Goal: Task Accomplishment & Management: Use online tool/utility

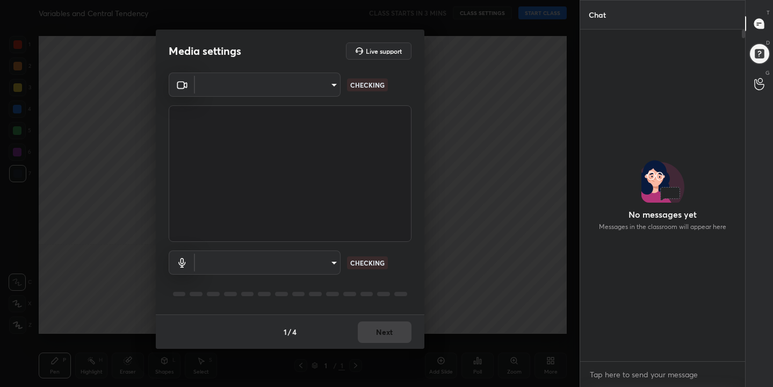
scroll to position [239, 162]
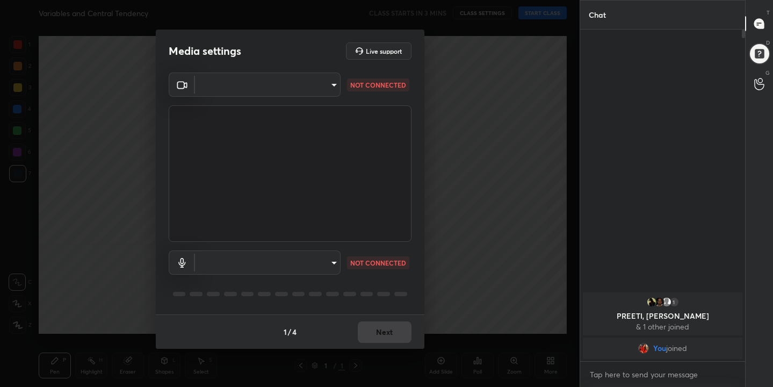
click at [336, 83] on body "1 2 3 4 5 6 7 C X Z C X Z E E Erase all H H Variables and Central Tendency CLAS…" at bounding box center [386, 193] width 773 height 387
click at [317, 87] on div at bounding box center [386, 193] width 773 height 387
click at [301, 252] on body "1 2 3 4 5 6 7 C X Z C X Z E E Erase all H H Variables and Central Tendency CLAS…" at bounding box center [386, 193] width 773 height 387
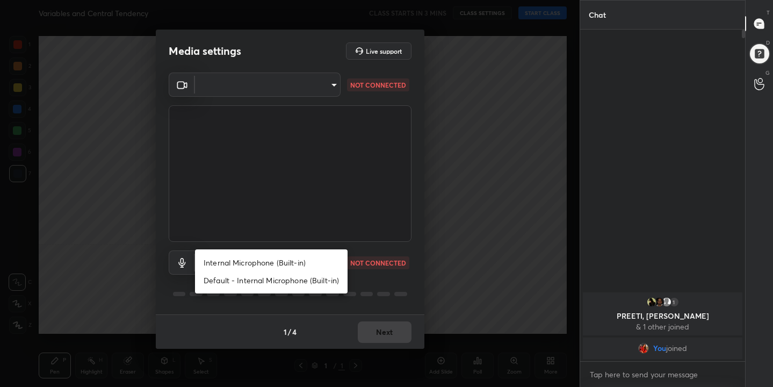
click at [285, 264] on li "Internal Microphone (Built-in)" at bounding box center [271, 262] width 153 height 18
type input "40cb53f0a4d33de53baa53548e3ab57b1ca832920202ce34b01d6c71103b4f3e"
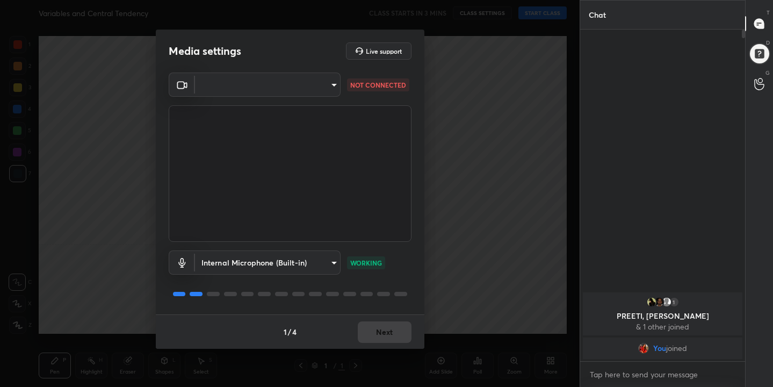
click at [293, 186] on video at bounding box center [290, 173] width 243 height 136
click at [282, 90] on body "1 2 3 4 5 6 7 C X Z C X Z E E Erase all H H Variables and Central Tendency CLAS…" at bounding box center [386, 193] width 773 height 387
click at [282, 90] on div at bounding box center [386, 193] width 773 height 387
click at [282, 90] on body "1 2 3 4 5 6 7 C X Z C X Z E E Erase all H H Variables and Central Tendency CLAS…" at bounding box center [386, 193] width 773 height 387
click at [282, 90] on div at bounding box center [386, 193] width 773 height 387
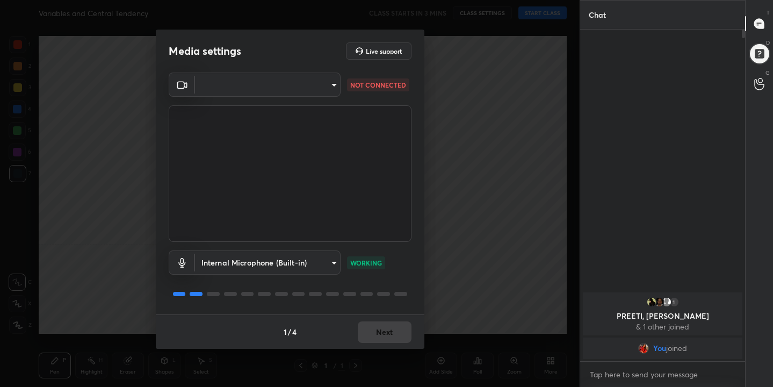
click at [282, 90] on body "1 2 3 4 5 6 7 C X Z C X Z E E Erase all H H Variables and Central Tendency CLAS…" at bounding box center [386, 193] width 773 height 387
click at [282, 90] on div at bounding box center [386, 193] width 773 height 387
click at [184, 82] on rect at bounding box center [180, 85] width 6 height 6
click at [231, 160] on video at bounding box center [290, 173] width 243 height 136
click at [320, 88] on body "1 2 3 4 5 6 7 C X Z C X Z E E Erase all H H Variables and Central Tendency CLAS…" at bounding box center [386, 193] width 773 height 387
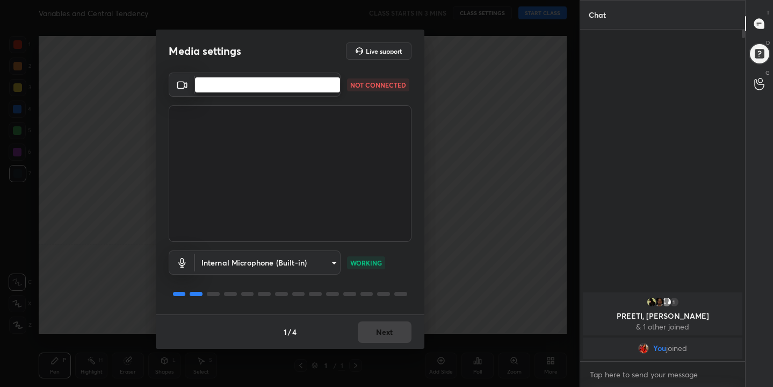
click at [332, 88] on li at bounding box center [267, 85] width 145 height 6
click at [332, 88] on body "1 2 3 4 5 6 7 C X Z C X Z E E Erase all H H Variables and Central Tendency CLAS…" at bounding box center [386, 193] width 773 height 387
click at [332, 88] on ul at bounding box center [267, 84] width 145 height 15
click at [332, 88] on li at bounding box center [267, 85] width 145 height 6
click at [332, 88] on div at bounding box center [386, 193] width 773 height 387
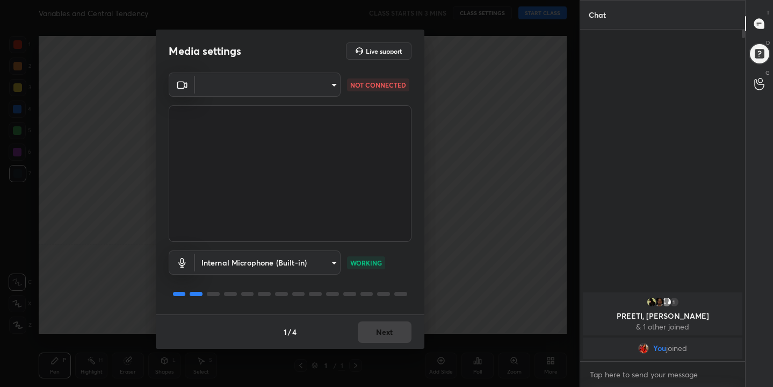
click at [332, 88] on body "1 2 3 4 5 6 7 C X Z C X Z E E Erase all H H Variables and Central Tendency CLAS…" at bounding box center [386, 193] width 773 height 387
click at [332, 88] on ul at bounding box center [267, 84] width 145 height 15
click at [332, 88] on li at bounding box center [267, 85] width 145 height 6
click at [332, 88] on body "1 2 3 4 5 6 7 C X Z C X Z E E Erase all H H Variables and Central Tendency CLAS…" at bounding box center [386, 193] width 773 height 387
click at [104, 151] on div at bounding box center [386, 193] width 773 height 387
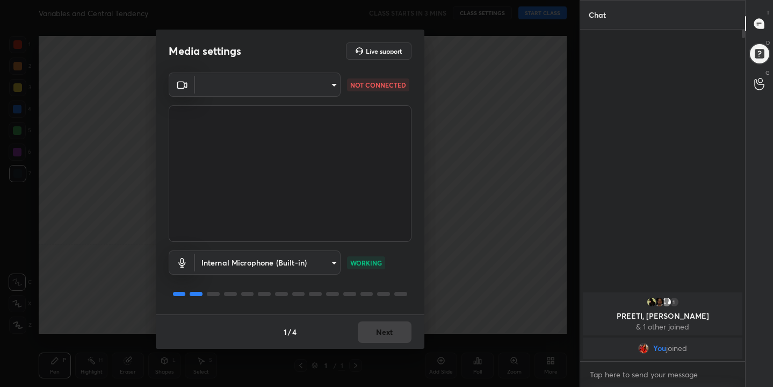
click at [104, 151] on div "Media settings Live support ​ NOT CONNECTED Internal Microphone (Built-in) 40cb…" at bounding box center [289, 193] width 579 height 387
click at [181, 86] on icon at bounding box center [182, 84] width 13 height 13
click at [331, 86] on body "1 2 3 4 5 6 7 C X Z C X Z E E Erase all H H Variables and Central Tendency CLAS…" at bounding box center [386, 193] width 773 height 387
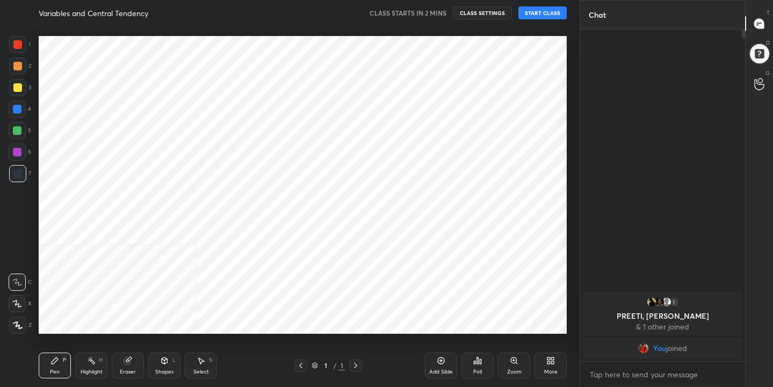
scroll to position [53384, 53166]
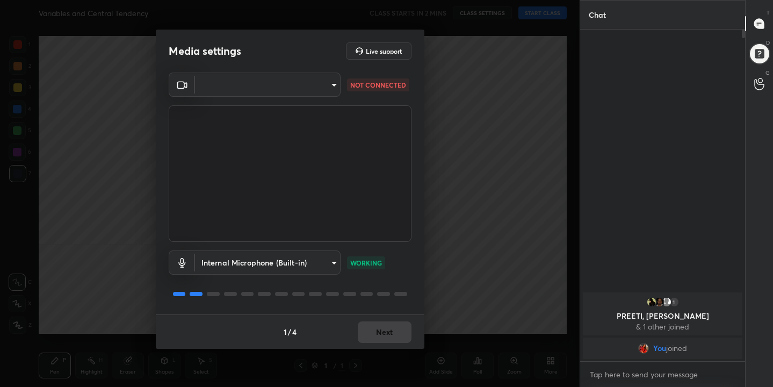
click at [335, 83] on body "1 2 3 4 5 6 7 C X Z C X Z E E Erase all H H Variables and Central Tendency CLAS…" at bounding box center [386, 193] width 773 height 387
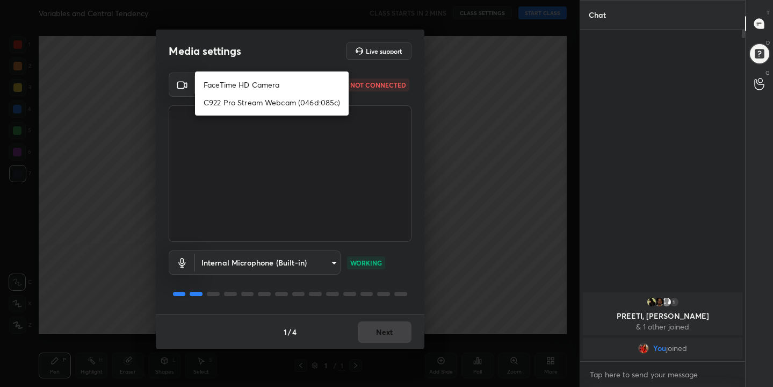
click at [272, 84] on li "FaceTime HD Camera" at bounding box center [272, 85] width 154 height 18
type input "988aa373ab0588bb03b8527942b138ff2b2fe2e08640c1dec5889c64ce11ca9d"
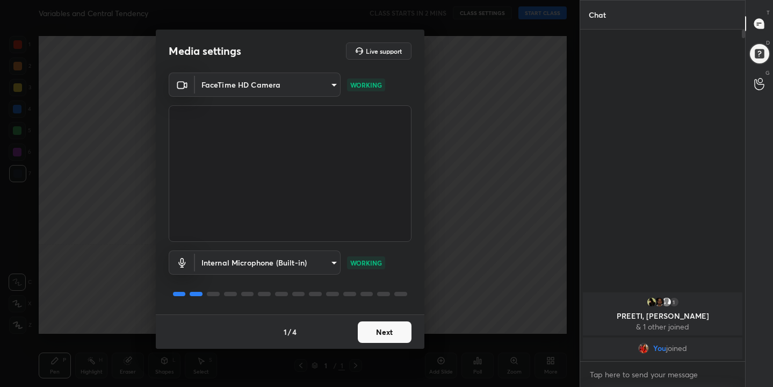
click at [381, 329] on button "Next" at bounding box center [385, 331] width 54 height 21
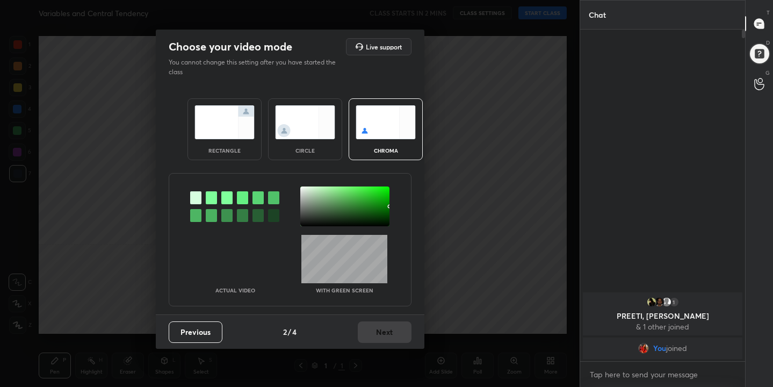
click at [383, 130] on img at bounding box center [386, 122] width 60 height 34
click at [212, 195] on div at bounding box center [211, 197] width 11 height 13
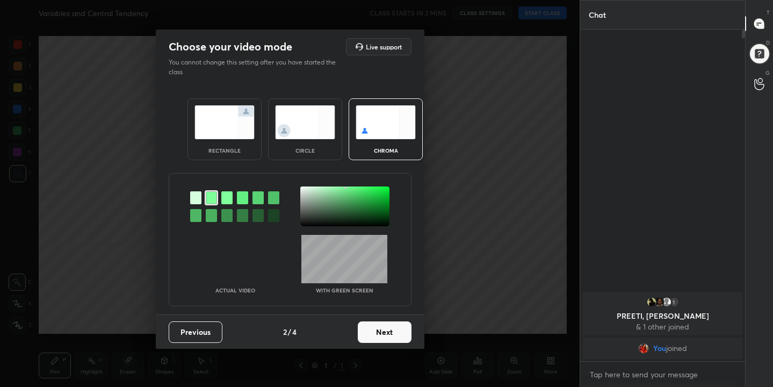
click at [302, 189] on div at bounding box center [344, 206] width 89 height 40
click at [391, 329] on button "Next" at bounding box center [385, 331] width 54 height 21
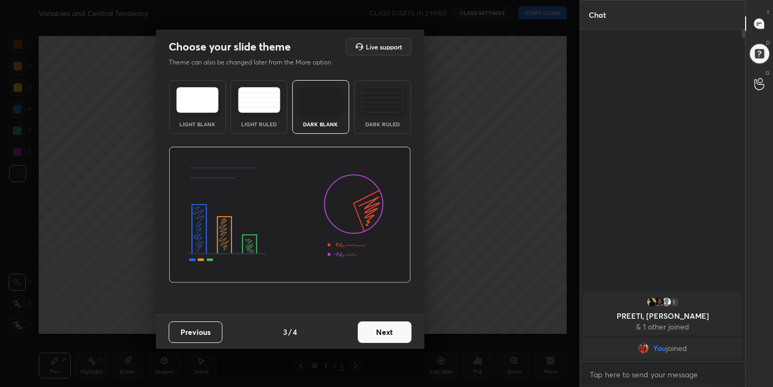
click at [190, 92] on img at bounding box center [197, 100] width 42 height 26
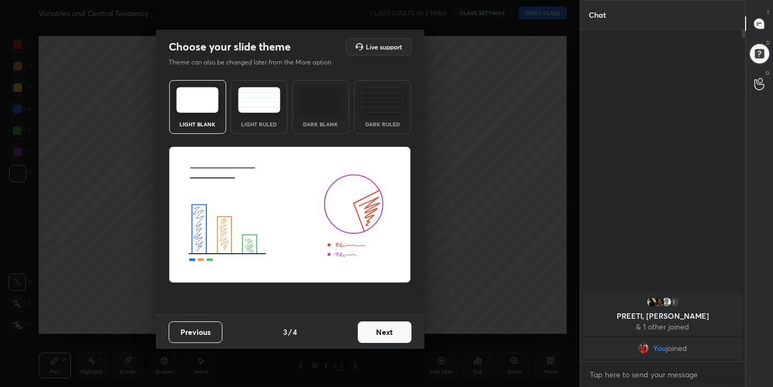
click at [386, 335] on button "Next" at bounding box center [385, 331] width 54 height 21
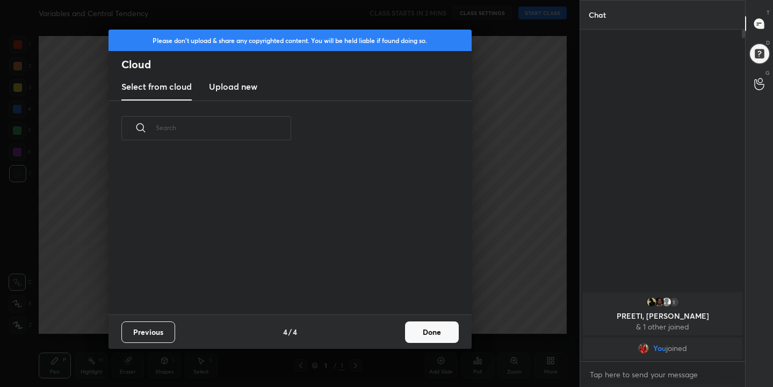
scroll to position [158, 345]
click at [235, 83] on h3 "Upload new" at bounding box center [233, 86] width 48 height 13
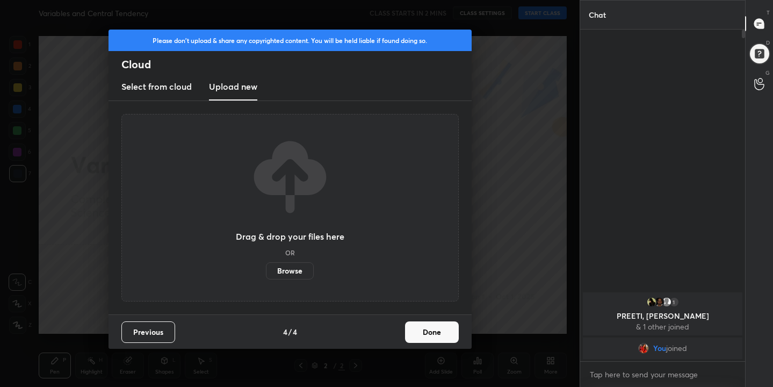
click at [297, 267] on label "Browse" at bounding box center [290, 270] width 48 height 17
click at [266, 267] on input "Browse" at bounding box center [266, 270] width 0 height 17
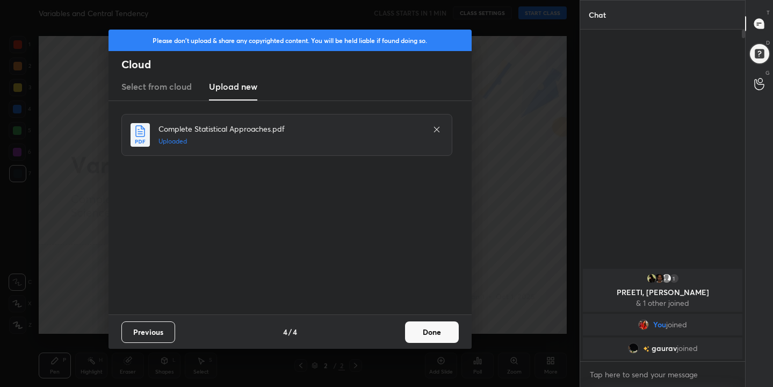
click at [437, 331] on button "Done" at bounding box center [432, 331] width 54 height 21
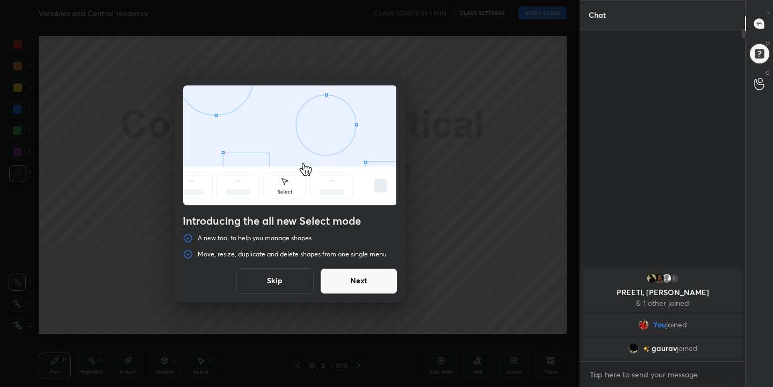
click at [278, 286] on button "Skip" at bounding box center [274, 281] width 77 height 26
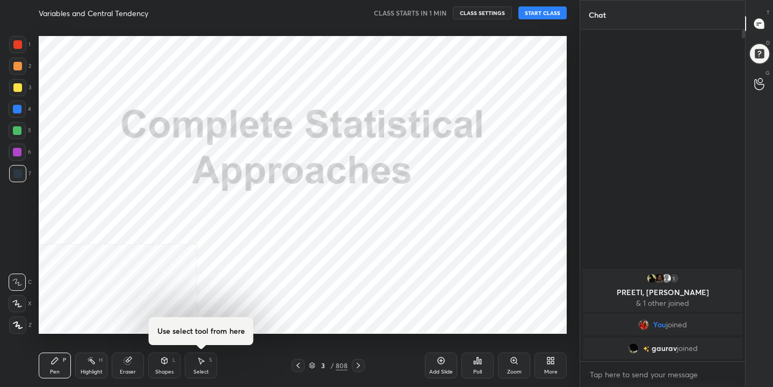
click at [552, 358] on icon at bounding box center [553, 358] width 3 height 3
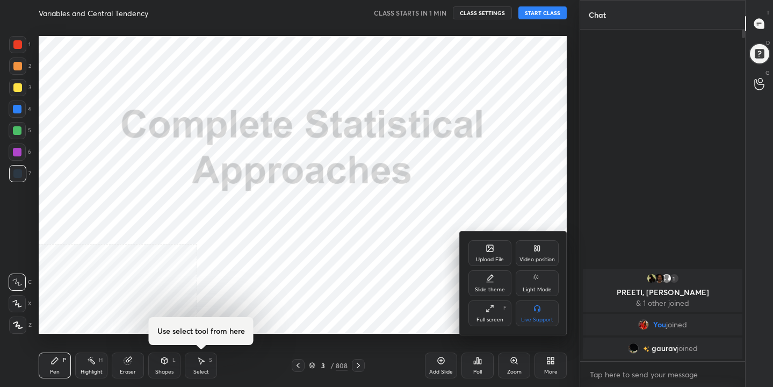
click at [497, 327] on div "Upload File Video position Slide theme Light Mode Full screen F Live Support" at bounding box center [513, 282] width 107 height 103
click at [391, 231] on div at bounding box center [386, 193] width 773 height 387
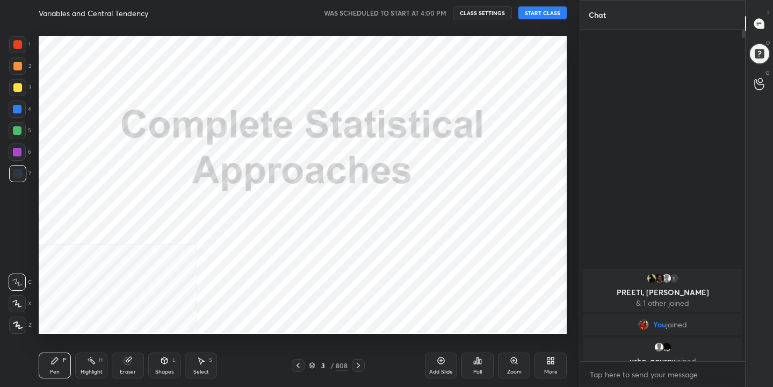
click at [550, 13] on button "START CLASS" at bounding box center [542, 12] width 48 height 13
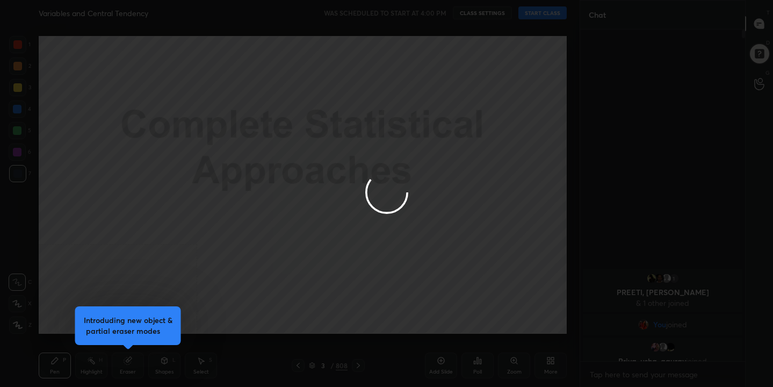
type textarea "x"
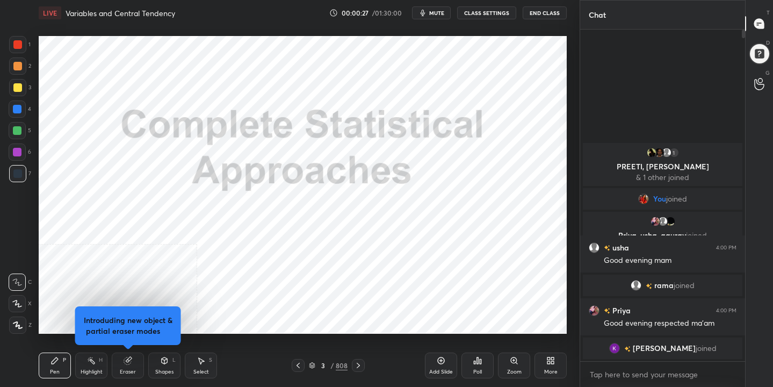
click at [427, 11] on icon "button" at bounding box center [422, 13] width 9 height 9
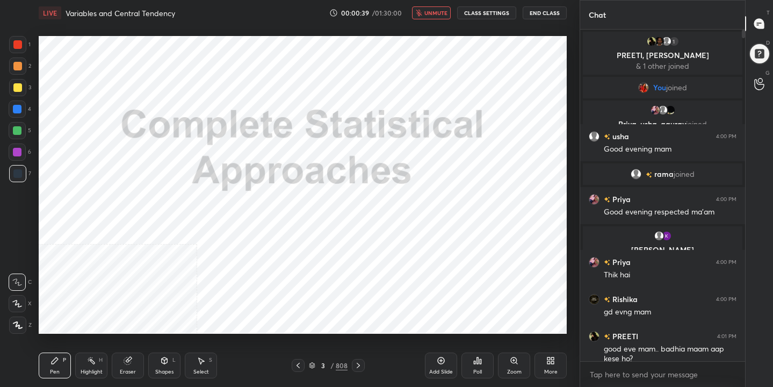
click at [427, 11] on span "unmute" at bounding box center [435, 13] width 23 height 8
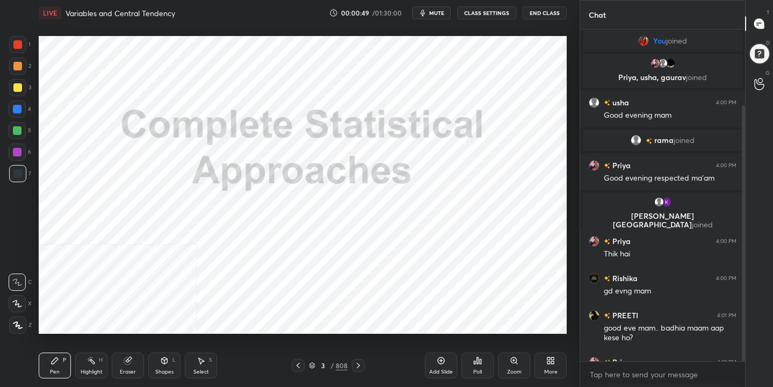
scroll to position [98, 0]
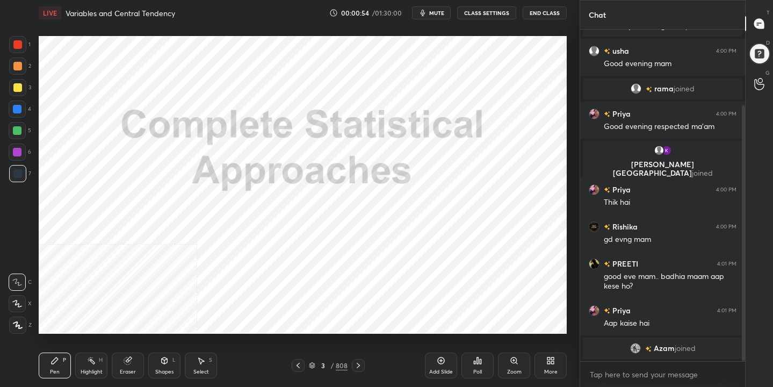
click at [444, 364] on icon at bounding box center [441, 360] width 9 height 9
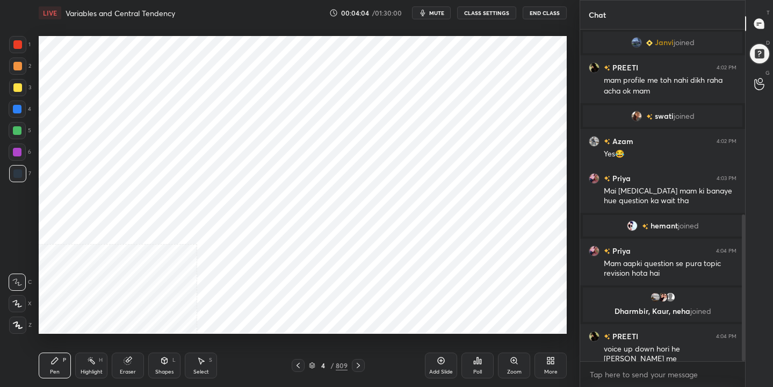
scroll to position [418, 0]
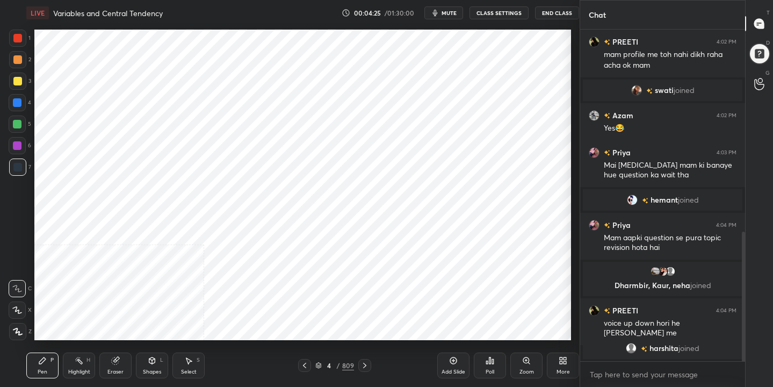
scroll to position [53384, 53166]
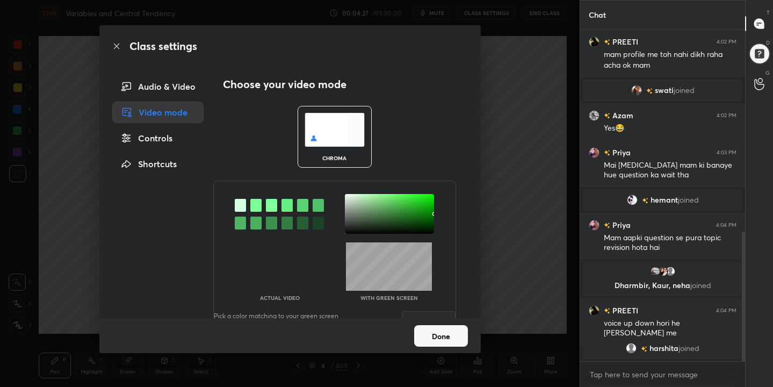
click at [343, 127] on img at bounding box center [334, 130] width 60 height 34
click at [254, 205] on div at bounding box center [255, 205] width 11 height 13
click at [345, 196] on div at bounding box center [389, 214] width 89 height 40
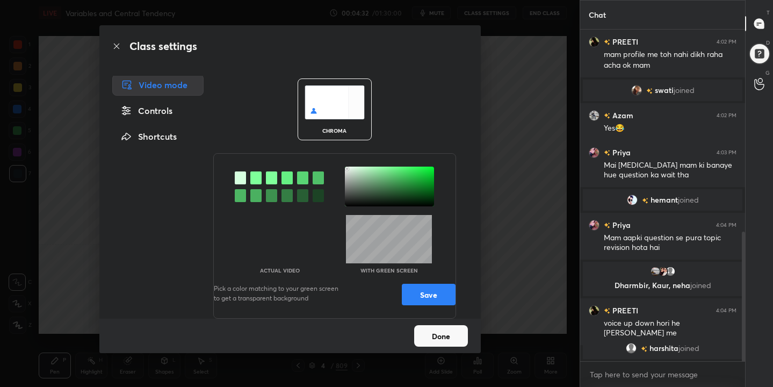
click at [411, 298] on button "Save" at bounding box center [429, 294] width 54 height 21
click at [439, 347] on div "Done" at bounding box center [289, 335] width 381 height 34
click at [443, 337] on button "Done" at bounding box center [441, 335] width 54 height 21
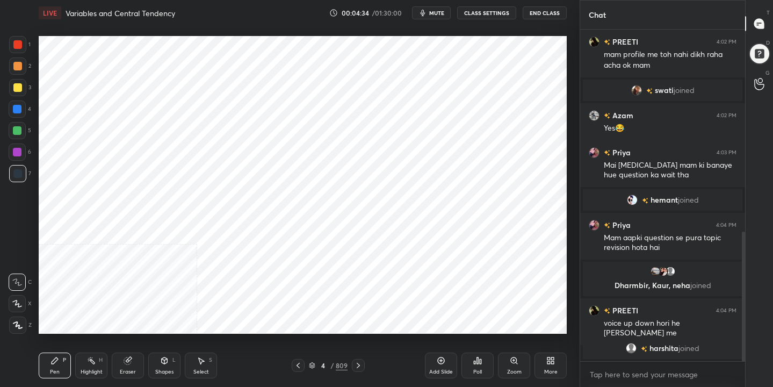
click at [314, 364] on icon at bounding box center [311, 363] width 5 height 3
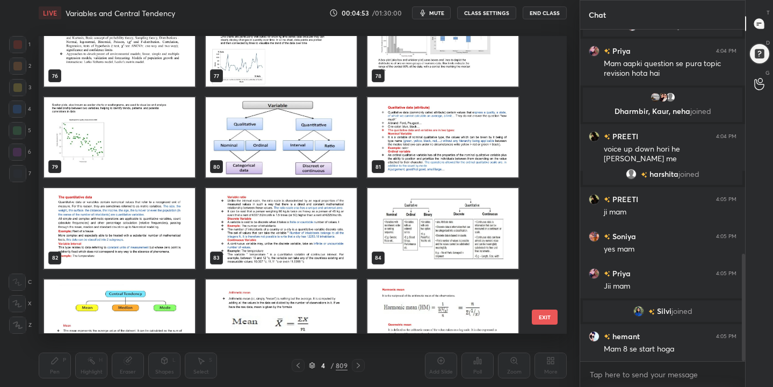
scroll to position [2306, 0]
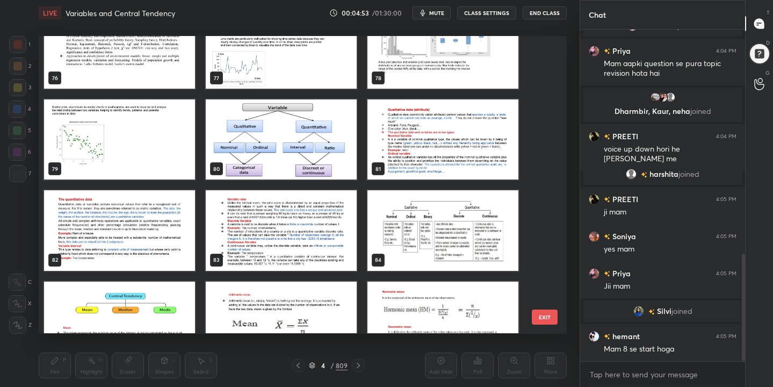
click at [323, 127] on img "grid" at bounding box center [281, 140] width 151 height 80
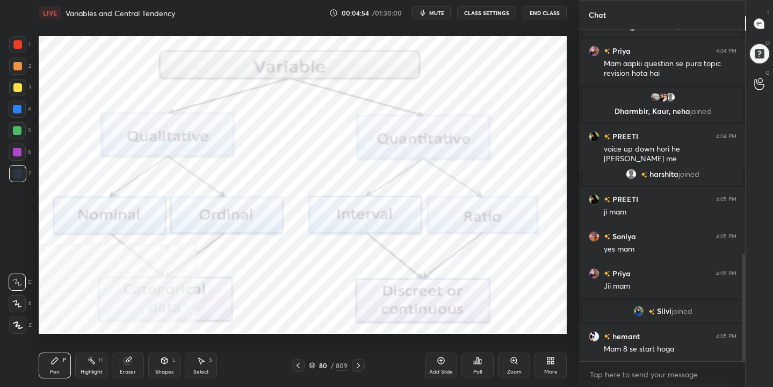
click at [323, 127] on img "grid" at bounding box center [281, 140] width 151 height 80
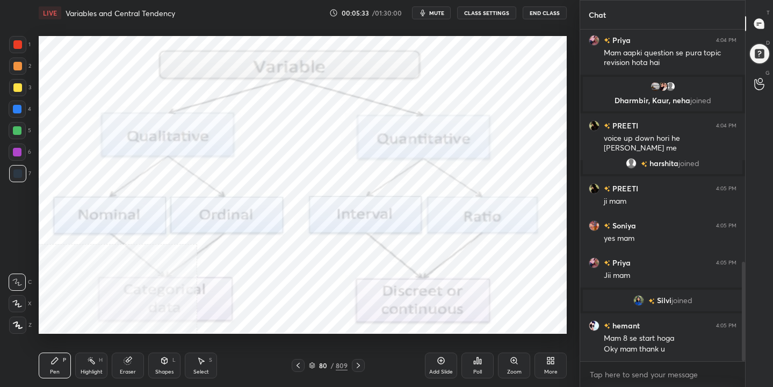
scroll to position [777, 0]
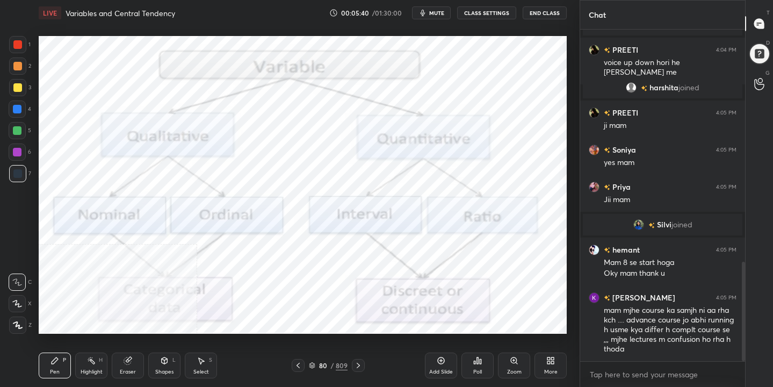
click at [441, 365] on div "Add Slide" at bounding box center [441, 365] width 32 height 26
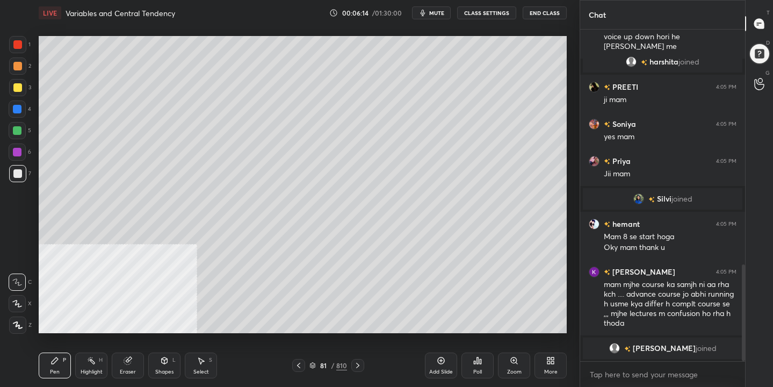
scroll to position [741, 0]
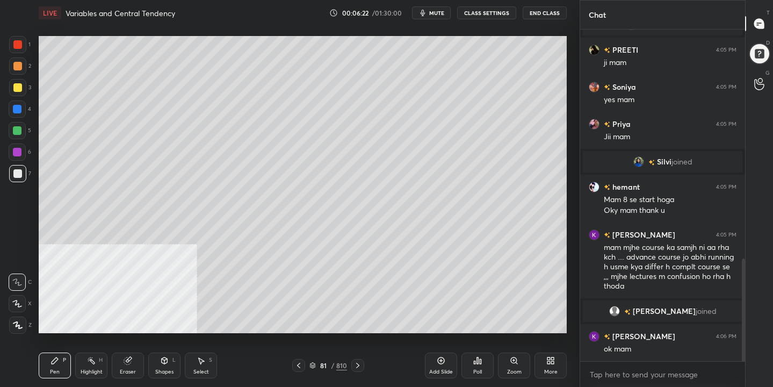
click at [316, 365] on div "81 / 810" at bounding box center [328, 365] width 38 height 10
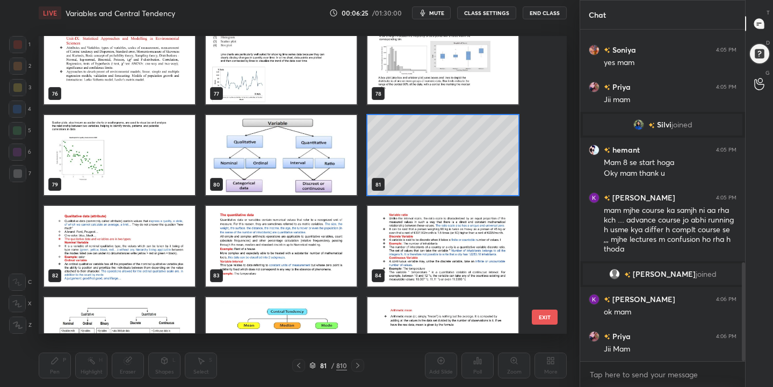
scroll to position [2289, 0]
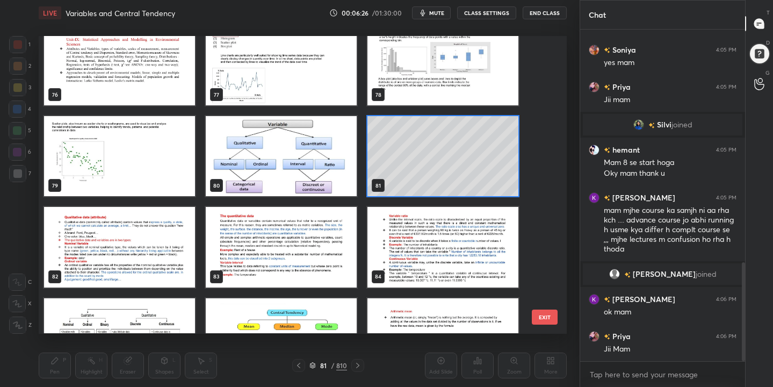
click at [263, 154] on img "grid" at bounding box center [281, 157] width 151 height 80
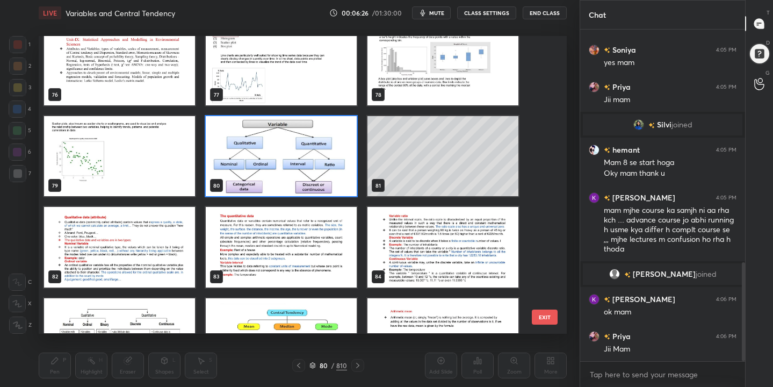
click at [263, 154] on img "grid" at bounding box center [281, 157] width 151 height 80
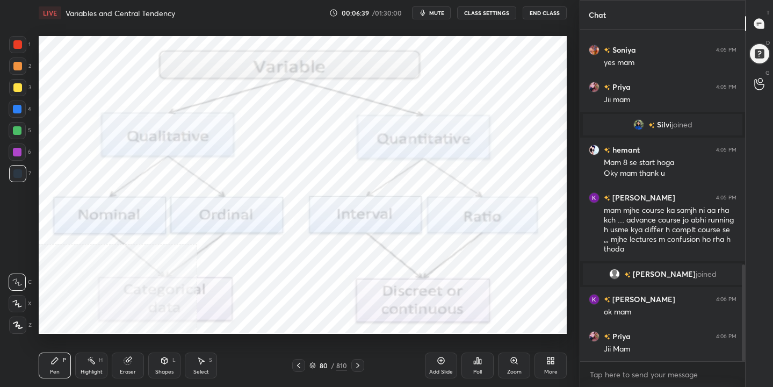
scroll to position [804, 0]
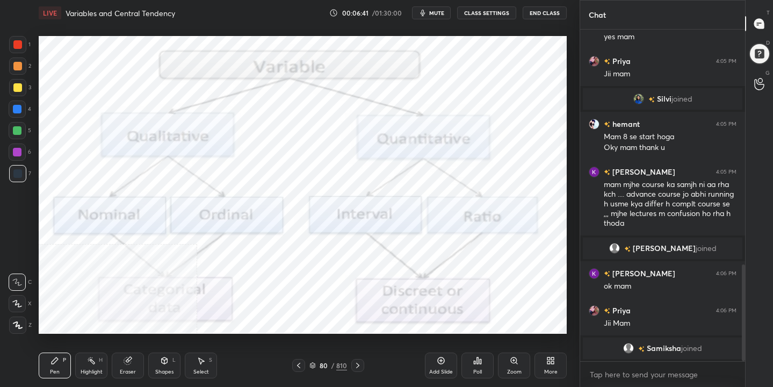
click at [17, 48] on div at bounding box center [17, 44] width 9 height 9
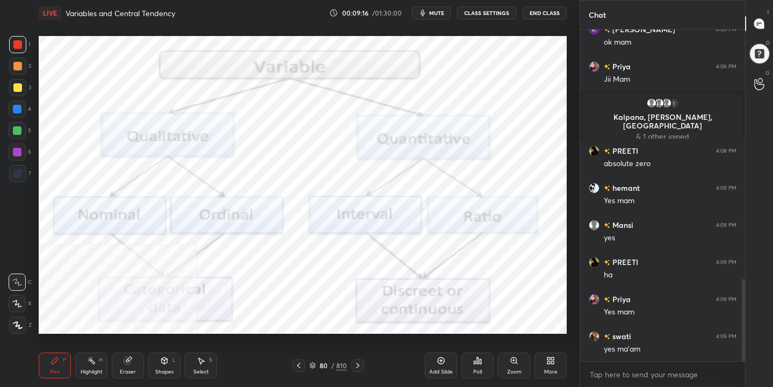
scroll to position [1031, 0]
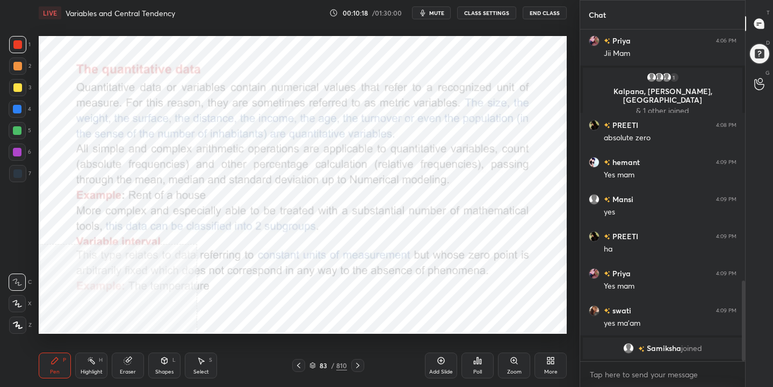
click at [134, 192] on div "Setting up your live class Poll for secs No correct answer Start poll" at bounding box center [302, 185] width 536 height 318
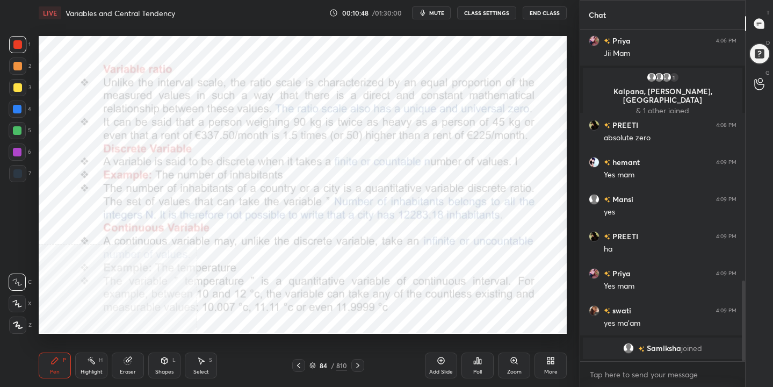
click at [311, 366] on icon at bounding box center [312, 365] width 6 height 6
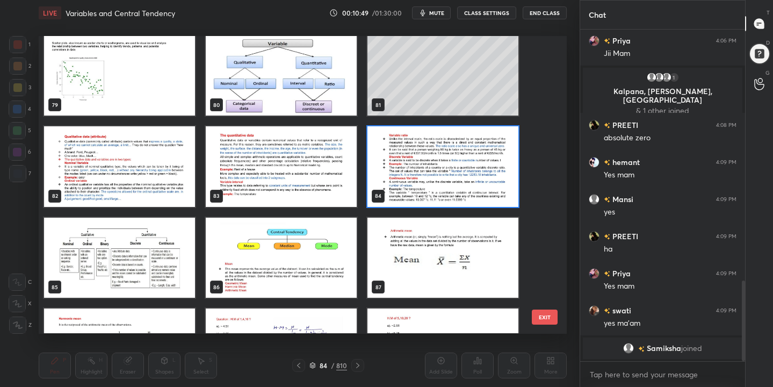
scroll to position [2370, 0]
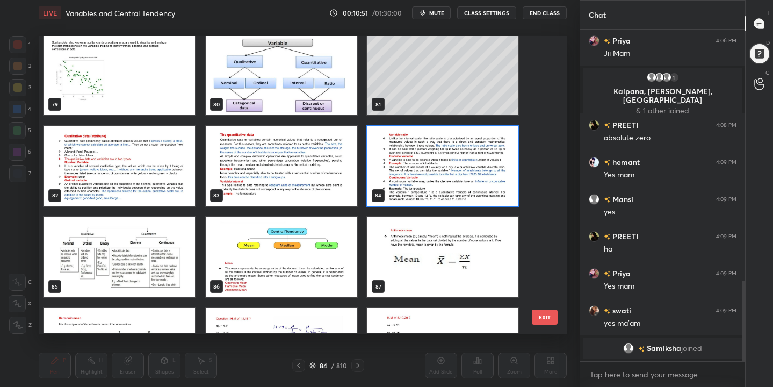
click at [75, 264] on img "grid" at bounding box center [119, 257] width 151 height 80
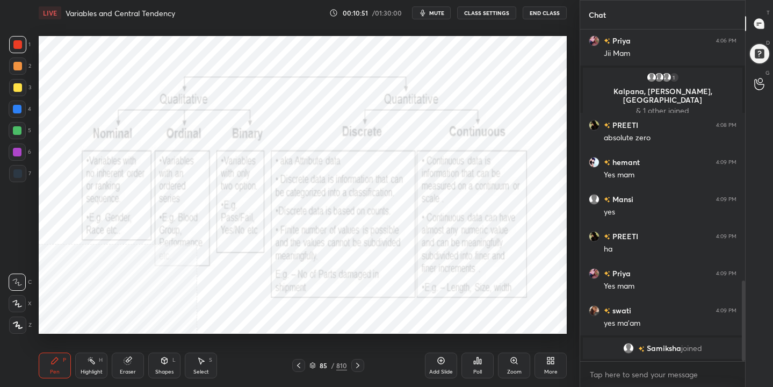
click at [75, 264] on img "grid" at bounding box center [119, 257] width 151 height 80
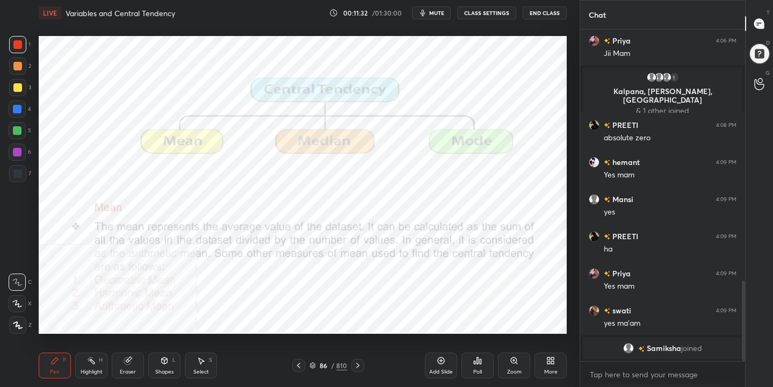
click at [560, 362] on div "More" at bounding box center [550, 365] width 32 height 26
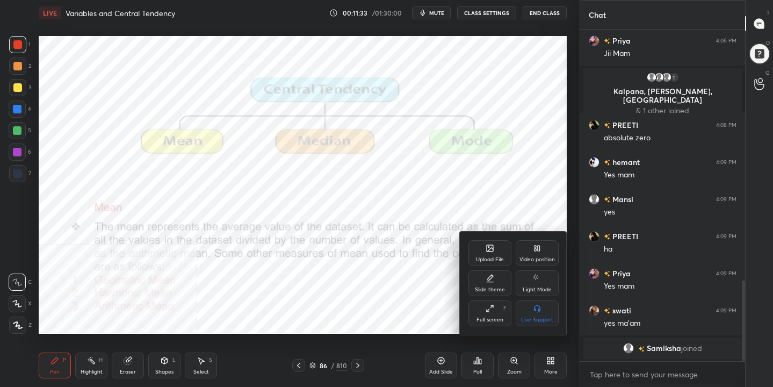
click at [533, 250] on icon at bounding box center [537, 248] width 9 height 9
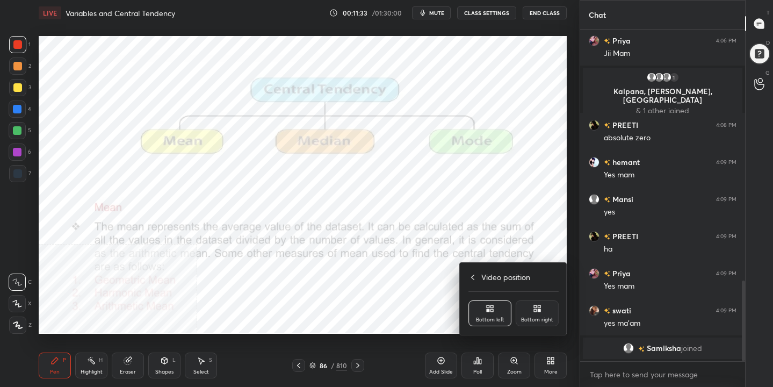
click at [541, 321] on div "Bottom right" at bounding box center [537, 319] width 32 height 5
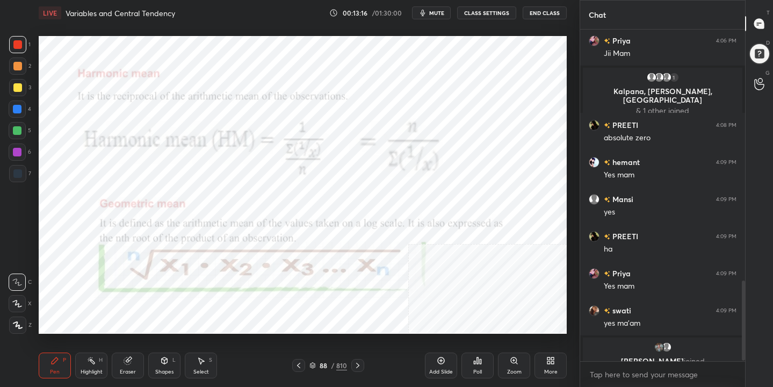
scroll to position [1043, 0]
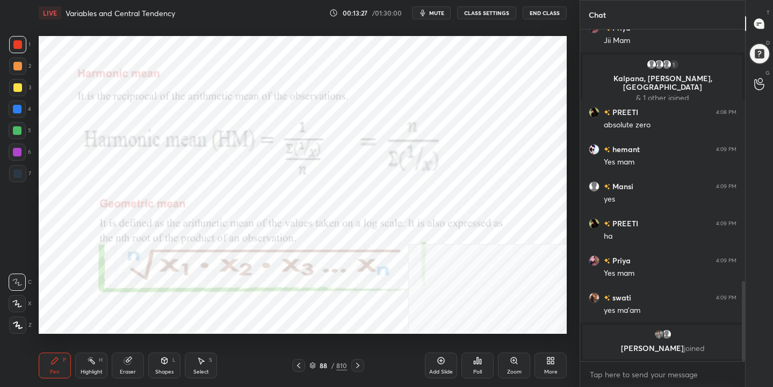
drag, startPoint x: 127, startPoint y: 359, endPoint x: 134, endPoint y: 341, distance: 18.9
click at [127, 357] on icon at bounding box center [127, 360] width 7 height 7
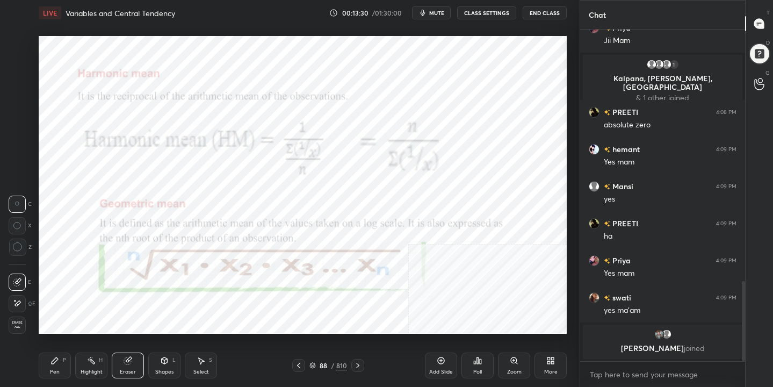
drag, startPoint x: 58, startPoint y: 364, endPoint x: 66, endPoint y: 345, distance: 20.4
click at [58, 362] on icon at bounding box center [54, 360] width 9 height 9
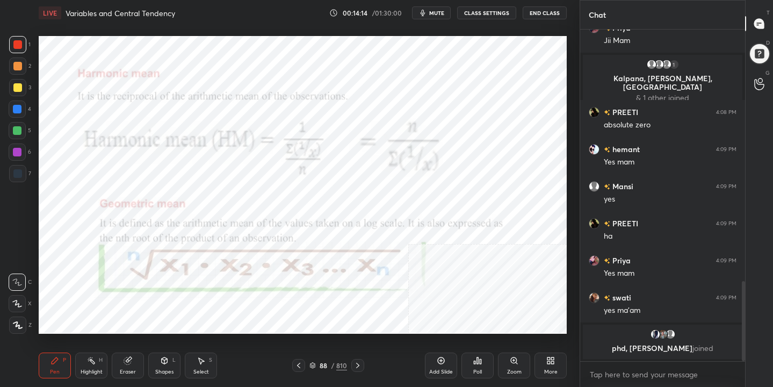
click at [311, 367] on icon at bounding box center [312, 365] width 6 height 6
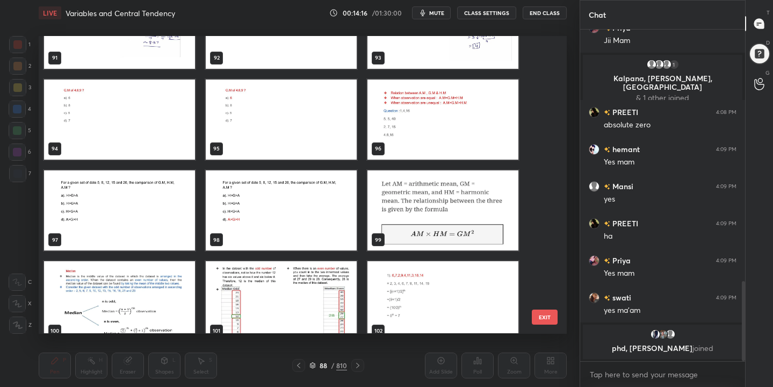
scroll to position [2780, 0]
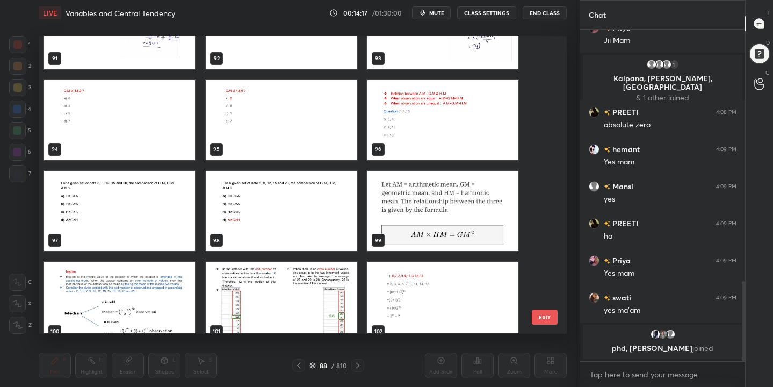
click at [414, 183] on img "grid" at bounding box center [442, 211] width 151 height 80
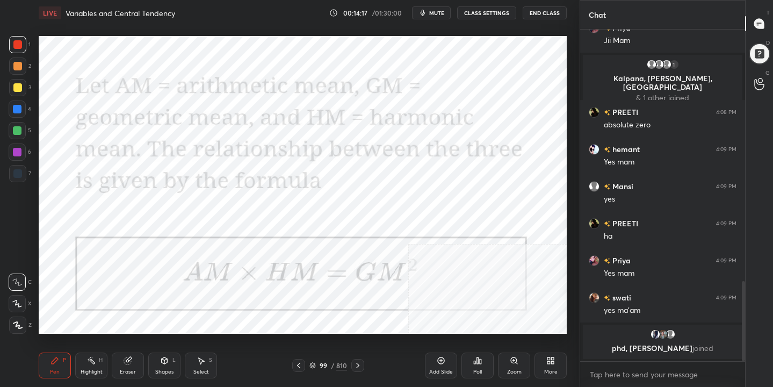
click at [414, 183] on img "grid" at bounding box center [442, 211] width 151 height 80
click at [313, 361] on div "99 / 810" at bounding box center [328, 365] width 38 height 10
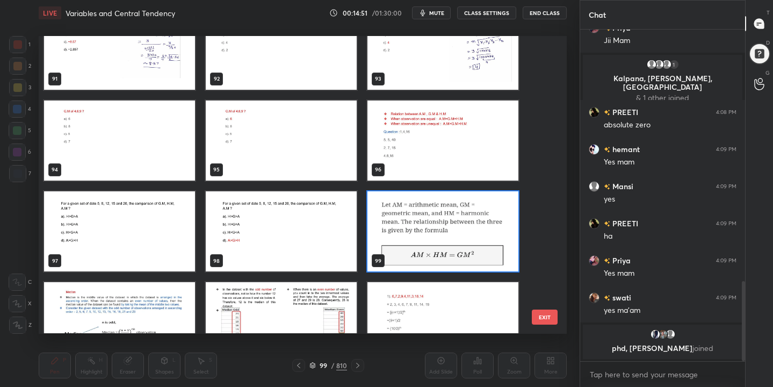
scroll to position [2757, 0]
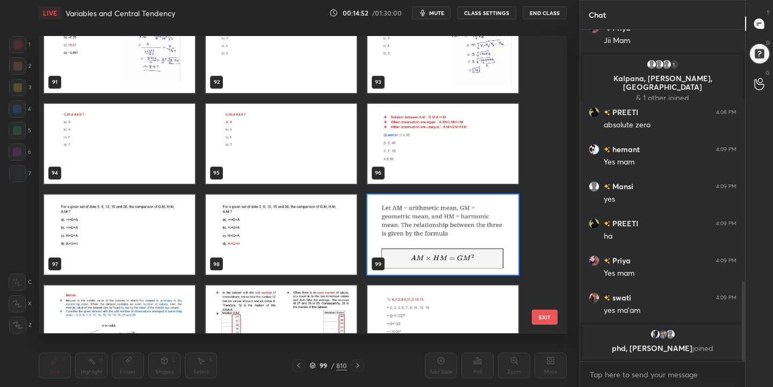
click at [463, 126] on img "grid" at bounding box center [442, 144] width 151 height 80
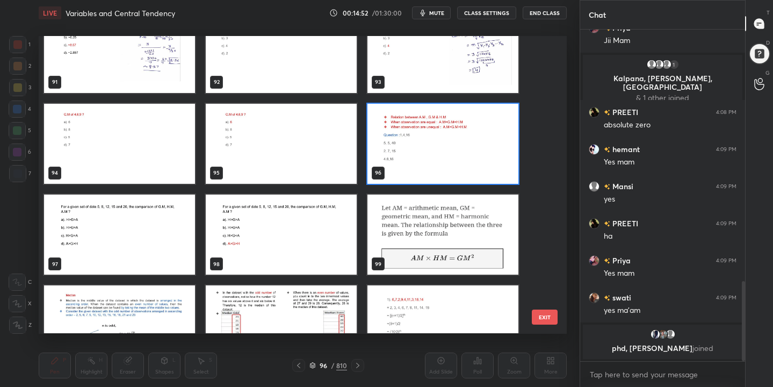
click at [463, 126] on img "grid" at bounding box center [442, 144] width 151 height 80
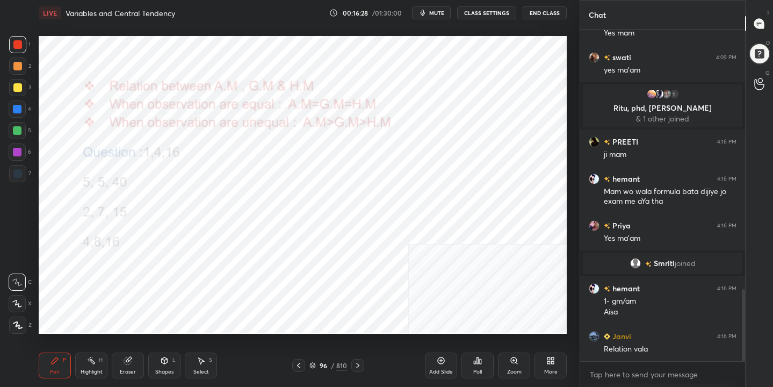
scroll to position [1231, 0]
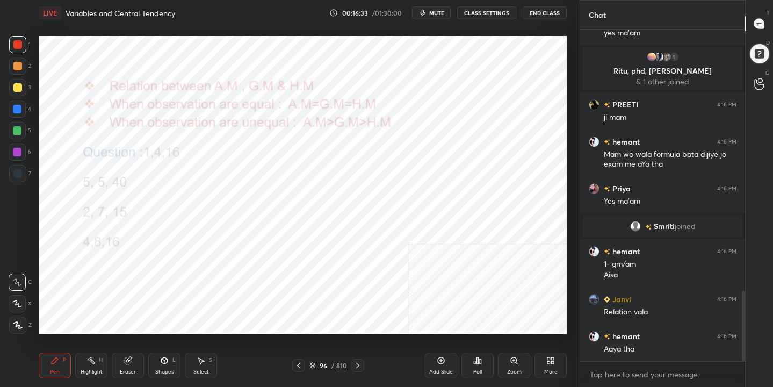
click at [312, 362] on icon at bounding box center [312, 365] width 6 height 6
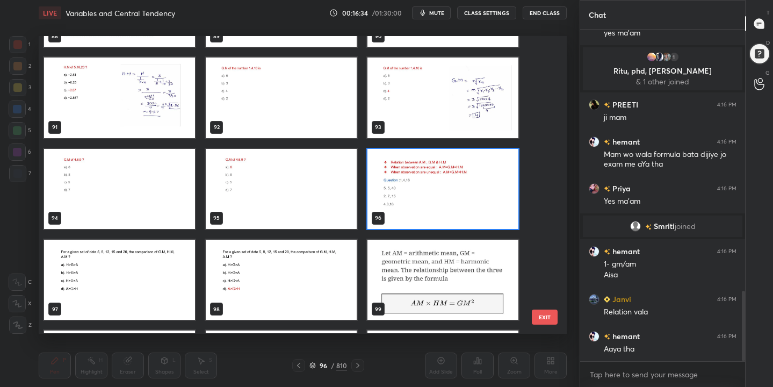
scroll to position [2711, 0]
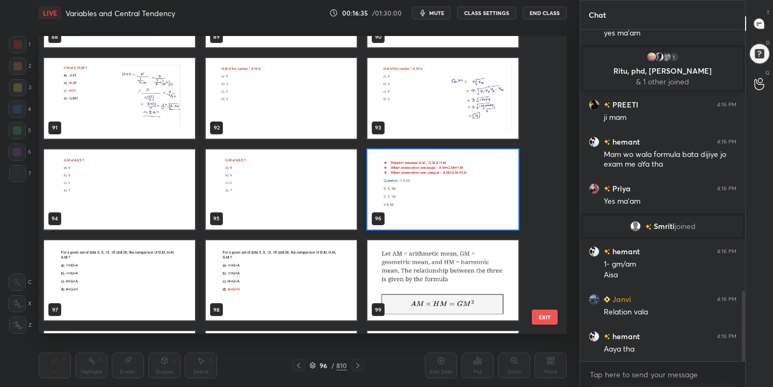
click at [422, 294] on img "grid" at bounding box center [442, 280] width 151 height 80
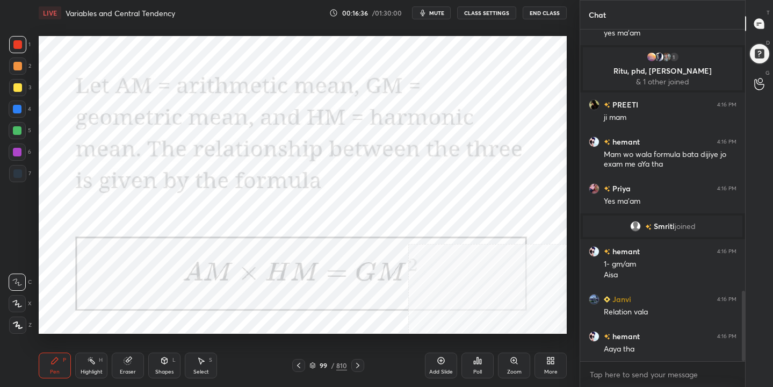
click at [422, 294] on img "grid" at bounding box center [442, 280] width 151 height 80
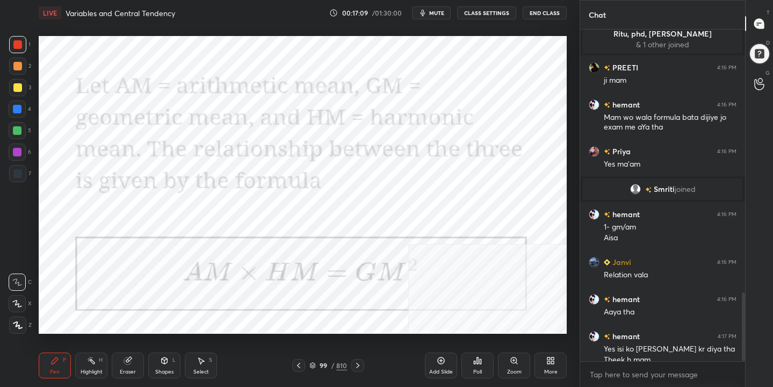
scroll to position [1279, 0]
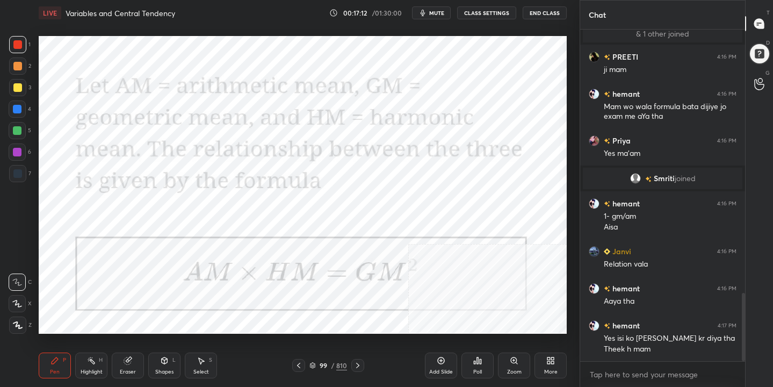
click at [320, 362] on div "99" at bounding box center [323, 365] width 11 height 6
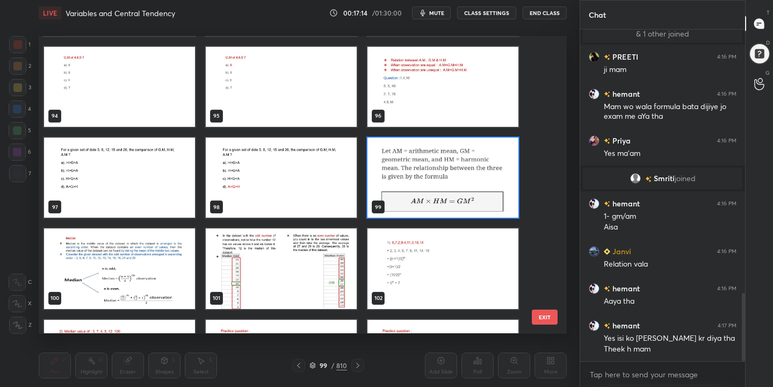
scroll to position [2813, 0]
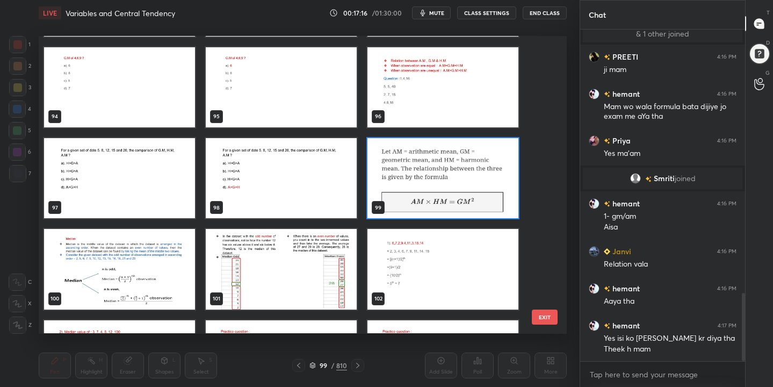
click at [461, 74] on img "grid" at bounding box center [442, 87] width 151 height 80
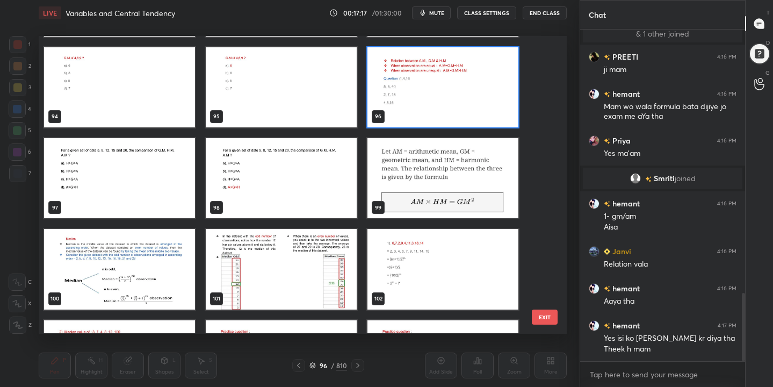
click at [461, 74] on img "grid" at bounding box center [442, 87] width 151 height 80
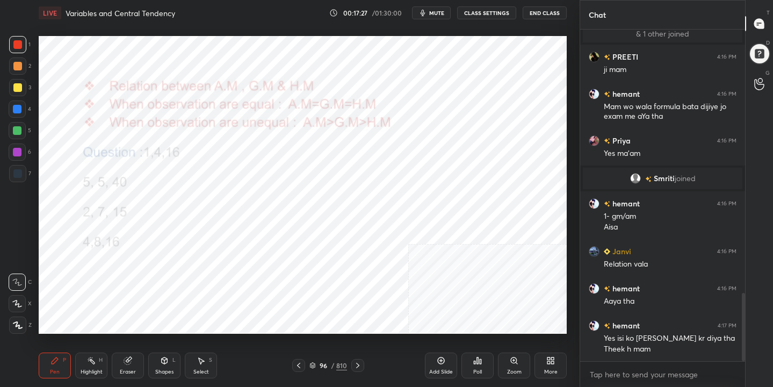
click at [315, 362] on icon at bounding box center [312, 365] width 6 height 6
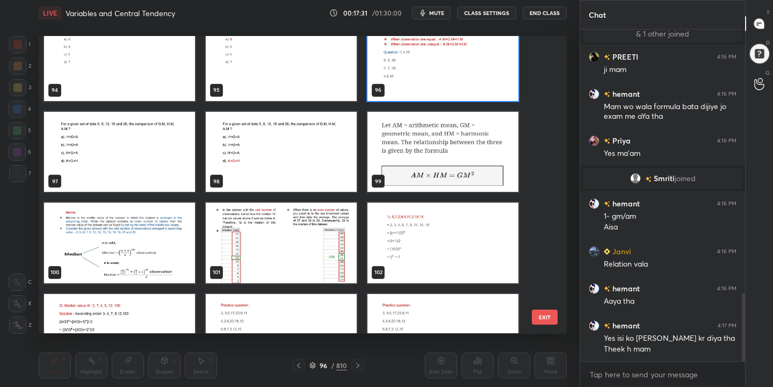
scroll to position [2849, 0]
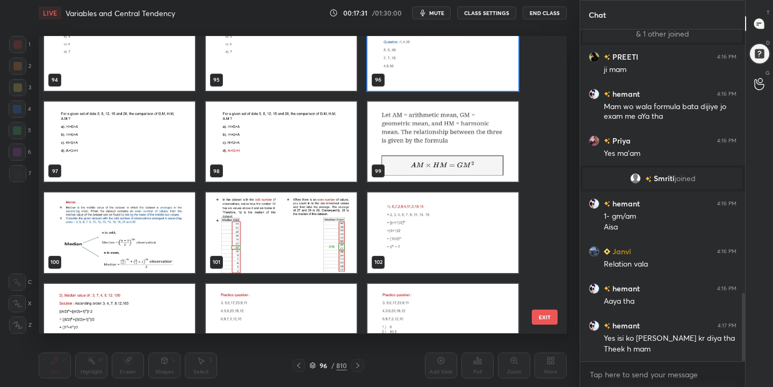
click at [117, 219] on img "grid" at bounding box center [119, 233] width 151 height 80
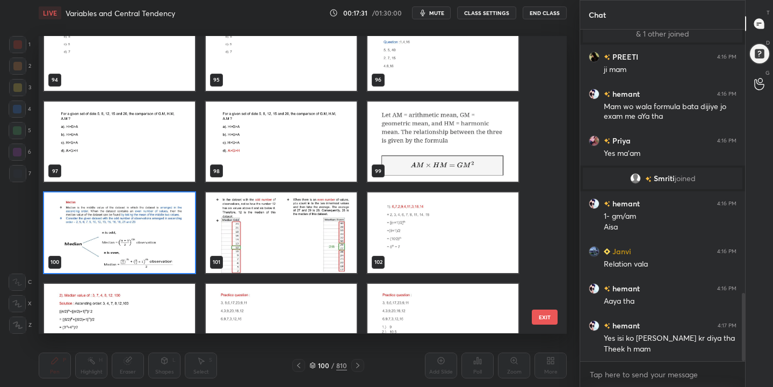
click at [117, 219] on img "grid" at bounding box center [119, 233] width 151 height 80
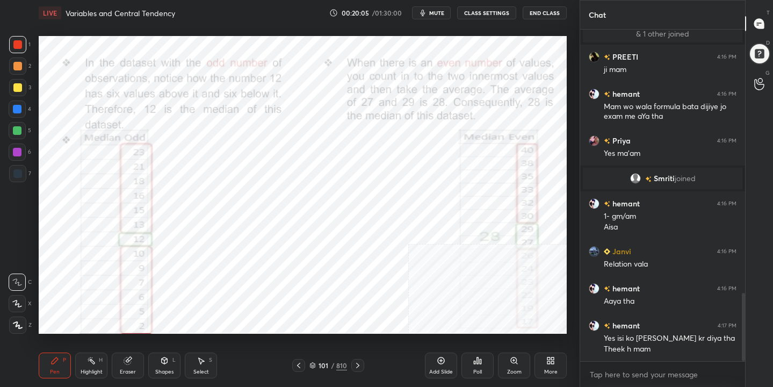
click at [311, 363] on icon at bounding box center [312, 363] width 5 height 3
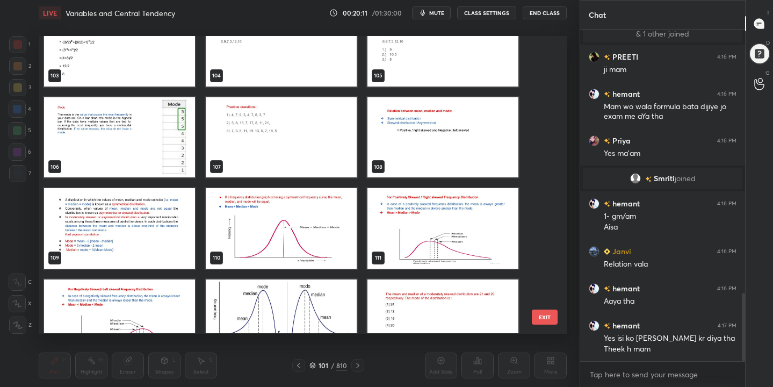
scroll to position [3126, 0]
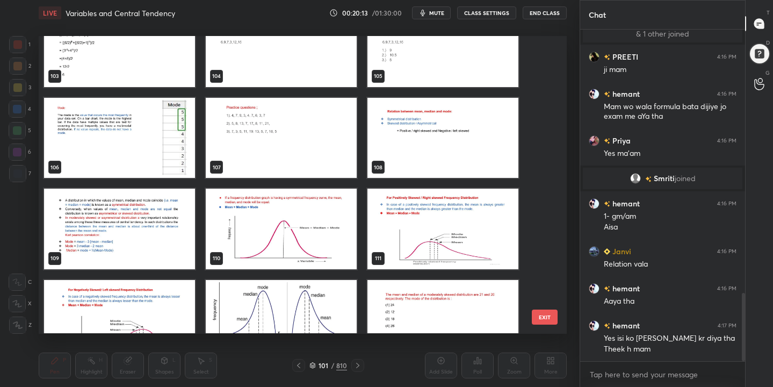
click at [136, 154] on img "grid" at bounding box center [119, 138] width 151 height 80
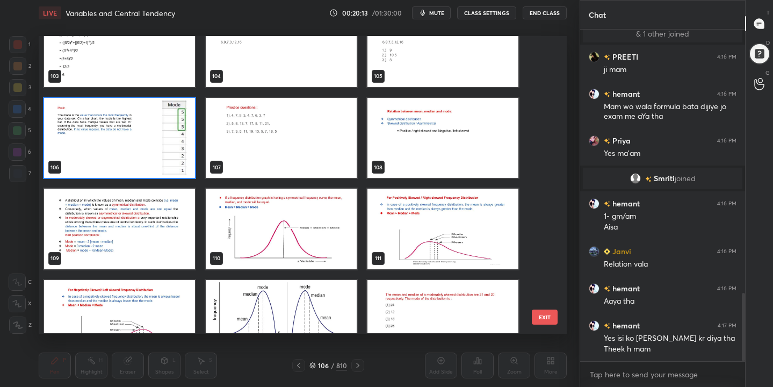
click at [136, 154] on img "grid" at bounding box center [119, 138] width 151 height 80
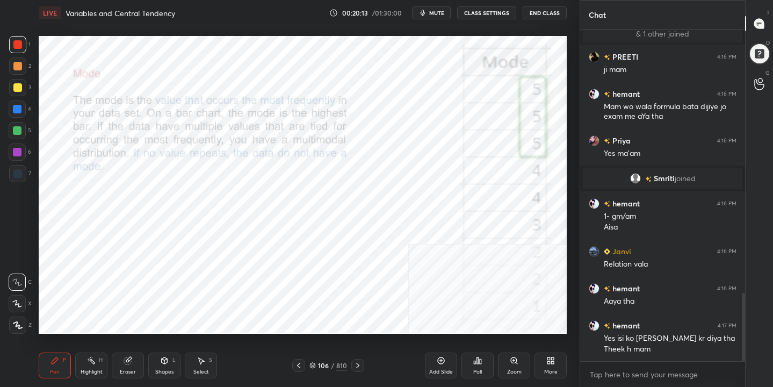
click at [136, 154] on img "grid" at bounding box center [119, 138] width 151 height 80
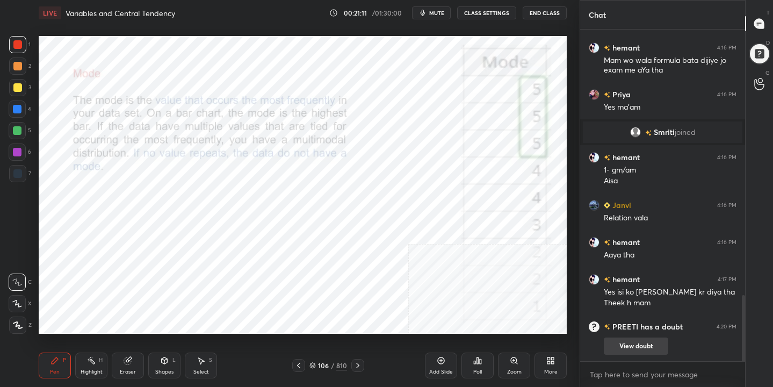
click at [629, 343] on button "View doubt" at bounding box center [636, 345] width 64 height 17
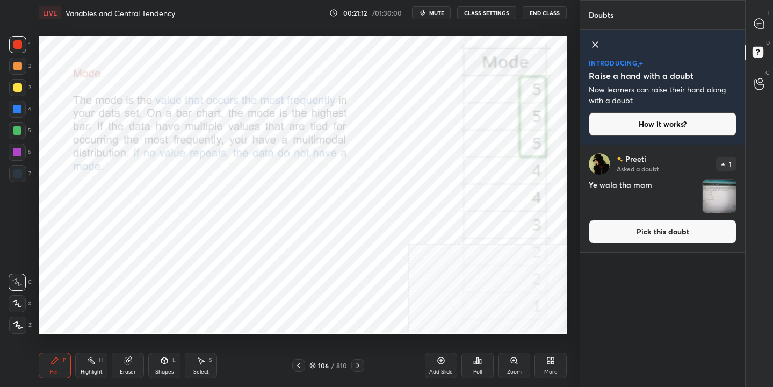
click at [688, 235] on button "Pick this doubt" at bounding box center [663, 232] width 148 height 24
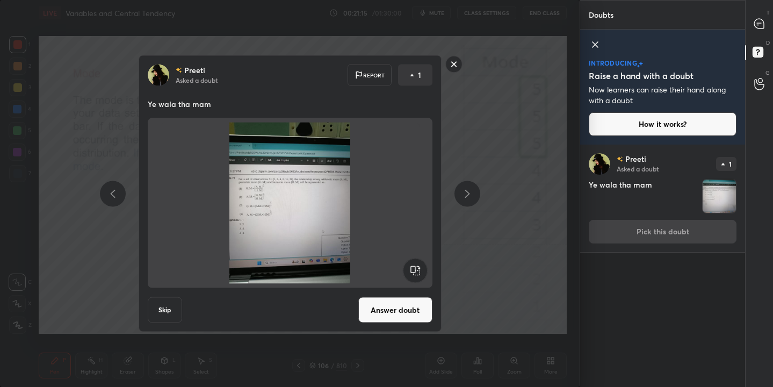
click at [387, 309] on button "Answer doubt" at bounding box center [395, 310] width 74 height 26
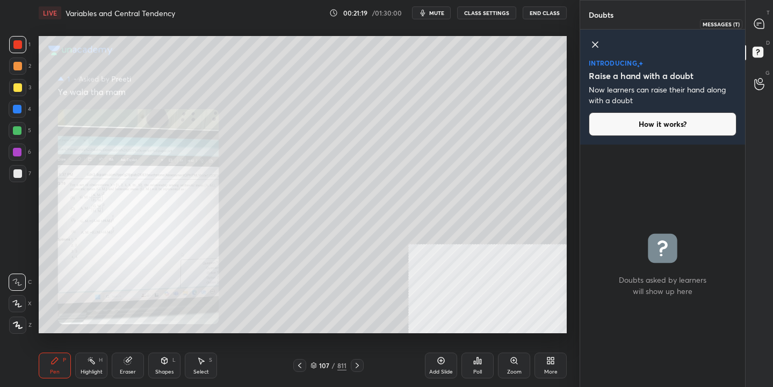
click at [761, 27] on icon at bounding box center [759, 24] width 10 height 10
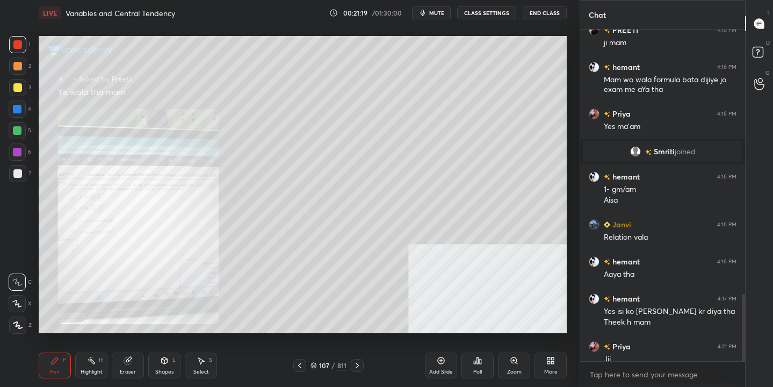
scroll to position [328, 162]
click at [553, 365] on div "More" at bounding box center [550, 365] width 32 height 26
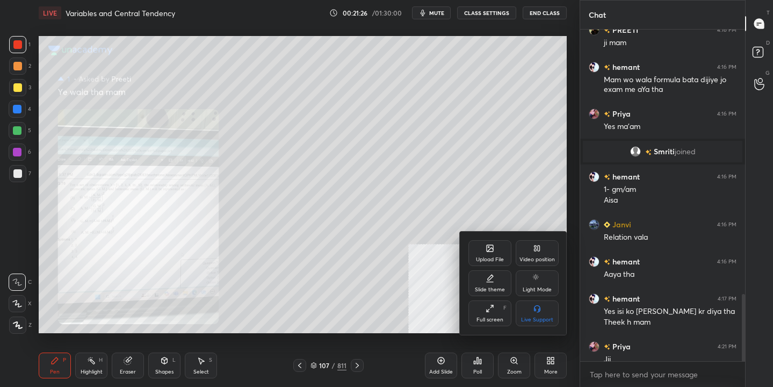
click at [512, 354] on div at bounding box center [386, 193] width 773 height 387
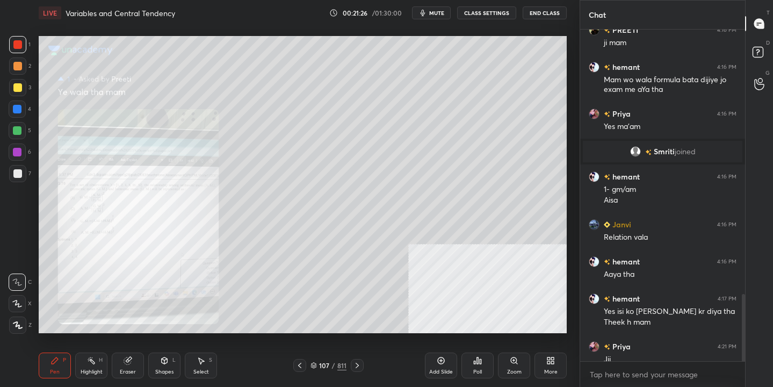
click at [513, 360] on icon at bounding box center [514, 360] width 2 height 0
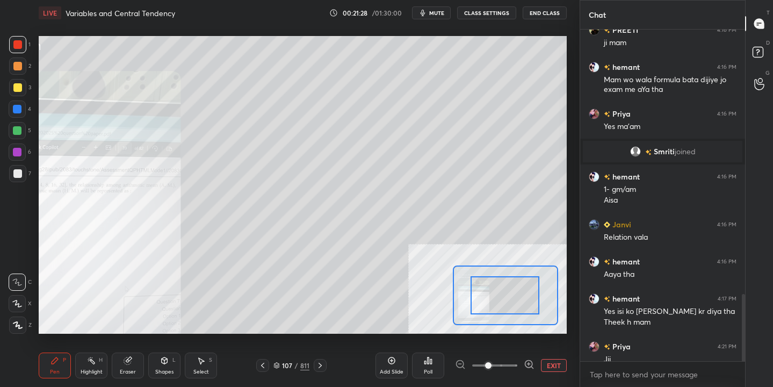
drag, startPoint x: 497, startPoint y: 294, endPoint x: 481, endPoint y: 295, distance: 16.1
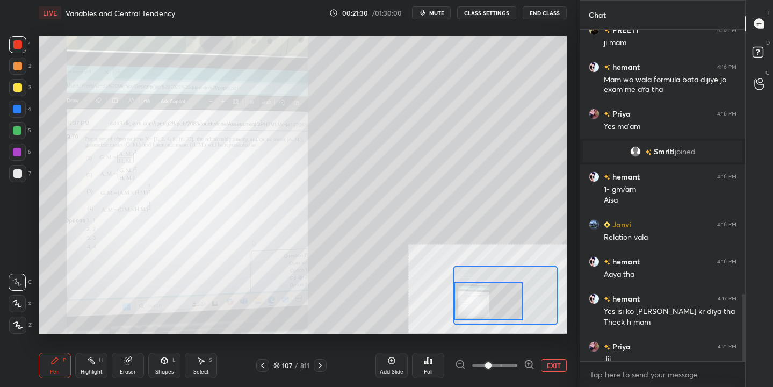
drag, startPoint x: 481, startPoint y: 295, endPoint x: 459, endPoint y: 298, distance: 22.1
click at [458, 301] on div at bounding box center [488, 301] width 69 height 38
click at [555, 361] on button "EXIT" at bounding box center [554, 365] width 26 height 13
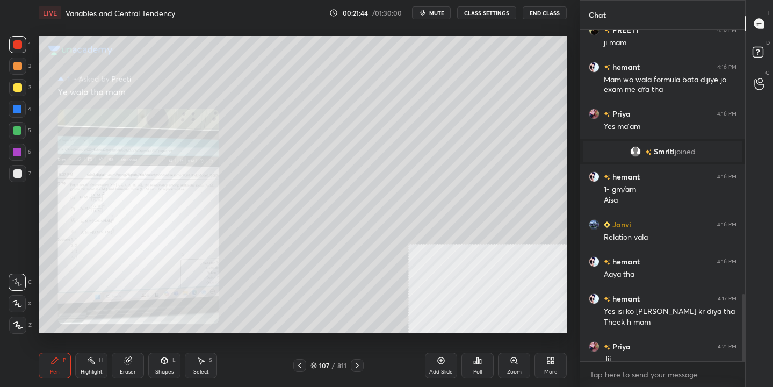
click at [314, 365] on icon at bounding box center [313, 365] width 6 height 6
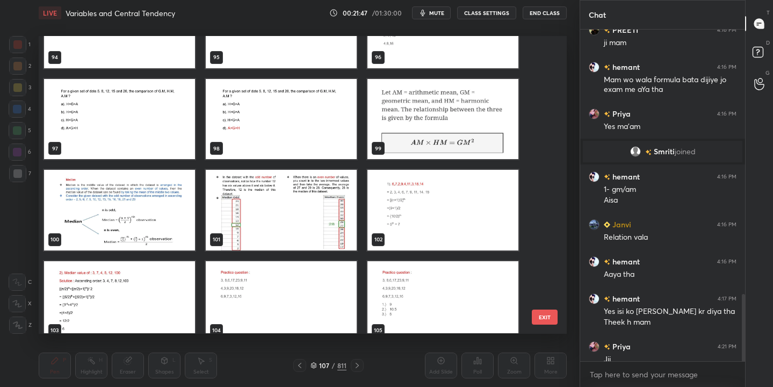
scroll to position [2837, 0]
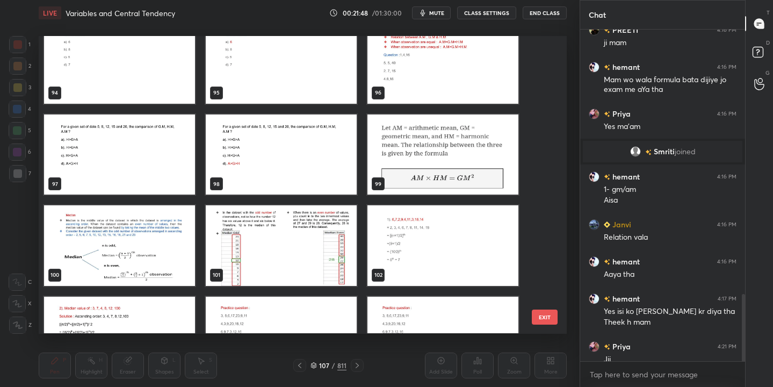
click at [312, 365] on icon at bounding box center [313, 365] width 6 height 6
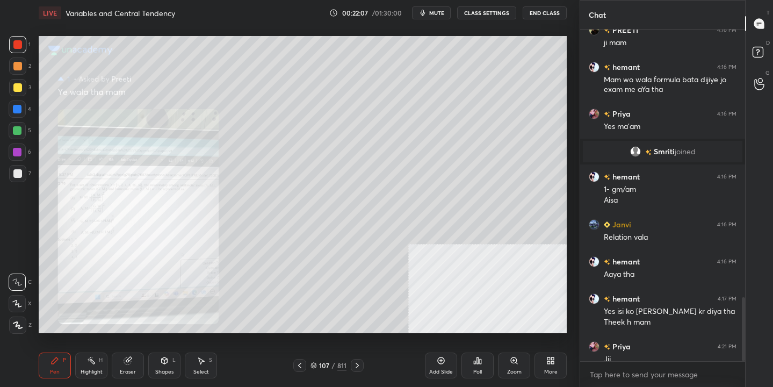
scroll to position [1382, 0]
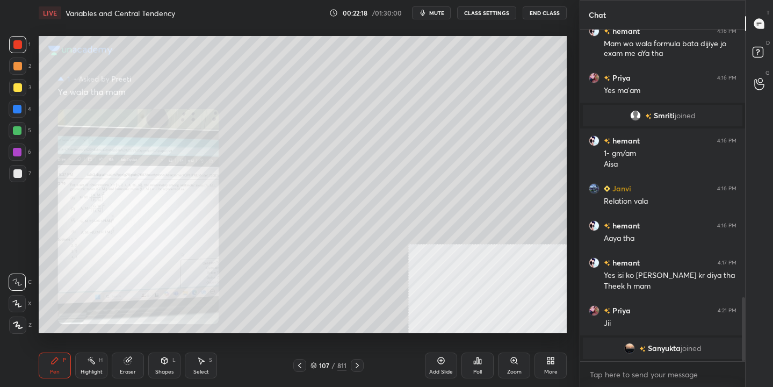
click at [509, 358] on div "Zoom" at bounding box center [514, 365] width 32 height 26
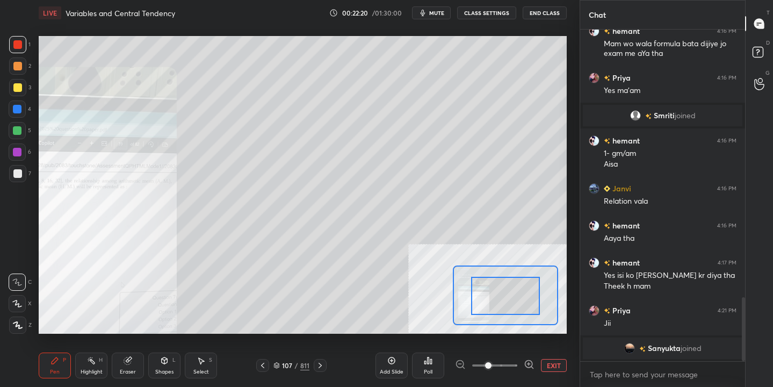
drag, startPoint x: 499, startPoint y: 298, endPoint x: 480, endPoint y: 312, distance: 24.6
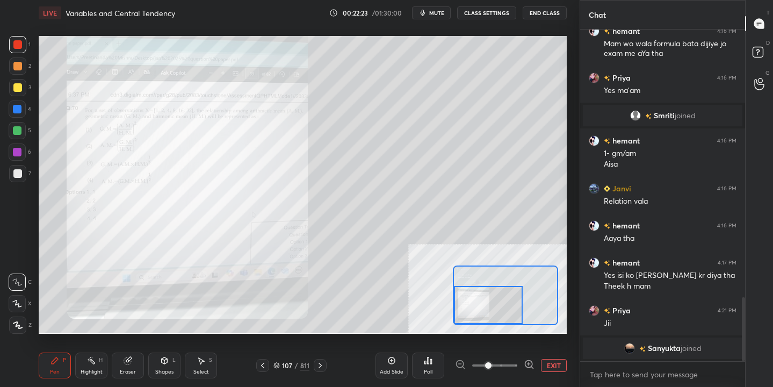
drag, startPoint x: 491, startPoint y: 307, endPoint x: 469, endPoint y: 318, distance: 25.0
click at [469, 318] on div at bounding box center [488, 305] width 69 height 38
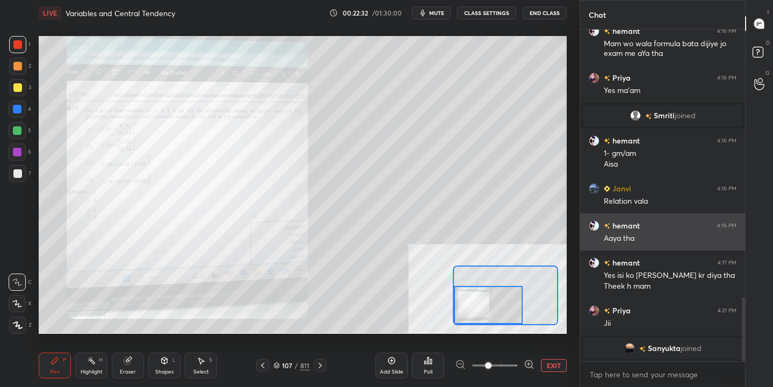
scroll to position [1280, 0]
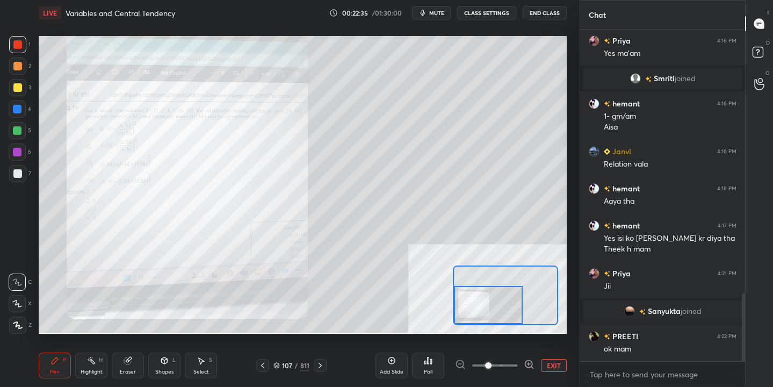
click at [552, 365] on button "EXIT" at bounding box center [554, 365] width 26 height 13
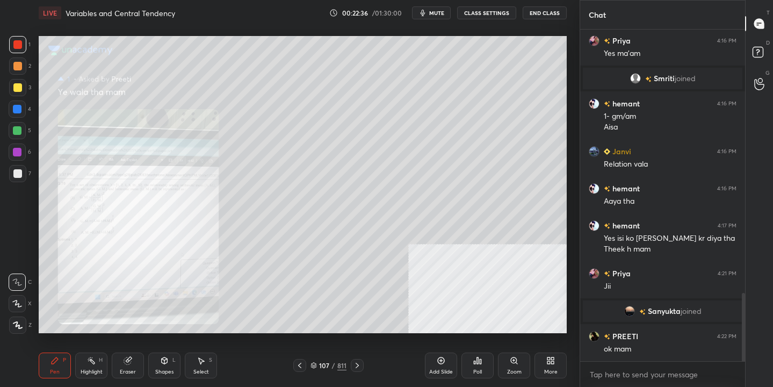
click at [314, 364] on icon at bounding box center [313, 365] width 6 height 6
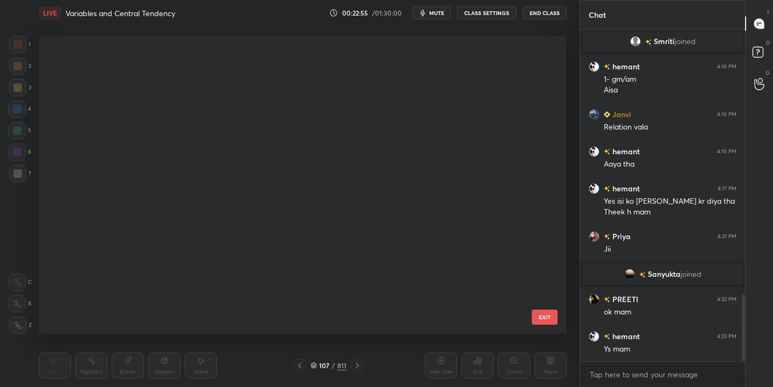
scroll to position [21951, 0]
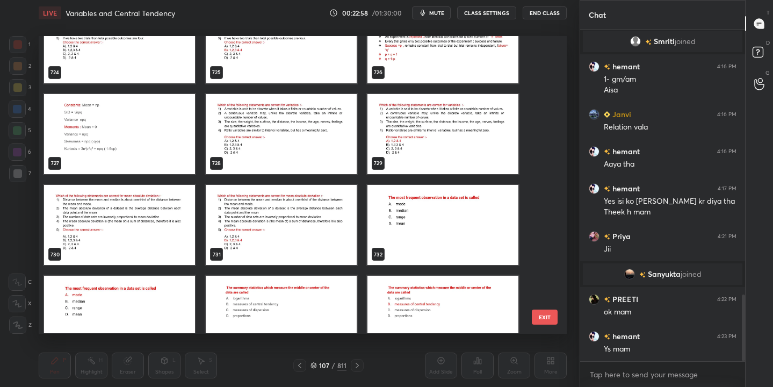
click at [423, 204] on img "grid" at bounding box center [442, 225] width 151 height 80
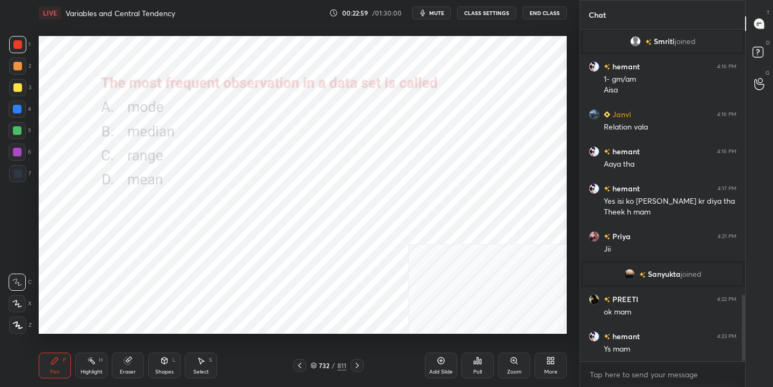
click at [423, 204] on img "grid" at bounding box center [442, 225] width 151 height 80
click at [438, 8] on button "mute" at bounding box center [431, 12] width 39 height 13
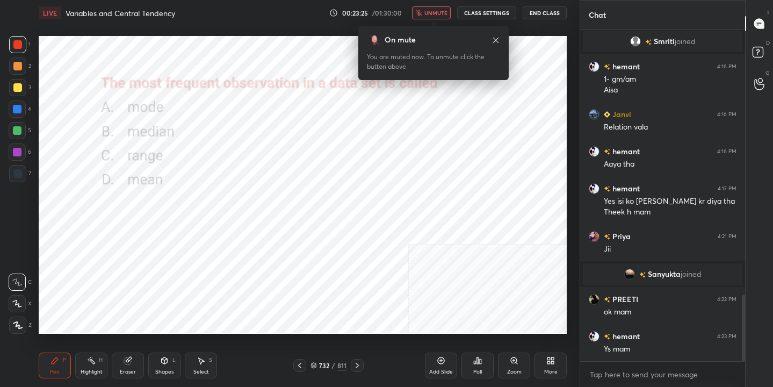
click at [317, 361] on div "732 / 811" at bounding box center [328, 365] width 36 height 10
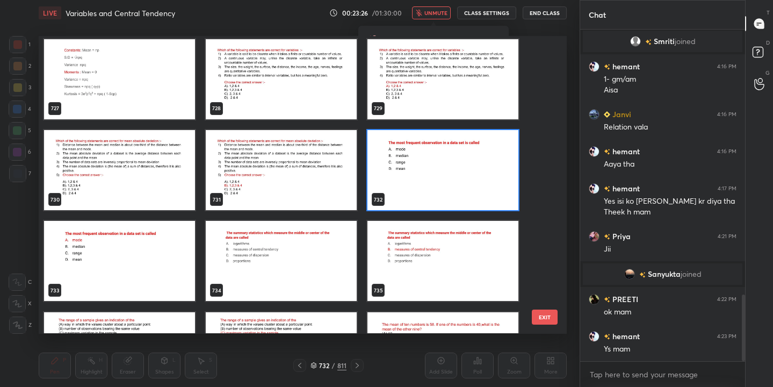
scroll to position [22008, 0]
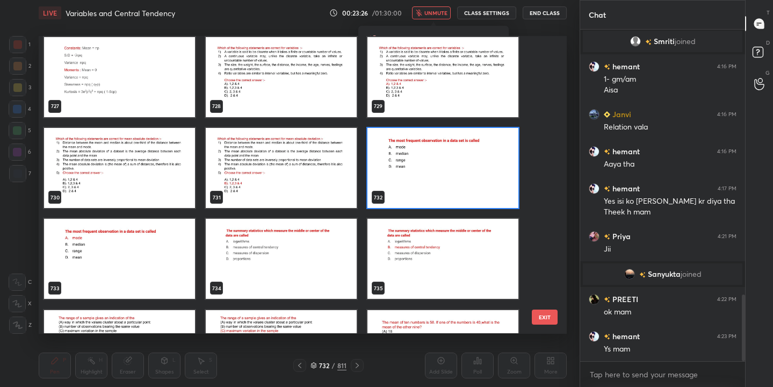
click at [425, 171] on img "grid" at bounding box center [442, 168] width 151 height 80
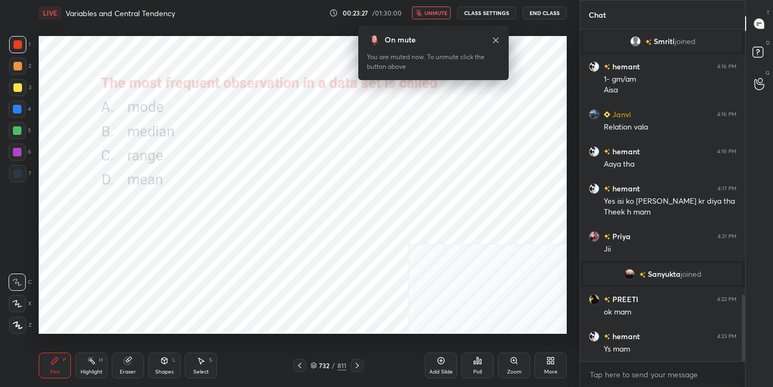
click at [425, 171] on img "grid" at bounding box center [442, 168] width 151 height 80
click at [477, 360] on icon at bounding box center [478, 360] width 2 height 6
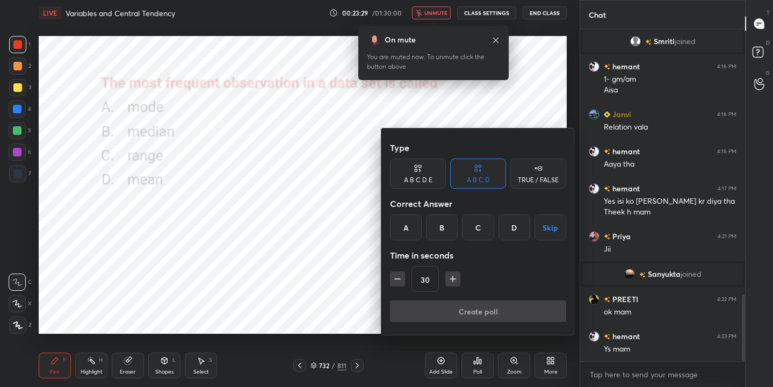
click at [410, 226] on div "A" at bounding box center [406, 227] width 32 height 26
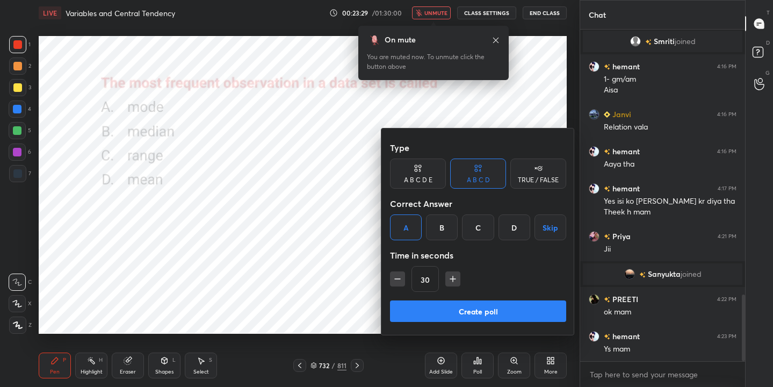
click at [483, 316] on button "Create poll" at bounding box center [478, 310] width 176 height 21
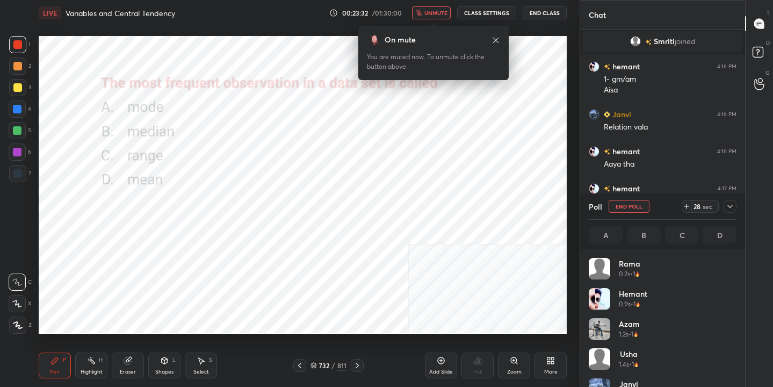
scroll to position [126, 144]
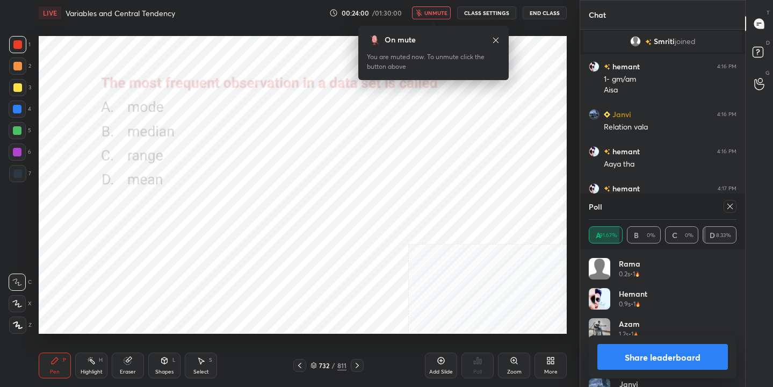
click at [731, 205] on icon at bounding box center [730, 206] width 9 height 9
type textarea "x"
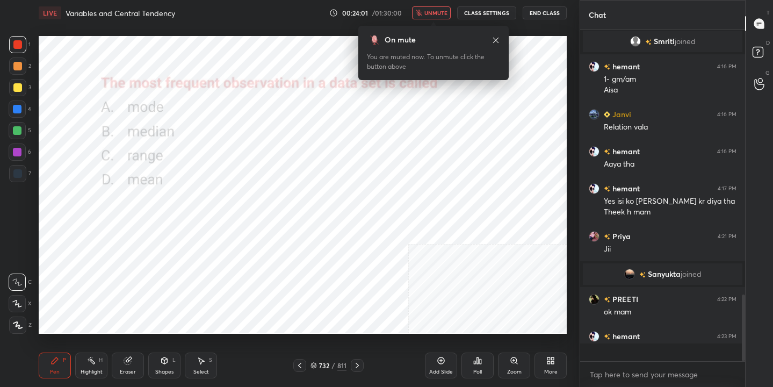
scroll to position [0, 0]
click at [440, 7] on button "unmute" at bounding box center [431, 12] width 39 height 13
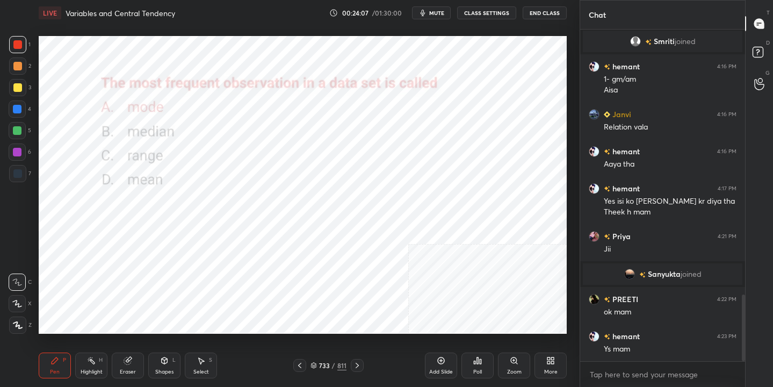
click at [313, 364] on icon at bounding box center [313, 365] width 6 height 6
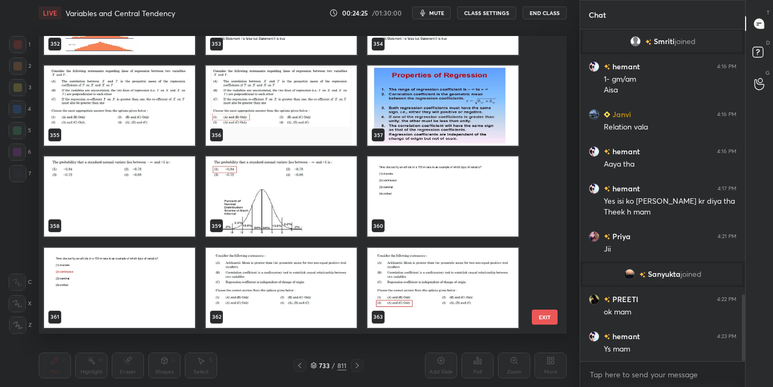
scroll to position [10704, 0]
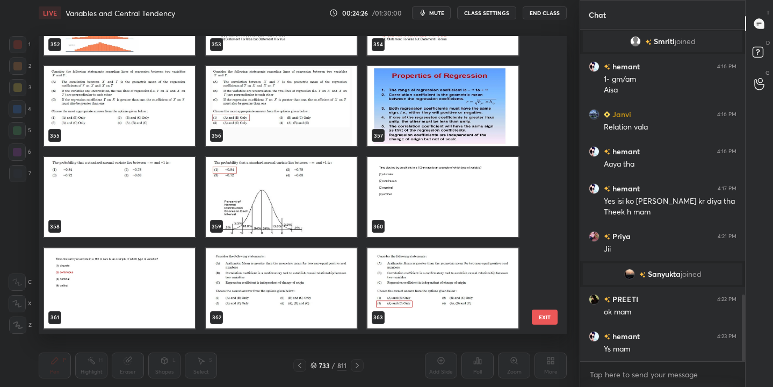
click at [444, 197] on img "grid" at bounding box center [442, 197] width 151 height 80
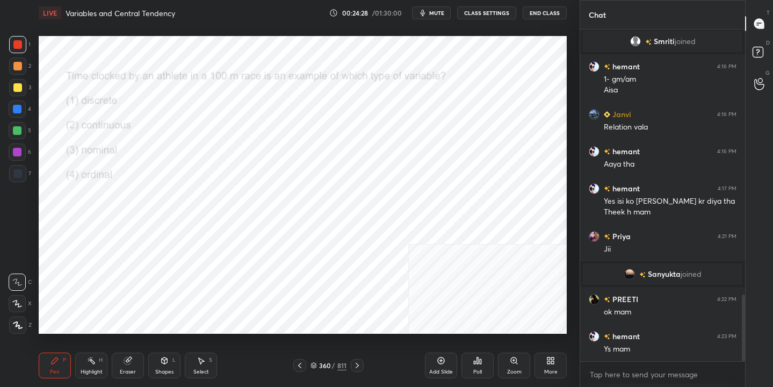
click at [434, 15] on span "mute" at bounding box center [436, 13] width 15 height 8
click at [319, 365] on div "360" at bounding box center [324, 365] width 11 height 6
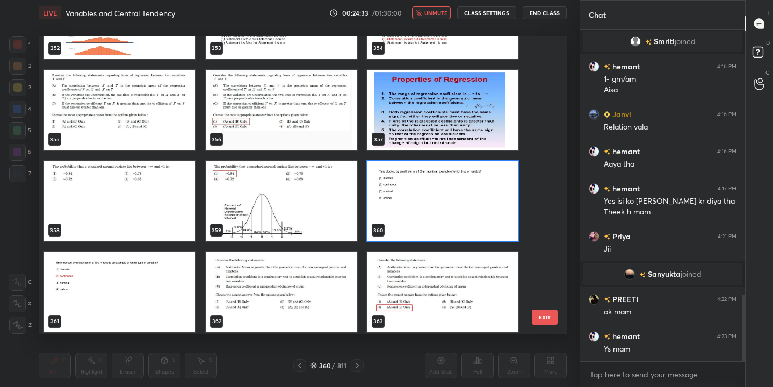
scroll to position [10713, 0]
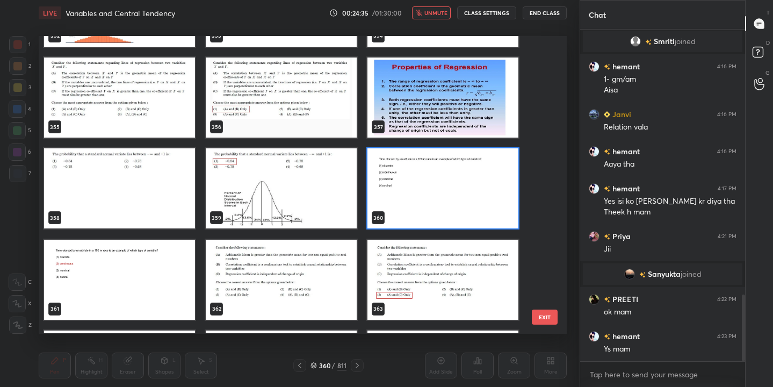
click at [422, 183] on img "grid" at bounding box center [442, 189] width 151 height 80
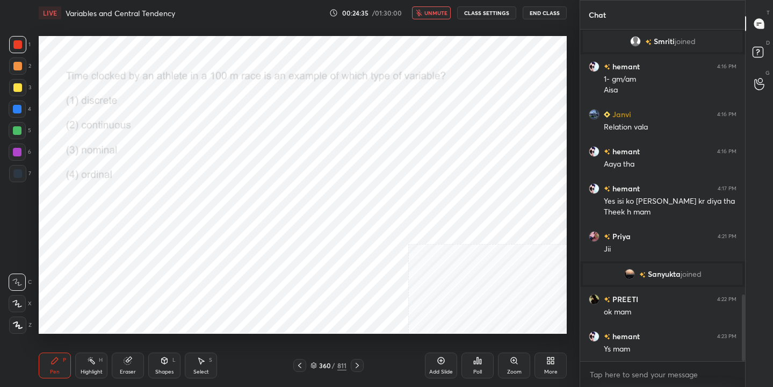
scroll to position [0, 0]
click at [475, 362] on icon at bounding box center [477, 360] width 9 height 9
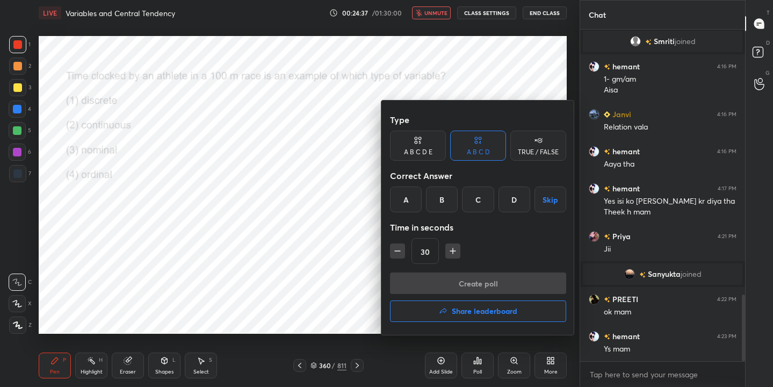
click at [436, 191] on div "B" at bounding box center [442, 199] width 32 height 26
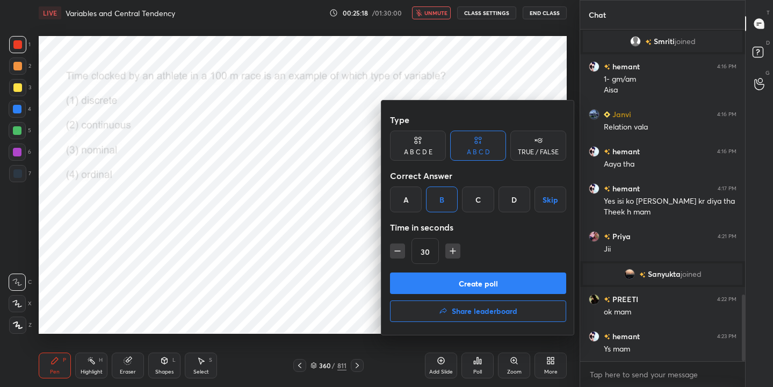
click at [512, 280] on button "Create poll" at bounding box center [478, 282] width 176 height 21
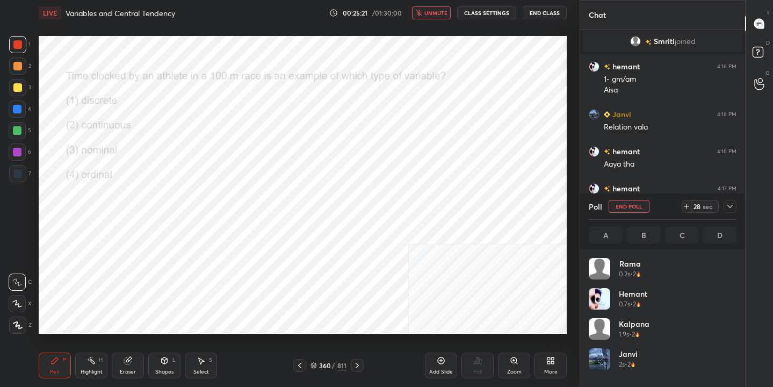
scroll to position [126, 144]
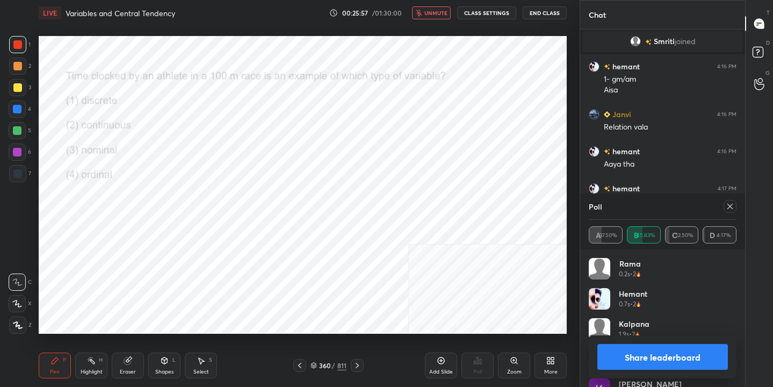
click at [731, 217] on div "Poll" at bounding box center [663, 206] width 148 height 26
click at [731, 209] on icon at bounding box center [730, 206] width 9 height 9
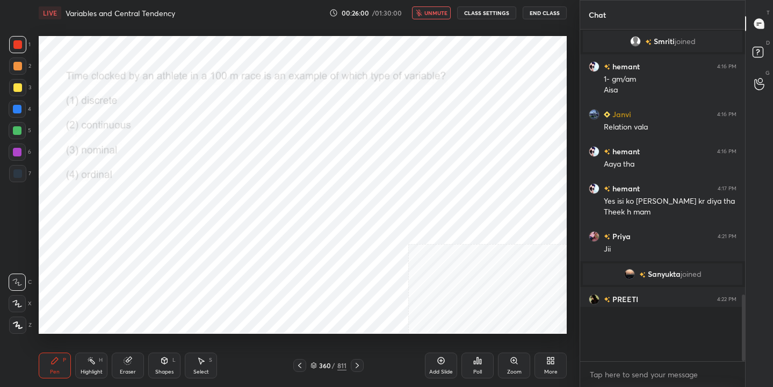
scroll to position [4, 4]
click at [424, 12] on button "unmute" at bounding box center [431, 12] width 39 height 13
click at [321, 362] on div "361" at bounding box center [324, 365] width 11 height 6
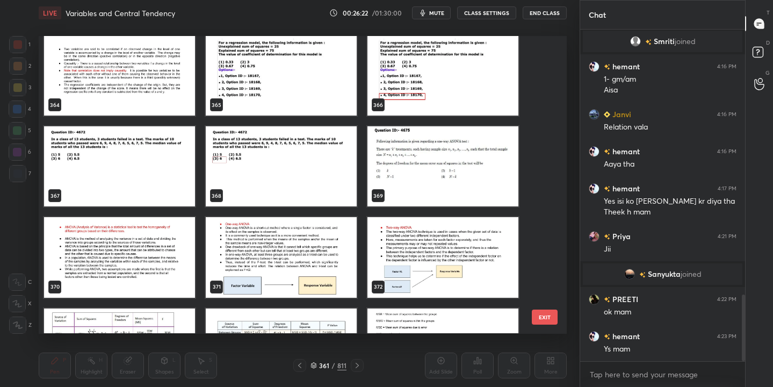
scroll to position [11013, 0]
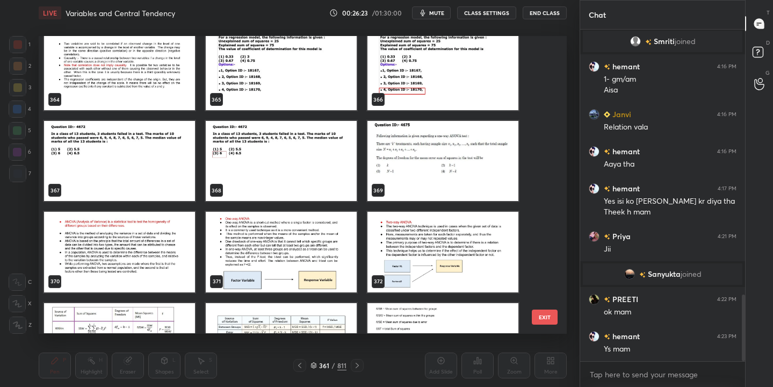
click at [129, 169] on img "grid" at bounding box center [119, 161] width 151 height 80
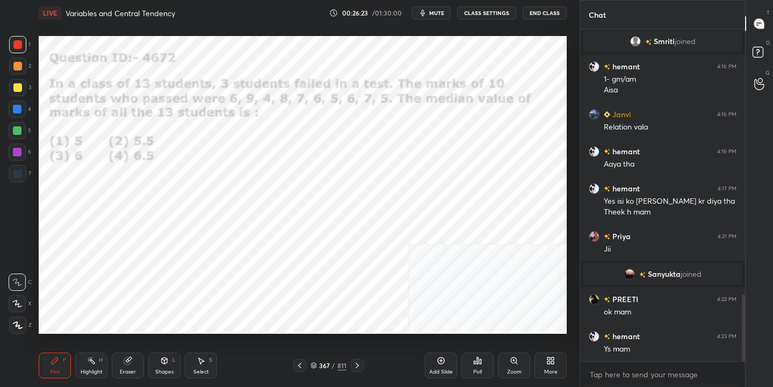
click at [129, 169] on img "grid" at bounding box center [119, 161] width 151 height 80
click at [430, 11] on button "mute" at bounding box center [431, 12] width 39 height 13
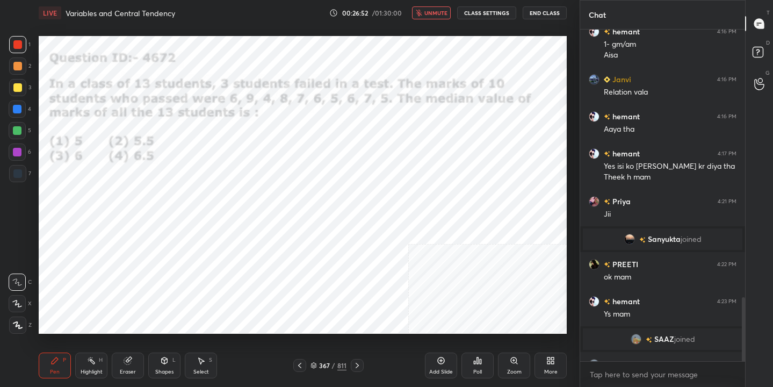
scroll to position [1381, 0]
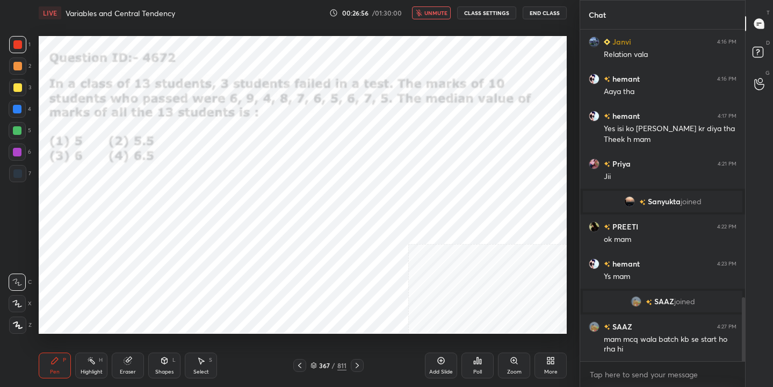
click at [445, 11] on span "unmute" at bounding box center [435, 13] width 23 height 8
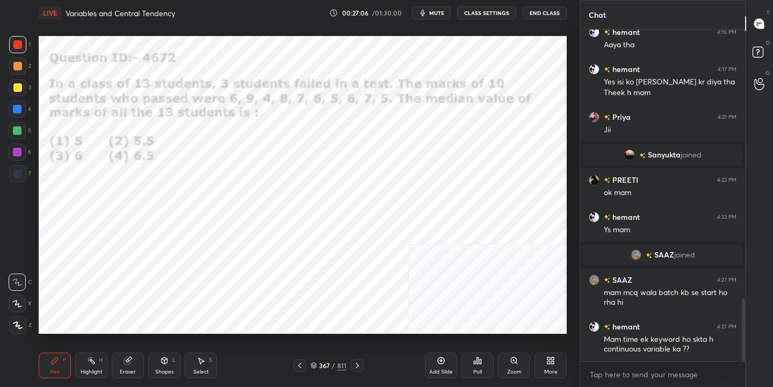
click at [318, 365] on div "367 / 811" at bounding box center [328, 365] width 36 height 10
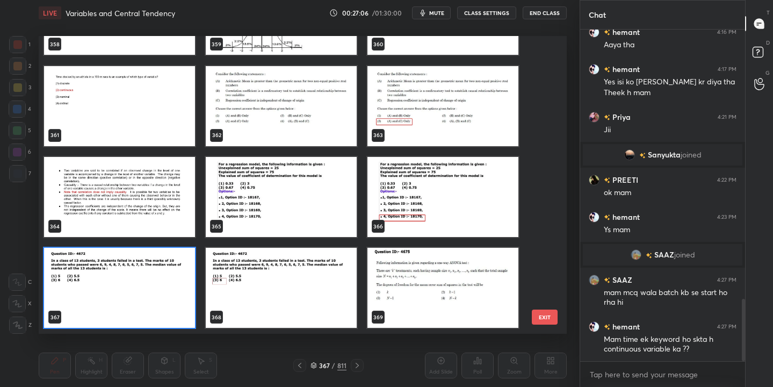
scroll to position [294, 523]
click at [153, 288] on img "grid" at bounding box center [119, 288] width 151 height 80
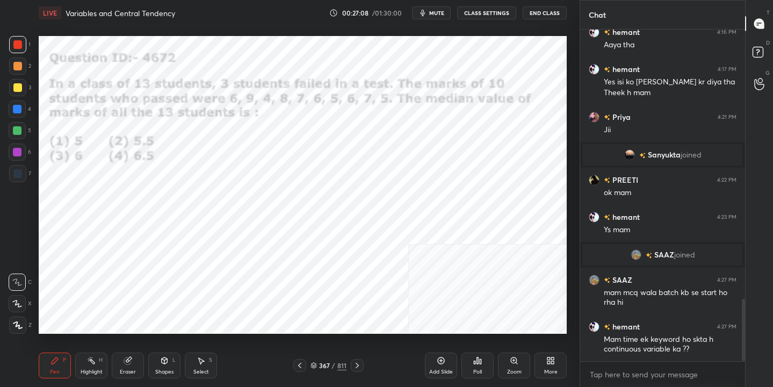
click at [153, 288] on img "grid" at bounding box center [119, 288] width 151 height 80
click at [478, 373] on div "Poll" at bounding box center [477, 371] width 9 height 5
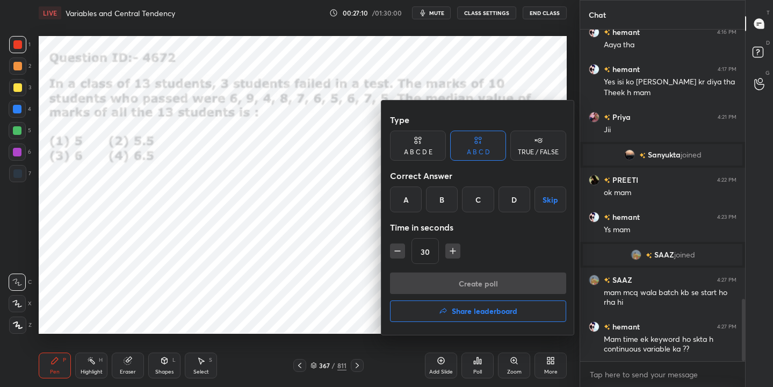
click at [477, 192] on div "C" at bounding box center [478, 199] width 32 height 26
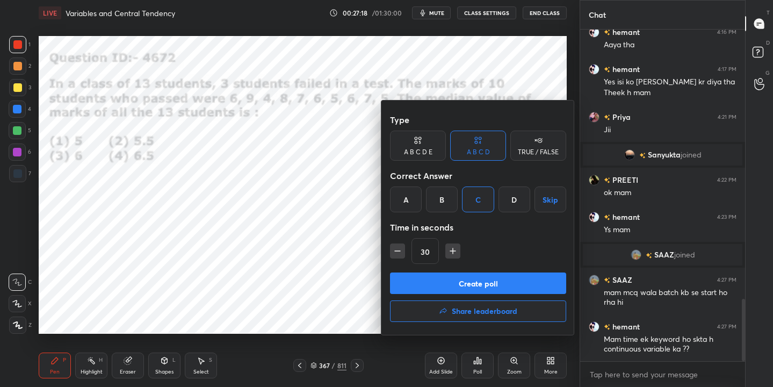
click at [488, 286] on button "Create poll" at bounding box center [478, 282] width 176 height 21
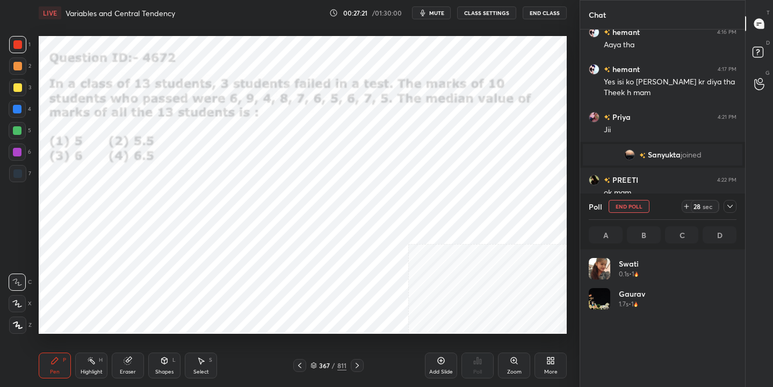
scroll to position [126, 144]
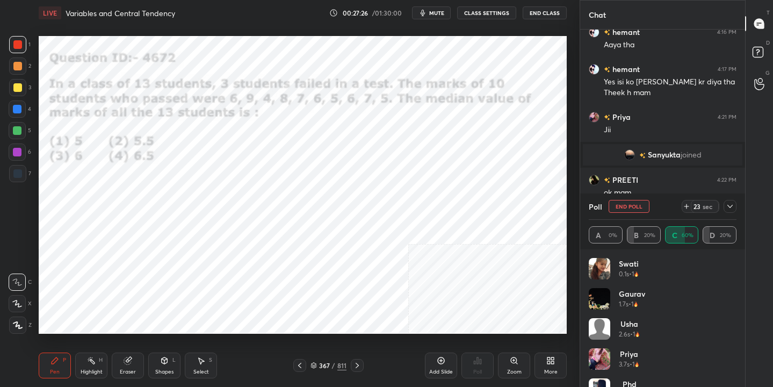
click at [440, 12] on span "mute" at bounding box center [436, 13] width 15 height 8
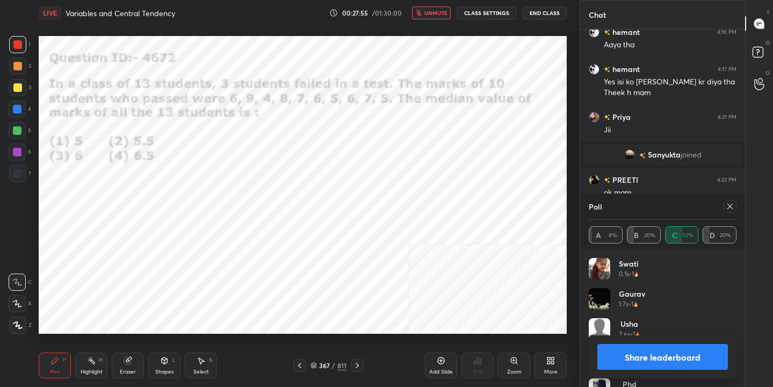
click at [732, 211] on div at bounding box center [729, 206] width 13 height 13
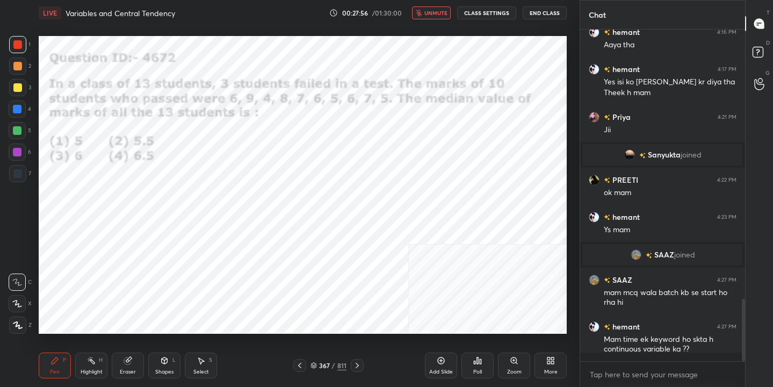
scroll to position [239, 162]
click at [431, 17] on button "unmute" at bounding box center [431, 12] width 39 height 13
click at [24, 172] on div "1 2 3 4 5 6 7 C X Z C X Z E E Erase all H H LIVE Variables and Central Tendency…" at bounding box center [285, 193] width 571 height 387
click at [28, 162] on div "1 2 3 4 5 6 7 C X Z C X Z E E Erase all H H LIVE Variables and Central Tendency…" at bounding box center [285, 193] width 571 height 387
click at [315, 368] on icon at bounding box center [313, 365] width 6 height 6
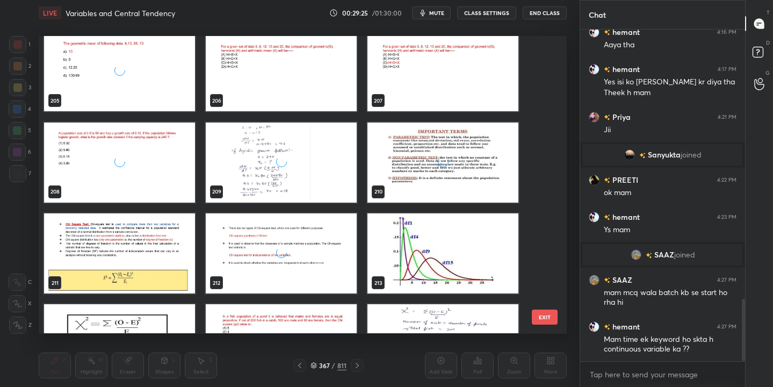
scroll to position [6009, 0]
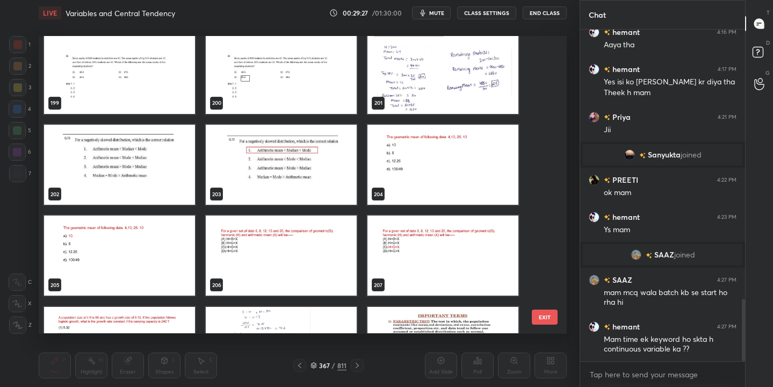
click at [129, 170] on img "grid" at bounding box center [119, 165] width 151 height 80
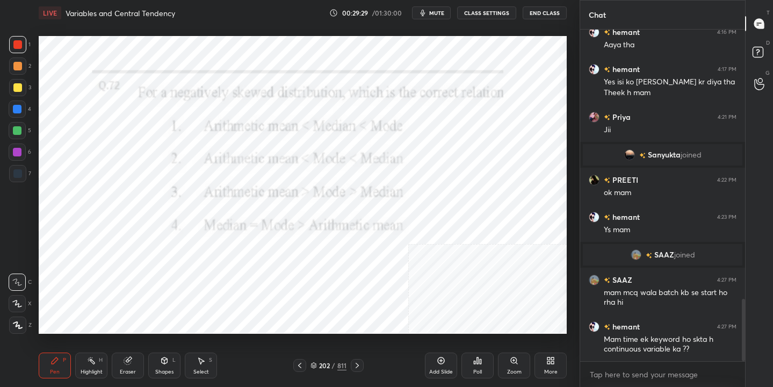
click at [443, 10] on span "mute" at bounding box center [436, 13] width 15 height 8
click at [443, 10] on span "unmute" at bounding box center [435, 13] width 23 height 8
click at [318, 366] on div "202 / 811" at bounding box center [328, 365] width 36 height 10
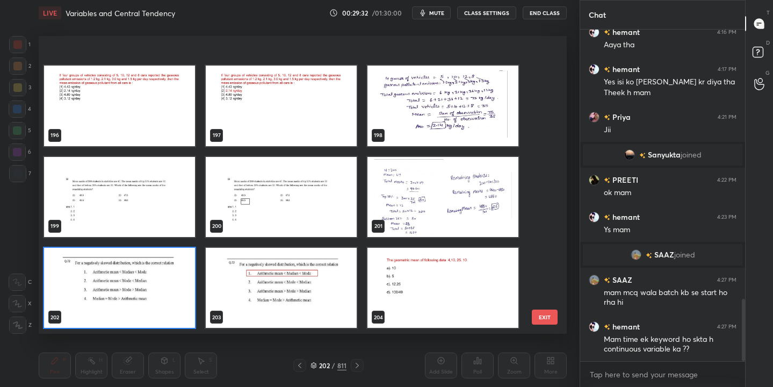
scroll to position [6011, 0]
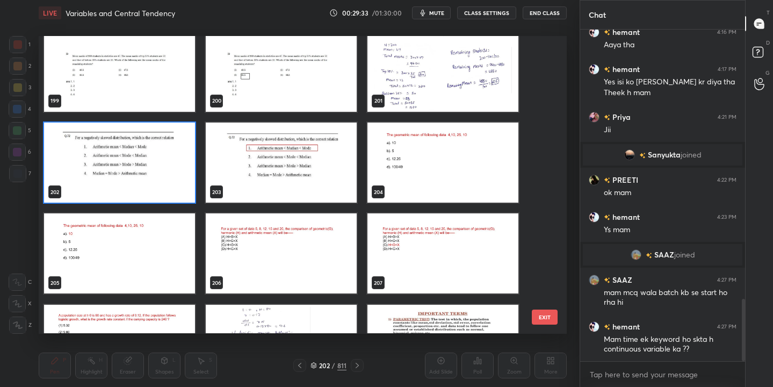
click at [307, 258] on img "grid" at bounding box center [281, 254] width 151 height 80
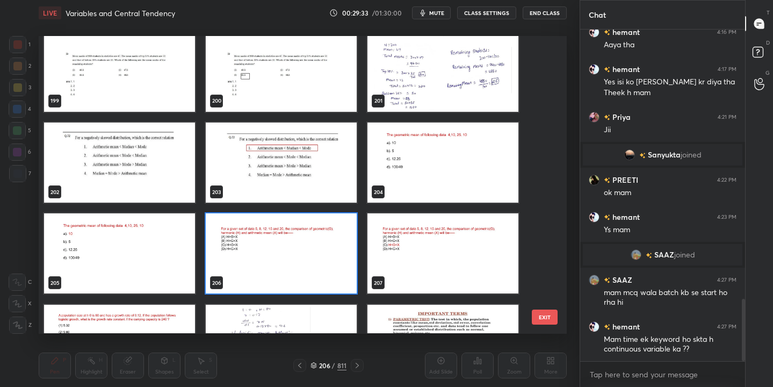
click at [307, 258] on img "grid" at bounding box center [281, 254] width 151 height 80
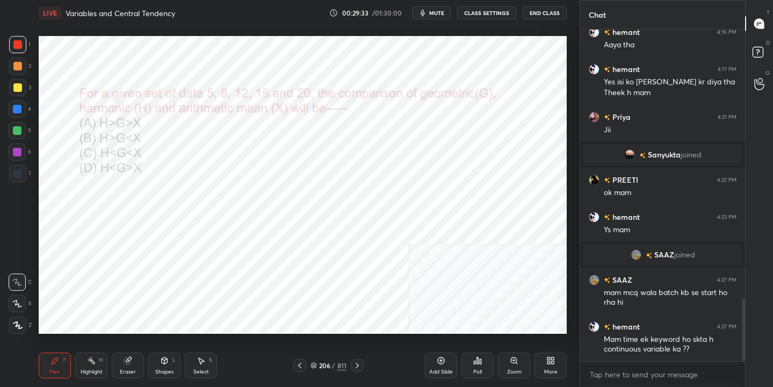
click at [307, 258] on img "grid" at bounding box center [281, 254] width 151 height 80
click at [438, 16] on span "mute" at bounding box center [436, 13] width 15 height 8
click at [314, 371] on div "206 / 811" at bounding box center [328, 365] width 70 height 13
click at [314, 365] on icon at bounding box center [313, 363] width 5 height 3
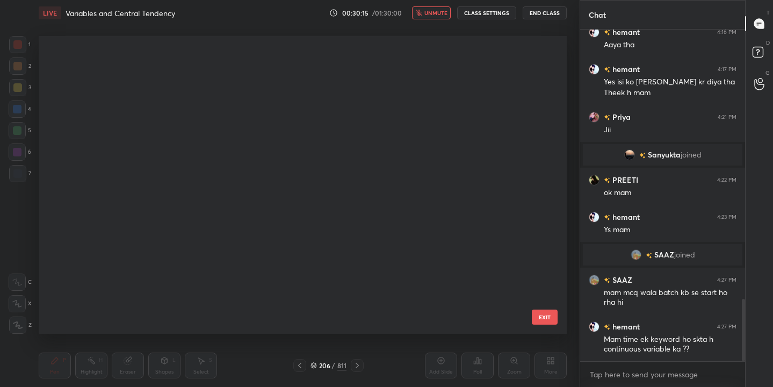
scroll to position [294, 523]
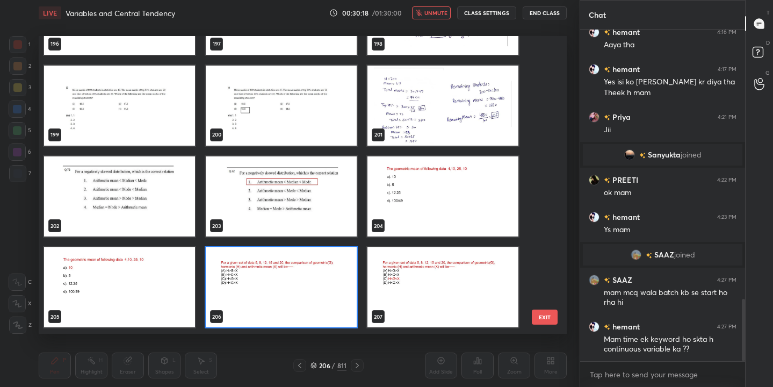
click at [323, 281] on img "grid" at bounding box center [281, 288] width 151 height 80
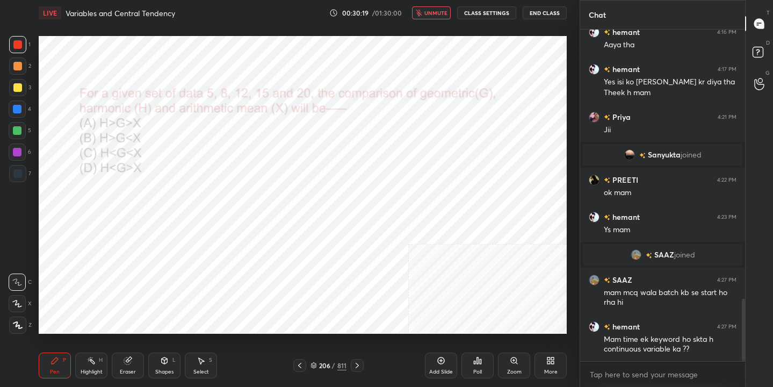
click at [474, 365] on div "Poll" at bounding box center [477, 365] width 32 height 26
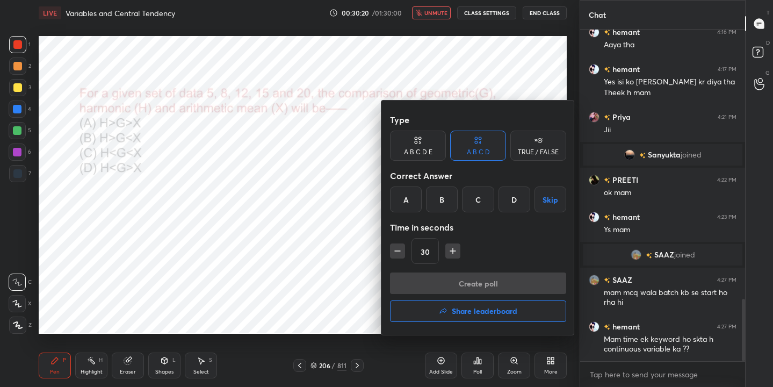
click at [474, 204] on div "C" at bounding box center [478, 199] width 32 height 26
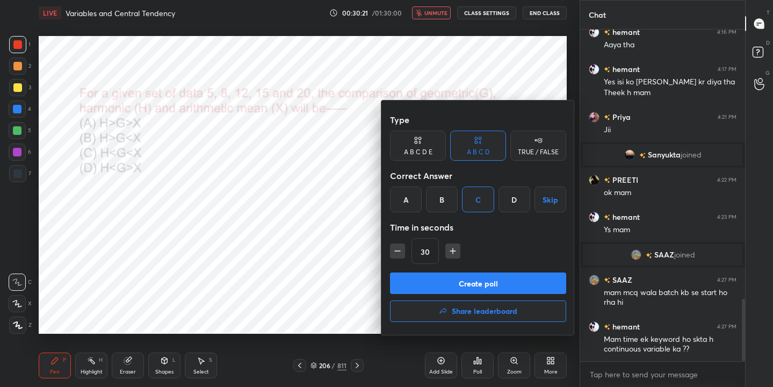
click at [497, 283] on button "Create poll" at bounding box center [478, 282] width 176 height 21
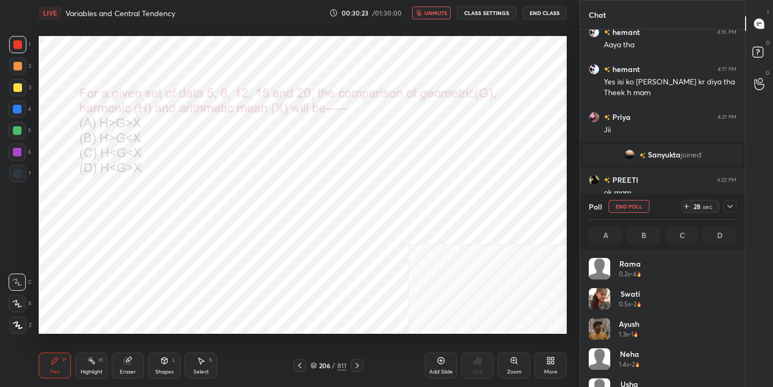
scroll to position [126, 144]
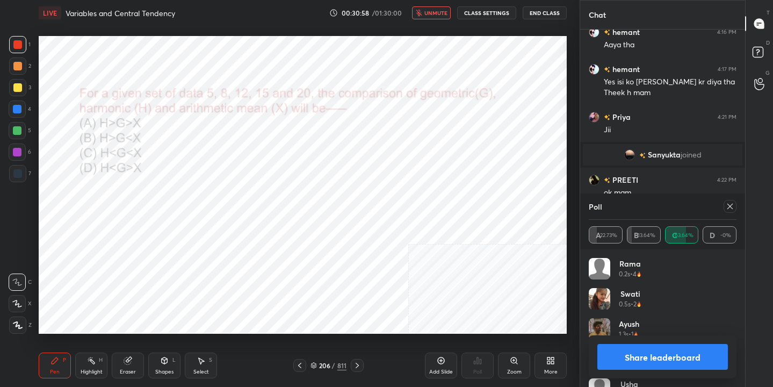
click at [727, 212] on div at bounding box center [729, 206] width 13 height 13
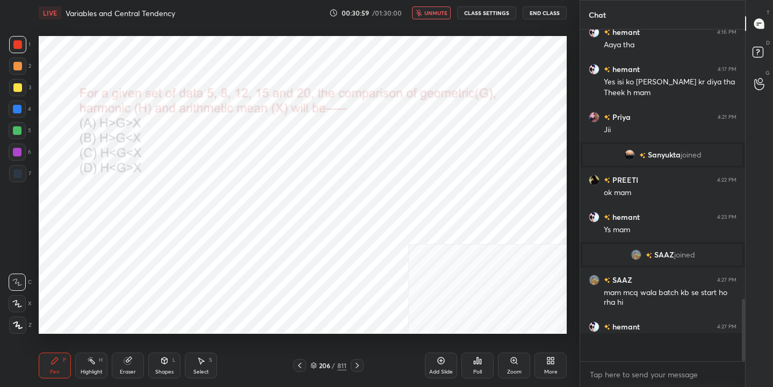
scroll to position [4, 4]
click at [430, 12] on span "unmute" at bounding box center [435, 13] width 23 height 8
click at [316, 362] on icon at bounding box center [313, 365] width 6 height 6
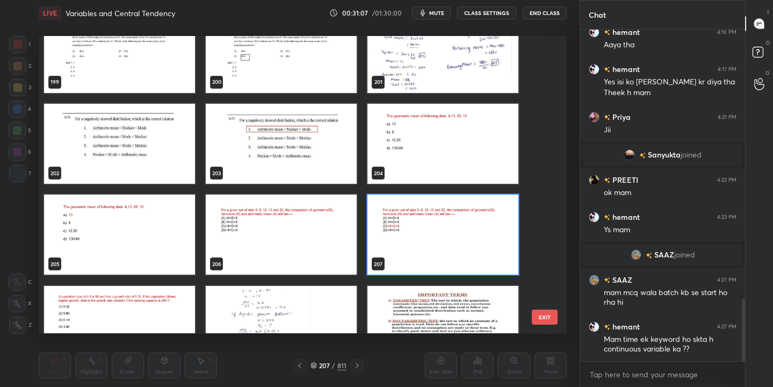
scroll to position [6029, 0]
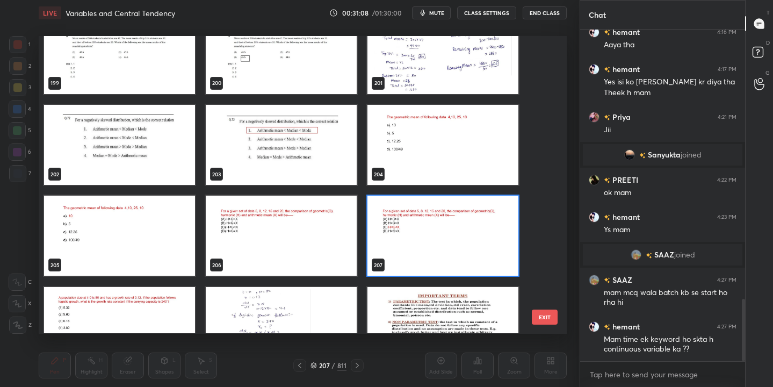
click at [413, 153] on img "grid" at bounding box center [442, 145] width 151 height 80
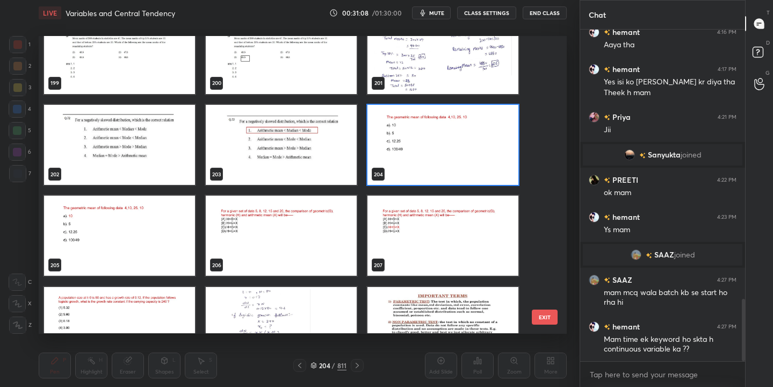
click at [413, 153] on img "grid" at bounding box center [442, 145] width 151 height 80
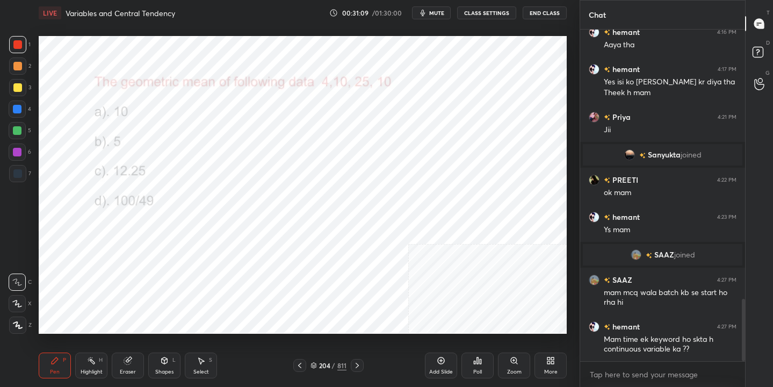
click at [438, 18] on button "mute" at bounding box center [431, 12] width 39 height 13
click at [315, 364] on icon at bounding box center [313, 363] width 5 height 3
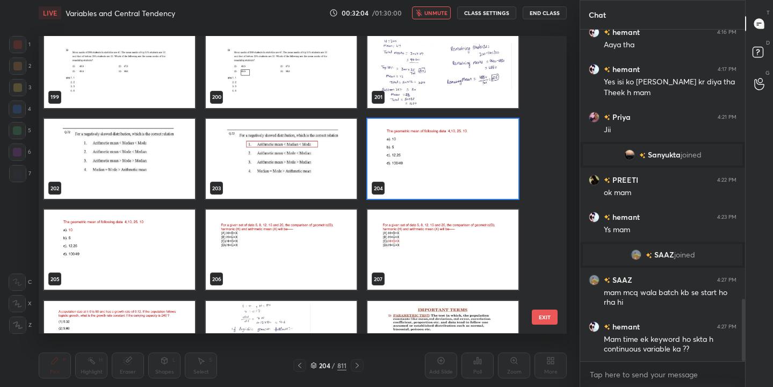
scroll to position [6005, 0]
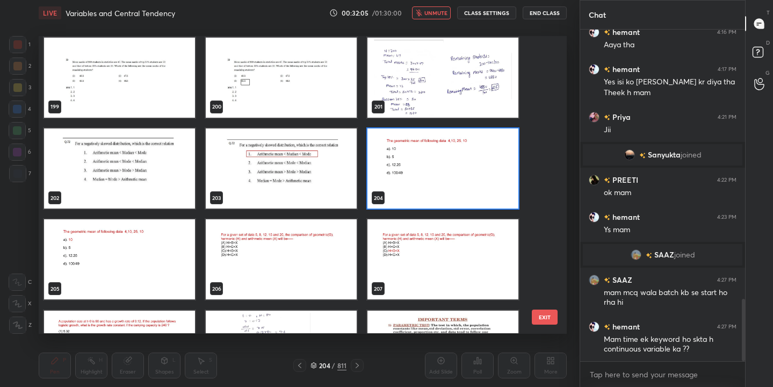
click at [445, 192] on img "grid" at bounding box center [442, 168] width 151 height 80
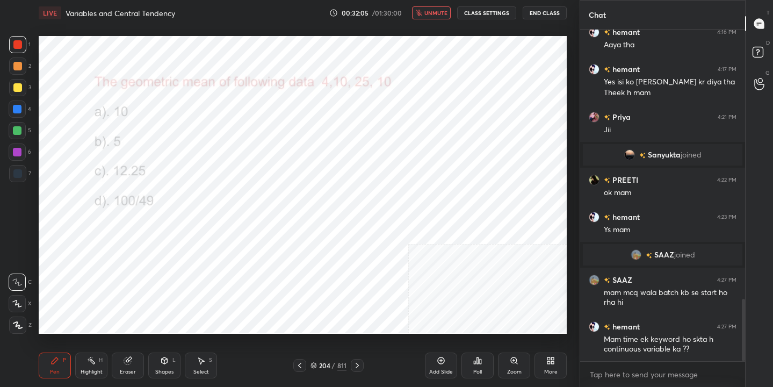
scroll to position [0, 0]
click at [475, 370] on div "Poll" at bounding box center [477, 371] width 9 height 5
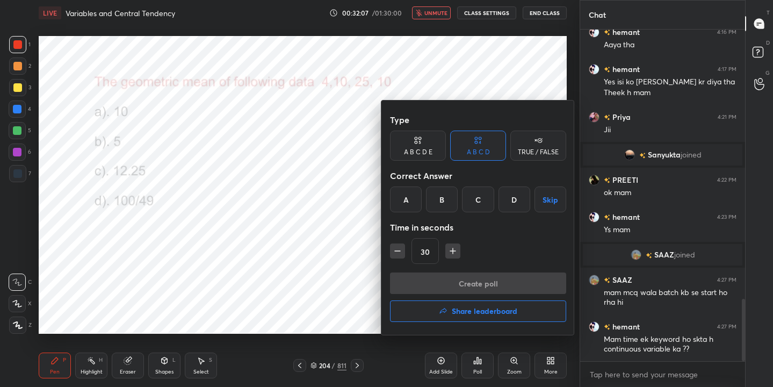
click at [401, 195] on div "A" at bounding box center [406, 199] width 32 height 26
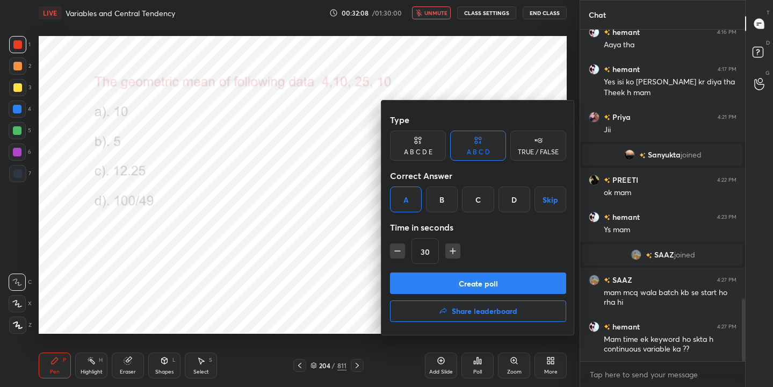
click at [480, 277] on button "Create poll" at bounding box center [478, 282] width 176 height 21
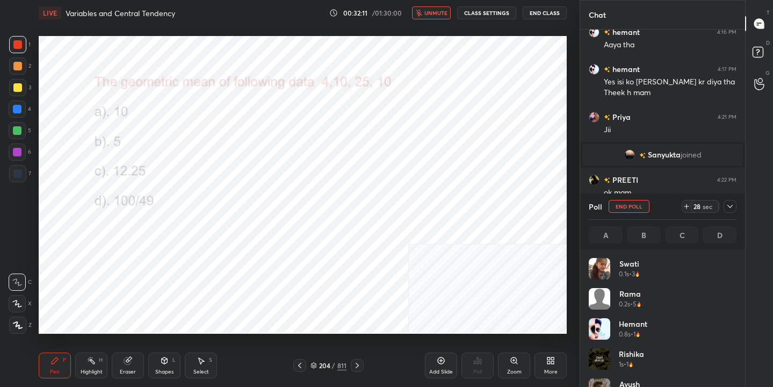
scroll to position [126, 144]
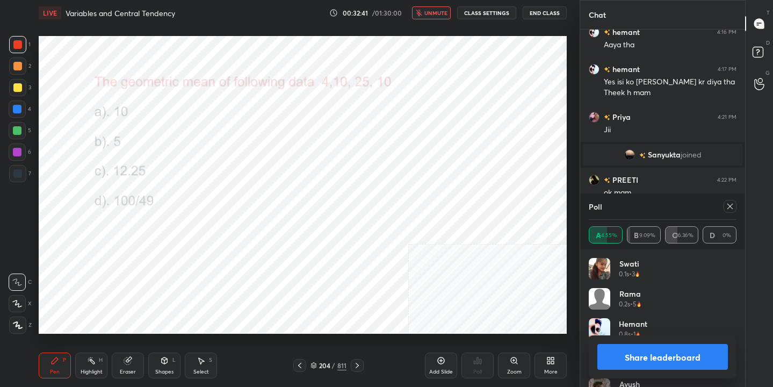
click at [733, 211] on div at bounding box center [729, 206] width 13 height 13
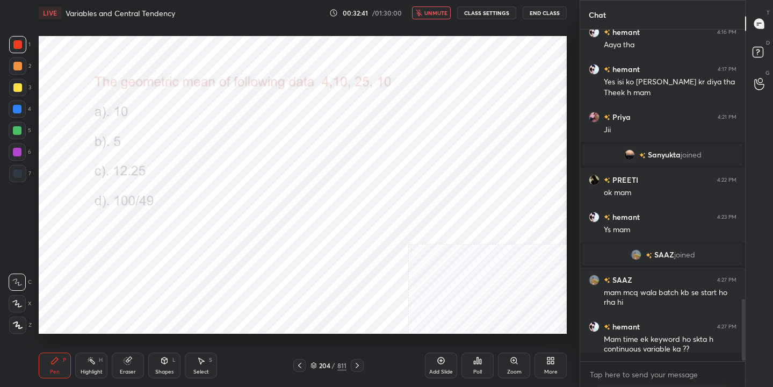
scroll to position [4, 4]
click at [447, 14] on span "unmute" at bounding box center [435, 13] width 23 height 8
click at [318, 364] on div "204 / 811" at bounding box center [328, 365] width 36 height 10
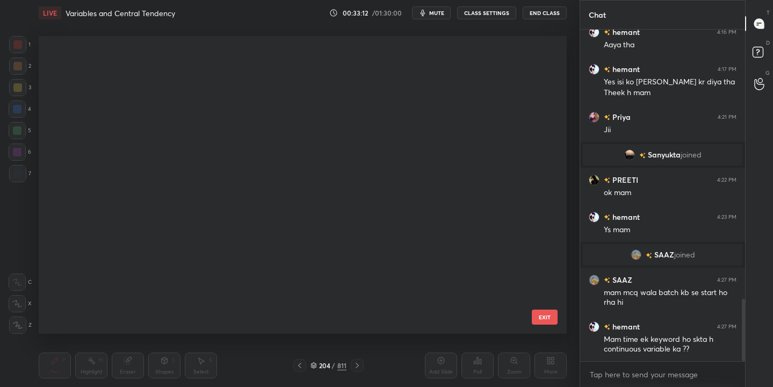
scroll to position [294, 523]
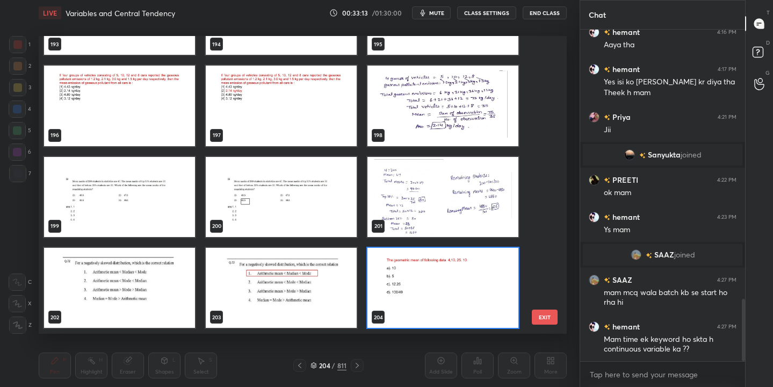
click at [162, 183] on img "grid" at bounding box center [119, 197] width 151 height 80
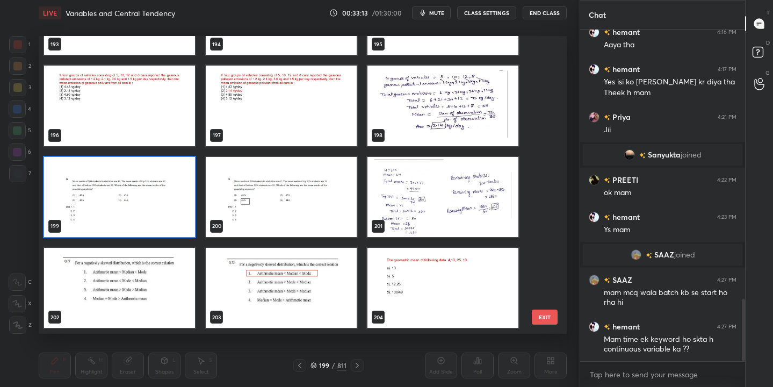
click at [162, 183] on img "grid" at bounding box center [119, 197] width 151 height 80
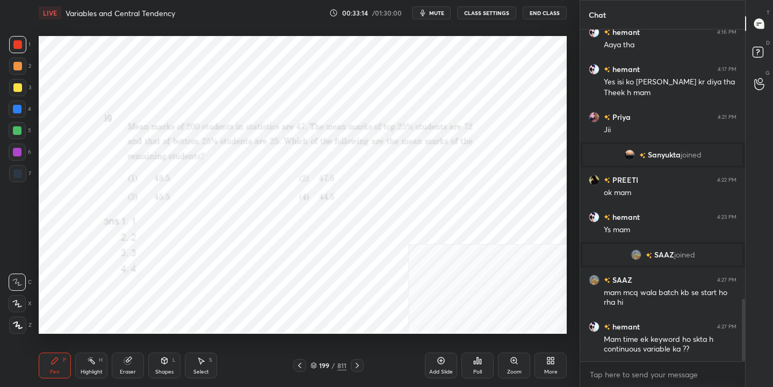
click at [162, 183] on img "grid" at bounding box center [119, 197] width 151 height 80
click at [443, 17] on button "mute" at bounding box center [431, 12] width 39 height 13
click at [313, 363] on icon at bounding box center [313, 365] width 6 height 6
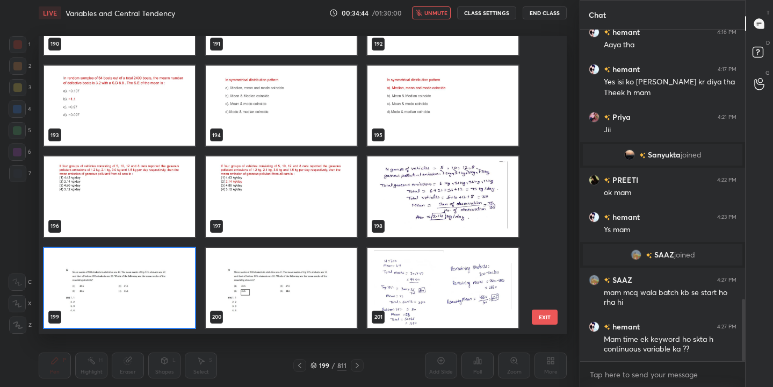
click at [158, 279] on img "grid" at bounding box center [119, 288] width 151 height 80
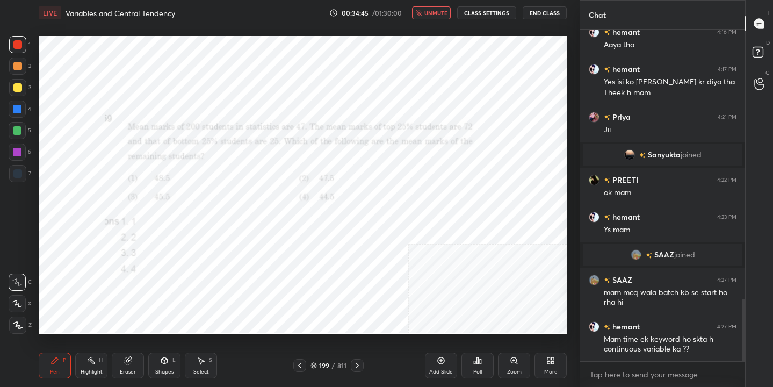
click at [483, 361] on div "Poll" at bounding box center [477, 365] width 32 height 26
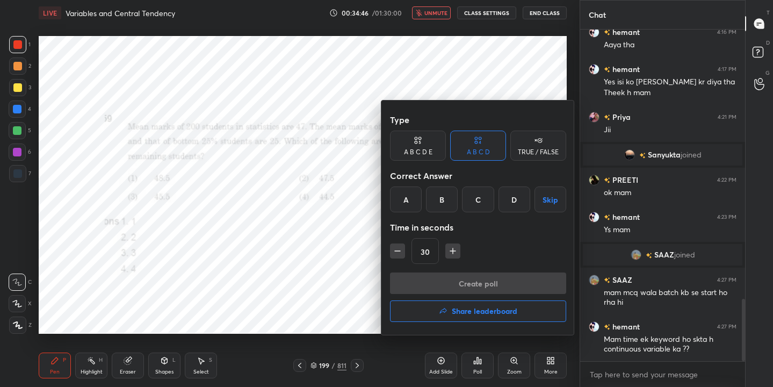
click at [482, 198] on div "C" at bounding box center [478, 199] width 32 height 26
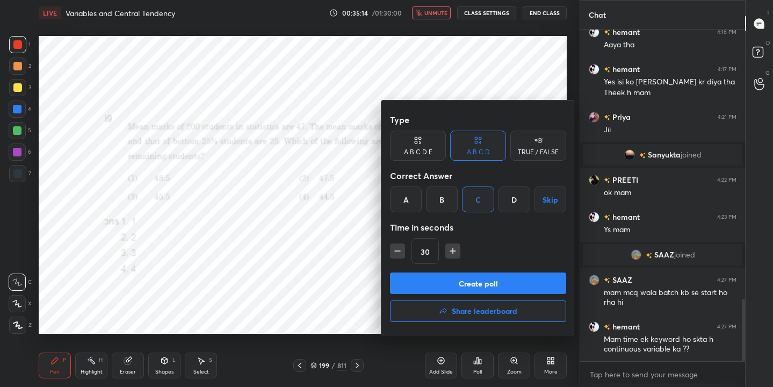
click at [352, 179] on div at bounding box center [386, 193] width 773 height 387
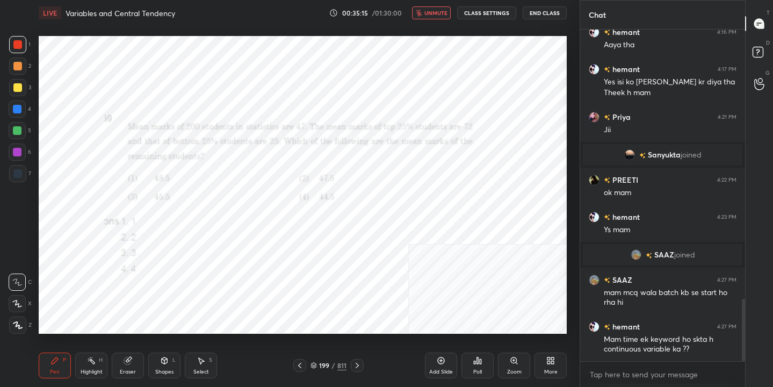
click at [439, 10] on span "unmute" at bounding box center [435, 13] width 23 height 8
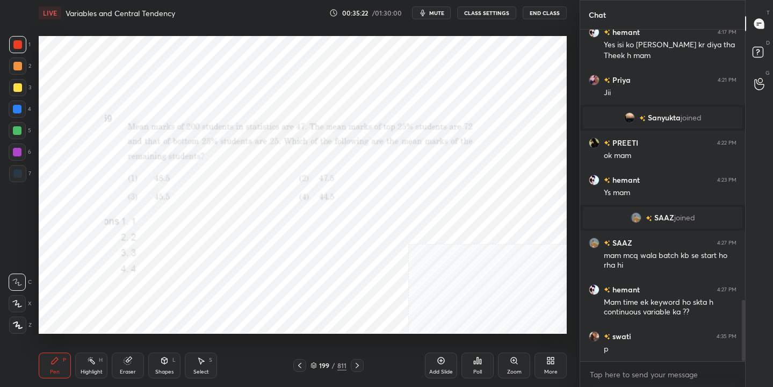
click at [317, 367] on div "199 / 811" at bounding box center [328, 365] width 36 height 10
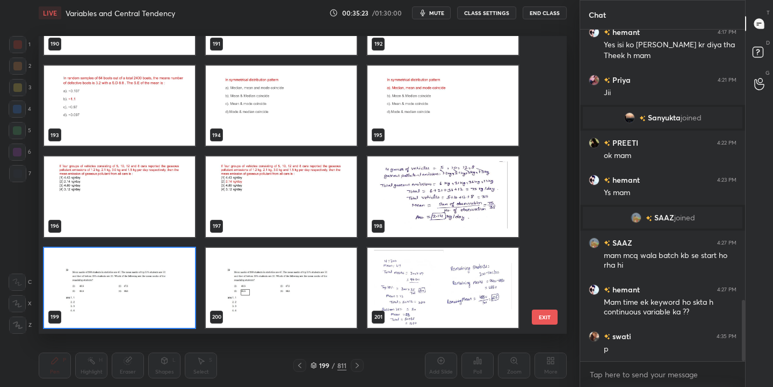
scroll to position [294, 523]
click at [183, 275] on img "grid" at bounding box center [119, 288] width 151 height 80
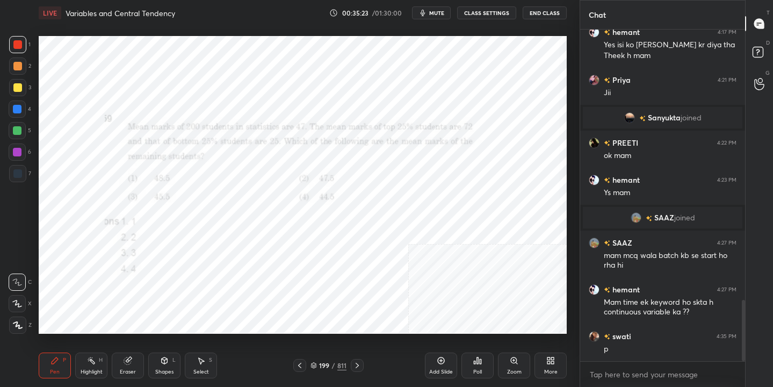
click at [183, 275] on img "grid" at bounding box center [119, 288] width 151 height 80
click at [478, 369] on div "Poll" at bounding box center [477, 371] width 9 height 5
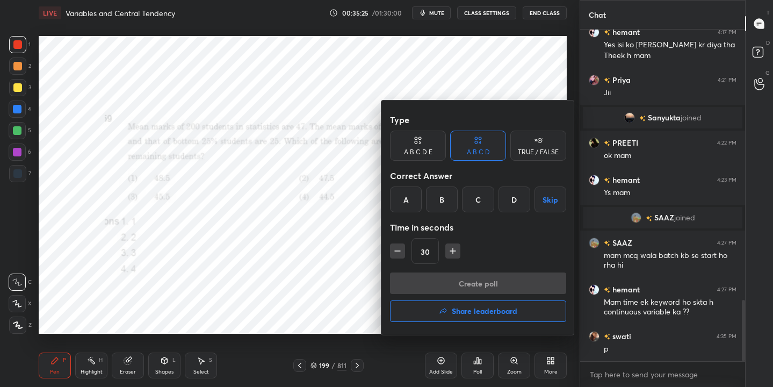
click at [476, 200] on div "C" at bounding box center [478, 199] width 32 height 26
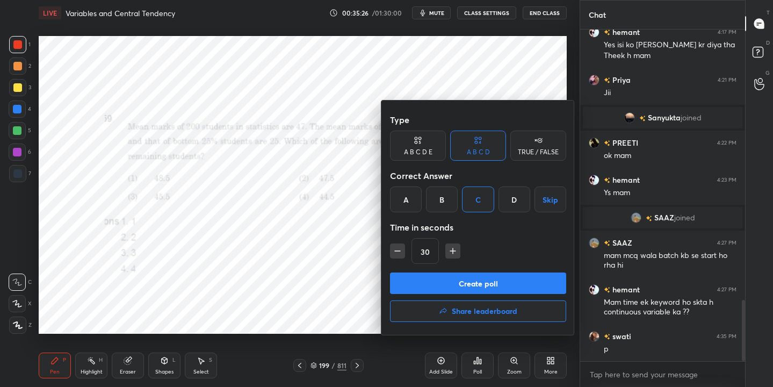
click at [491, 282] on button "Create poll" at bounding box center [478, 282] width 176 height 21
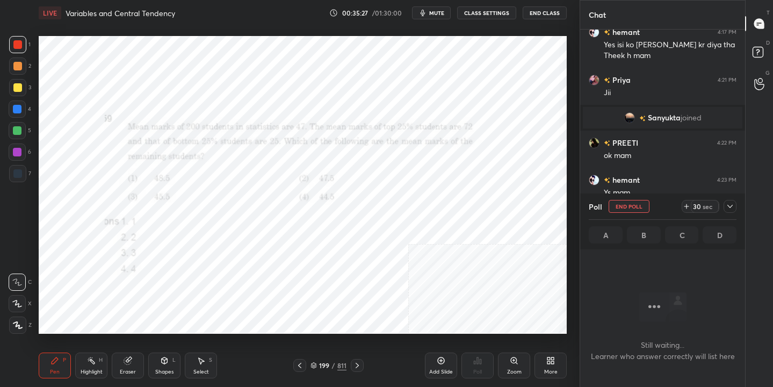
scroll to position [183, 162]
click at [438, 10] on span "mute" at bounding box center [436, 13] width 15 height 8
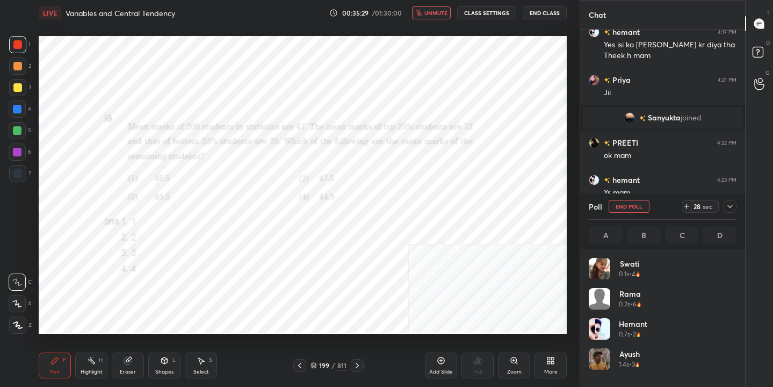
scroll to position [126, 144]
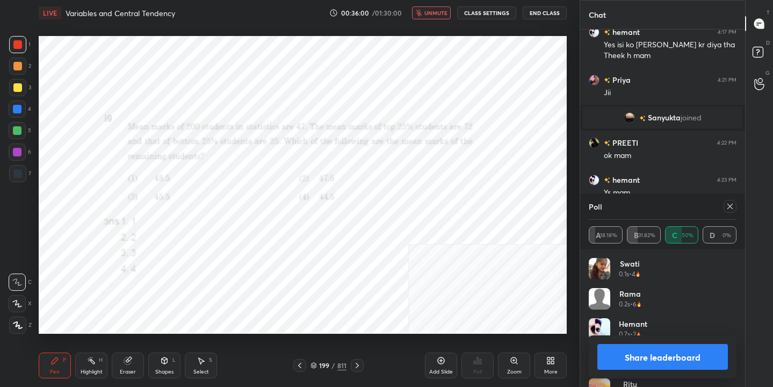
click at [729, 203] on icon at bounding box center [730, 206] width 9 height 9
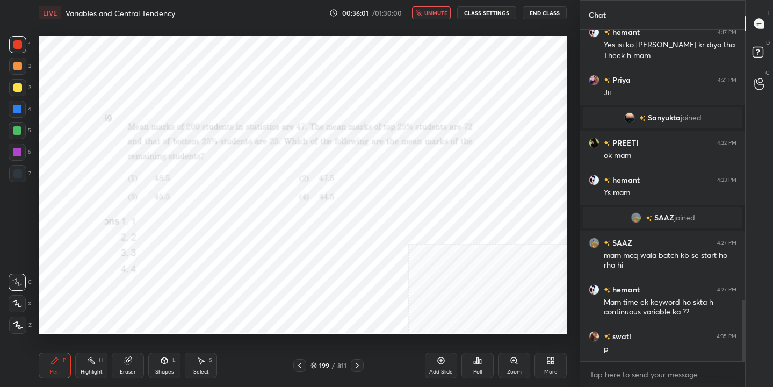
scroll to position [239, 162]
click at [431, 9] on span "unmute" at bounding box center [435, 13] width 23 height 8
click at [316, 363] on icon at bounding box center [313, 363] width 5 height 3
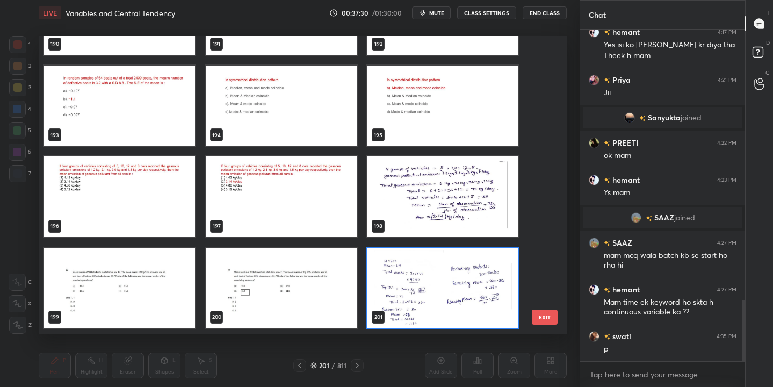
scroll to position [5779, 0]
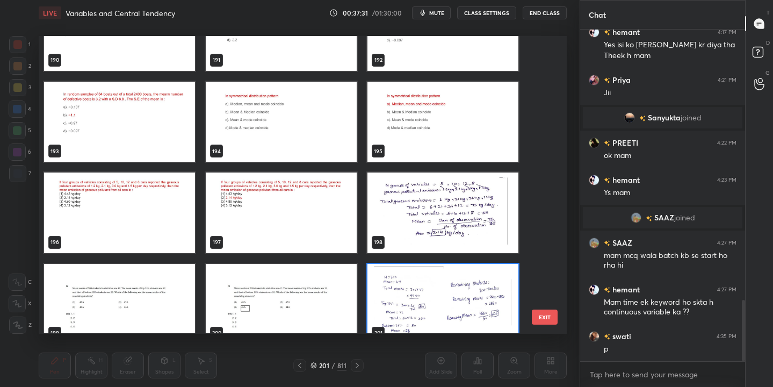
click at [164, 205] on img "grid" at bounding box center [119, 213] width 151 height 80
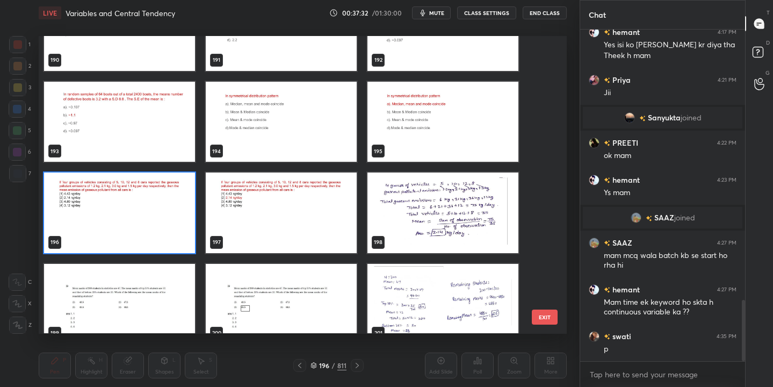
click at [164, 205] on img "grid" at bounding box center [119, 213] width 151 height 80
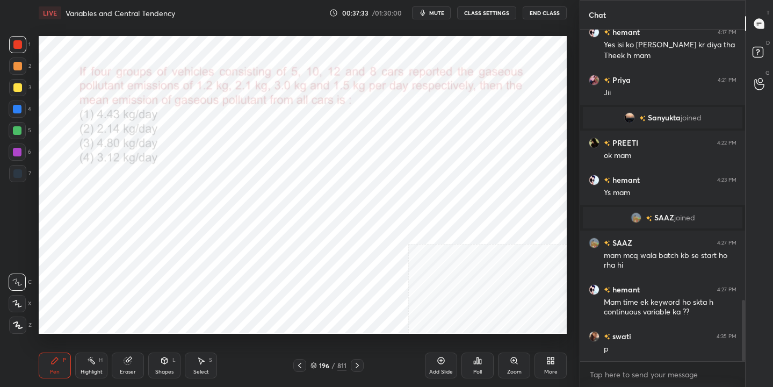
click at [430, 12] on button "mute" at bounding box center [431, 12] width 39 height 13
click at [315, 367] on icon at bounding box center [313, 367] width 5 height 2
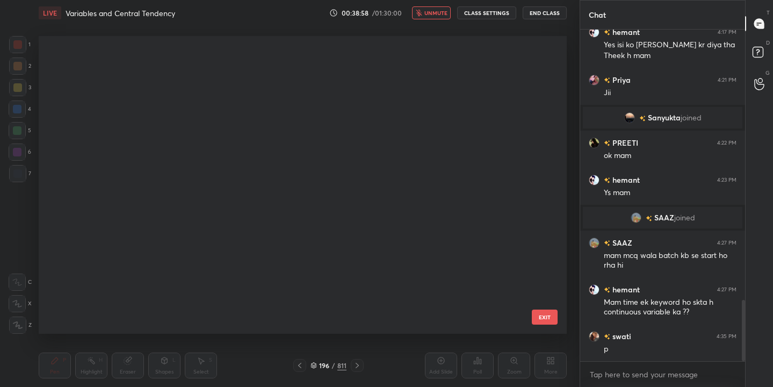
scroll to position [294, 523]
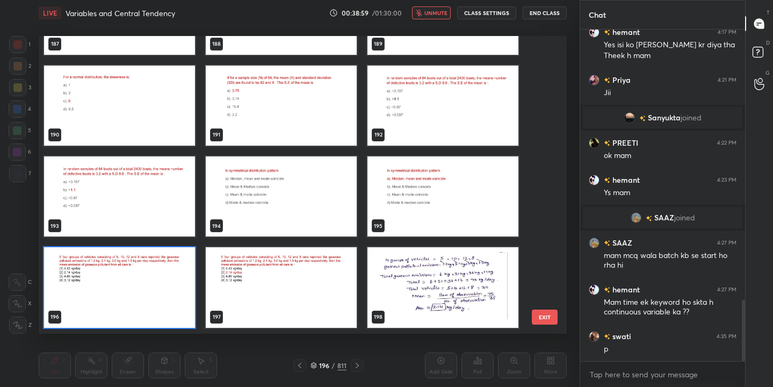
click at [180, 274] on img "grid" at bounding box center [119, 288] width 151 height 80
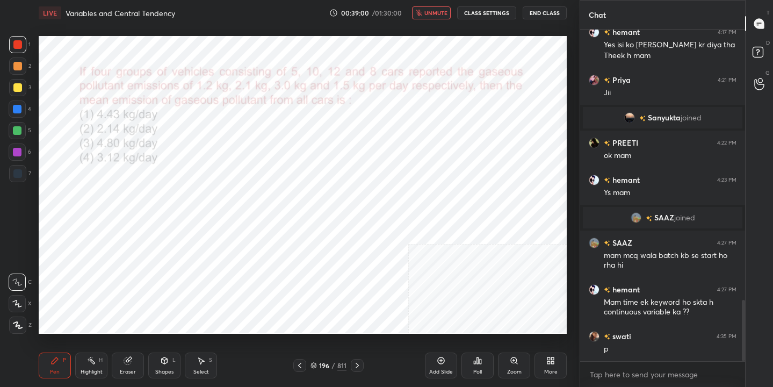
click at [483, 363] on div "Poll" at bounding box center [477, 365] width 32 height 26
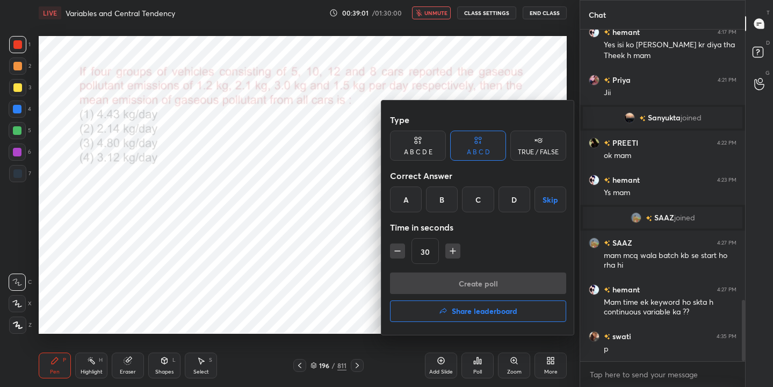
click at [439, 202] on div "B" at bounding box center [442, 199] width 32 height 26
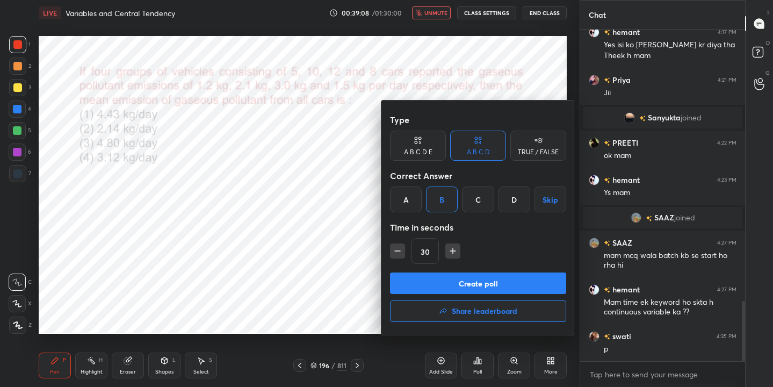
scroll to position [1502, 0]
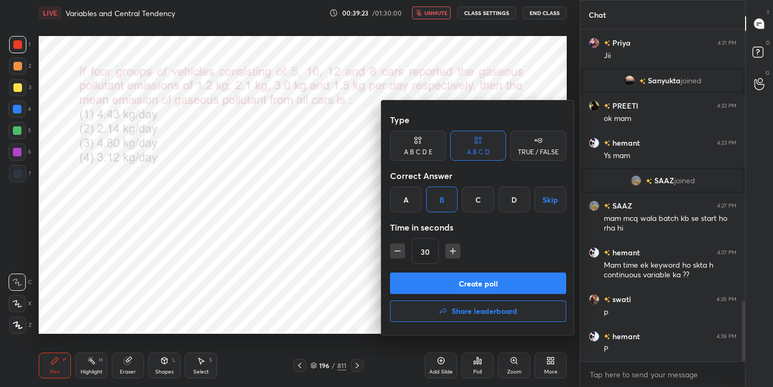
click at [328, 186] on div at bounding box center [386, 193] width 773 height 387
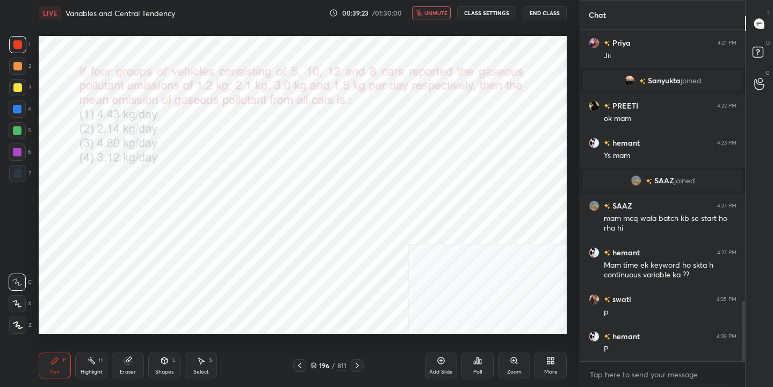
click at [447, 9] on span "unmute" at bounding box center [435, 13] width 23 height 8
click at [314, 367] on icon at bounding box center [313, 367] width 5 height 2
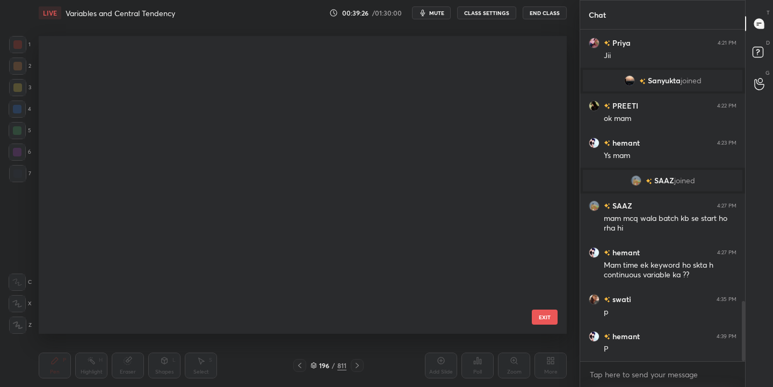
scroll to position [294, 523]
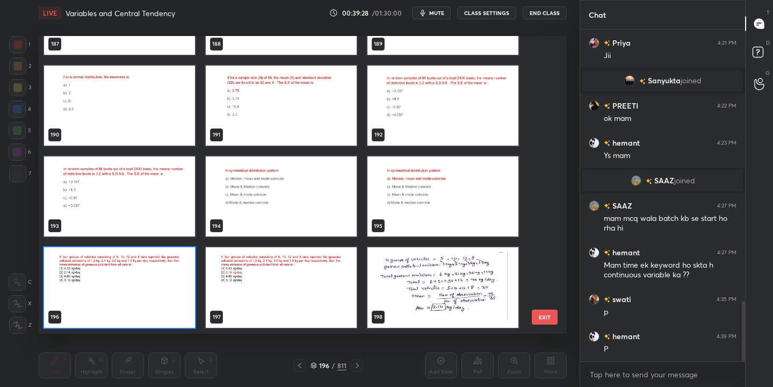
click at [149, 279] on img "grid" at bounding box center [119, 288] width 151 height 80
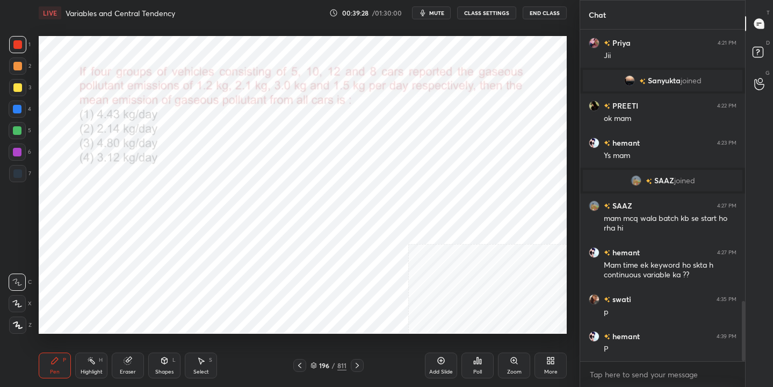
click at [149, 279] on img "grid" at bounding box center [119, 288] width 151 height 80
click at [478, 361] on icon at bounding box center [478, 360] width 2 height 6
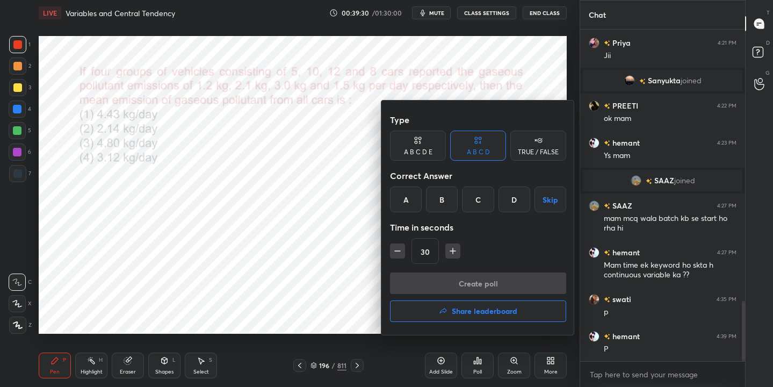
click at [448, 205] on div "B" at bounding box center [442, 199] width 32 height 26
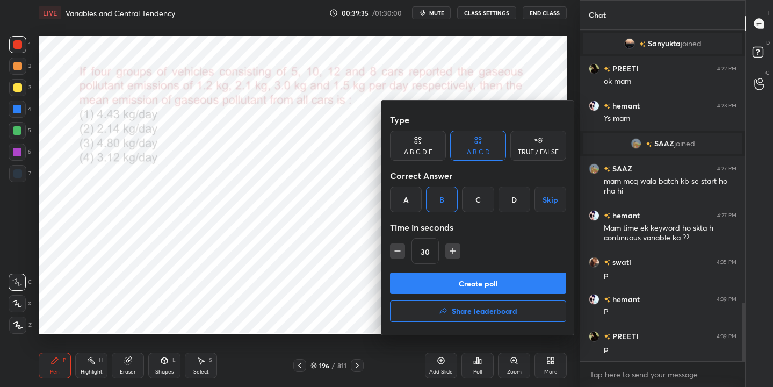
scroll to position [1576, 0]
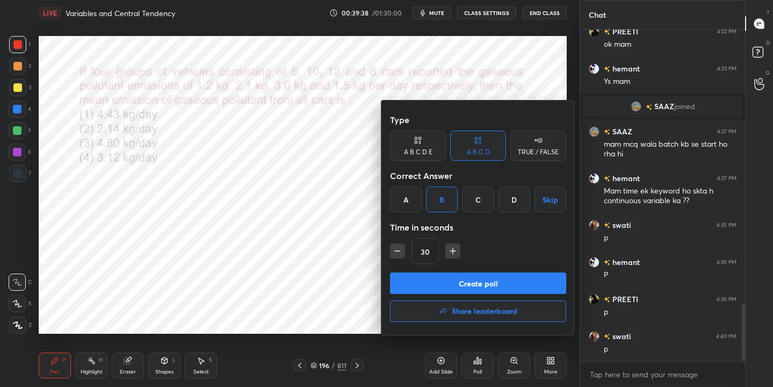
click at [479, 286] on button "Create poll" at bounding box center [478, 282] width 176 height 21
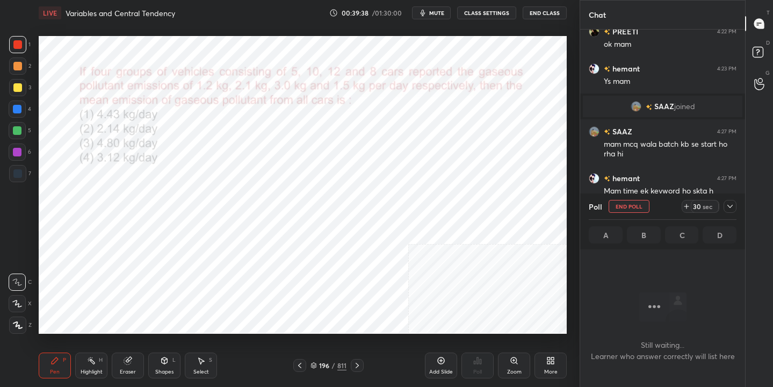
scroll to position [183, 162]
click at [442, 10] on span "mute" at bounding box center [436, 13] width 15 height 8
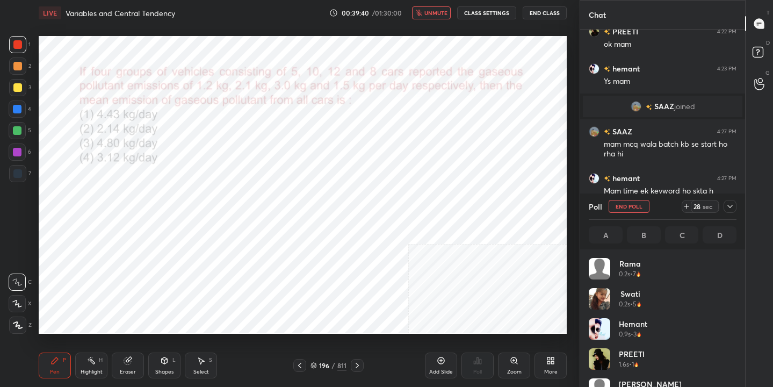
scroll to position [126, 144]
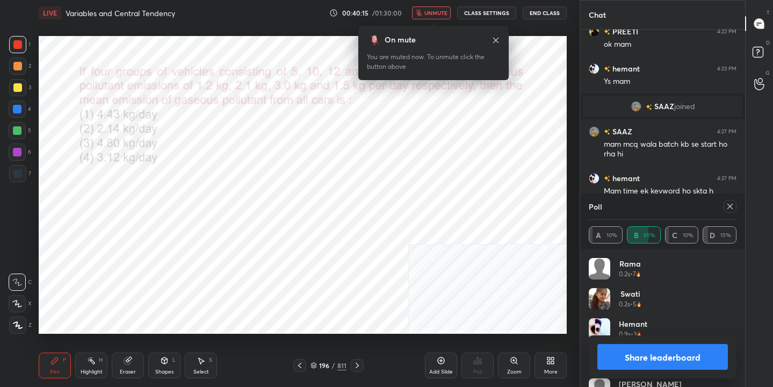
click at [728, 204] on icon at bounding box center [729, 206] width 5 height 5
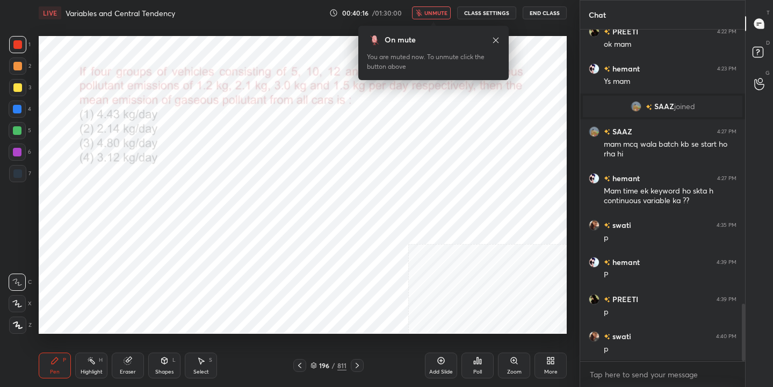
scroll to position [4, 4]
click at [446, 16] on span "unmute" at bounding box center [435, 13] width 23 height 8
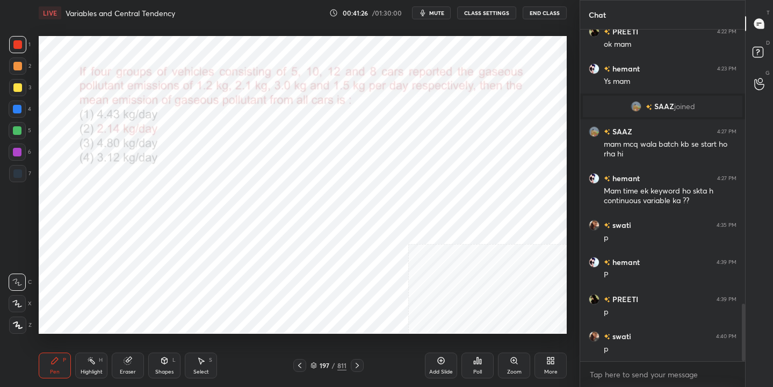
click at [314, 368] on div "197 / 811" at bounding box center [328, 365] width 36 height 10
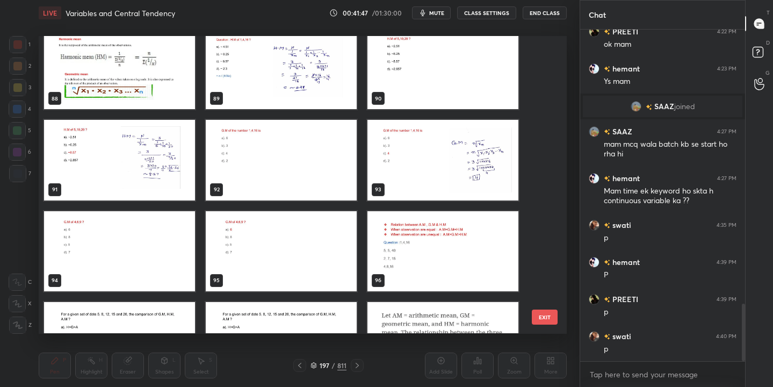
scroll to position [2621, 0]
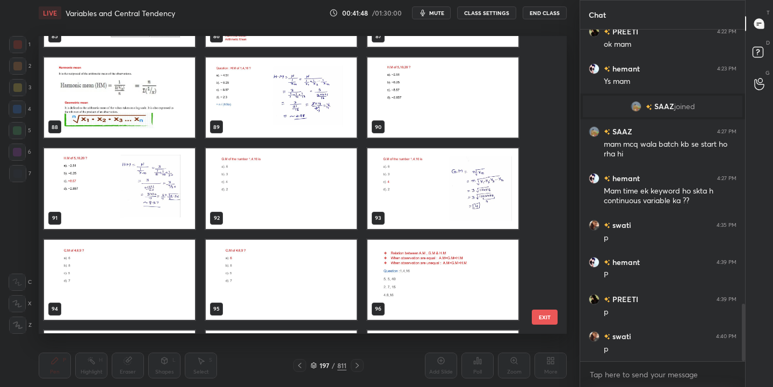
click at [430, 84] on img "grid" at bounding box center [442, 98] width 151 height 80
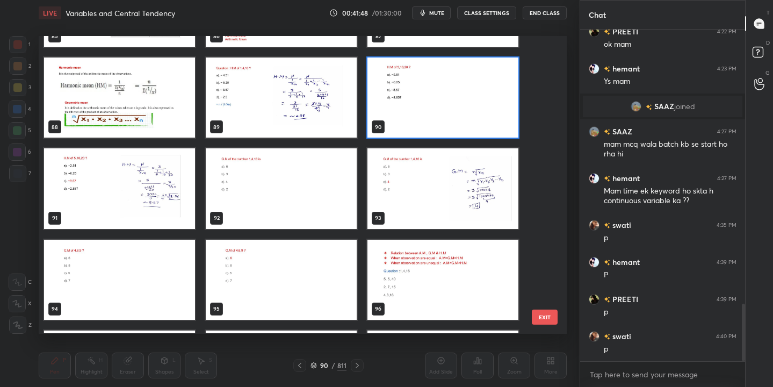
click at [430, 84] on img "grid" at bounding box center [442, 98] width 151 height 80
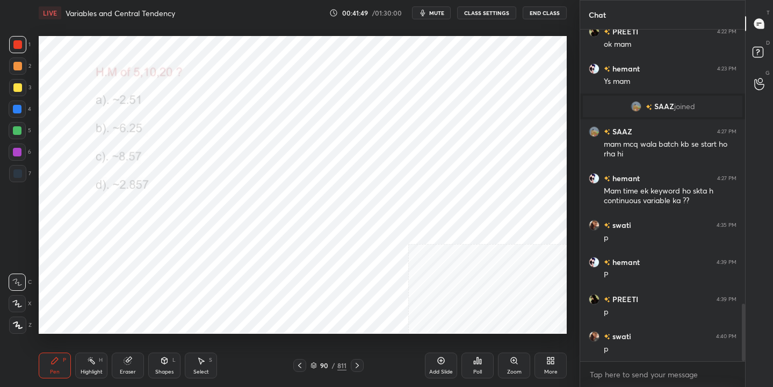
click at [443, 17] on button "mute" at bounding box center [431, 12] width 39 height 13
click at [315, 362] on icon at bounding box center [313, 365] width 6 height 6
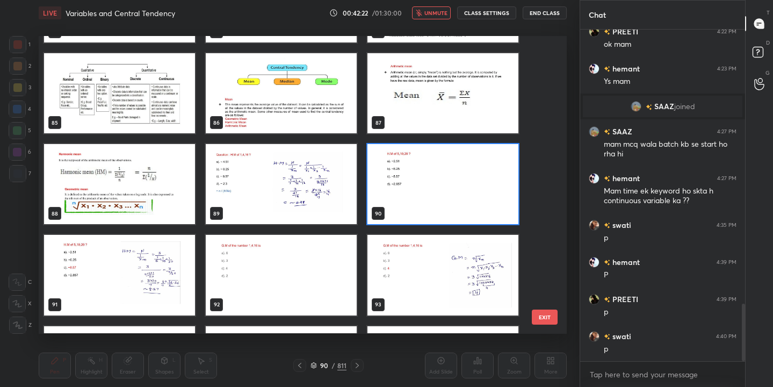
scroll to position [2533, 0]
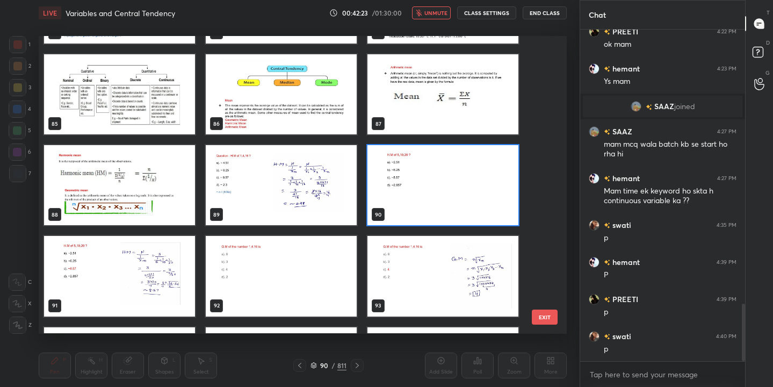
click at [429, 185] on img "grid" at bounding box center [442, 186] width 151 height 80
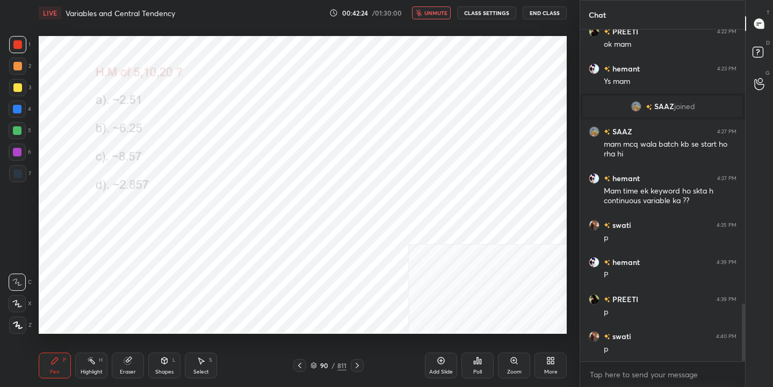
click at [476, 365] on div "Poll" at bounding box center [477, 365] width 32 height 26
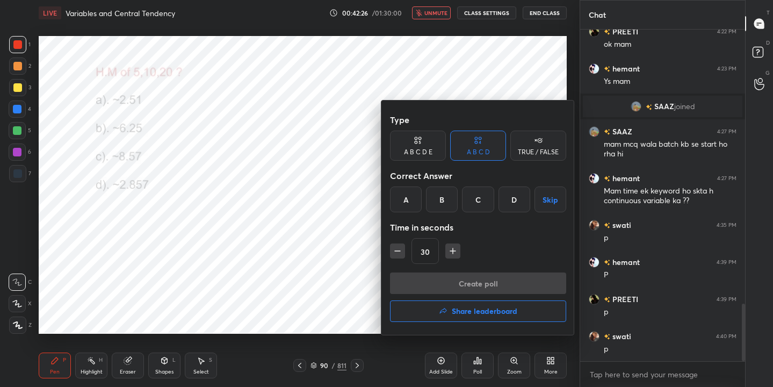
click at [483, 195] on div "C" at bounding box center [478, 199] width 32 height 26
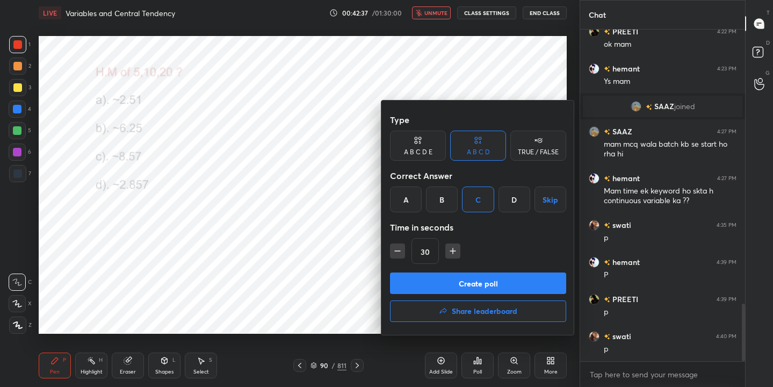
click at [503, 277] on button "Create poll" at bounding box center [478, 282] width 176 height 21
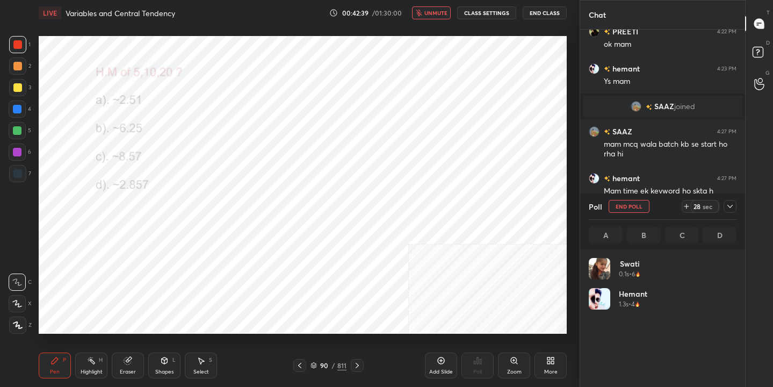
scroll to position [126, 144]
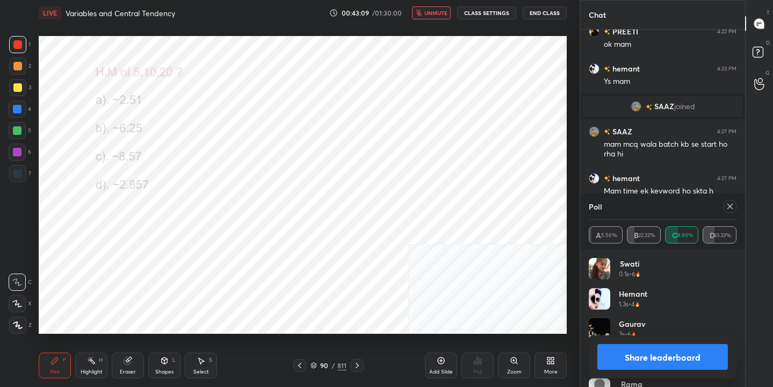
click at [726, 206] on icon at bounding box center [730, 206] width 9 height 9
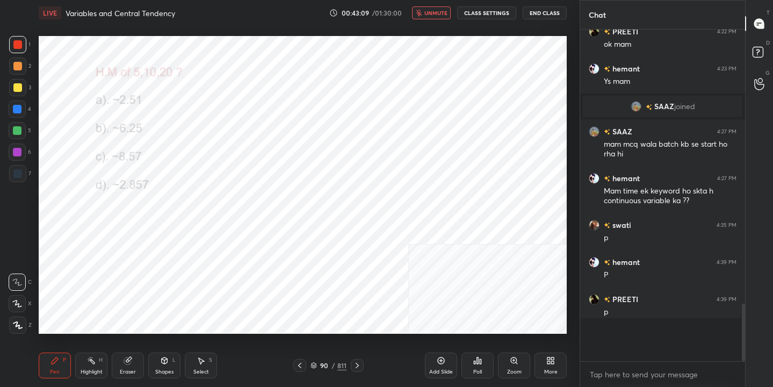
scroll to position [4, 4]
click at [436, 14] on span "unmute" at bounding box center [435, 13] width 23 height 8
click at [314, 365] on icon at bounding box center [313, 363] width 5 height 3
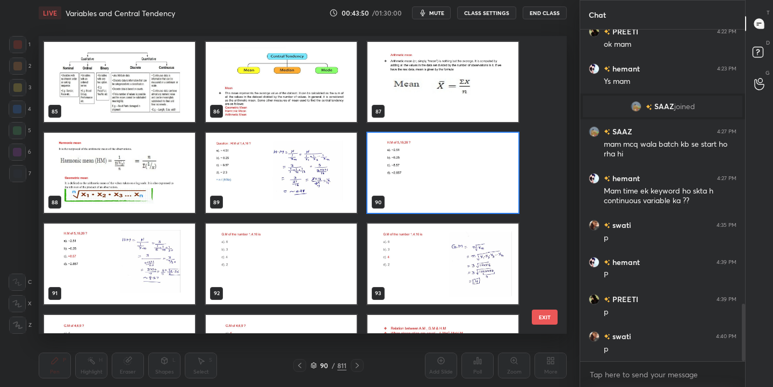
scroll to position [2544, 0]
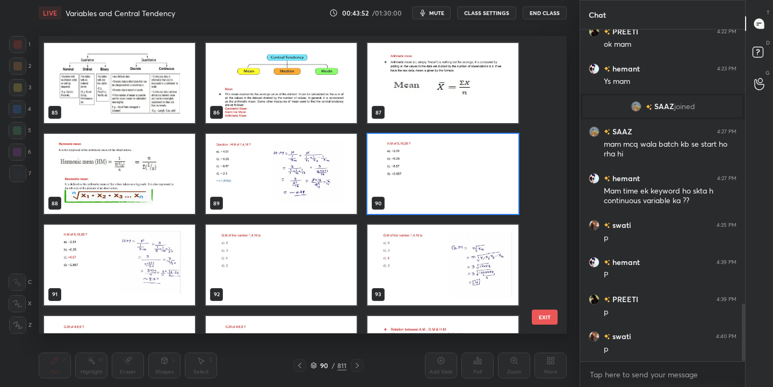
click at [289, 265] on img "grid" at bounding box center [281, 265] width 151 height 80
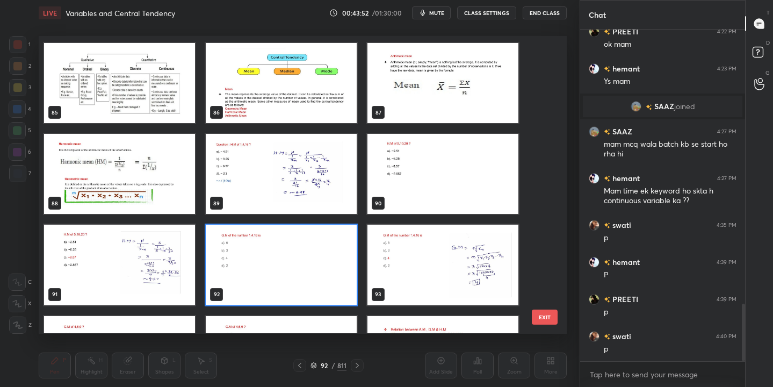
click at [289, 265] on img "grid" at bounding box center [281, 265] width 151 height 80
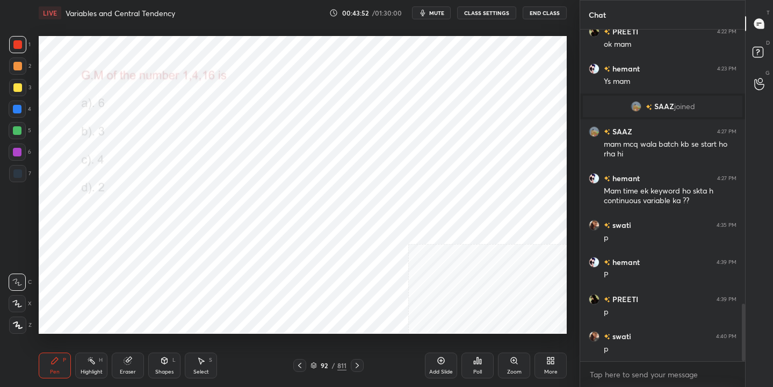
click at [289, 265] on img "grid" at bounding box center [281, 265] width 151 height 80
click at [441, 13] on span "mute" at bounding box center [436, 13] width 15 height 8
click at [316, 360] on div "92 / 811" at bounding box center [328, 365] width 36 height 10
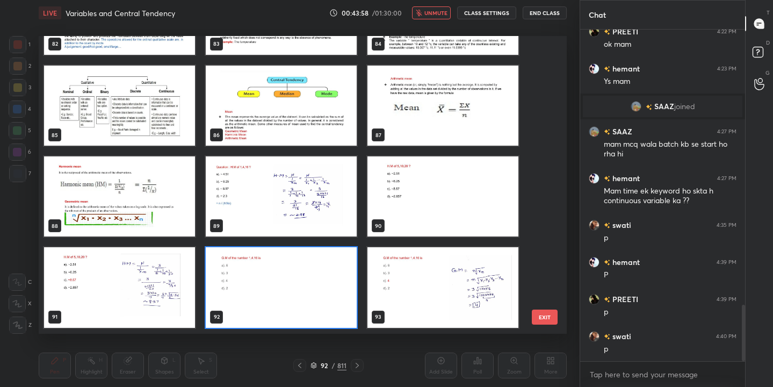
scroll to position [1622, 0]
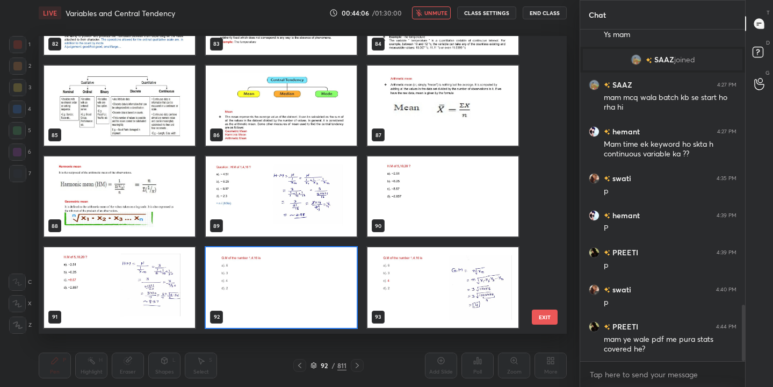
click at [324, 280] on img "grid" at bounding box center [281, 288] width 151 height 80
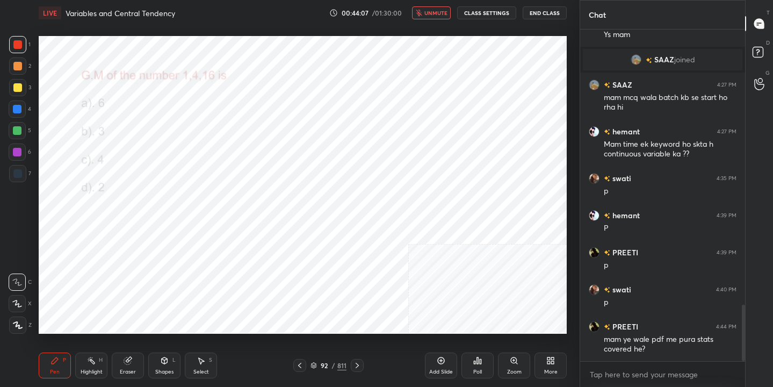
click at [324, 280] on img "grid" at bounding box center [281, 288] width 151 height 80
click at [440, 12] on span "unmute" at bounding box center [435, 13] width 23 height 8
click at [314, 362] on icon at bounding box center [313, 365] width 6 height 6
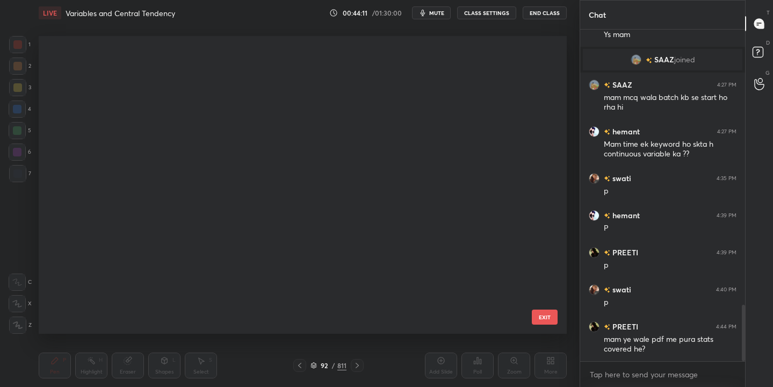
scroll to position [294, 523]
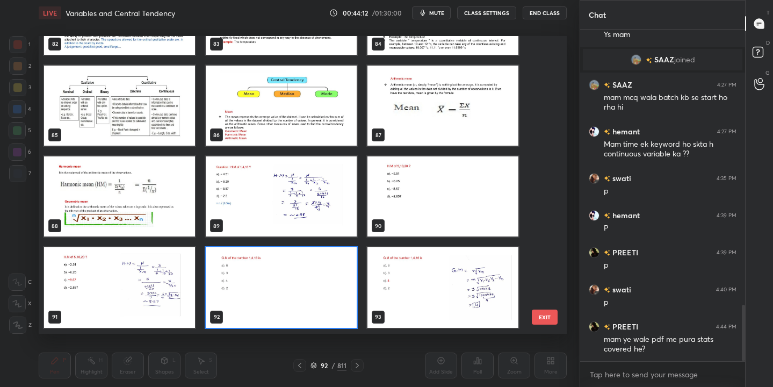
click at [319, 255] on img "grid" at bounding box center [281, 288] width 151 height 80
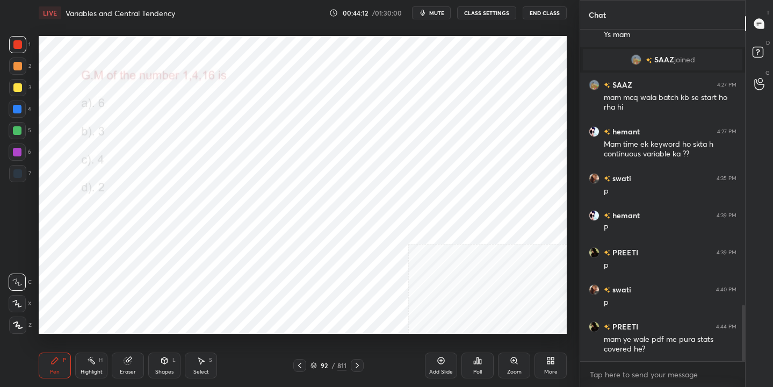
click at [319, 255] on img "grid" at bounding box center [281, 288] width 151 height 80
click at [474, 357] on icon at bounding box center [477, 360] width 9 height 9
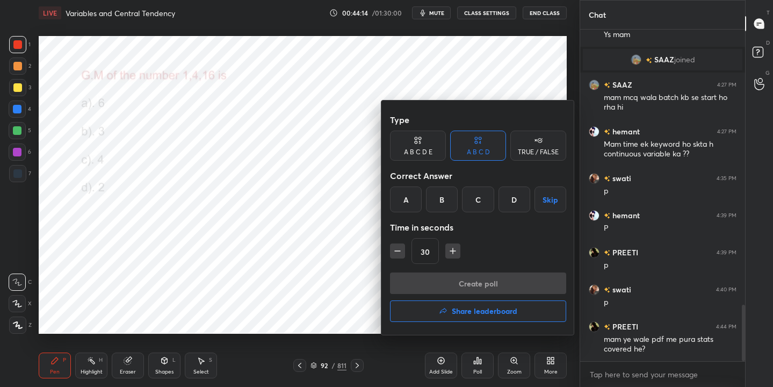
click at [480, 194] on div "C" at bounding box center [478, 199] width 32 height 26
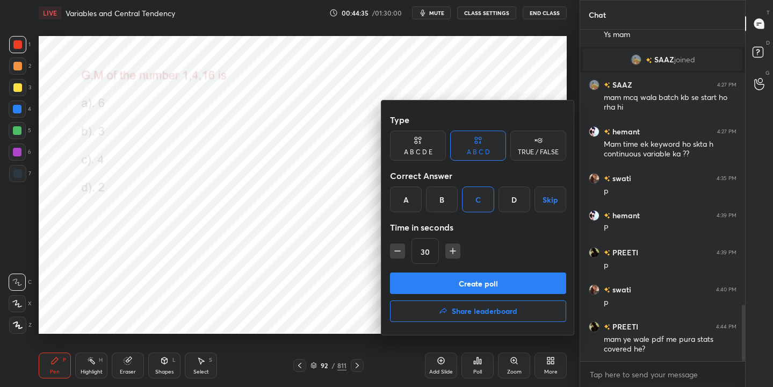
click at [487, 284] on button "Create poll" at bounding box center [478, 282] width 176 height 21
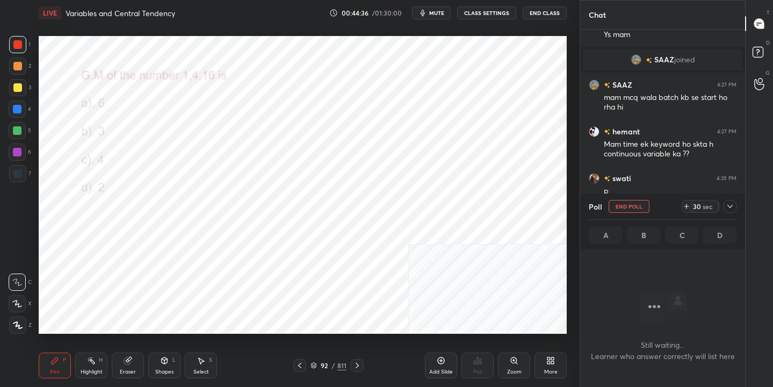
scroll to position [183, 162]
click at [433, 18] on button "mute" at bounding box center [431, 12] width 39 height 13
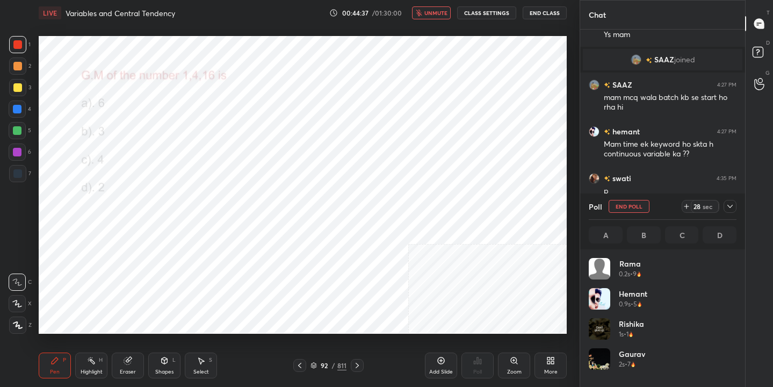
scroll to position [126, 144]
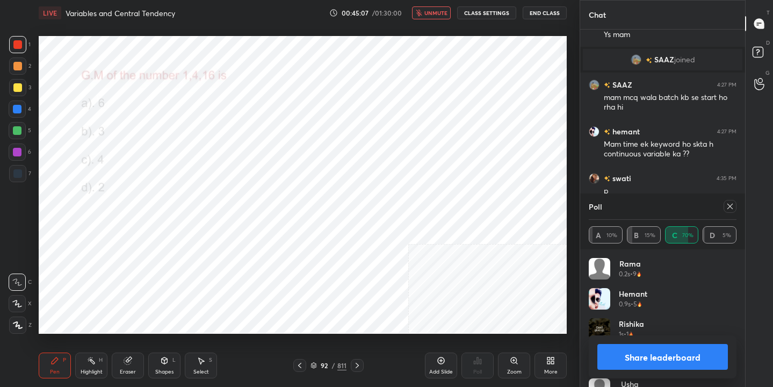
click at [728, 207] on icon at bounding box center [729, 206] width 5 height 5
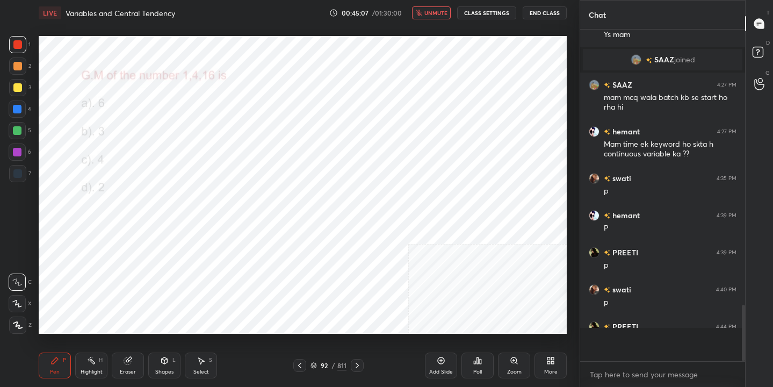
scroll to position [239, 162]
click at [438, 13] on span "unmute" at bounding box center [435, 13] width 23 height 8
click at [316, 366] on icon at bounding box center [313, 367] width 5 height 2
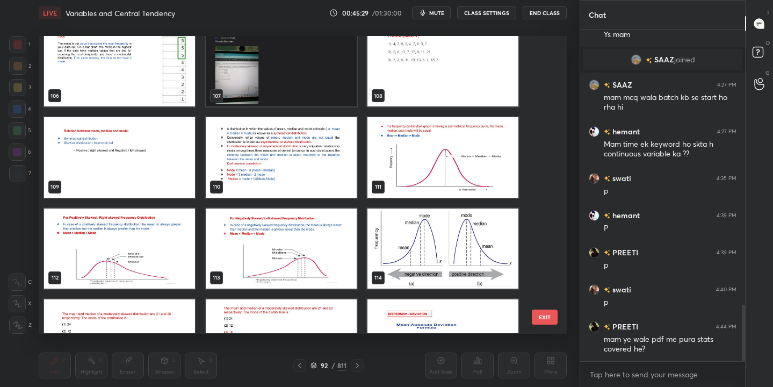
scroll to position [3197, 0]
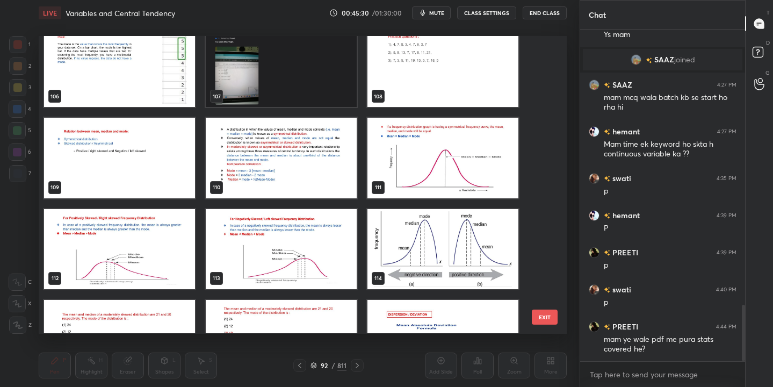
click at [143, 149] on img "grid" at bounding box center [119, 158] width 151 height 80
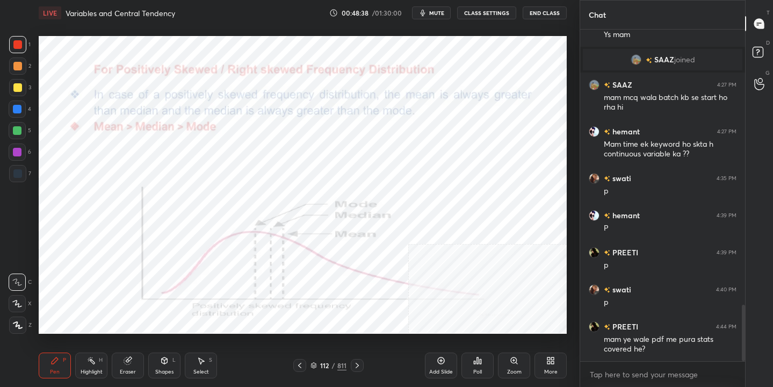
click at [363, 364] on div "112 / 811" at bounding box center [328, 365] width 193 height 13
click at [356, 365] on icon at bounding box center [357, 365] width 9 height 9
click at [316, 365] on icon at bounding box center [313, 366] width 5 height 2
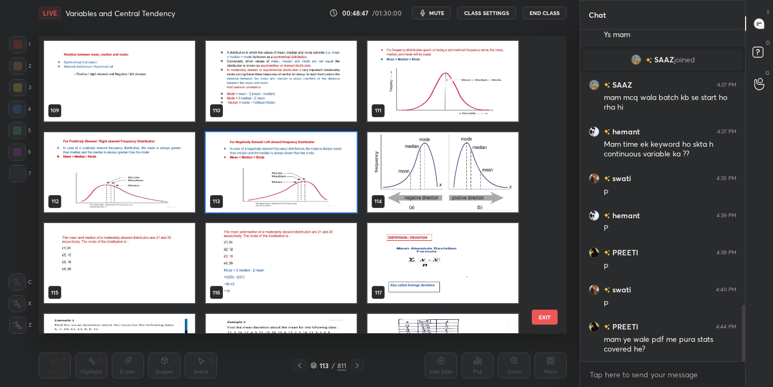
scroll to position [3296, 0]
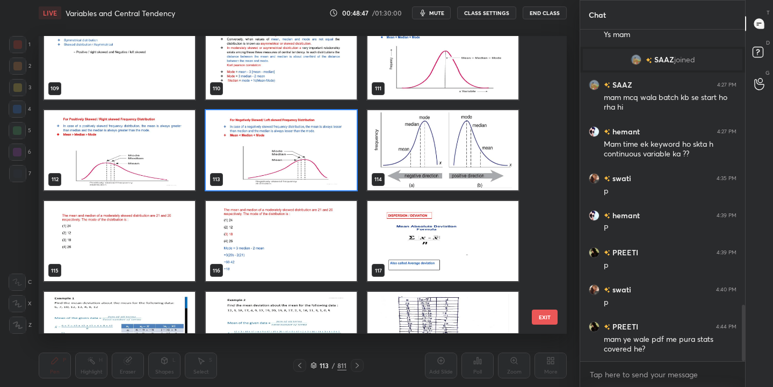
click at [426, 148] on img "grid" at bounding box center [442, 150] width 151 height 80
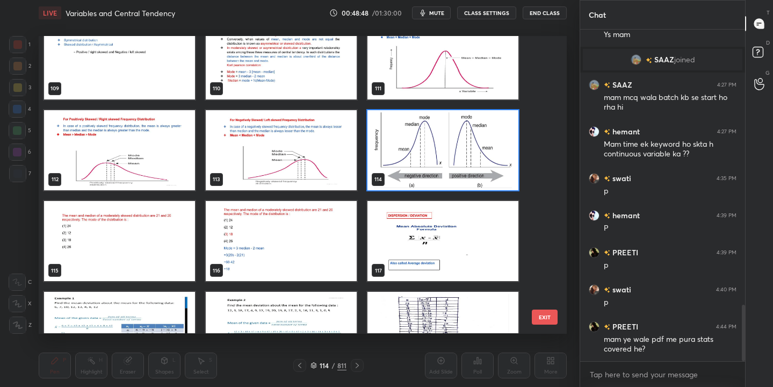
click at [426, 148] on img "grid" at bounding box center [442, 150] width 151 height 80
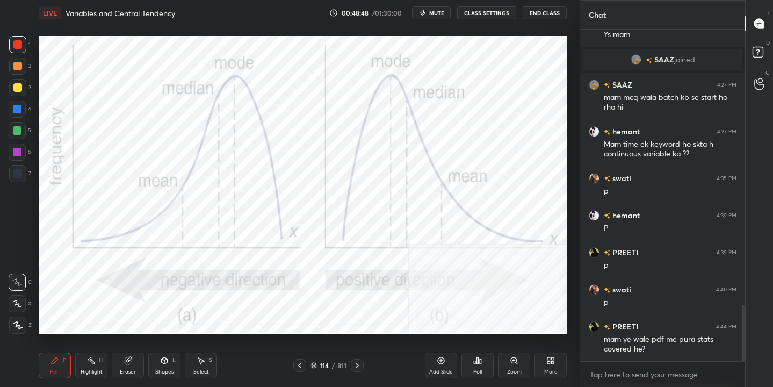
click at [426, 148] on img "grid" at bounding box center [442, 150] width 151 height 80
click at [313, 365] on icon at bounding box center [313, 363] width 5 height 3
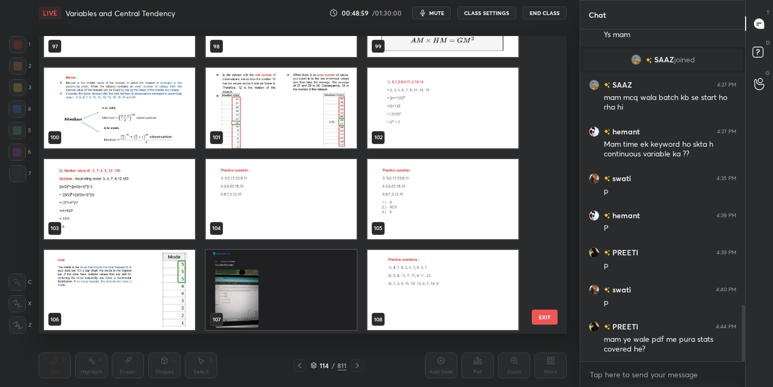
scroll to position [2953, 0]
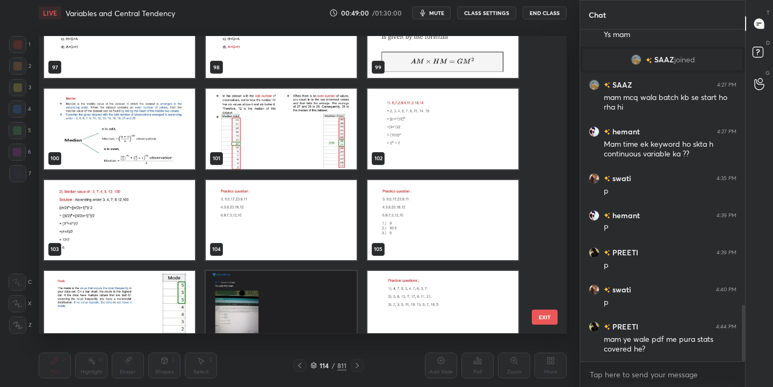
click at [439, 10] on span "mute" at bounding box center [436, 13] width 15 height 8
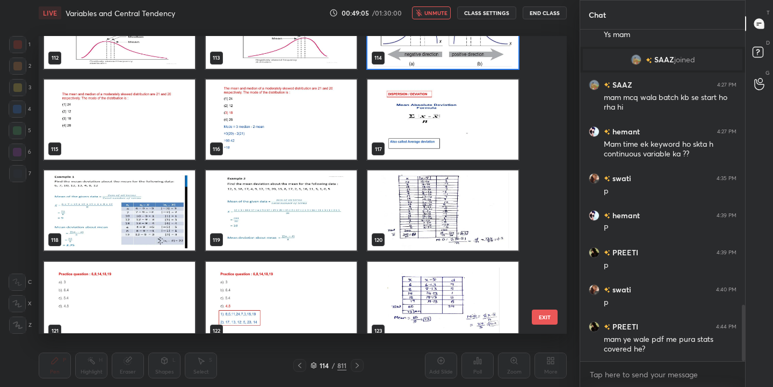
scroll to position [3417, 0]
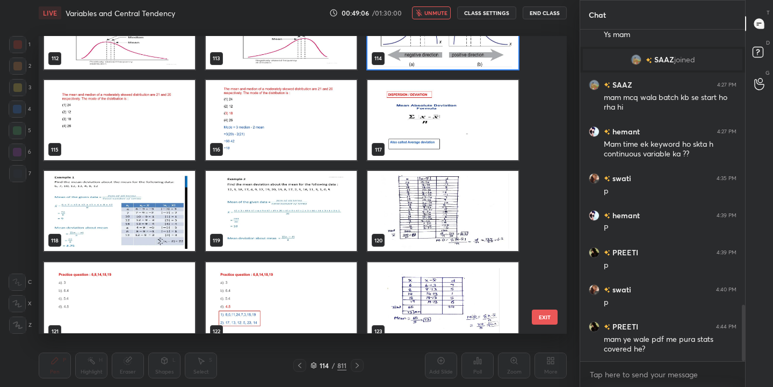
click at [170, 109] on img "grid" at bounding box center [119, 120] width 151 height 80
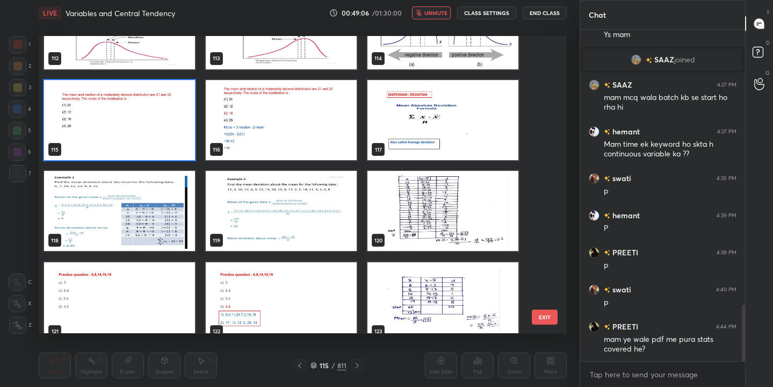
click at [170, 109] on img "grid" at bounding box center [119, 120] width 151 height 80
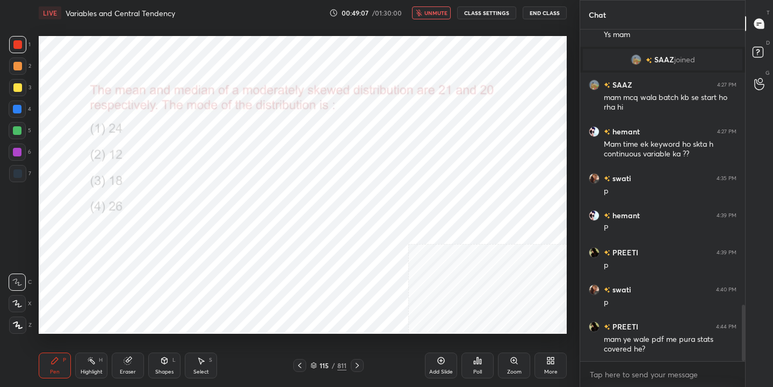
click at [170, 109] on img "grid" at bounding box center [119, 120] width 151 height 80
click at [427, 17] on button "unmute" at bounding box center [431, 12] width 39 height 13
click at [427, 17] on icon "button" at bounding box center [422, 13] width 9 height 9
click at [312, 365] on icon at bounding box center [313, 365] width 6 height 6
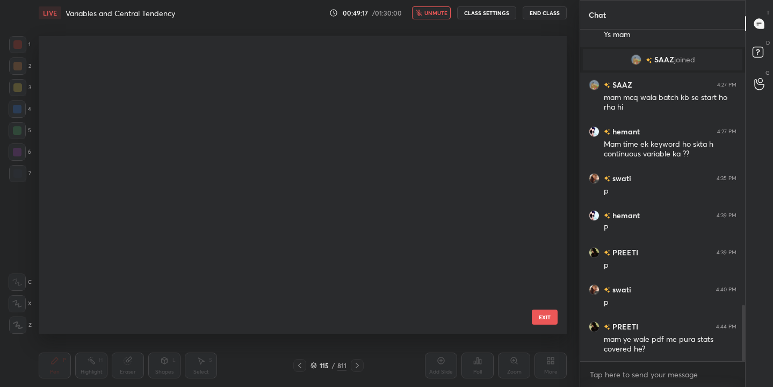
scroll to position [294, 523]
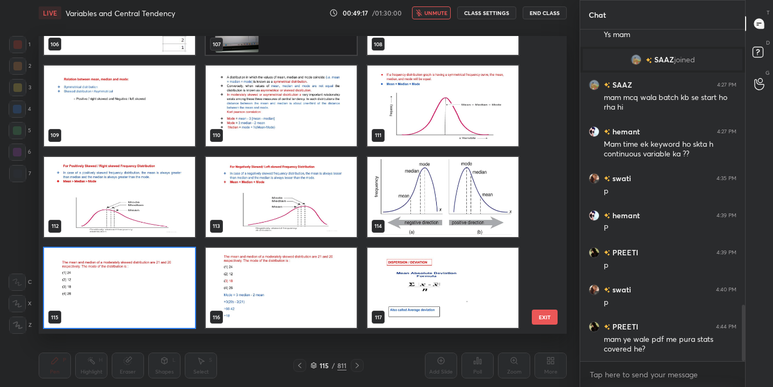
click at [185, 293] on img "grid" at bounding box center [119, 288] width 151 height 80
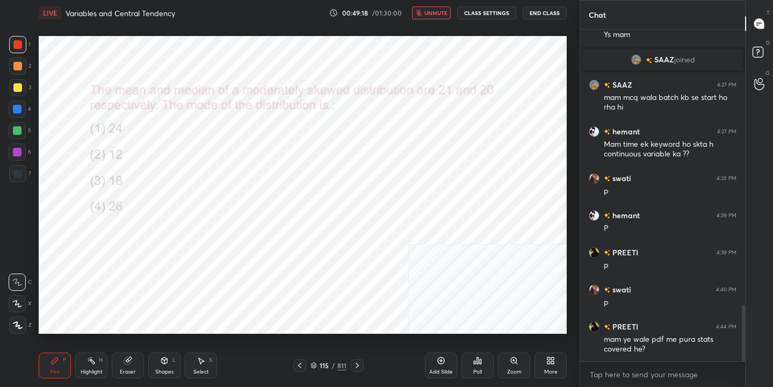
click at [185, 293] on img "grid" at bounding box center [119, 288] width 151 height 80
click at [467, 362] on div "Poll" at bounding box center [477, 365] width 32 height 26
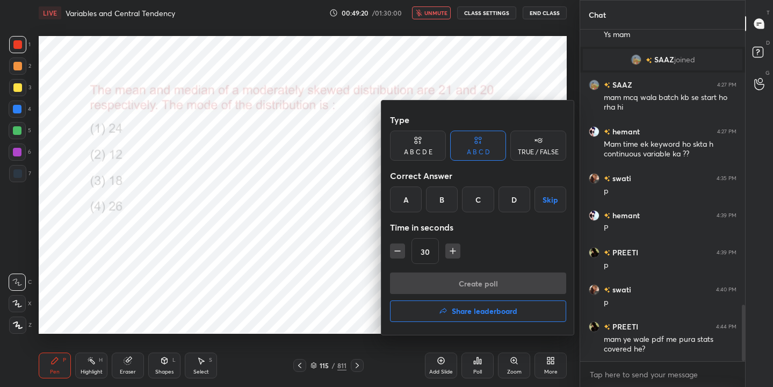
click at [476, 199] on div "C" at bounding box center [478, 199] width 32 height 26
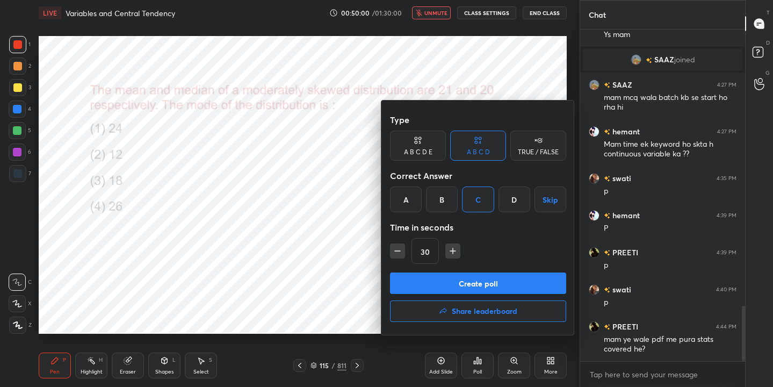
scroll to position [1659, 0]
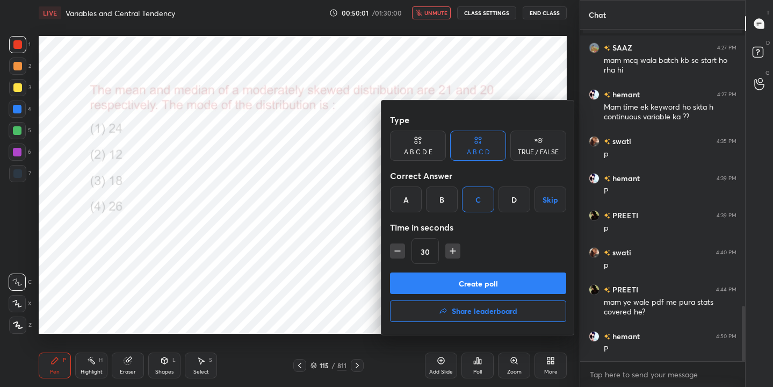
click at [491, 286] on button "Create poll" at bounding box center [478, 282] width 176 height 21
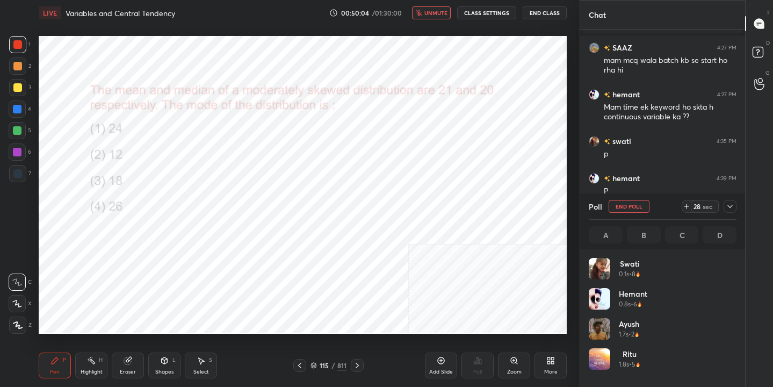
scroll to position [126, 144]
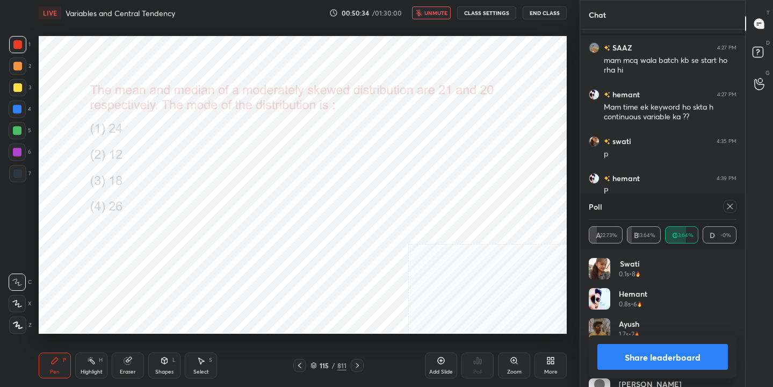
click at [728, 204] on icon at bounding box center [730, 206] width 9 height 9
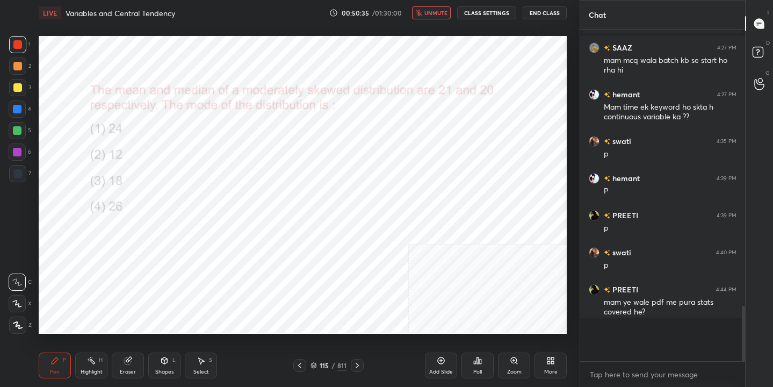
scroll to position [4, 4]
click at [438, 8] on button "unmute" at bounding box center [431, 12] width 39 height 13
click at [315, 363] on icon at bounding box center [313, 363] width 5 height 3
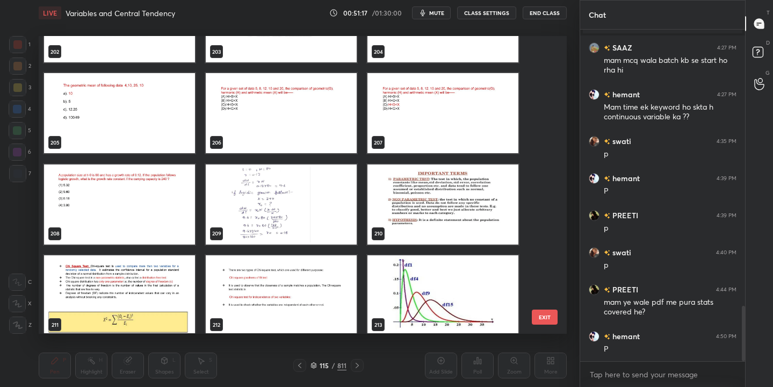
scroll to position [5950, 0]
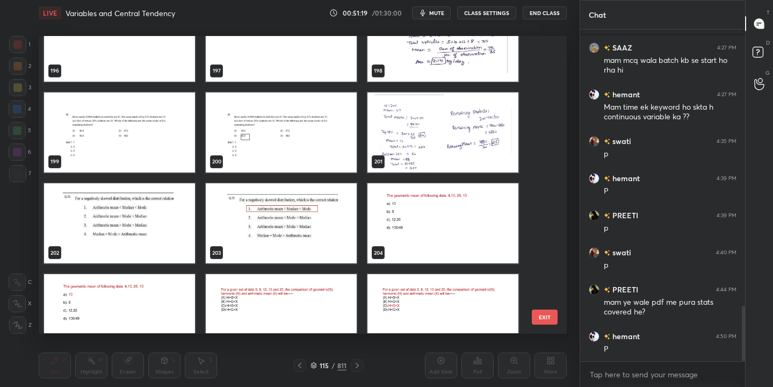
click at [126, 210] on img "grid" at bounding box center [119, 223] width 151 height 80
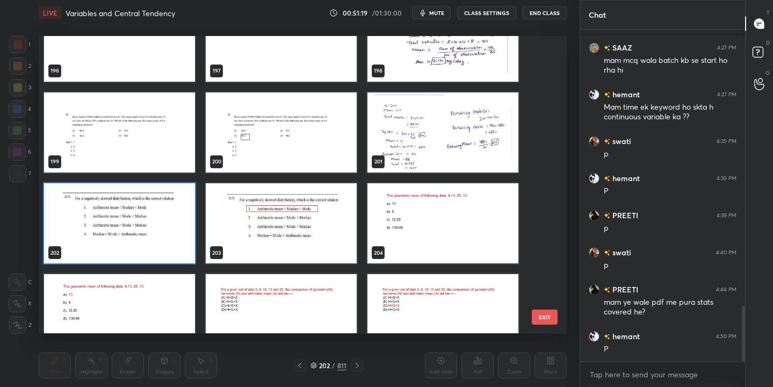
click at [126, 210] on img "grid" at bounding box center [119, 223] width 151 height 80
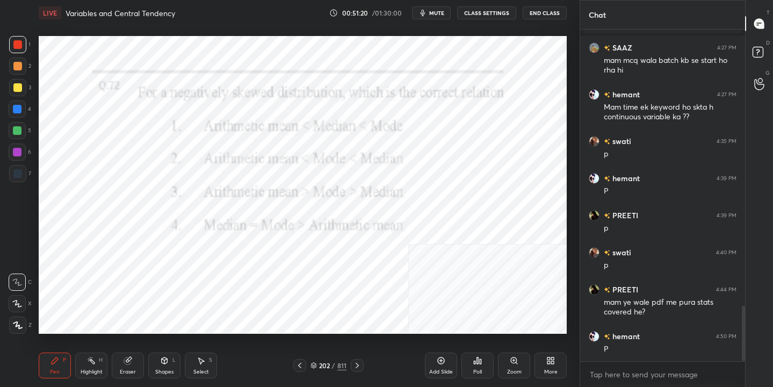
click at [443, 13] on span "mute" at bounding box center [436, 13] width 15 height 8
click at [312, 360] on div "202 / 811" at bounding box center [328, 365] width 36 height 10
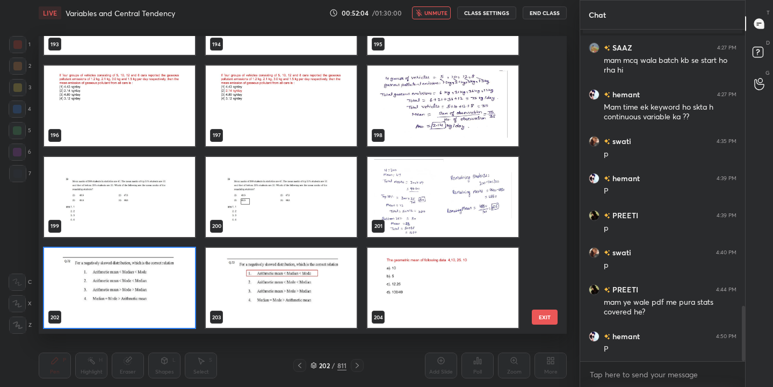
scroll to position [294, 523]
click at [180, 288] on img "grid" at bounding box center [119, 288] width 151 height 80
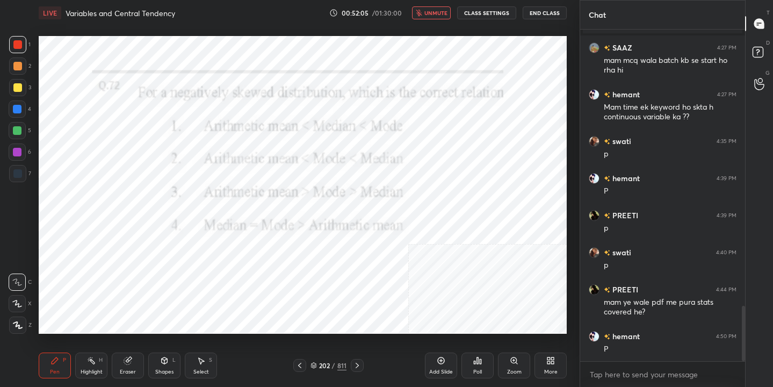
click at [180, 288] on img "grid" at bounding box center [119, 288] width 151 height 80
click at [478, 369] on div "Poll" at bounding box center [477, 371] width 9 height 5
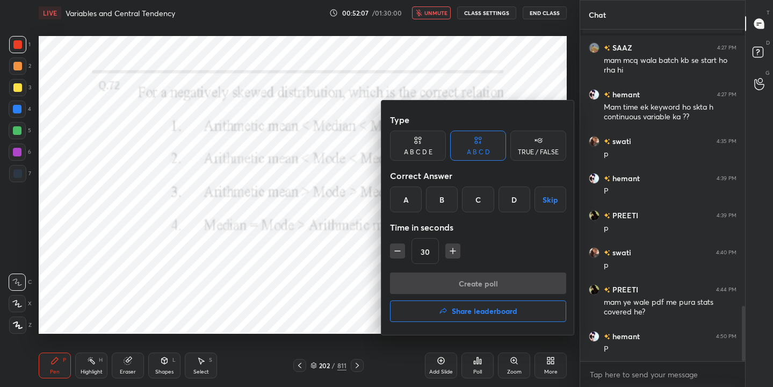
click at [408, 199] on div "A" at bounding box center [406, 199] width 32 height 26
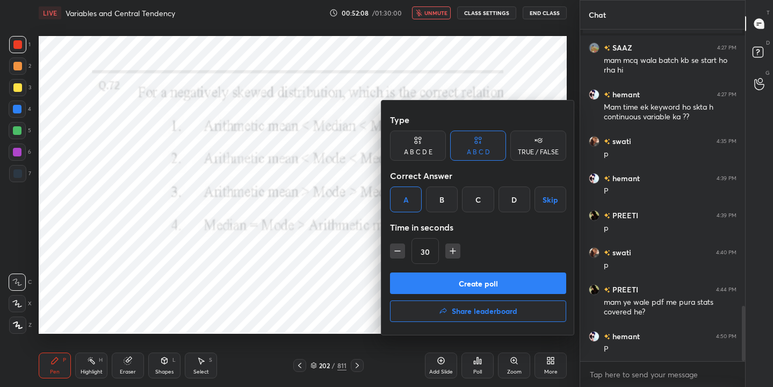
click at [473, 289] on button "Create poll" at bounding box center [478, 282] width 176 height 21
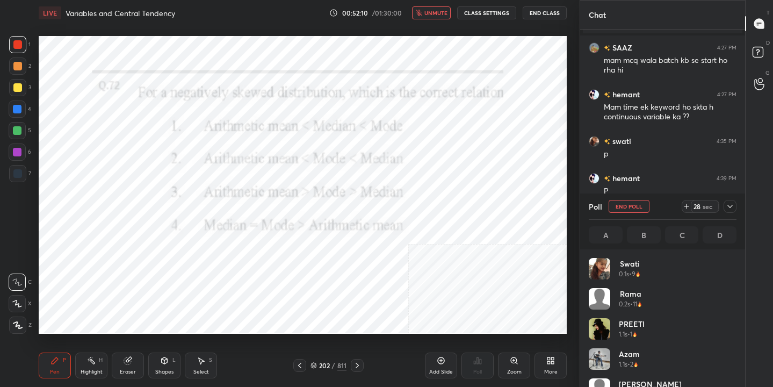
scroll to position [126, 144]
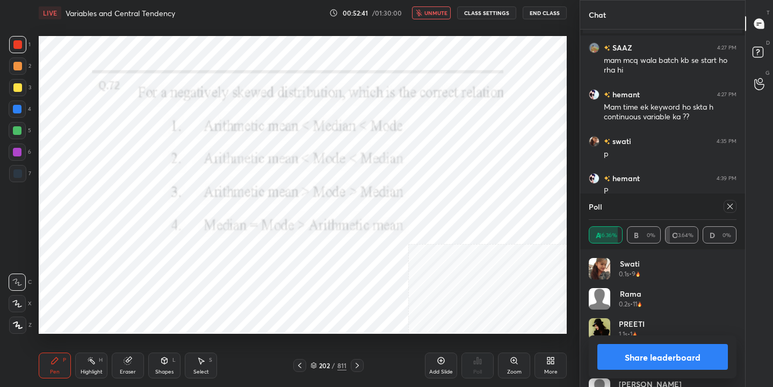
click at [732, 203] on icon at bounding box center [730, 206] width 9 height 9
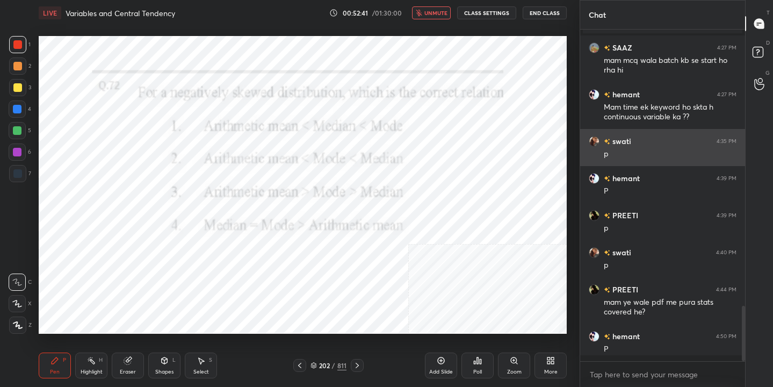
scroll to position [4, 4]
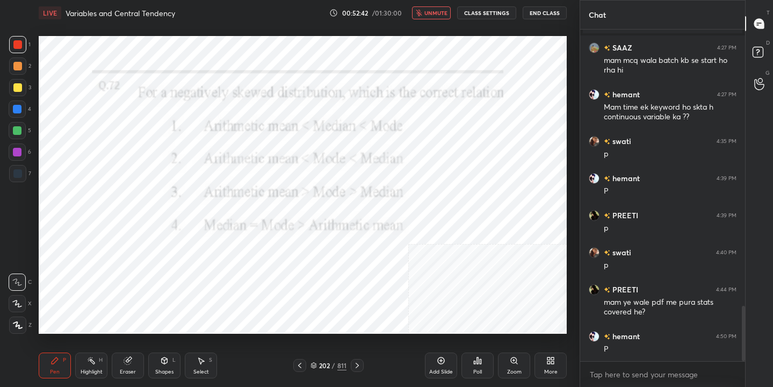
click at [445, 11] on span "unmute" at bounding box center [435, 13] width 23 height 8
click at [322, 367] on div "203" at bounding box center [324, 365] width 11 height 6
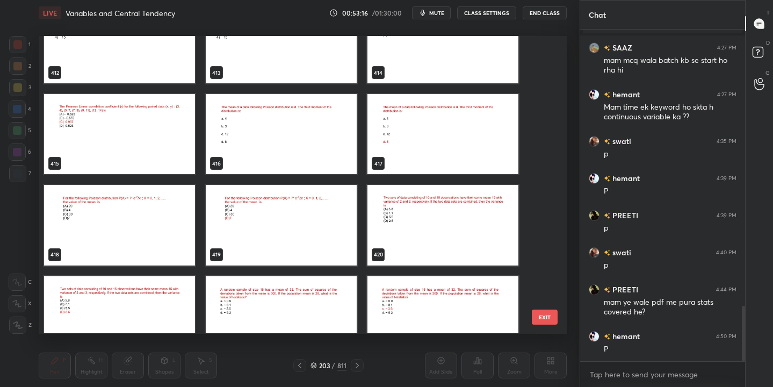
scroll to position [12498, 0]
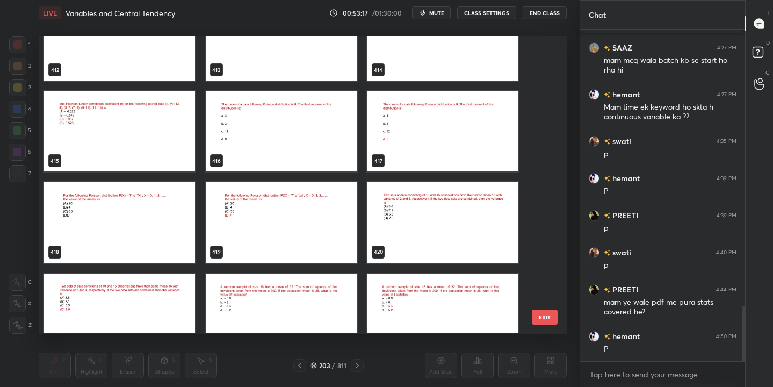
click at [315, 135] on img "grid" at bounding box center [281, 132] width 151 height 80
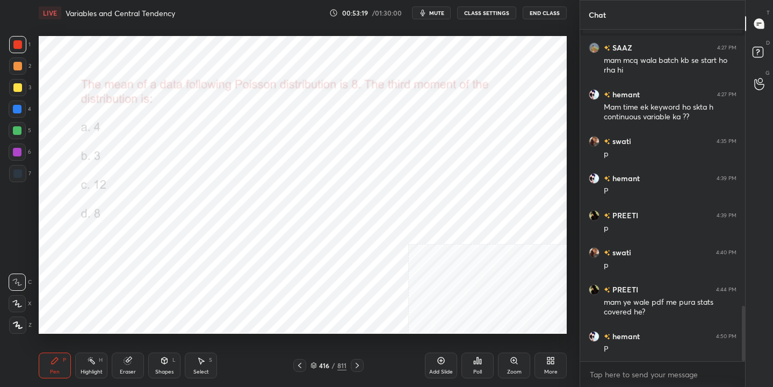
click at [315, 364] on icon at bounding box center [313, 363] width 5 height 3
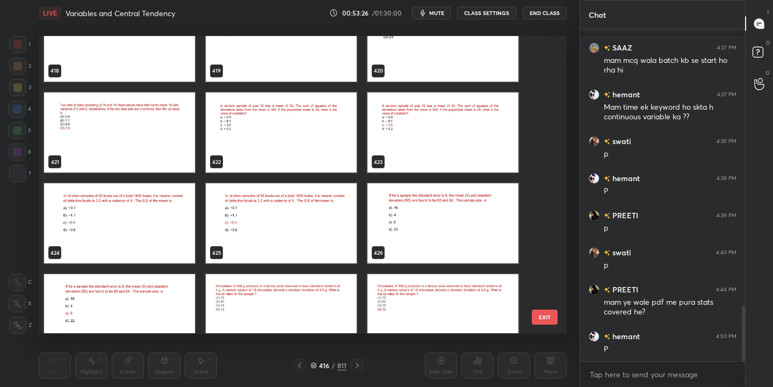
scroll to position [12677, 0]
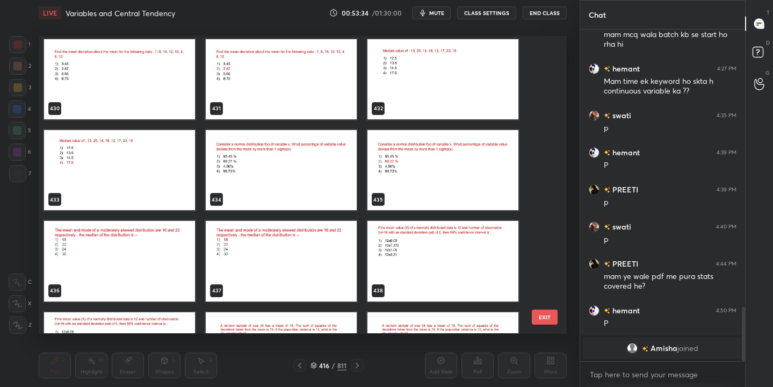
click at [446, 75] on img "grid" at bounding box center [442, 79] width 151 height 80
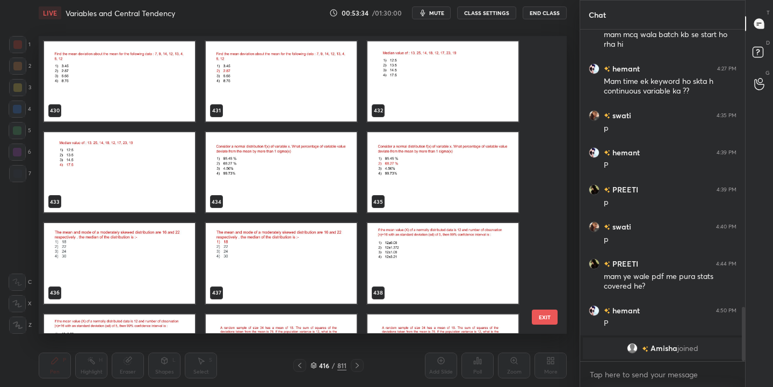
click at [446, 75] on div "430 431 432 433 434 435 436 437 438 439 440 441 442 443 444" at bounding box center [293, 184] width 509 height 297
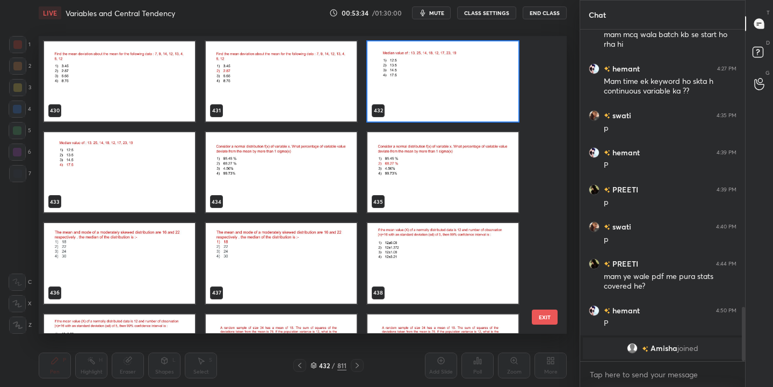
click at [446, 75] on img "grid" at bounding box center [442, 81] width 151 height 80
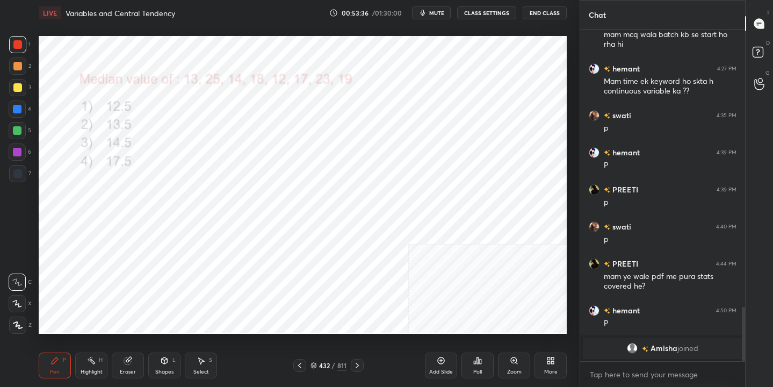
click at [441, 6] on button "mute" at bounding box center [431, 12] width 39 height 13
click at [316, 366] on icon at bounding box center [313, 367] width 5 height 2
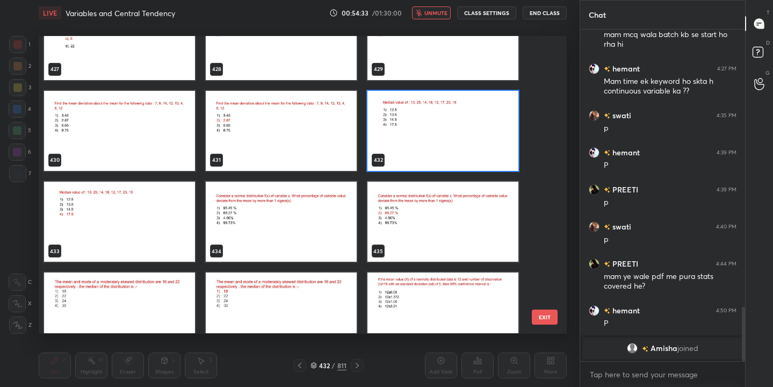
scroll to position [12952, 0]
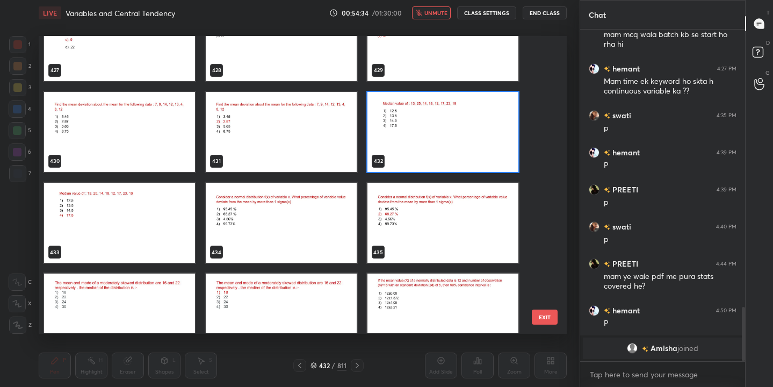
click at [448, 133] on img "grid" at bounding box center [442, 132] width 151 height 80
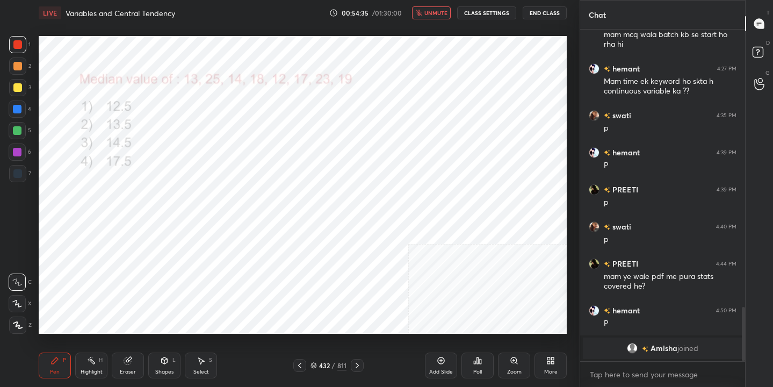
click at [448, 133] on img "grid" at bounding box center [442, 132] width 151 height 80
click at [481, 361] on icon at bounding box center [481, 361] width 2 height 5
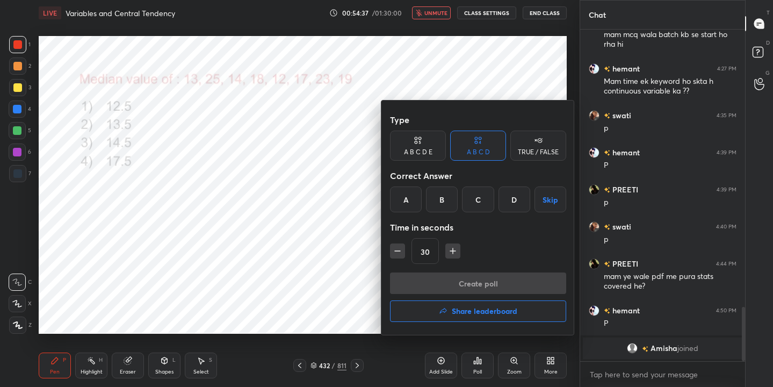
click at [516, 198] on div "D" at bounding box center [514, 199] width 32 height 26
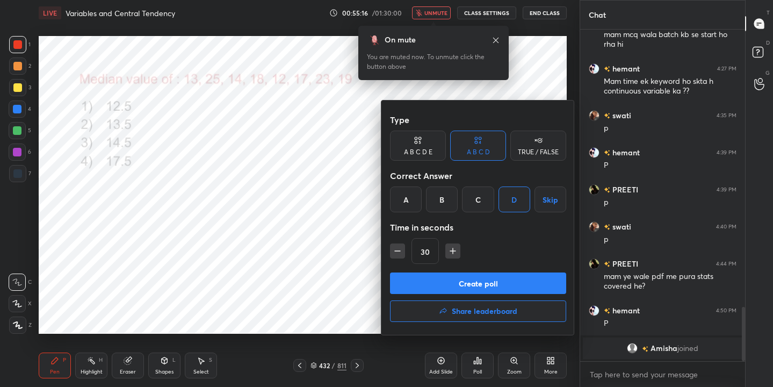
scroll to position [1600, 0]
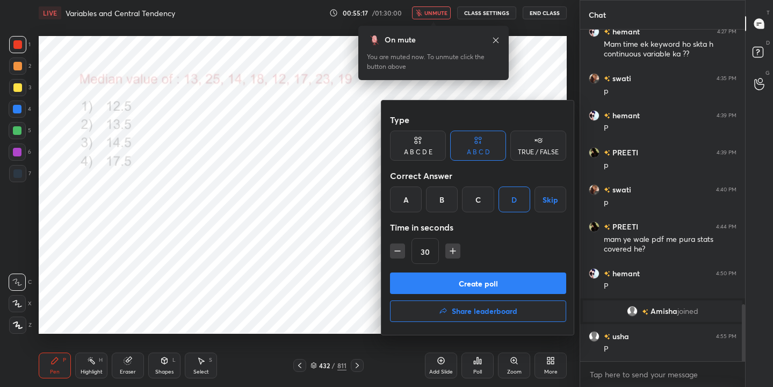
click at [491, 282] on button "Create poll" at bounding box center [478, 282] width 176 height 21
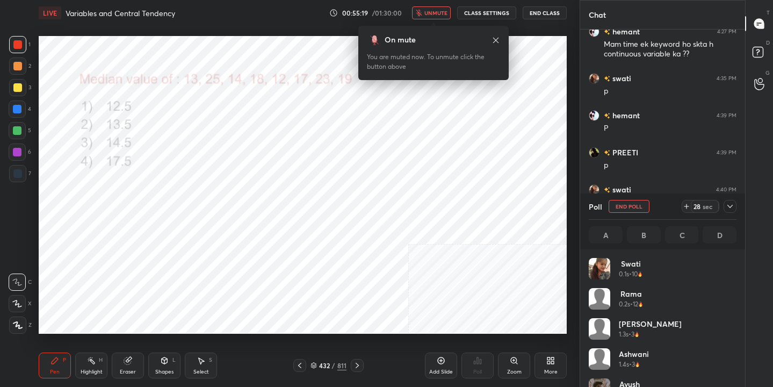
scroll to position [126, 144]
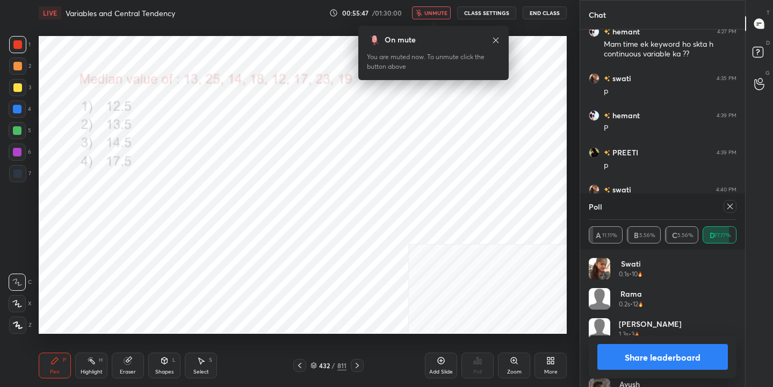
click at [728, 208] on icon at bounding box center [729, 206] width 5 height 5
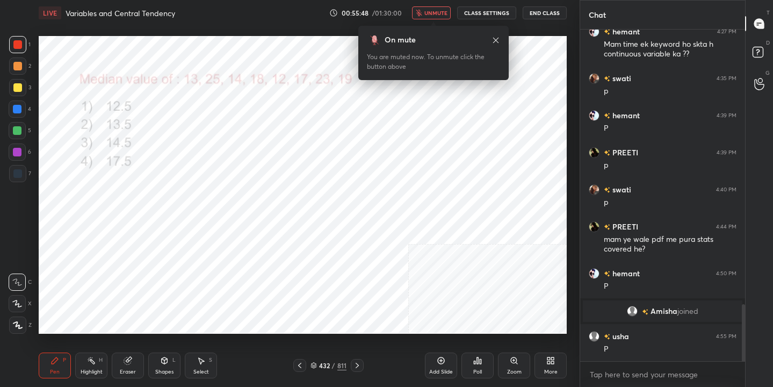
scroll to position [239, 162]
click at [441, 8] on button "unmute" at bounding box center [431, 12] width 39 height 13
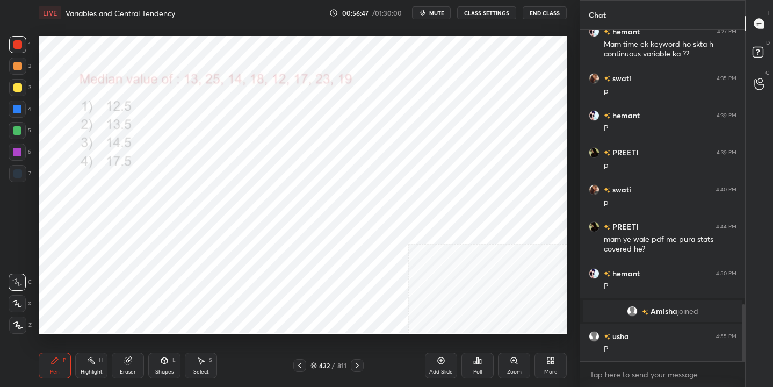
click at [314, 364] on icon at bounding box center [313, 365] width 6 height 6
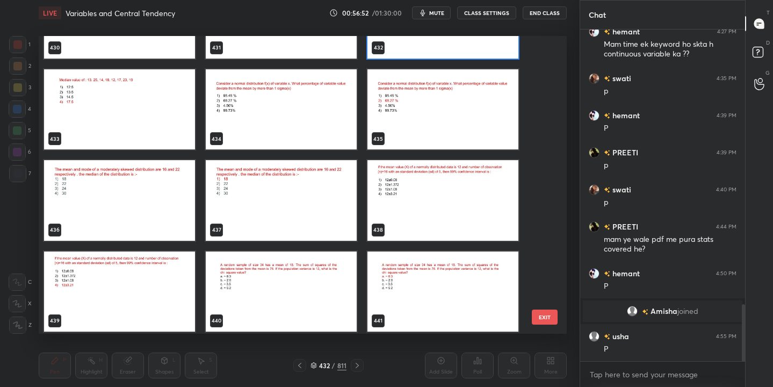
scroll to position [13065, 0]
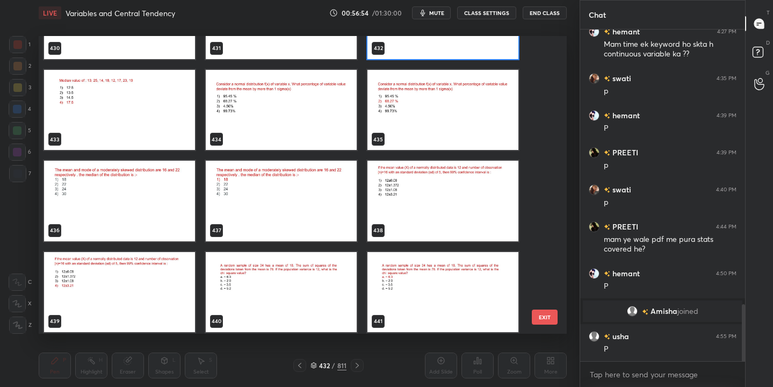
click at [83, 212] on img "grid" at bounding box center [119, 201] width 151 height 80
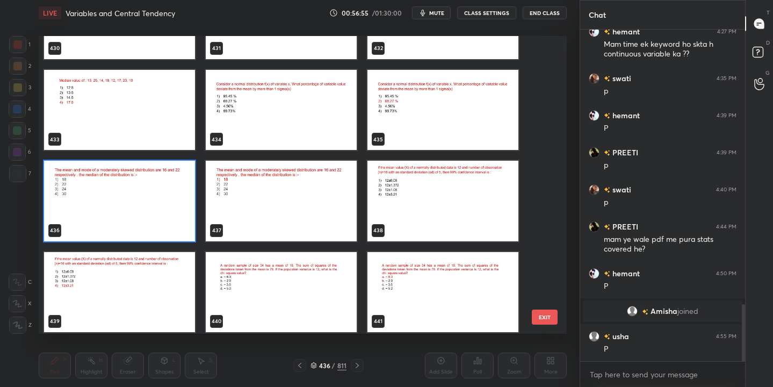
click at [83, 212] on img "grid" at bounding box center [119, 201] width 151 height 80
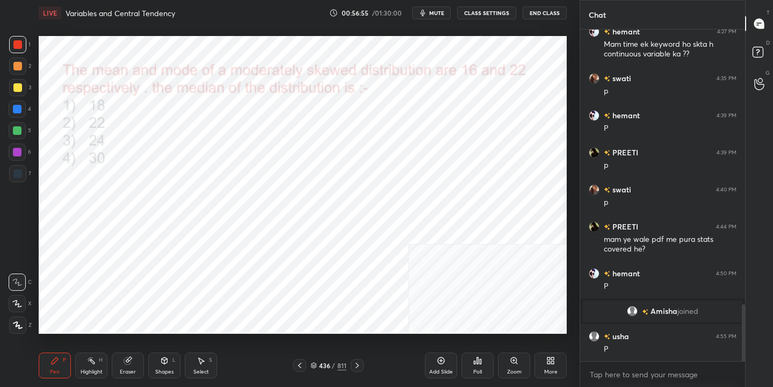
click at [83, 212] on img "grid" at bounding box center [119, 201] width 151 height 80
click at [430, 16] on button "mute" at bounding box center [431, 12] width 39 height 13
click at [315, 365] on icon at bounding box center [313, 366] width 5 height 2
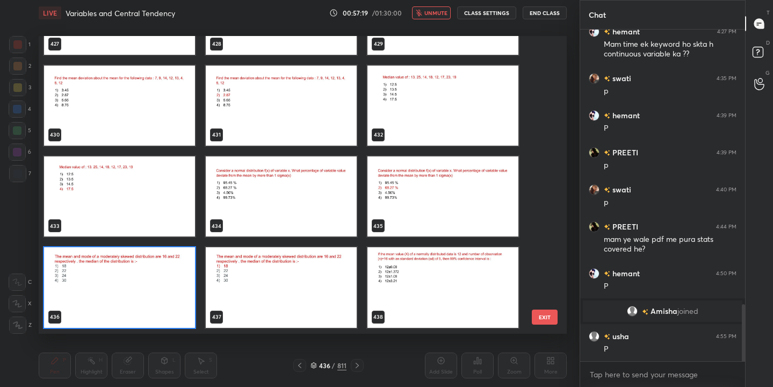
scroll to position [294, 523]
click at [150, 308] on img "grid" at bounding box center [119, 288] width 151 height 80
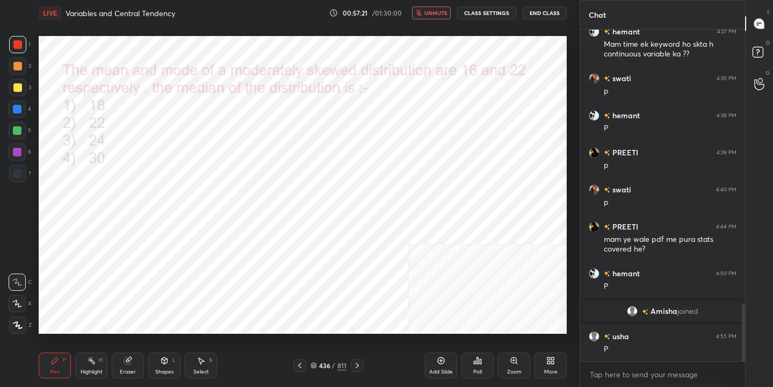
click at [481, 373] on div "Poll" at bounding box center [477, 371] width 9 height 5
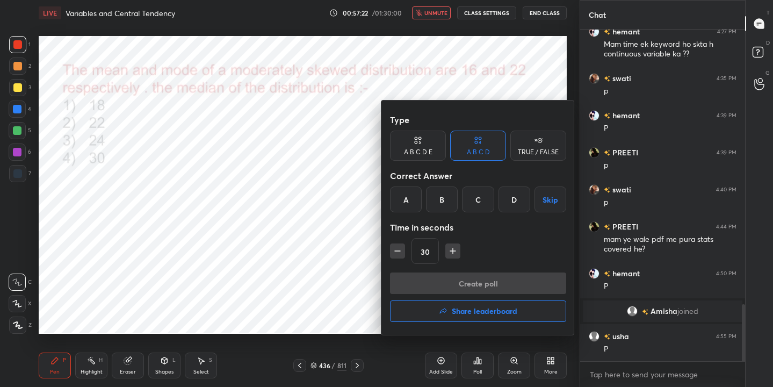
click at [410, 188] on div "A" at bounding box center [406, 199] width 32 height 26
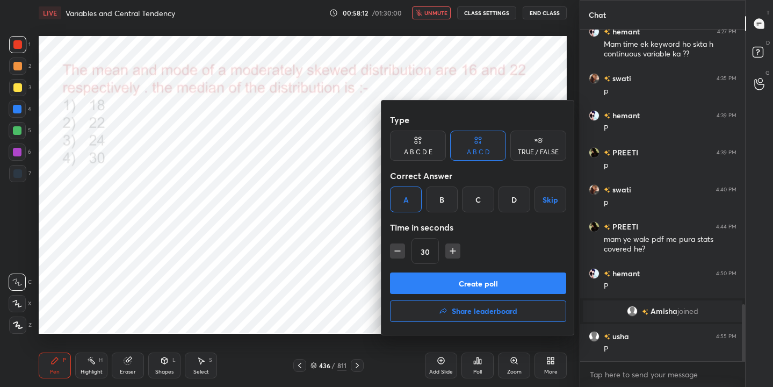
click at [503, 285] on button "Create poll" at bounding box center [478, 282] width 176 height 21
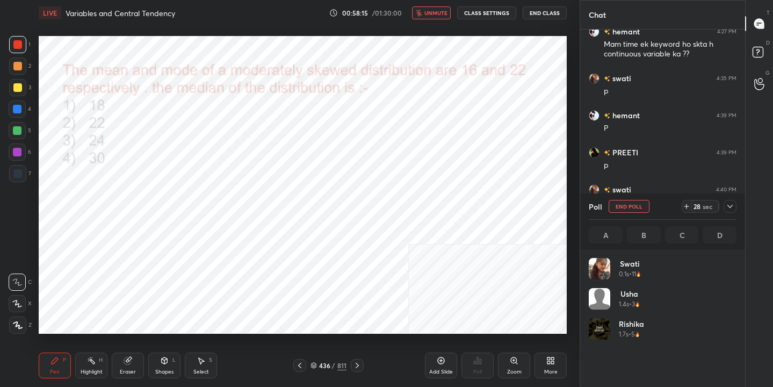
scroll to position [126, 144]
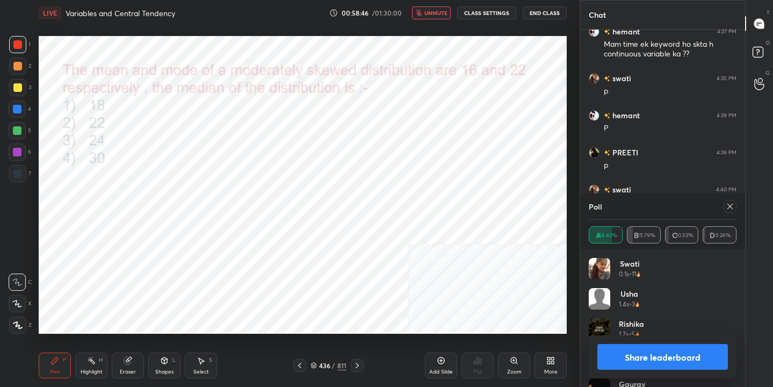
click at [730, 203] on icon at bounding box center [730, 206] width 9 height 9
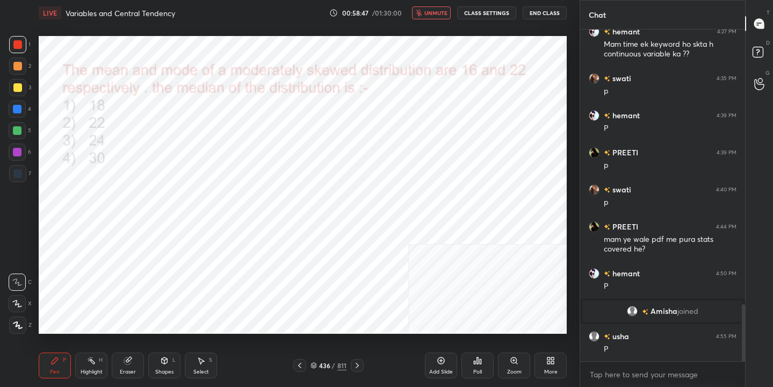
scroll to position [239, 162]
click at [441, 10] on span "unmute" at bounding box center [435, 13] width 23 height 8
click at [315, 366] on icon at bounding box center [313, 366] width 5 height 2
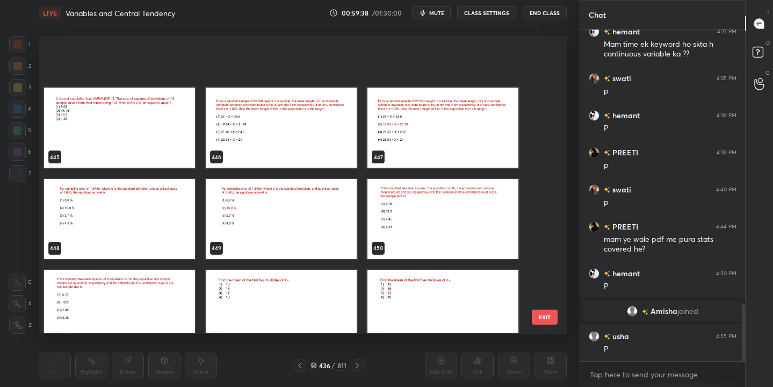
scroll to position [13549, 0]
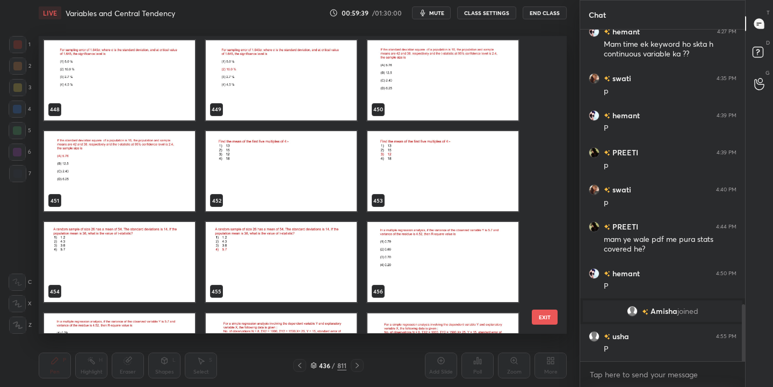
click at [308, 158] on img "grid" at bounding box center [281, 171] width 151 height 80
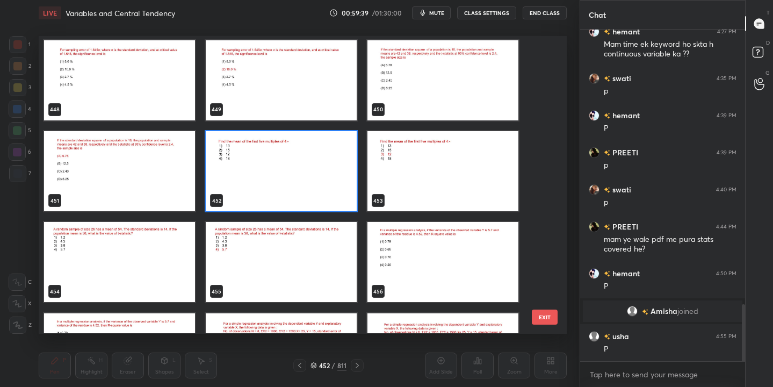
click at [308, 158] on img "grid" at bounding box center [281, 171] width 151 height 80
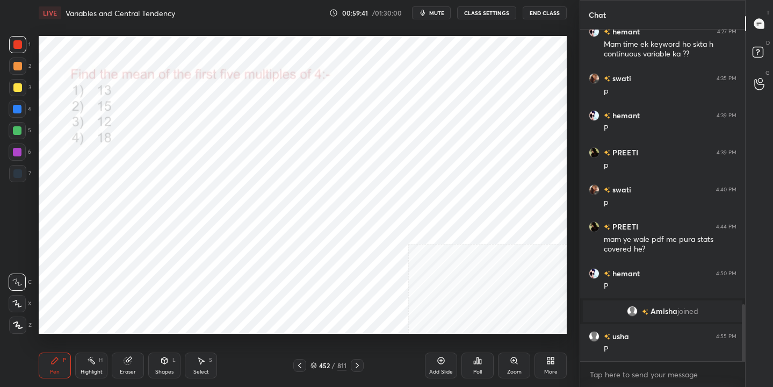
click at [443, 13] on span "mute" at bounding box center [436, 13] width 15 height 8
click at [315, 364] on icon at bounding box center [313, 365] width 6 height 6
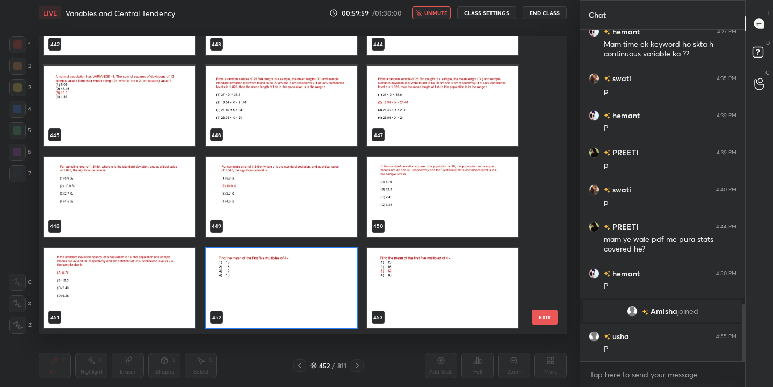
scroll to position [294, 523]
click at [332, 277] on img "grid" at bounding box center [281, 288] width 151 height 80
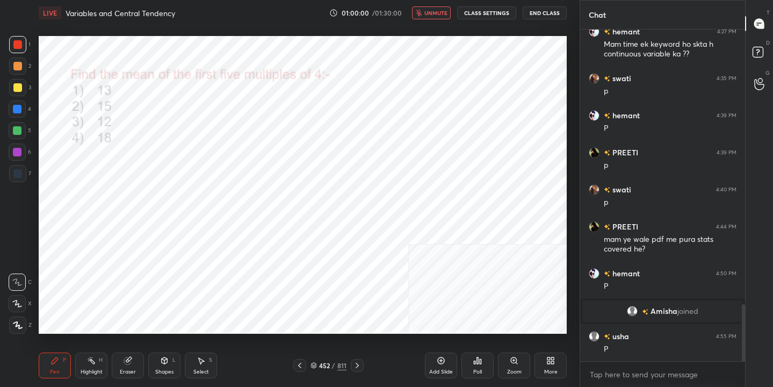
click at [471, 361] on div "Poll" at bounding box center [477, 365] width 32 height 26
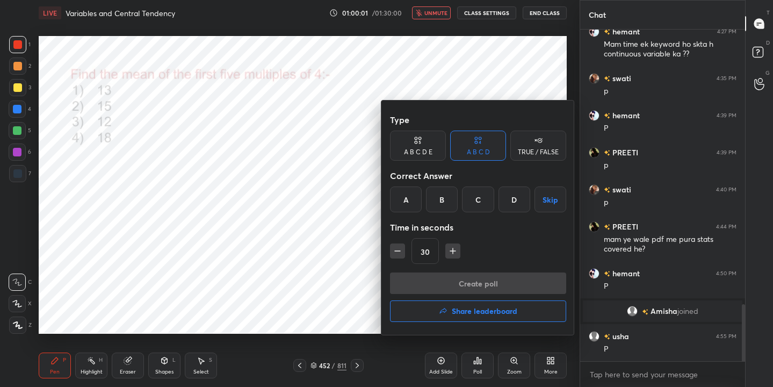
click at [477, 202] on div "C" at bounding box center [478, 199] width 32 height 26
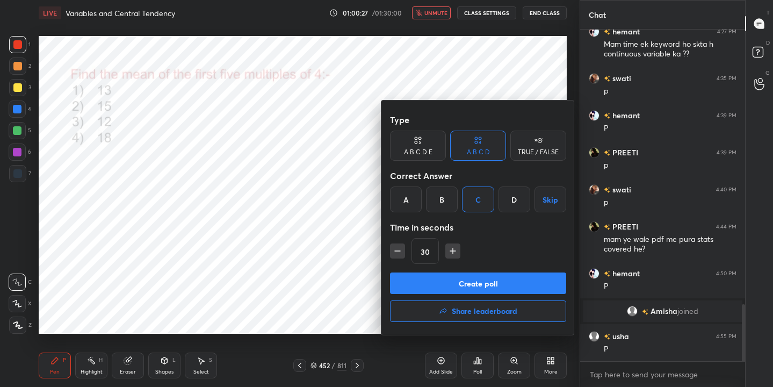
click at [488, 275] on button "Create poll" at bounding box center [478, 282] width 176 height 21
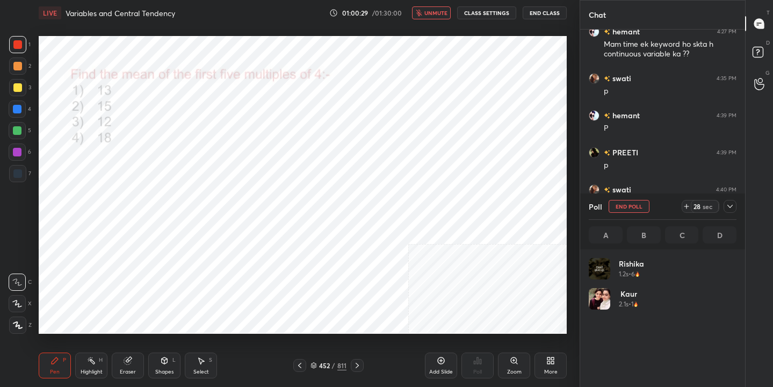
scroll to position [126, 144]
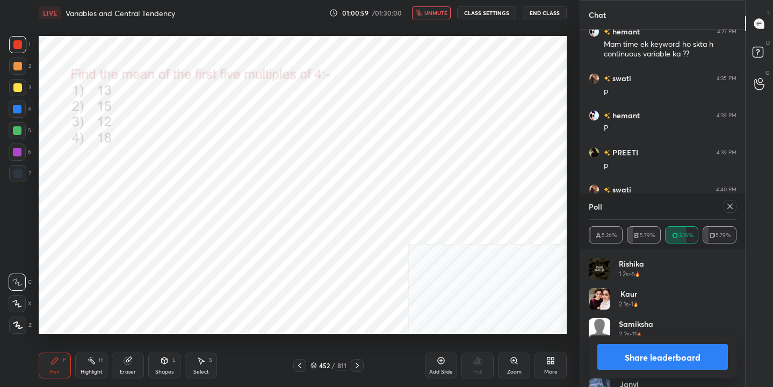
click at [736, 211] on div at bounding box center [727, 206] width 17 height 13
click at [730, 207] on icon at bounding box center [730, 206] width 9 height 9
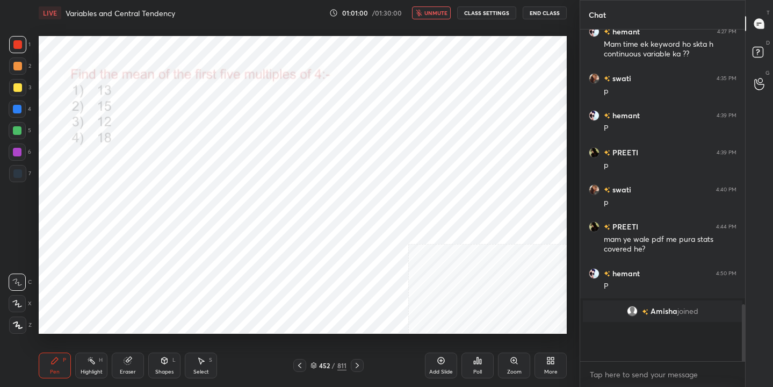
scroll to position [4, 4]
click at [433, 12] on span "unmute" at bounding box center [435, 13] width 23 height 8
drag, startPoint x: 132, startPoint y: 358, endPoint x: 139, endPoint y: 343, distance: 17.1
click at [132, 357] on div "Eraser" at bounding box center [128, 365] width 32 height 26
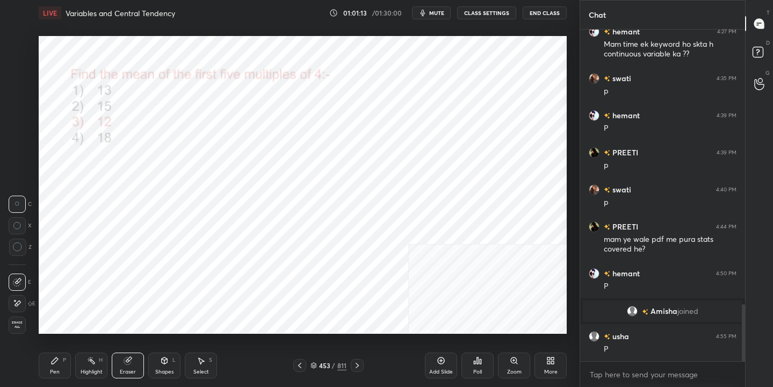
click at [59, 360] on div "Pen P" at bounding box center [55, 365] width 32 height 26
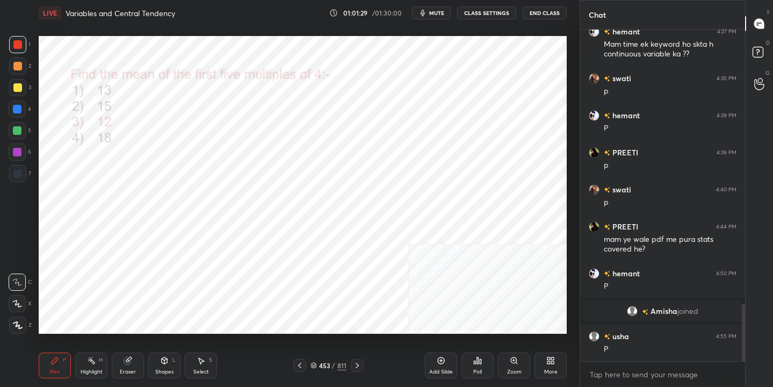
click at [313, 362] on icon at bounding box center [313, 365] width 6 height 6
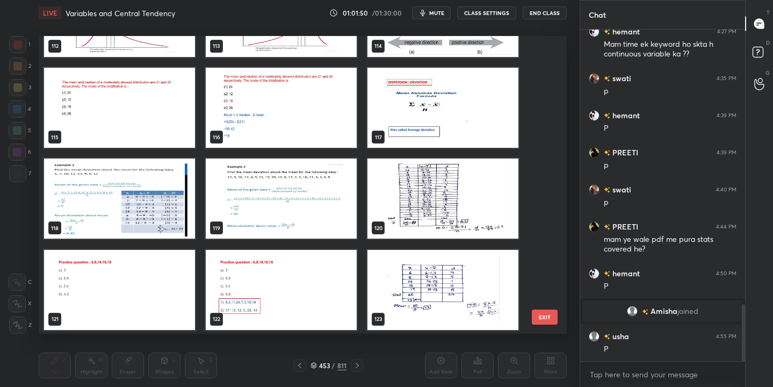
scroll to position [3427, 0]
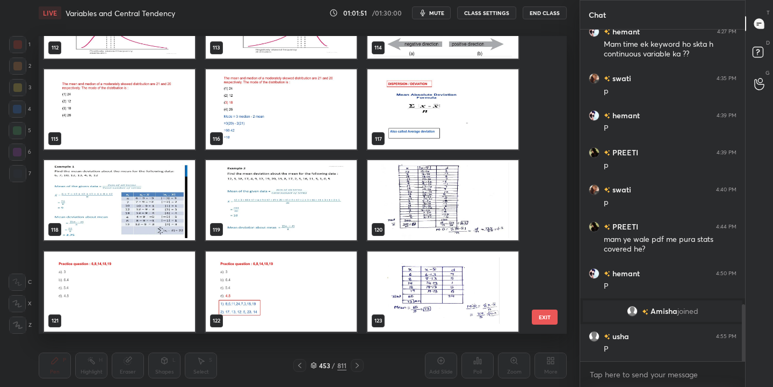
click at [431, 76] on img "grid" at bounding box center [442, 109] width 151 height 80
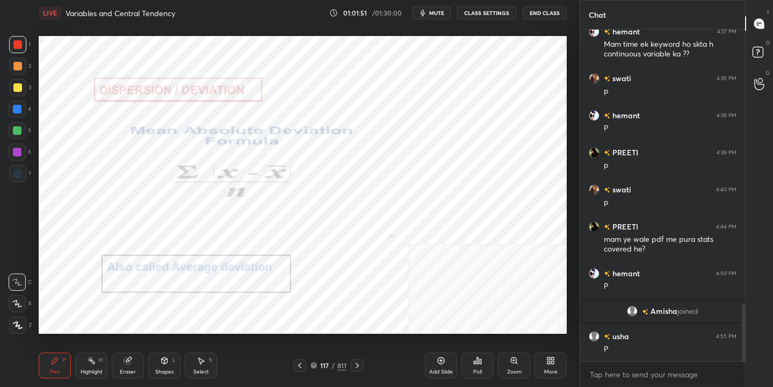
click at [431, 76] on img "grid" at bounding box center [442, 109] width 151 height 80
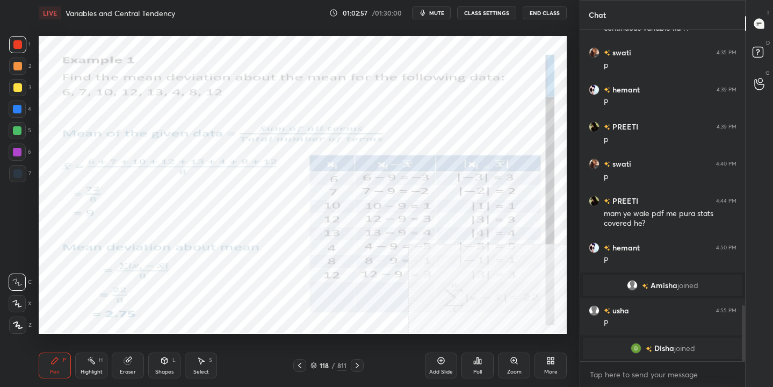
scroll to position [1638, 0]
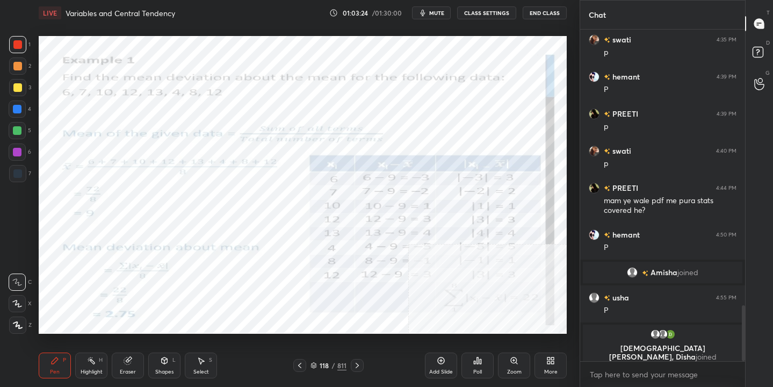
click at [316, 362] on icon at bounding box center [313, 365] width 6 height 6
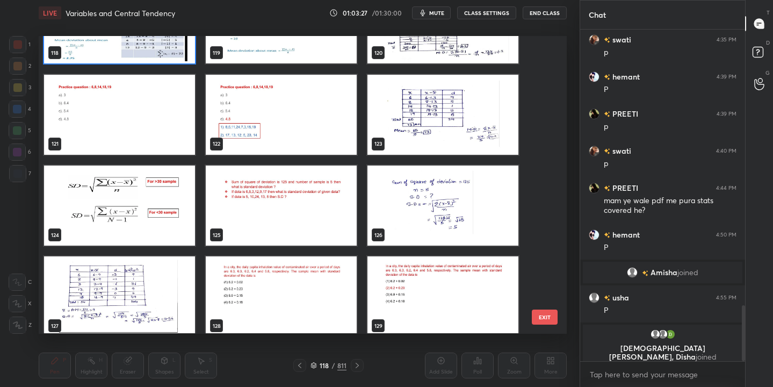
scroll to position [3603, 0]
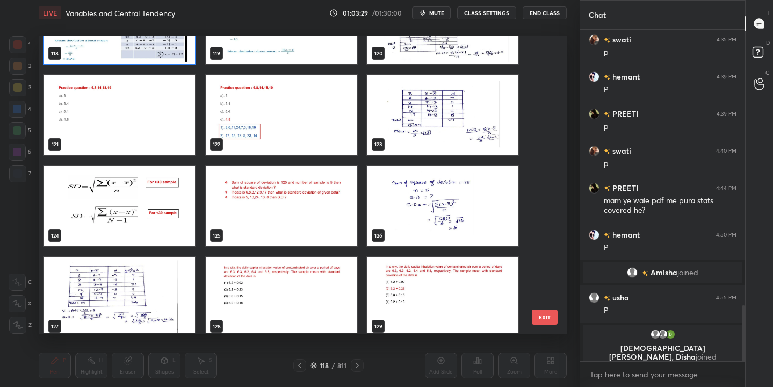
click at [141, 200] on img "grid" at bounding box center [119, 206] width 151 height 80
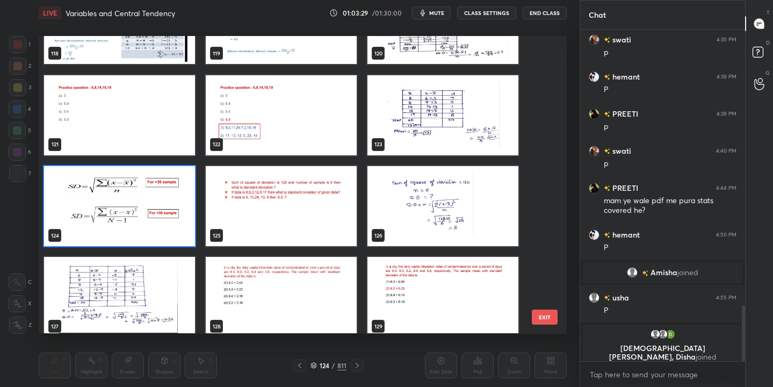
click at [141, 200] on img "grid" at bounding box center [119, 206] width 151 height 80
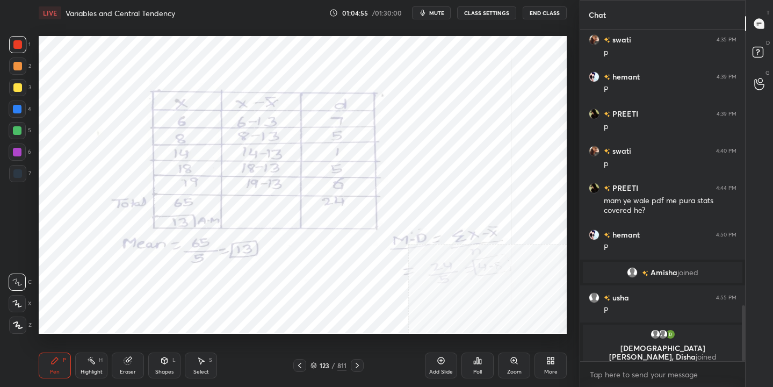
click at [351, 363] on div at bounding box center [357, 365] width 13 height 13
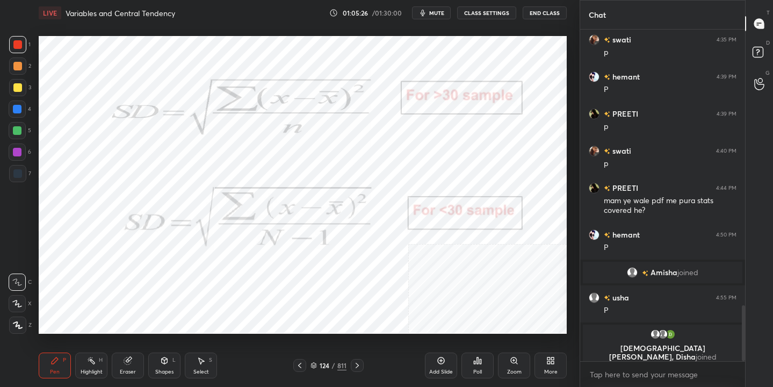
click at [443, 370] on div "Add Slide" at bounding box center [441, 371] width 24 height 5
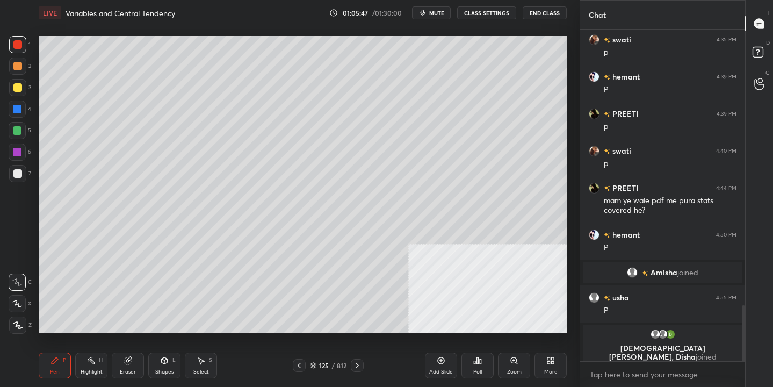
click at [413, 110] on div "Setting up your live class Poll for secs No correct answer Start poll" at bounding box center [302, 185] width 536 height 318
click at [517, 91] on div "Setting up your live class Poll for secs No correct answer Start poll" at bounding box center [302, 185] width 536 height 318
click at [310, 362] on icon at bounding box center [313, 365] width 6 height 6
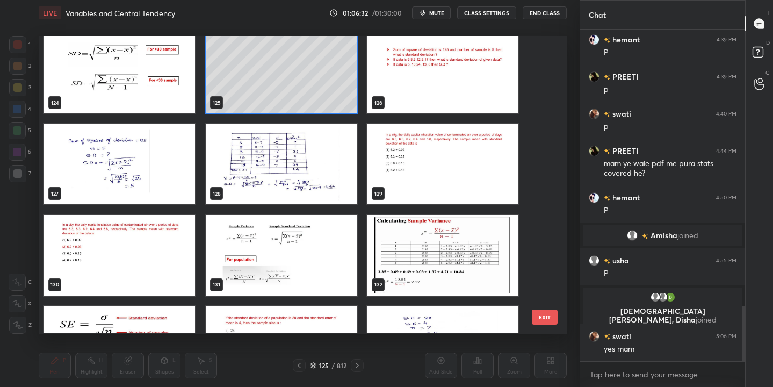
scroll to position [3718, 0]
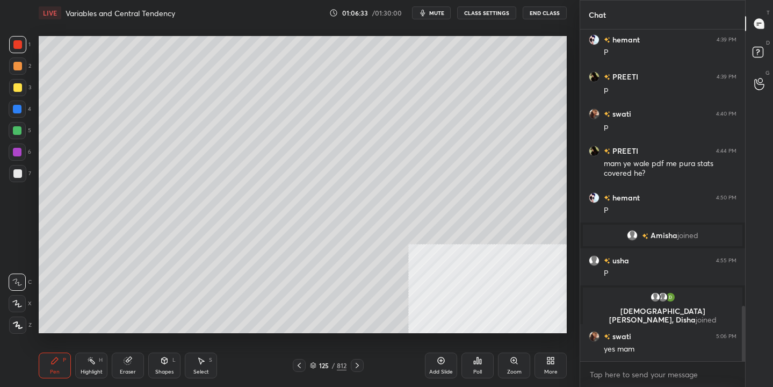
click at [453, 364] on div "Add Slide" at bounding box center [441, 365] width 32 height 26
click at [317, 365] on div "126 / 813" at bounding box center [328, 365] width 37 height 10
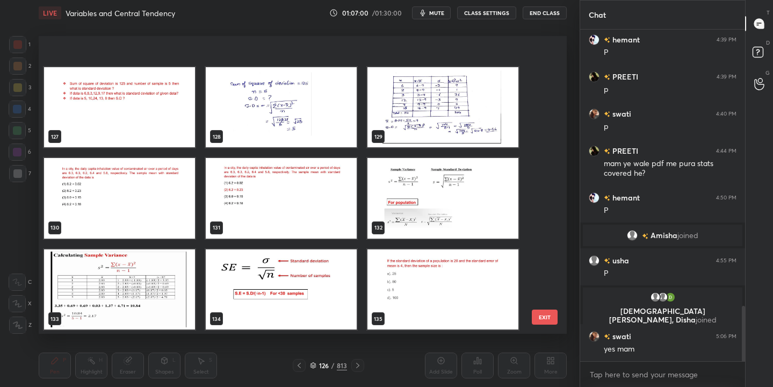
scroll to position [3828, 0]
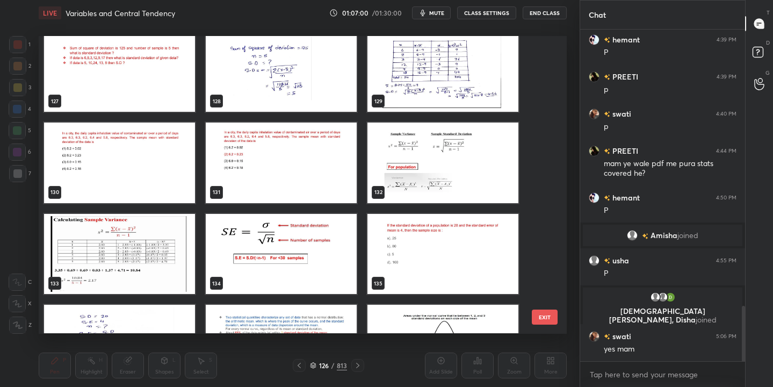
click at [304, 256] on img "grid" at bounding box center [281, 254] width 151 height 80
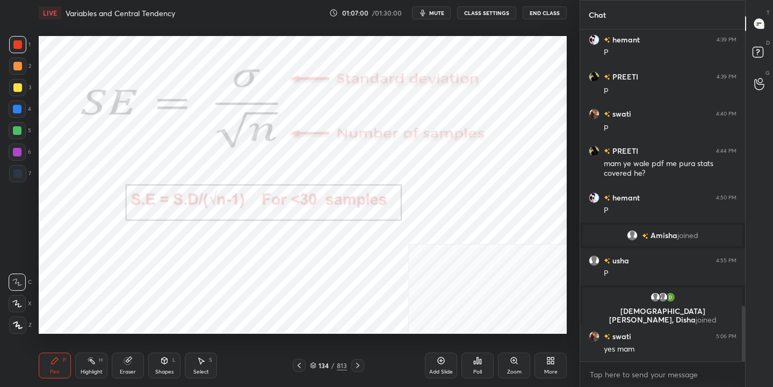
click at [304, 256] on img "grid" at bounding box center [281, 254] width 151 height 80
click at [313, 363] on icon at bounding box center [313, 365] width 6 height 6
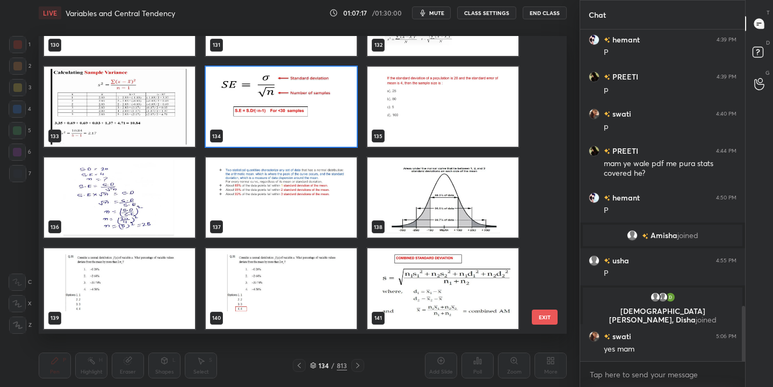
scroll to position [3974, 0]
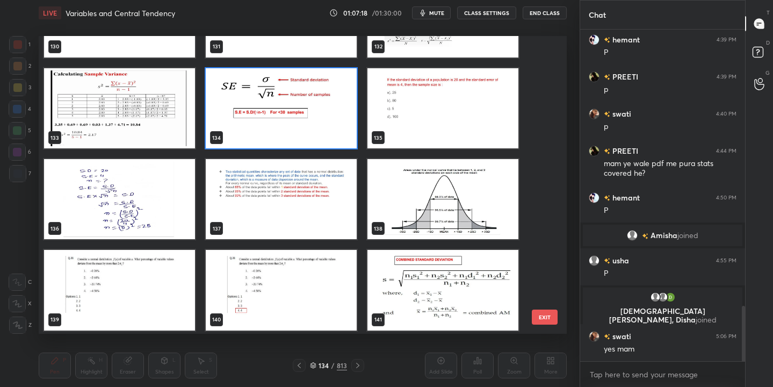
click at [453, 206] on img "grid" at bounding box center [442, 199] width 151 height 80
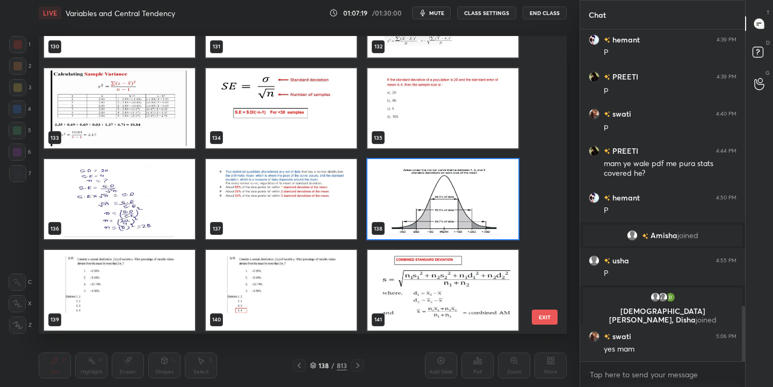
click at [453, 206] on img "grid" at bounding box center [442, 199] width 151 height 80
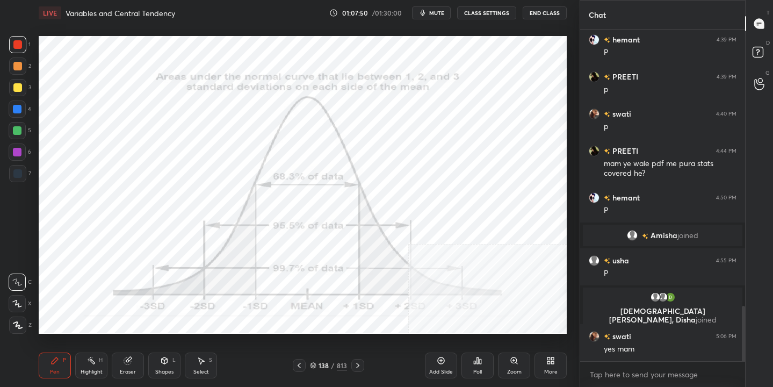
click at [317, 365] on div "138 / 813" at bounding box center [328, 365] width 37 height 10
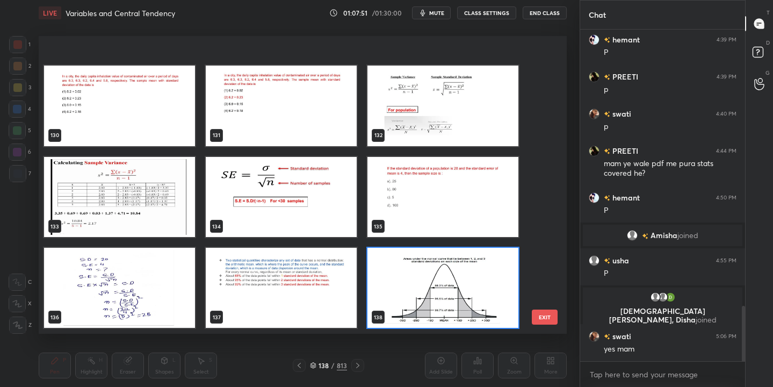
scroll to position [4017, 0]
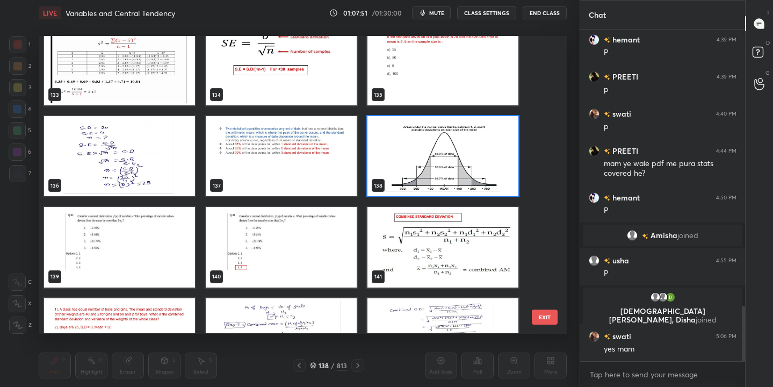
click at [305, 139] on img "grid" at bounding box center [281, 157] width 151 height 80
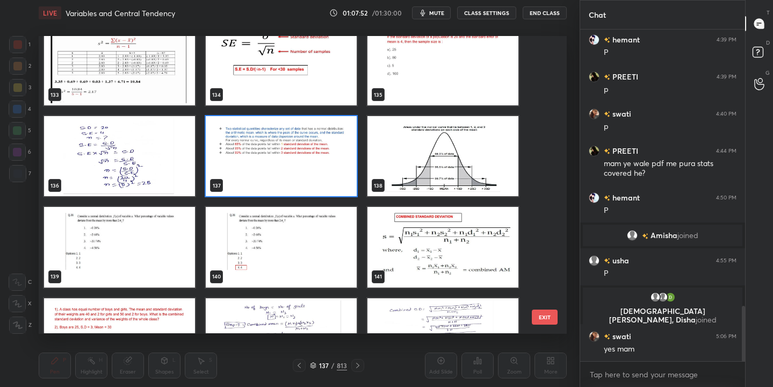
click at [305, 139] on img "grid" at bounding box center [281, 157] width 151 height 80
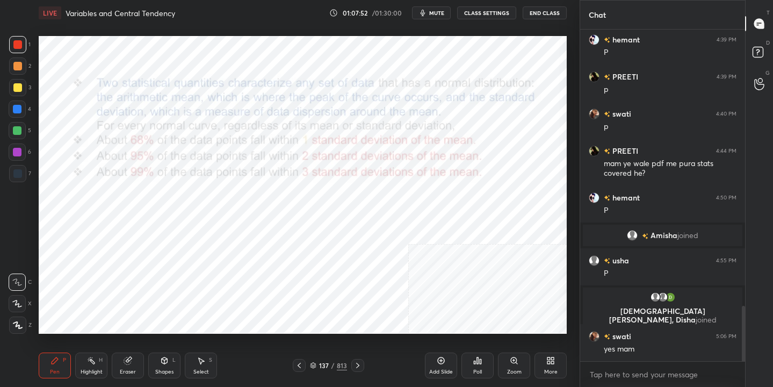
click at [305, 139] on img "grid" at bounding box center [281, 157] width 151 height 80
click at [322, 367] on div "137" at bounding box center [323, 365] width 11 height 6
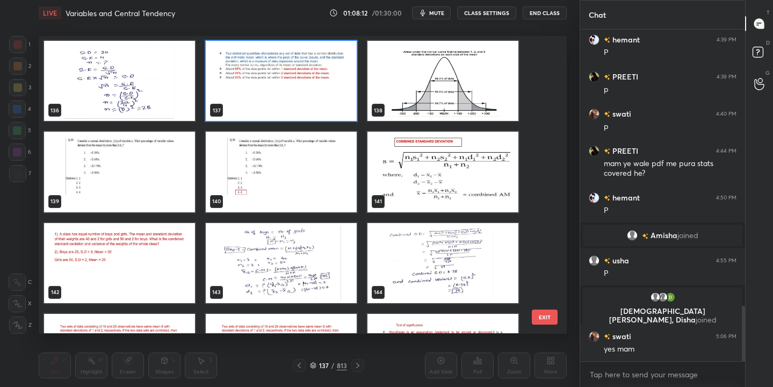
scroll to position [4090, 0]
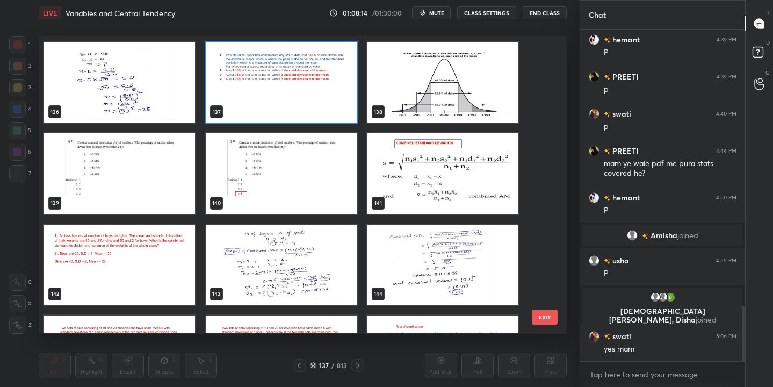
click at [452, 86] on img "grid" at bounding box center [442, 83] width 151 height 80
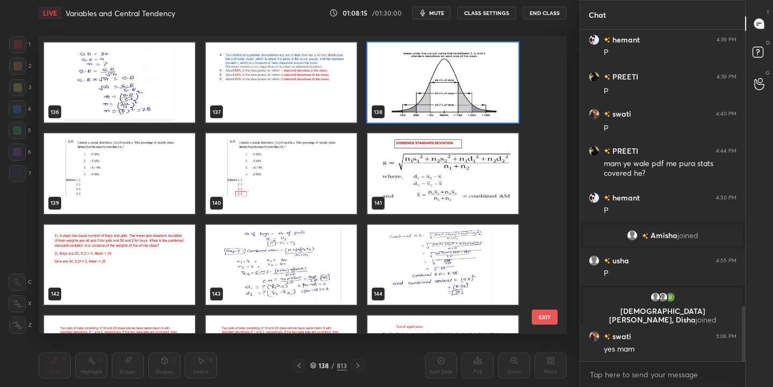
scroll to position [1682, 0]
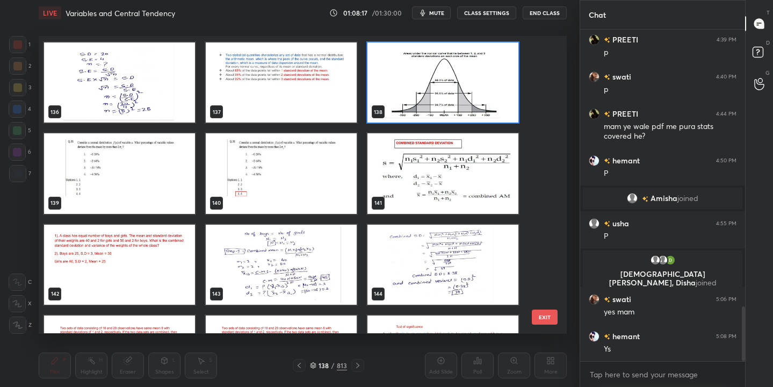
click at [429, 172] on img "grid" at bounding box center [442, 174] width 151 height 80
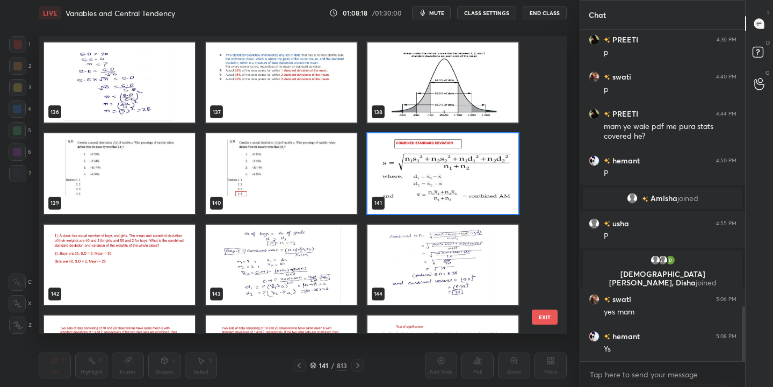
click at [429, 172] on img "grid" at bounding box center [442, 174] width 151 height 80
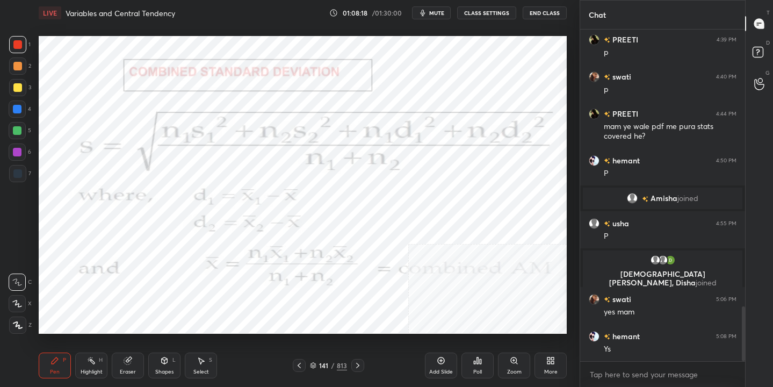
click at [429, 172] on img "grid" at bounding box center [442, 174] width 151 height 80
click at [446, 361] on div "Add Slide" at bounding box center [441, 365] width 32 height 26
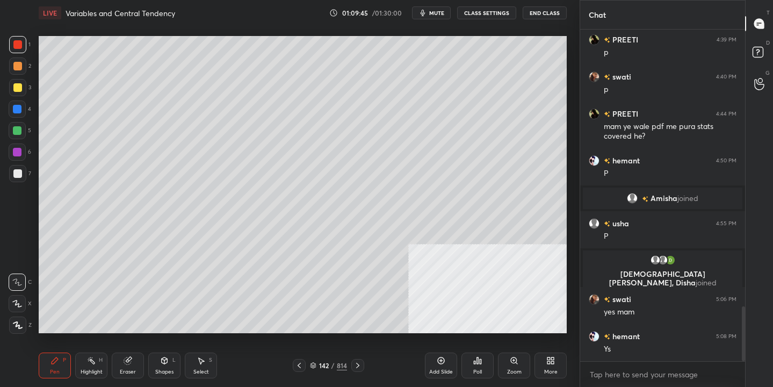
click at [313, 362] on icon at bounding box center [312, 363] width 5 height 3
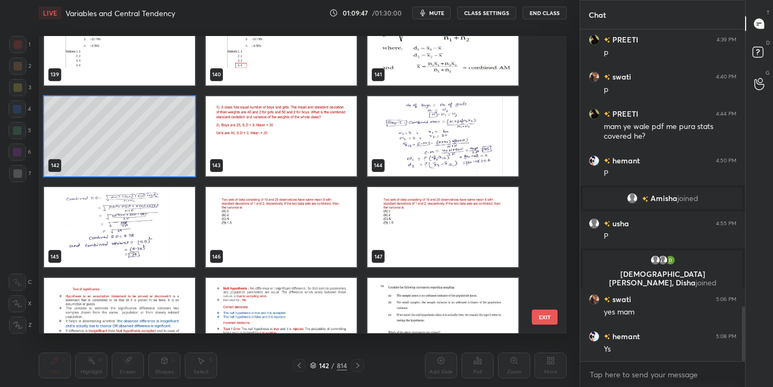
scroll to position [4218, 0]
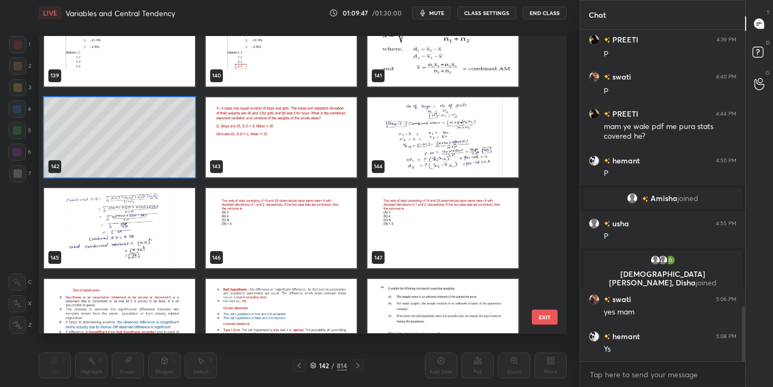
click at [293, 215] on img "grid" at bounding box center [281, 228] width 151 height 80
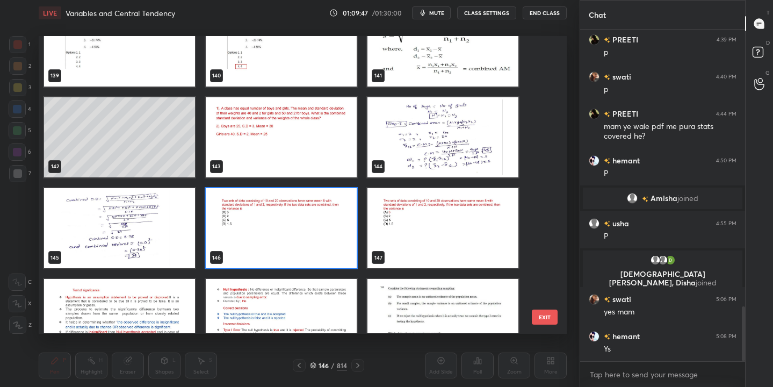
click at [293, 215] on img "grid" at bounding box center [281, 228] width 151 height 80
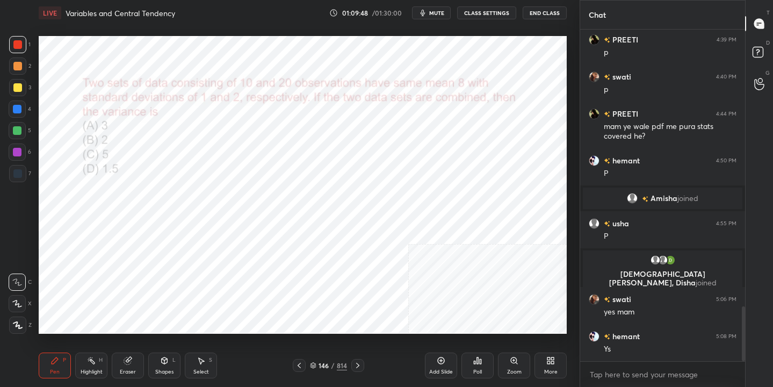
click at [293, 215] on img "grid" at bounding box center [281, 228] width 151 height 80
click at [441, 14] on span "mute" at bounding box center [436, 13] width 15 height 8
click at [315, 366] on icon at bounding box center [312, 366] width 5 height 2
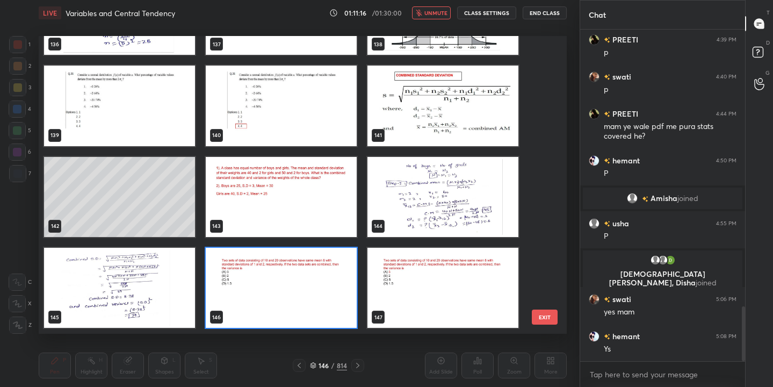
scroll to position [294, 523]
click at [281, 288] on img "grid" at bounding box center [281, 288] width 151 height 80
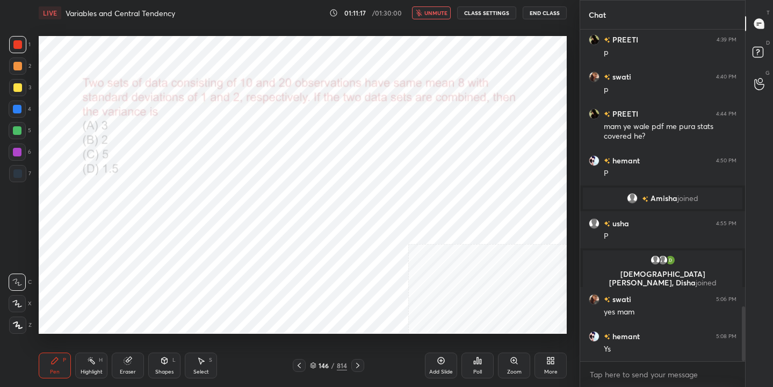
click at [281, 288] on img "grid" at bounding box center [281, 288] width 151 height 80
click at [480, 359] on icon at bounding box center [481, 361] width 2 height 5
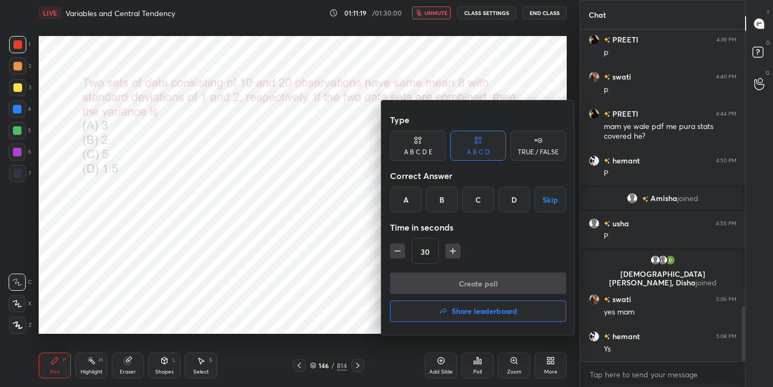
click at [411, 199] on div "A" at bounding box center [406, 199] width 32 height 26
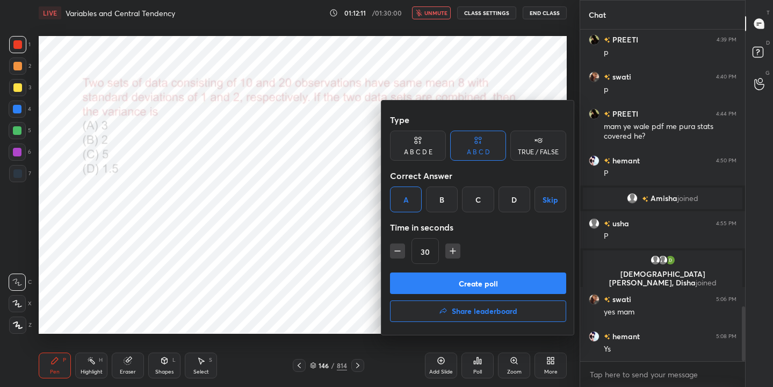
click at [495, 279] on button "Create poll" at bounding box center [478, 282] width 176 height 21
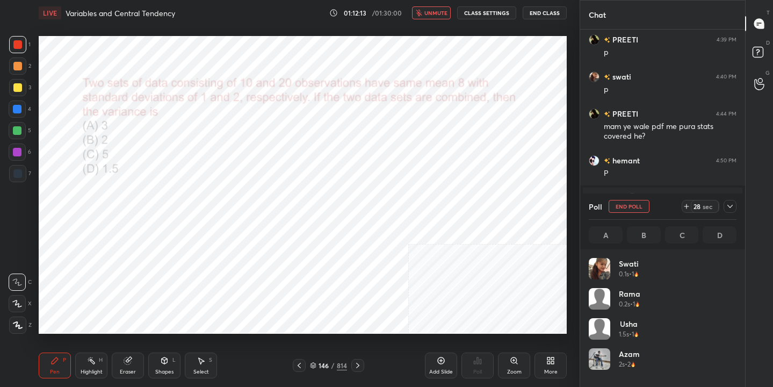
scroll to position [126, 144]
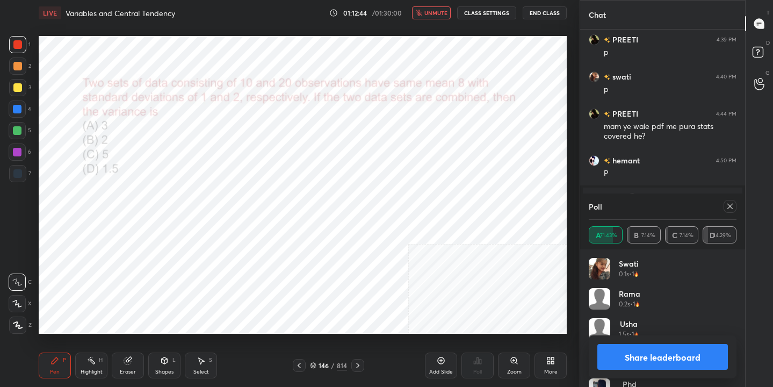
click at [727, 207] on icon at bounding box center [730, 206] width 9 height 9
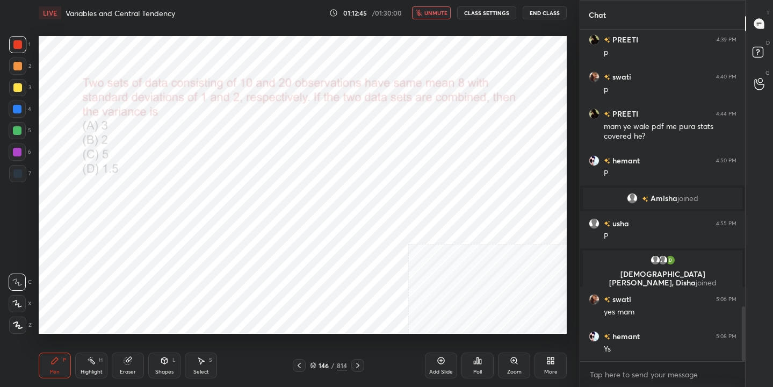
scroll to position [4, 4]
click at [427, 12] on span "unmute" at bounding box center [435, 13] width 23 height 8
drag, startPoint x: 138, startPoint y: 366, endPoint x: 165, endPoint y: 340, distance: 37.2
click at [143, 364] on div "Eraser" at bounding box center [128, 365] width 32 height 26
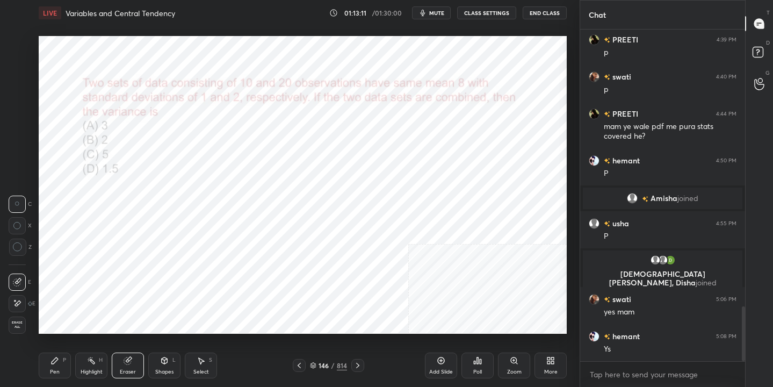
drag, startPoint x: 58, startPoint y: 359, endPoint x: 63, endPoint y: 347, distance: 12.3
click at [60, 357] on div "Pen P" at bounding box center [55, 365] width 32 height 26
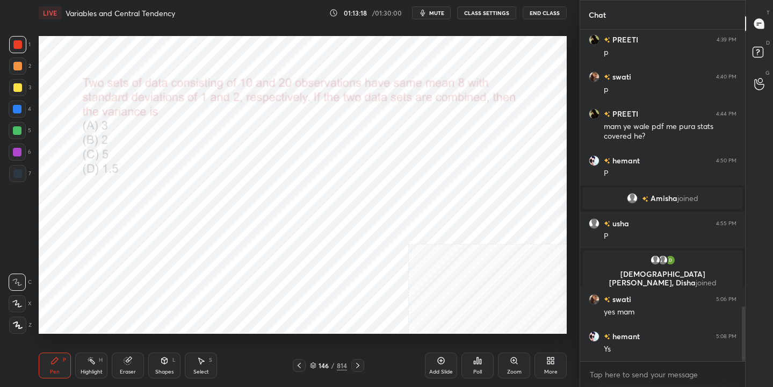
click at [316, 362] on icon at bounding box center [313, 365] width 6 height 6
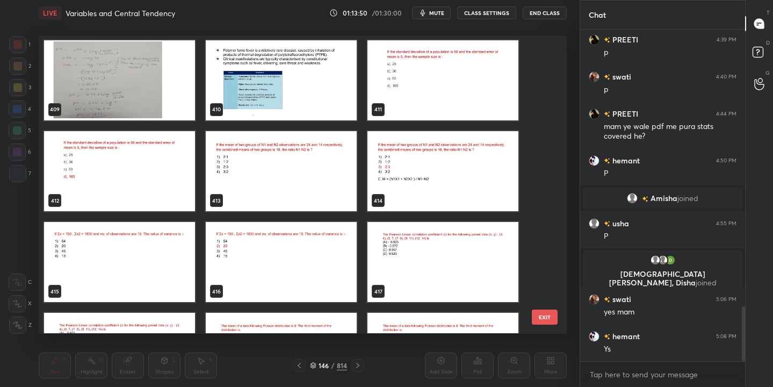
scroll to position [12366, 0]
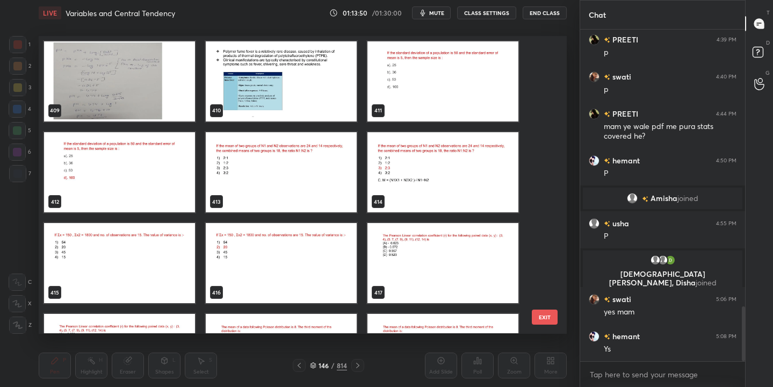
click at [452, 84] on img "grid" at bounding box center [442, 81] width 151 height 80
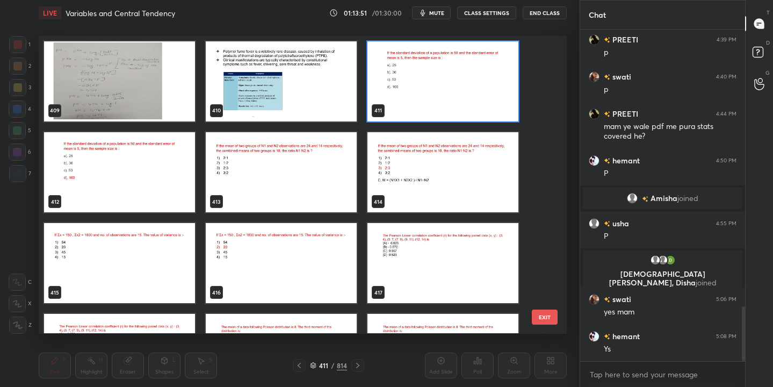
click at [452, 84] on img "grid" at bounding box center [442, 81] width 151 height 80
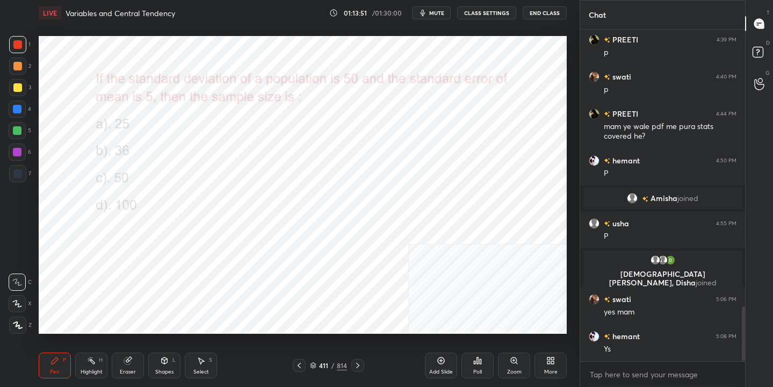
click at [452, 84] on img "grid" at bounding box center [442, 81] width 151 height 80
click at [432, 16] on span "mute" at bounding box center [436, 13] width 15 height 8
click at [315, 364] on icon at bounding box center [312, 363] width 5 height 3
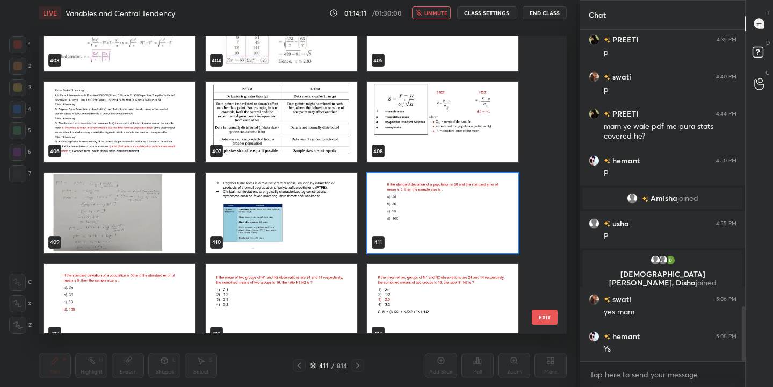
scroll to position [12274, 0]
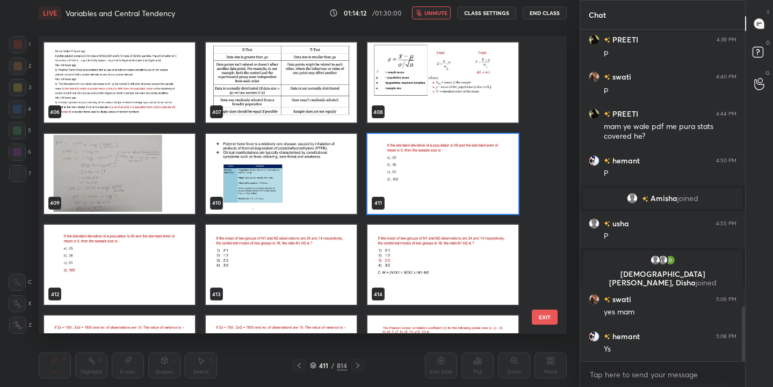
click at [425, 177] on img "grid" at bounding box center [442, 174] width 151 height 80
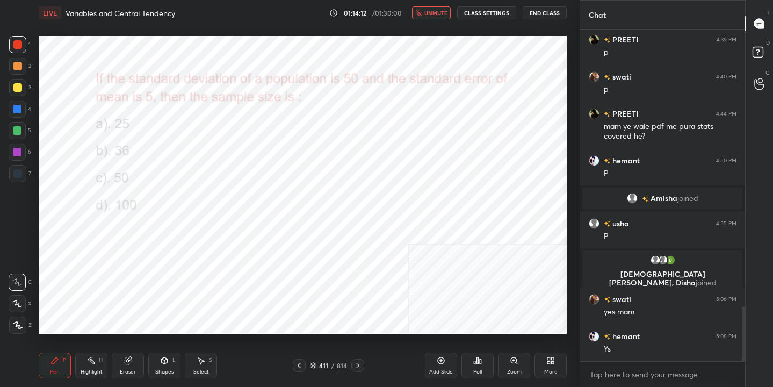
click at [425, 177] on img "grid" at bounding box center [442, 174] width 151 height 80
click at [479, 366] on div "Poll" at bounding box center [477, 365] width 32 height 26
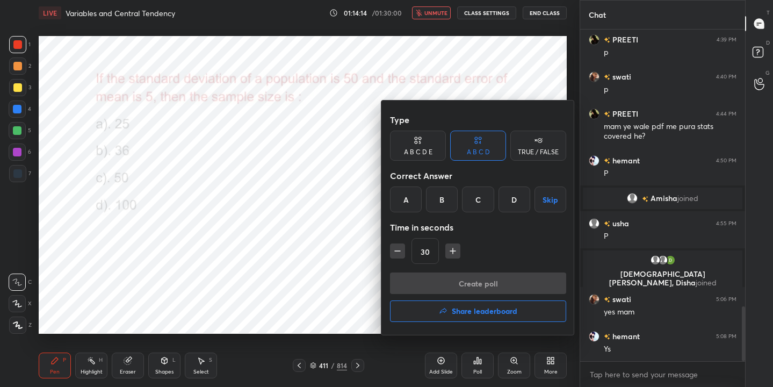
click at [513, 198] on div "D" at bounding box center [514, 199] width 32 height 26
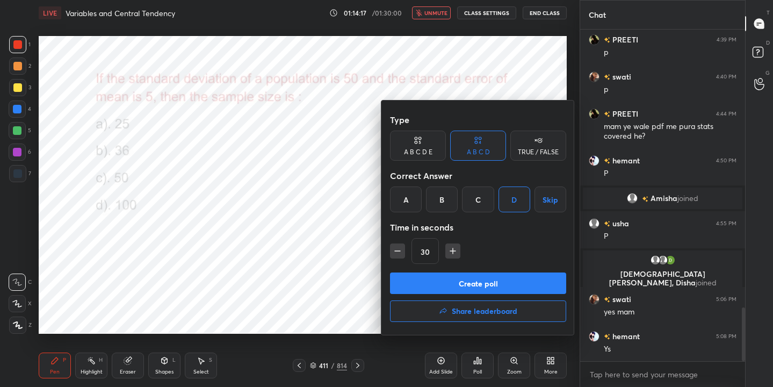
scroll to position [1708, 0]
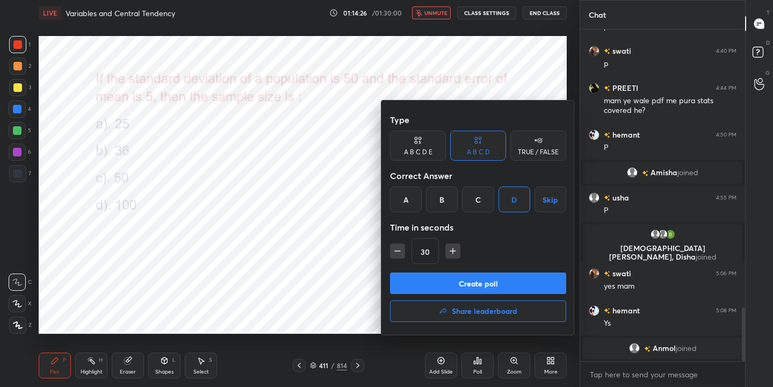
click at [508, 286] on button "Create poll" at bounding box center [478, 282] width 176 height 21
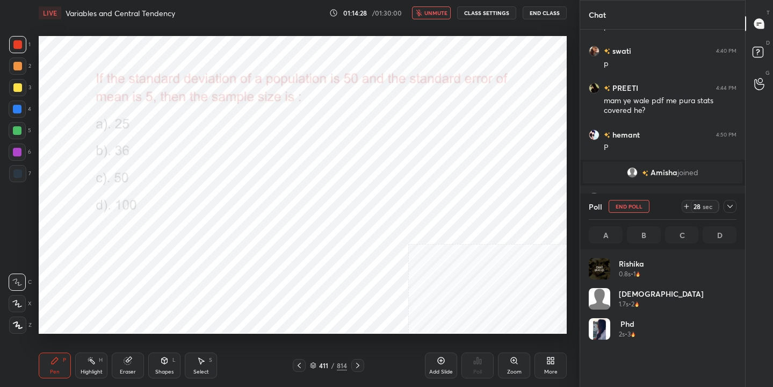
scroll to position [4, 4]
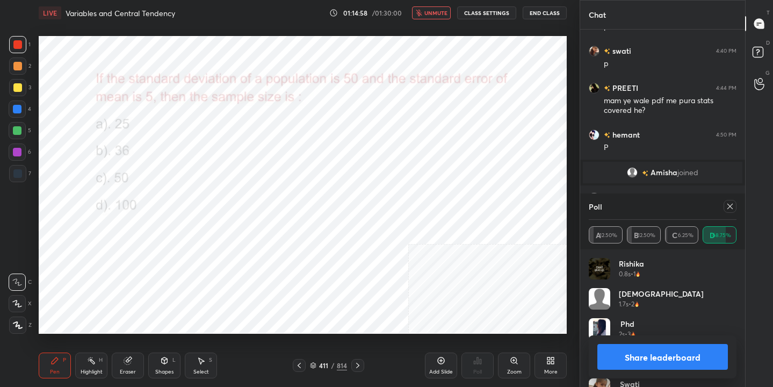
click at [733, 206] on icon at bounding box center [730, 206] width 9 height 9
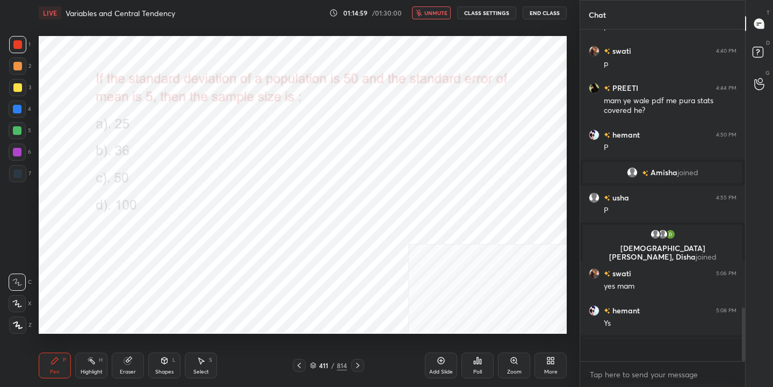
scroll to position [239, 162]
click at [436, 9] on span "unmute" at bounding box center [435, 13] width 23 height 8
click at [316, 362] on icon at bounding box center [313, 365] width 6 height 6
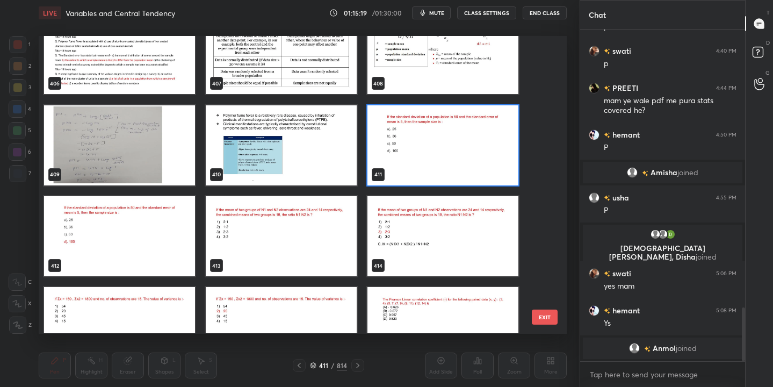
scroll to position [12300, 0]
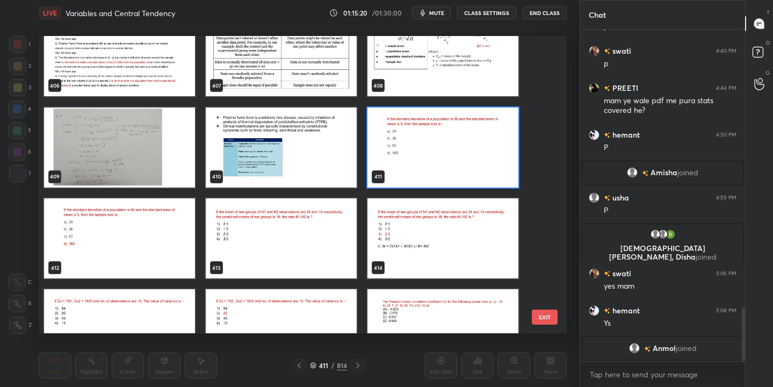
click at [227, 234] on img "grid" at bounding box center [281, 238] width 151 height 80
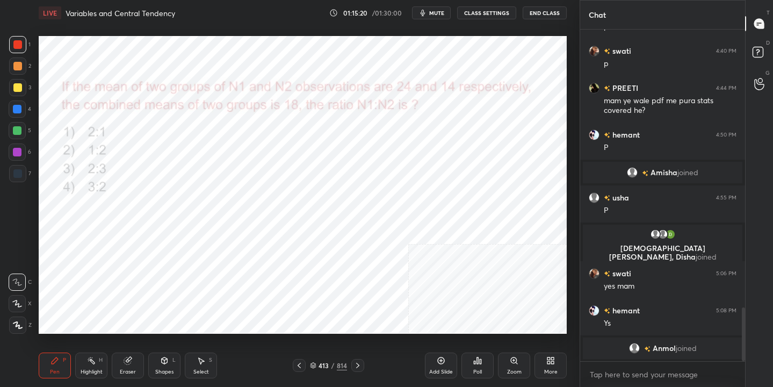
click at [227, 234] on img "grid" at bounding box center [281, 238] width 151 height 80
click at [444, 14] on span "mute" at bounding box center [436, 13] width 15 height 8
click at [313, 366] on icon at bounding box center [312, 366] width 5 height 2
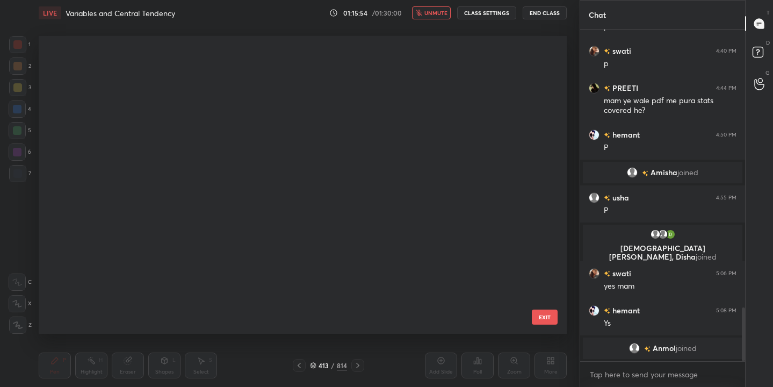
scroll to position [294, 523]
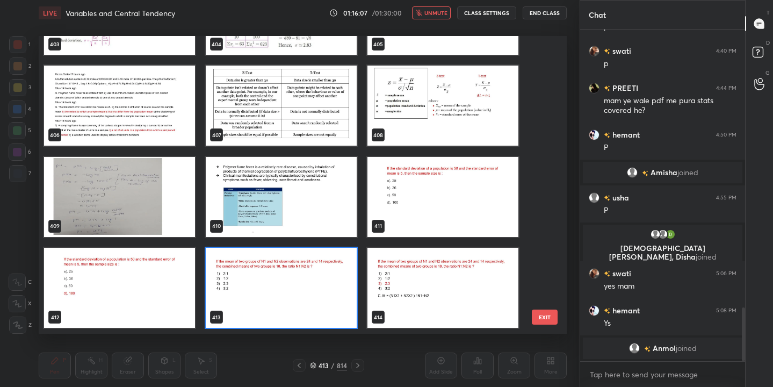
click at [279, 275] on img "grid" at bounding box center [281, 288] width 151 height 80
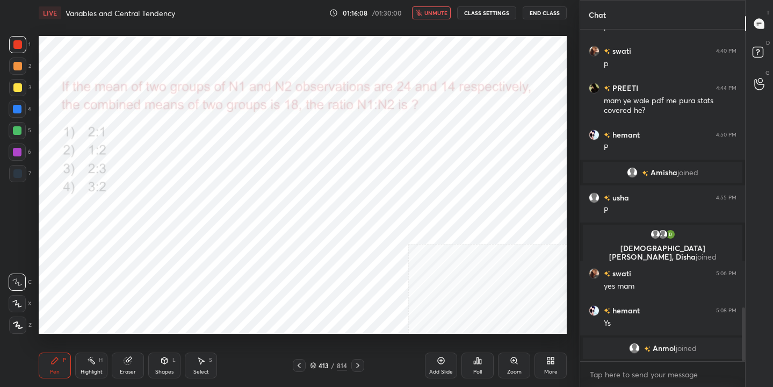
click at [470, 371] on div "Poll" at bounding box center [477, 365] width 32 height 26
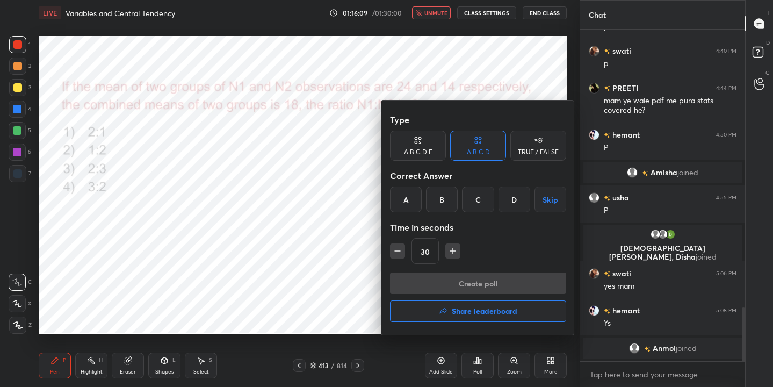
click at [481, 206] on div "C" at bounding box center [478, 199] width 32 height 26
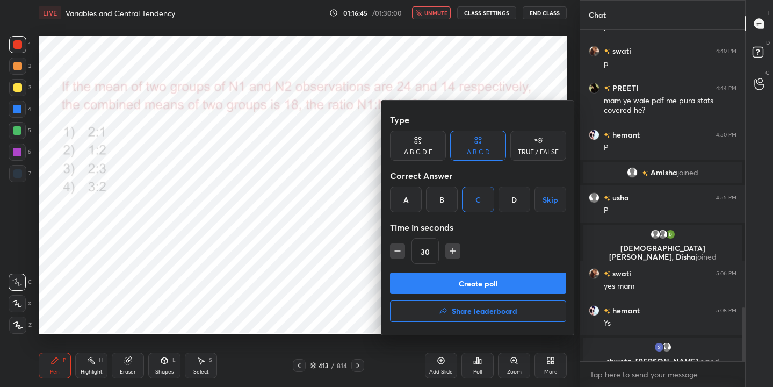
scroll to position [1721, 0]
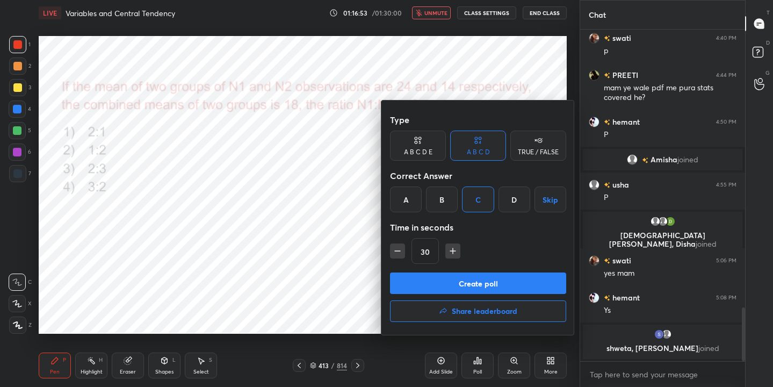
click at [495, 285] on button "Create poll" at bounding box center [478, 282] width 176 height 21
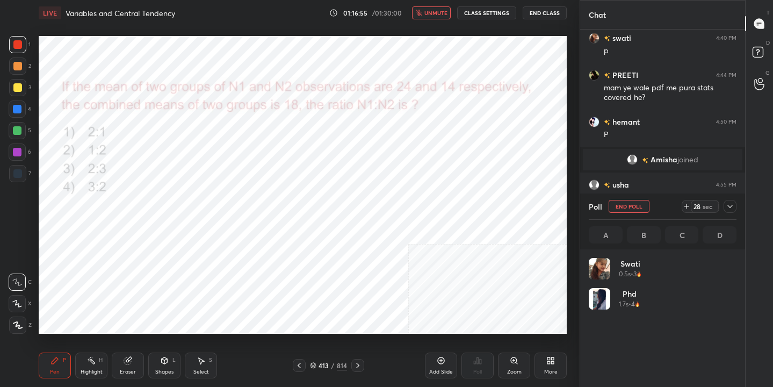
scroll to position [126, 144]
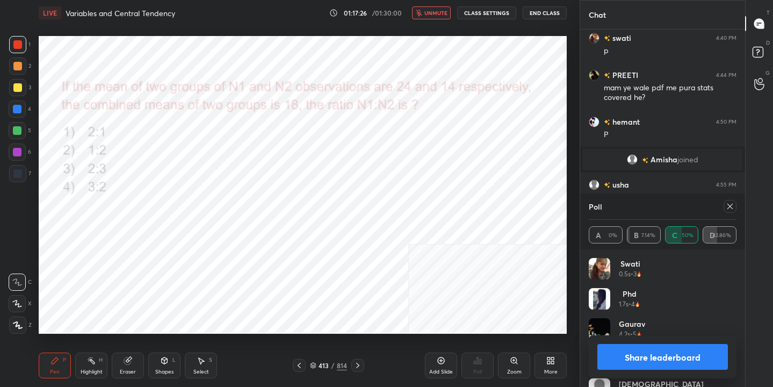
click at [726, 207] on icon at bounding box center [730, 206] width 9 height 9
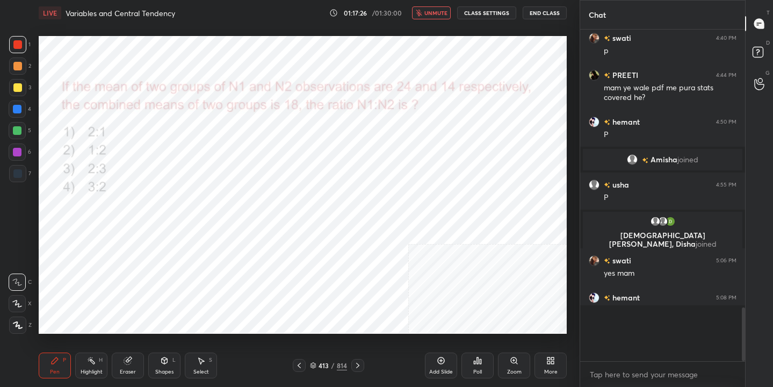
scroll to position [4, 4]
click at [437, 3] on div "LIVE Variables and Central Tendency 01:17:27 / 01:30:00 unmute CLASS SETTINGS E…" at bounding box center [303, 13] width 528 height 26
click at [437, 15] on span "unmute" at bounding box center [435, 13] width 23 height 8
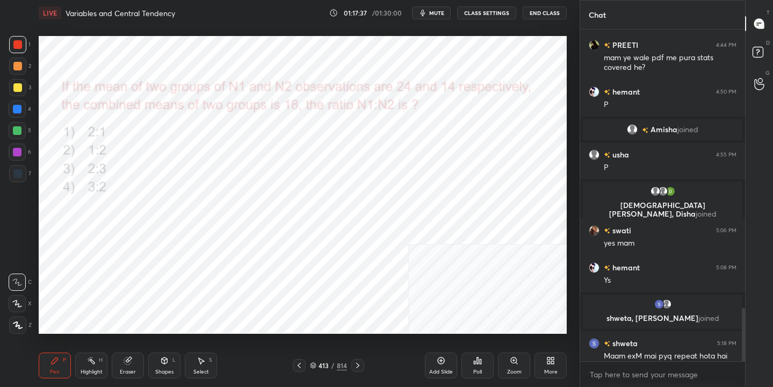
scroll to position [1738, 0]
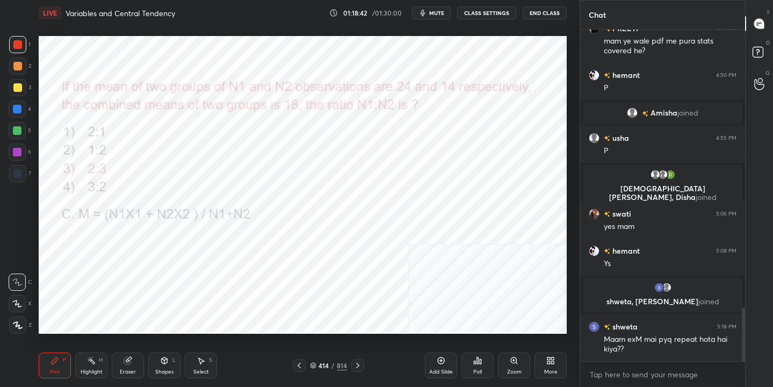
click at [314, 363] on icon at bounding box center [312, 363] width 5 height 3
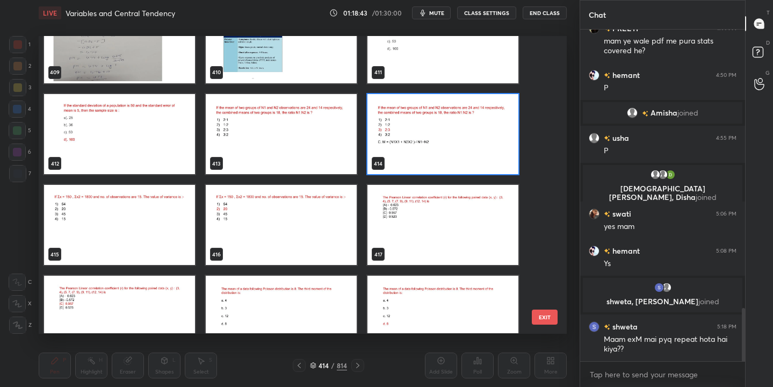
scroll to position [12403, 0]
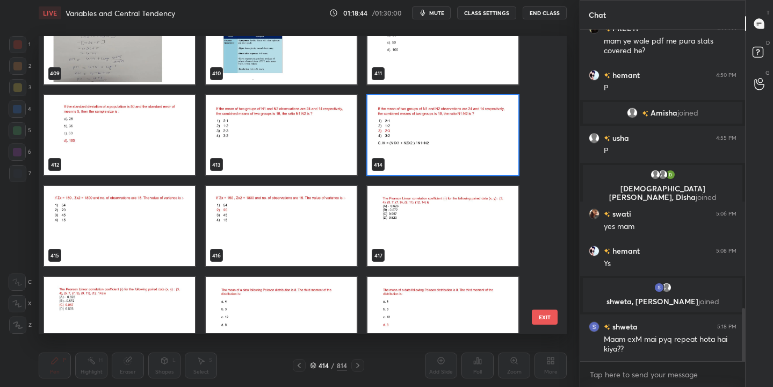
click at [127, 221] on img "grid" at bounding box center [119, 226] width 151 height 80
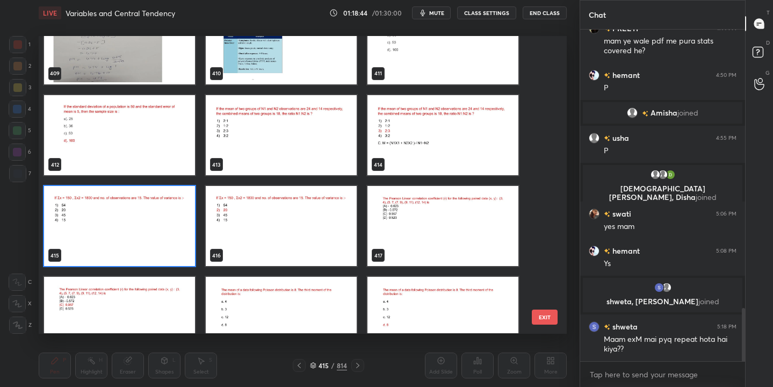
click at [127, 221] on img "grid" at bounding box center [119, 226] width 151 height 80
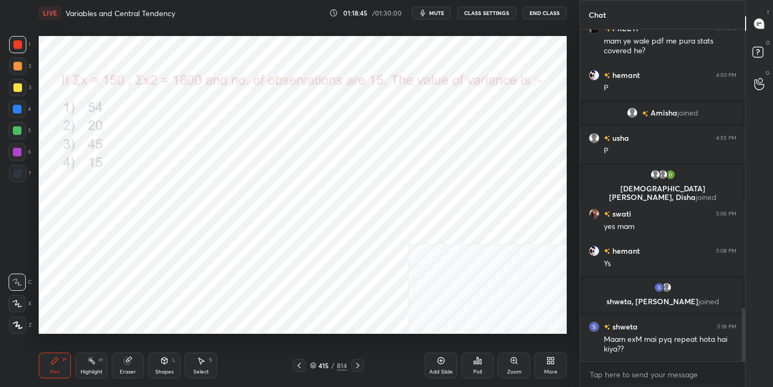
click at [127, 221] on img "grid" at bounding box center [119, 226] width 151 height 80
click at [432, 11] on span "mute" at bounding box center [436, 13] width 15 height 8
click at [316, 367] on icon at bounding box center [313, 365] width 6 height 6
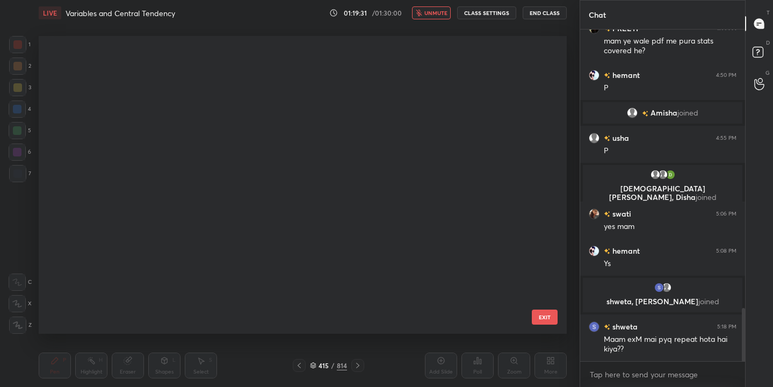
scroll to position [294, 523]
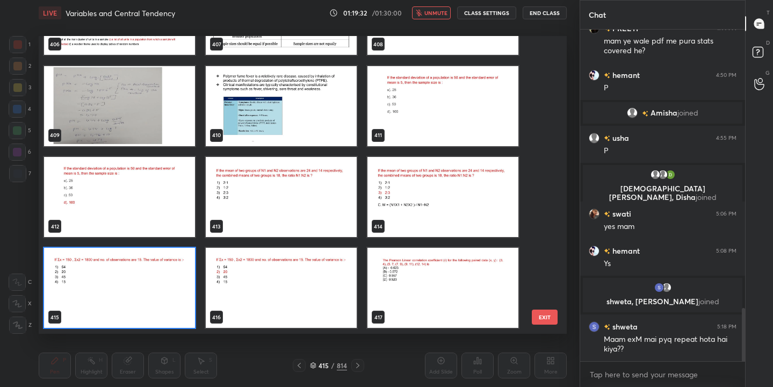
click at [143, 289] on img "grid" at bounding box center [119, 288] width 151 height 80
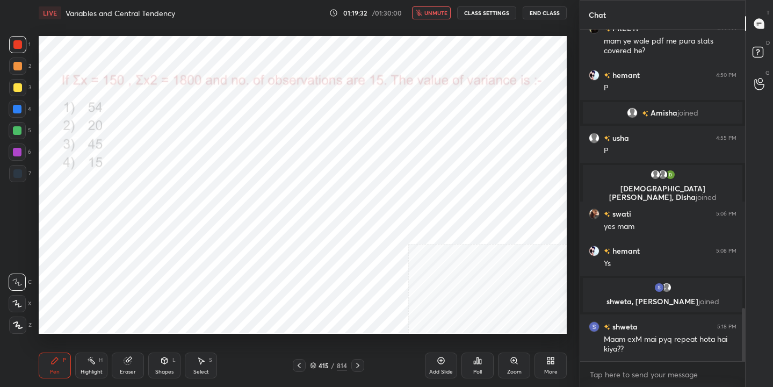
click at [143, 289] on img "grid" at bounding box center [119, 288] width 151 height 80
click at [481, 364] on icon at bounding box center [477, 360] width 9 height 9
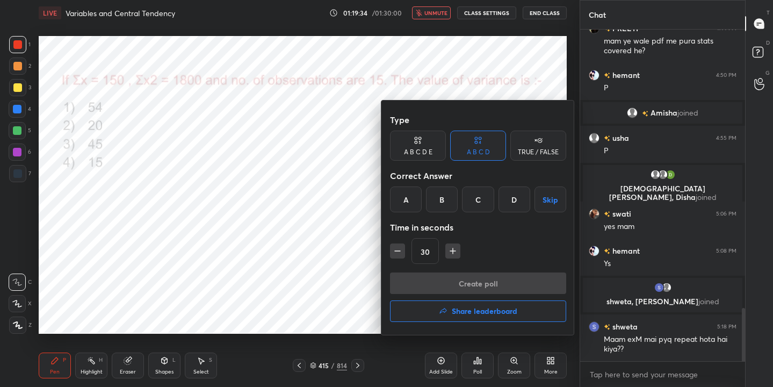
click at [447, 199] on div "B" at bounding box center [442, 199] width 32 height 26
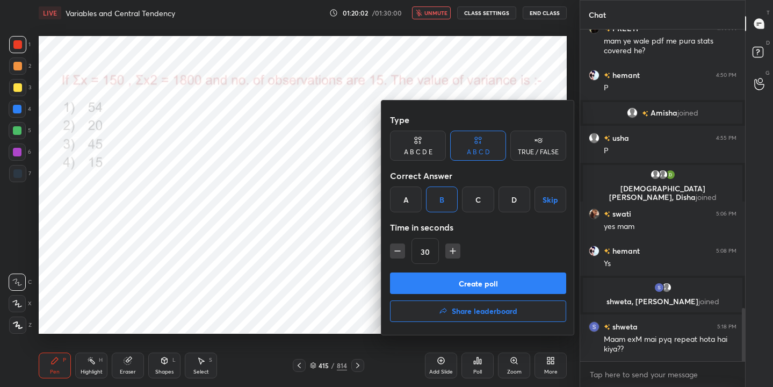
click at [494, 284] on button "Create poll" at bounding box center [478, 282] width 176 height 21
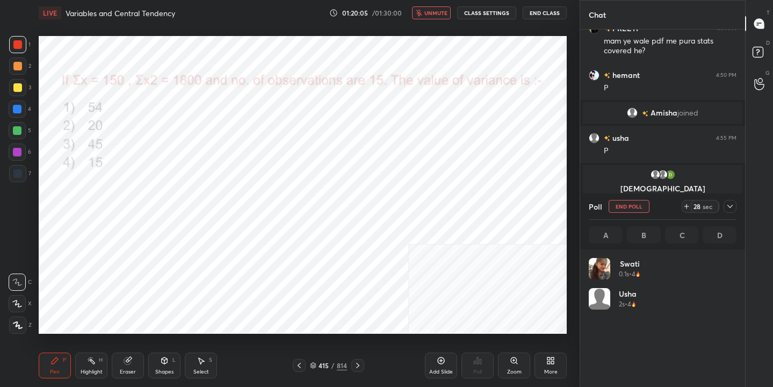
scroll to position [126, 144]
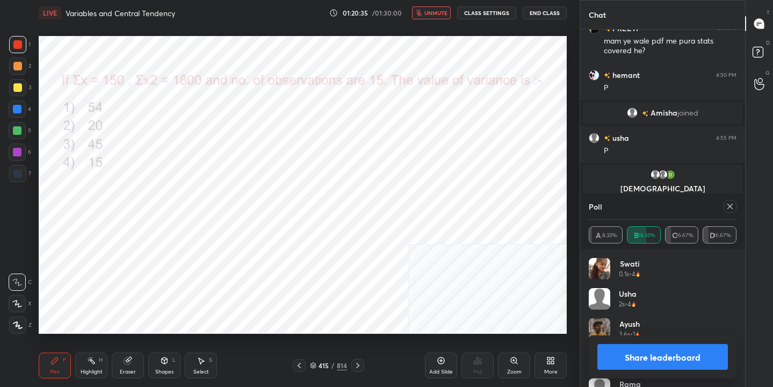
click at [728, 204] on icon at bounding box center [729, 206] width 5 height 5
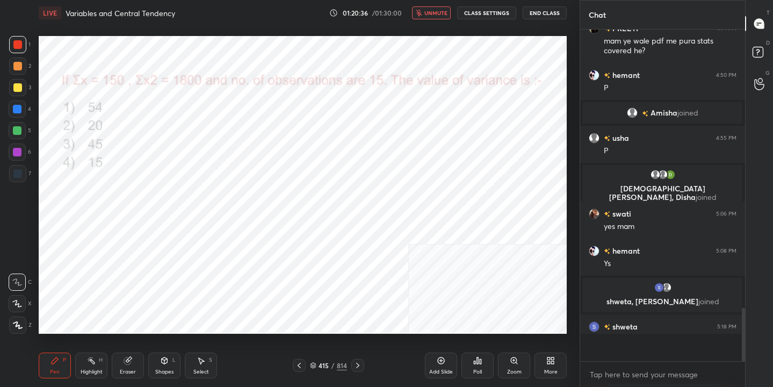
scroll to position [239, 162]
click at [431, 12] on span "unmute" at bounding box center [435, 13] width 23 height 8
click at [314, 362] on icon at bounding box center [313, 365] width 6 height 6
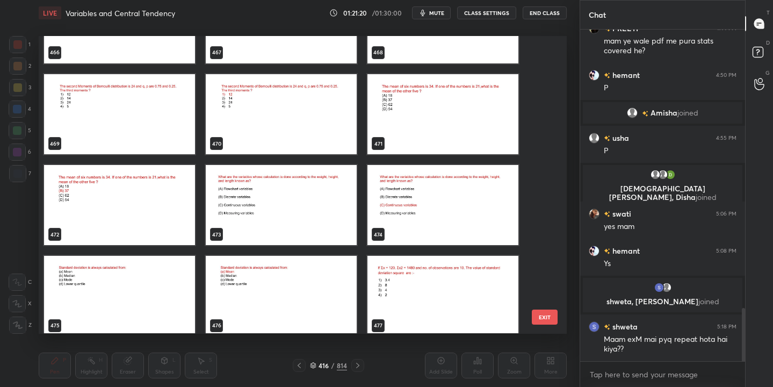
scroll to position [14146, 0]
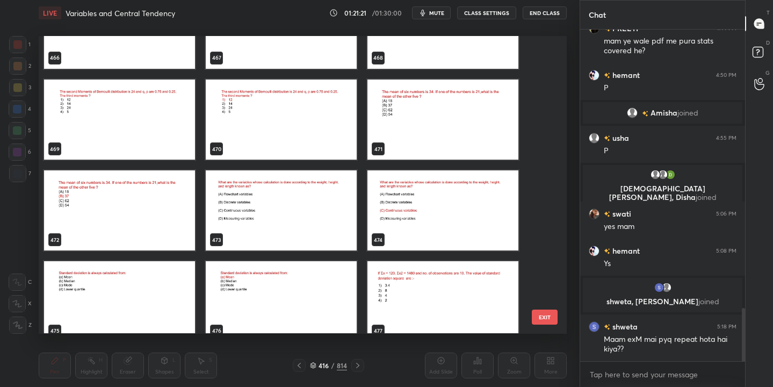
click at [284, 218] on img "grid" at bounding box center [281, 211] width 151 height 80
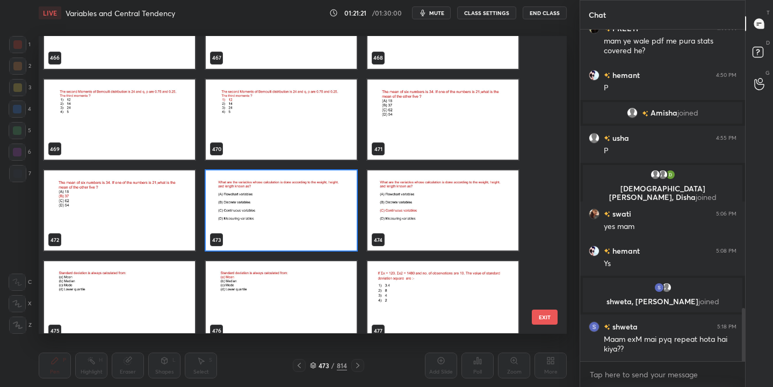
click at [284, 218] on img "grid" at bounding box center [281, 211] width 151 height 80
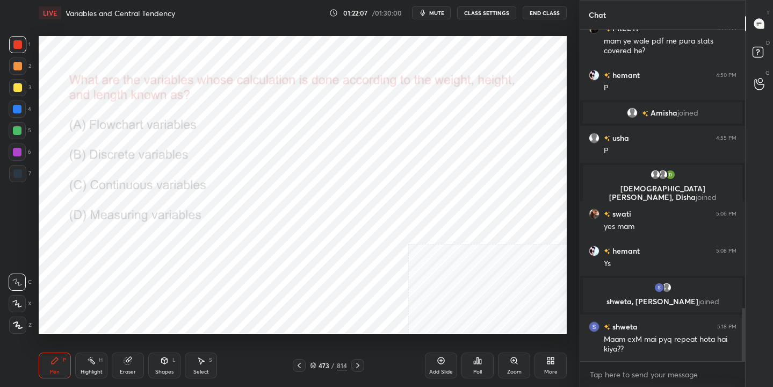
click at [310, 365] on icon at bounding box center [313, 365] width 6 height 6
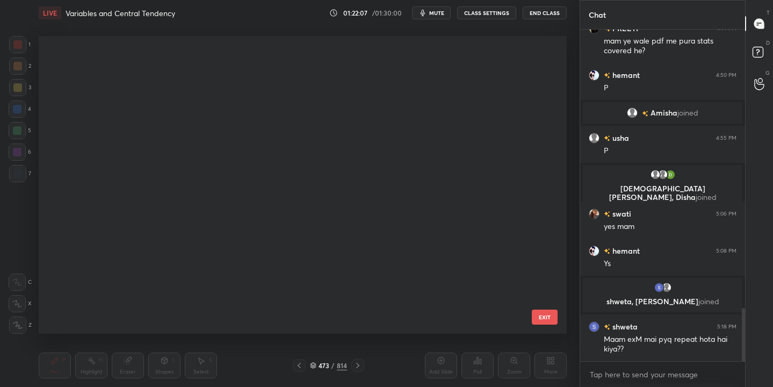
scroll to position [294, 523]
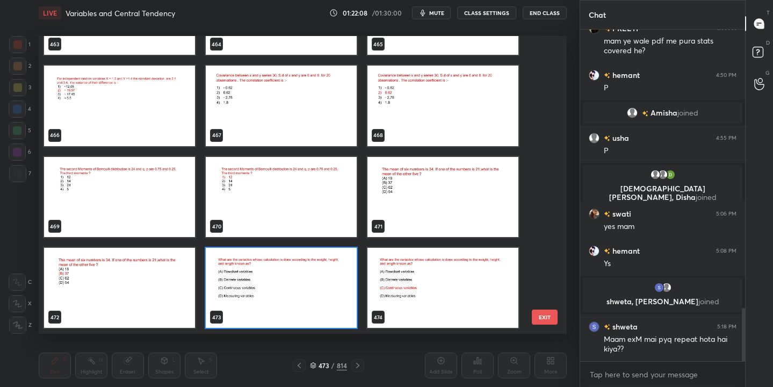
click at [257, 285] on img "grid" at bounding box center [281, 288] width 151 height 80
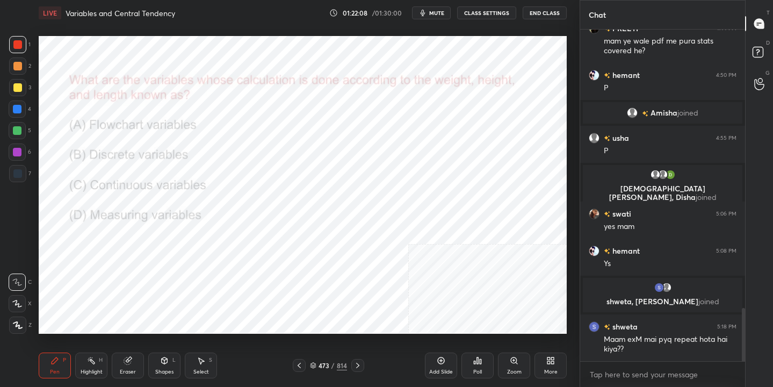
click at [257, 285] on img "grid" at bounding box center [281, 288] width 151 height 80
click at [484, 362] on div "Poll" at bounding box center [477, 365] width 32 height 26
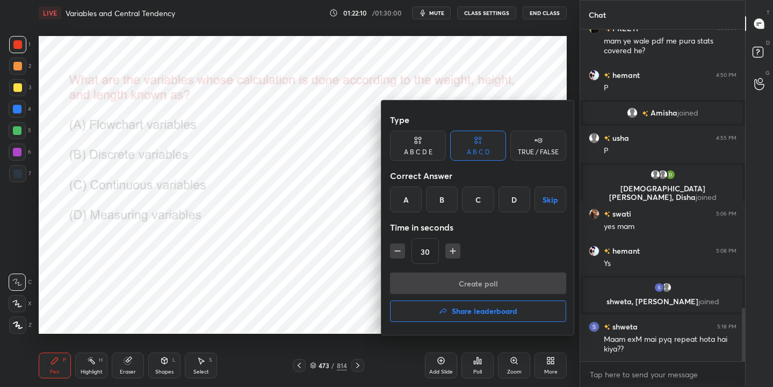
click at [478, 206] on div "C" at bounding box center [478, 199] width 32 height 26
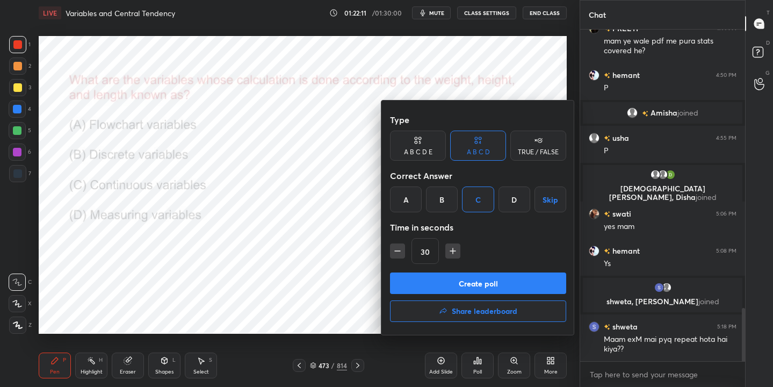
click at [488, 277] on button "Create poll" at bounding box center [478, 282] width 176 height 21
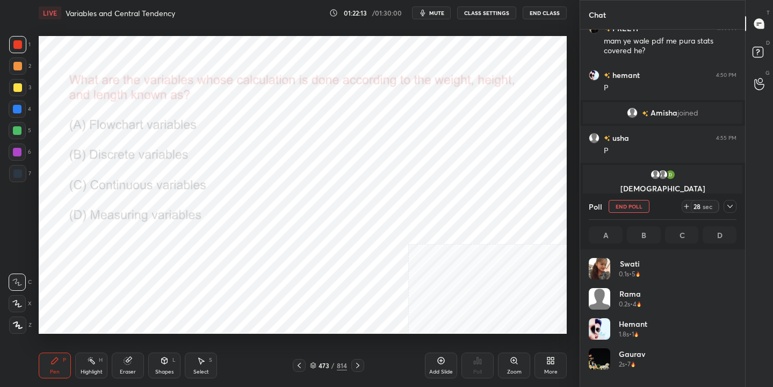
scroll to position [126, 144]
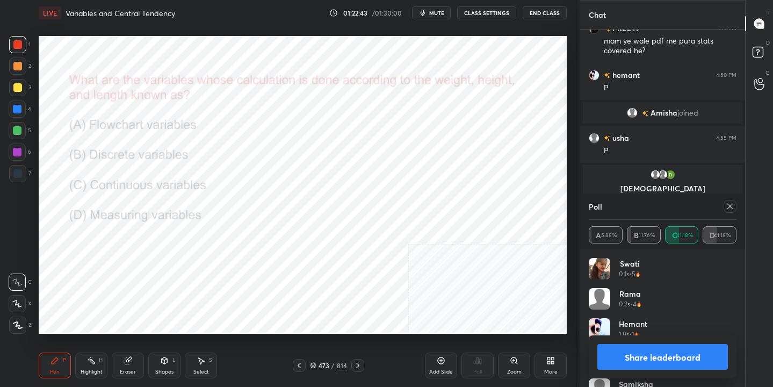
click at [731, 202] on icon at bounding box center [730, 206] width 9 height 9
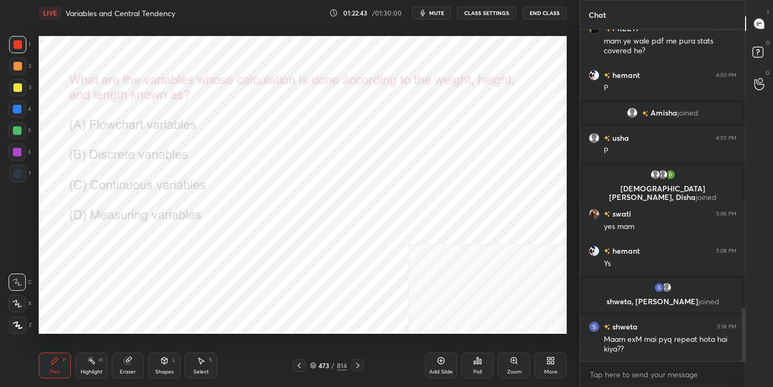
scroll to position [239, 162]
click at [320, 359] on div "474 / 814" at bounding box center [328, 365] width 71 height 13
click at [316, 363] on icon at bounding box center [313, 365] width 6 height 6
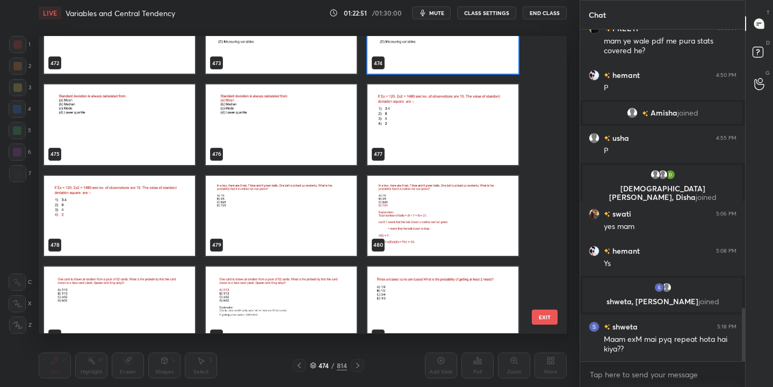
scroll to position [14319, 0]
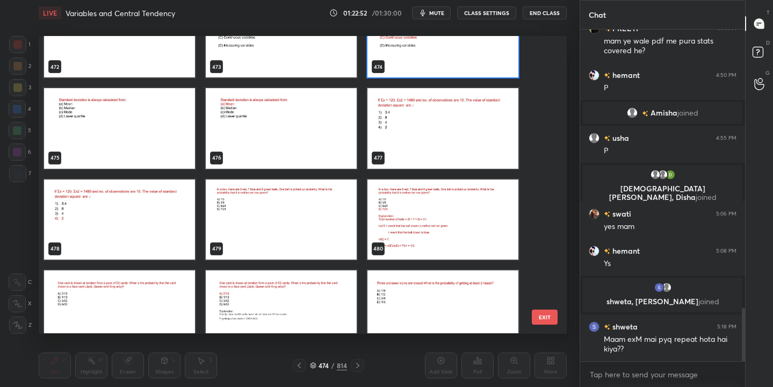
click at [135, 111] on img "grid" at bounding box center [119, 129] width 151 height 80
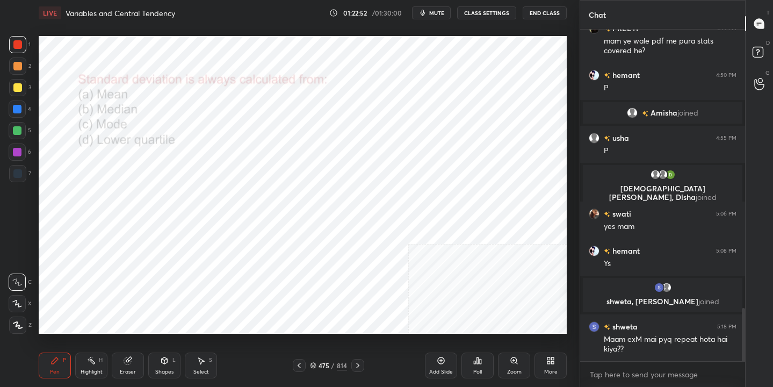
click at [135, 111] on img "grid" at bounding box center [119, 129] width 151 height 80
click at [482, 369] on div "Poll" at bounding box center [477, 371] width 9 height 5
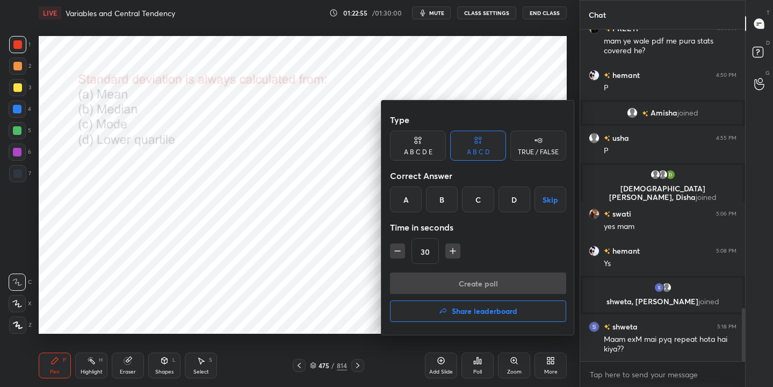
click at [410, 197] on div "A" at bounding box center [406, 199] width 32 height 26
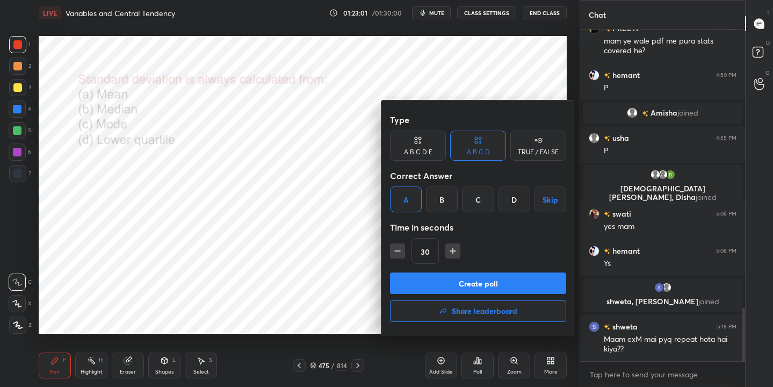
click at [485, 283] on button "Create poll" at bounding box center [478, 282] width 176 height 21
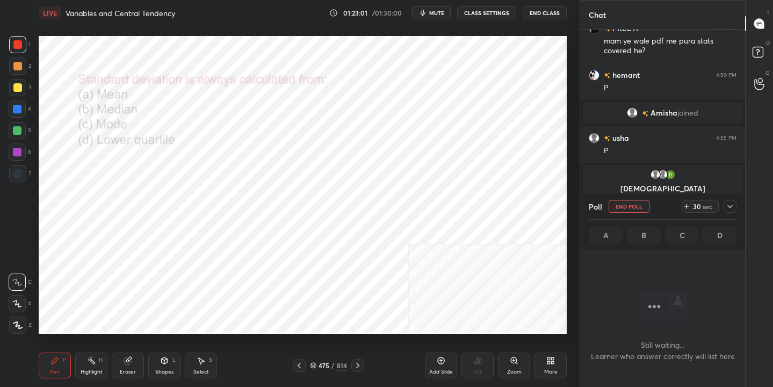
scroll to position [183, 162]
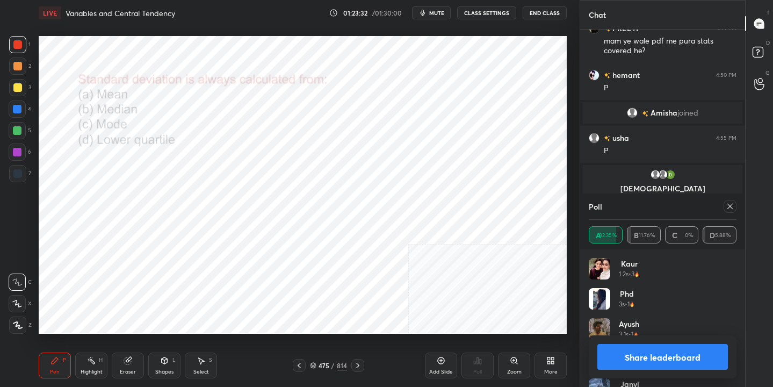
click at [733, 208] on icon at bounding box center [730, 206] width 9 height 9
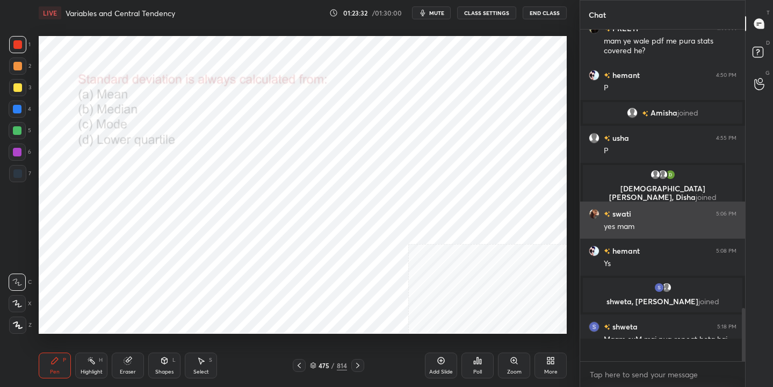
scroll to position [239, 162]
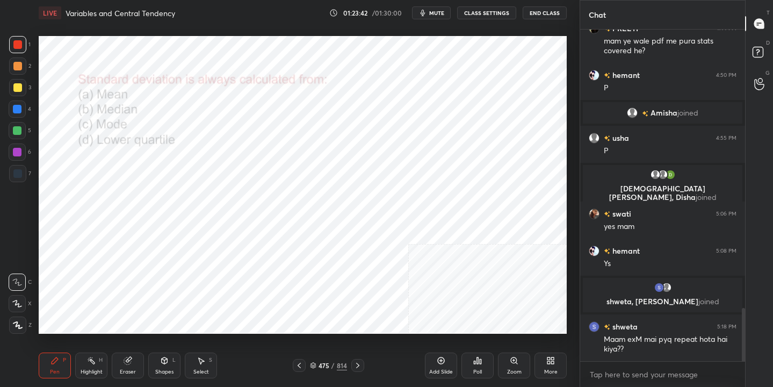
click at [317, 364] on div "475 / 814" at bounding box center [328, 365] width 37 height 10
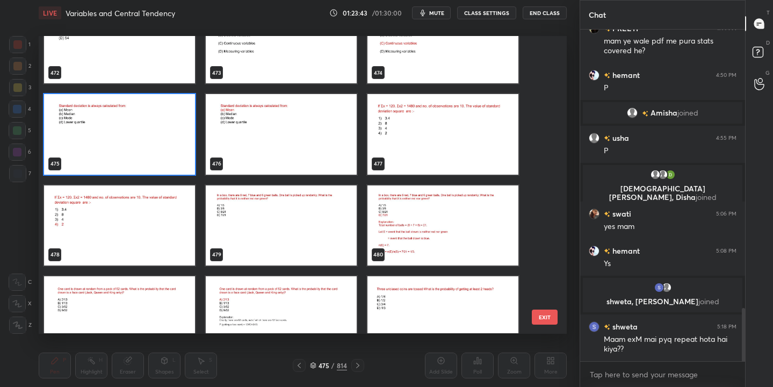
scroll to position [14312, 0]
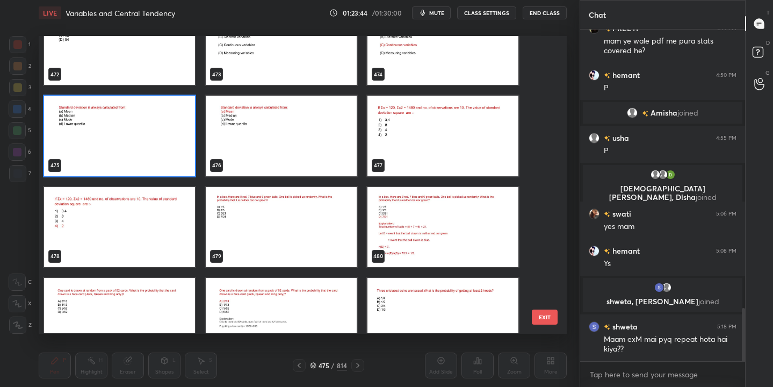
click at [425, 115] on img "grid" at bounding box center [442, 136] width 151 height 80
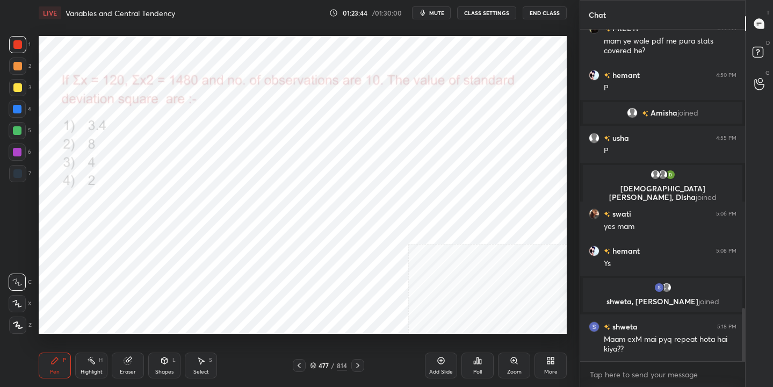
click at [425, 115] on img "grid" at bounding box center [442, 136] width 151 height 80
click at [438, 10] on span "mute" at bounding box center [436, 13] width 15 height 8
click at [313, 363] on icon at bounding box center [313, 365] width 6 height 6
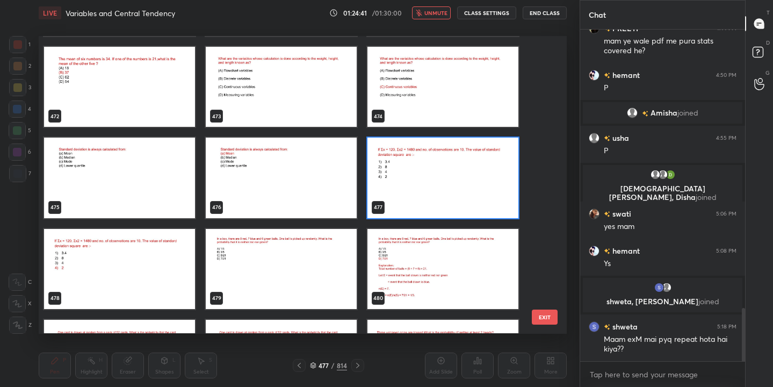
scroll to position [14270, 0]
click at [398, 163] on img "grid" at bounding box center [442, 178] width 151 height 80
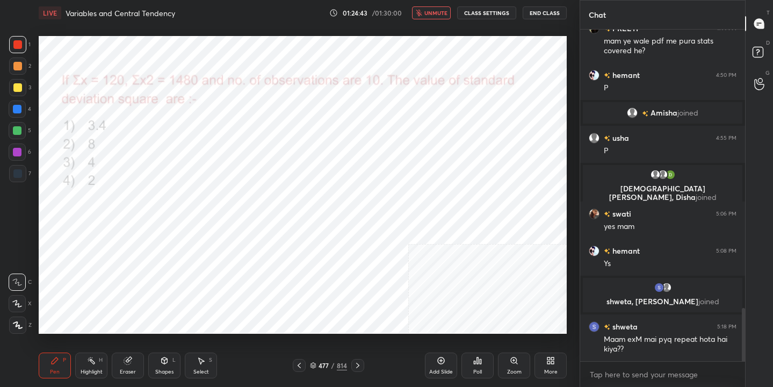
click at [398, 163] on img "grid" at bounding box center [442, 178] width 151 height 80
click at [477, 369] on div "Poll" at bounding box center [477, 371] width 9 height 5
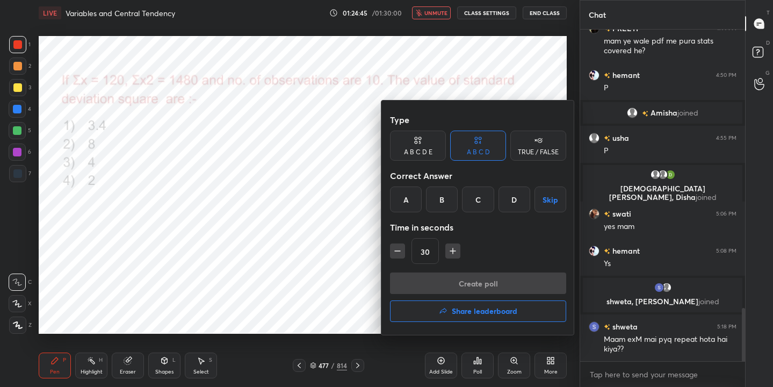
click at [516, 201] on div "D" at bounding box center [514, 199] width 32 height 26
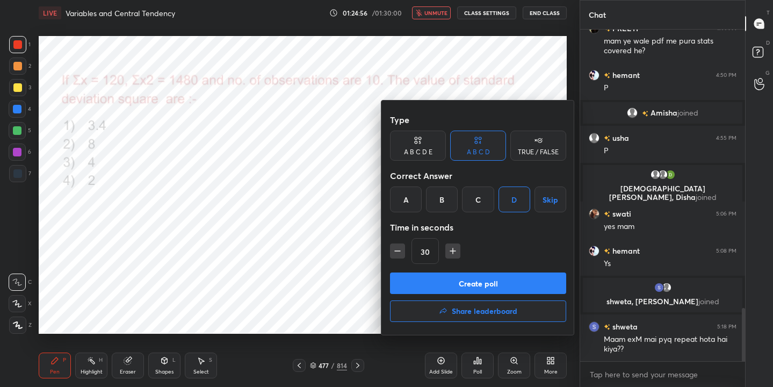
scroll to position [1785, 0]
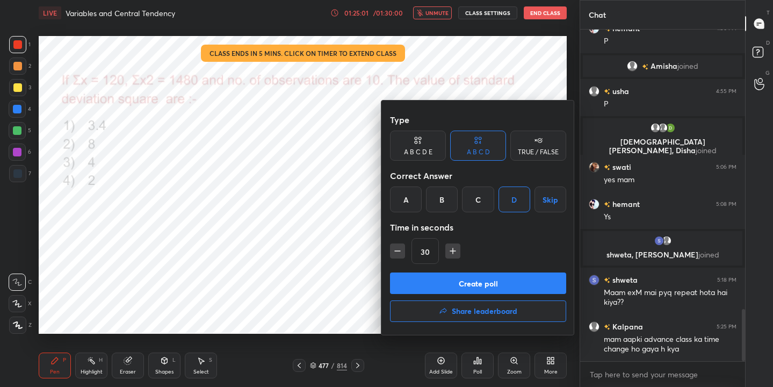
click at [480, 284] on button "Create poll" at bounding box center [478, 282] width 176 height 21
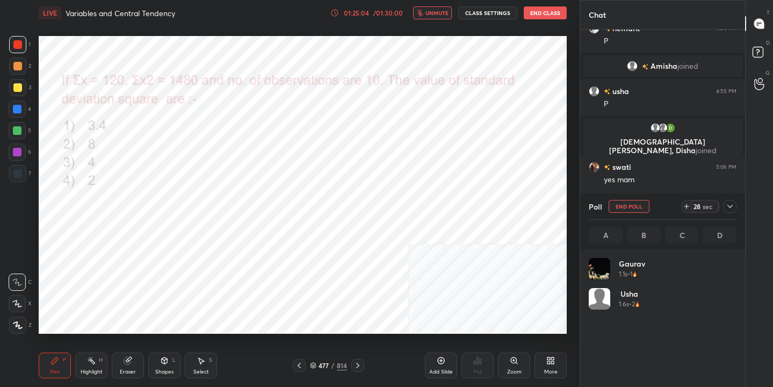
scroll to position [126, 144]
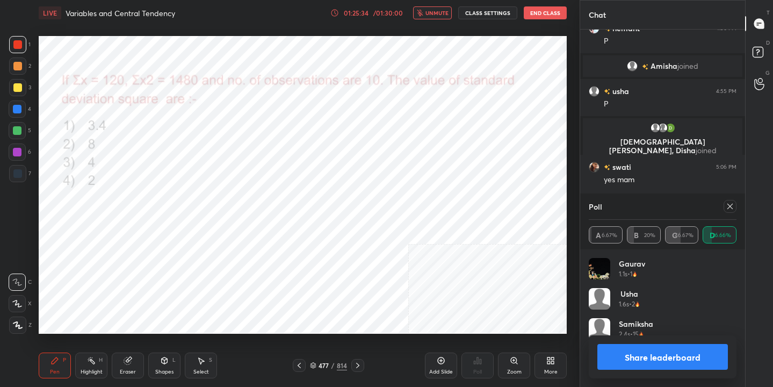
click at [729, 205] on icon at bounding box center [730, 206] width 9 height 9
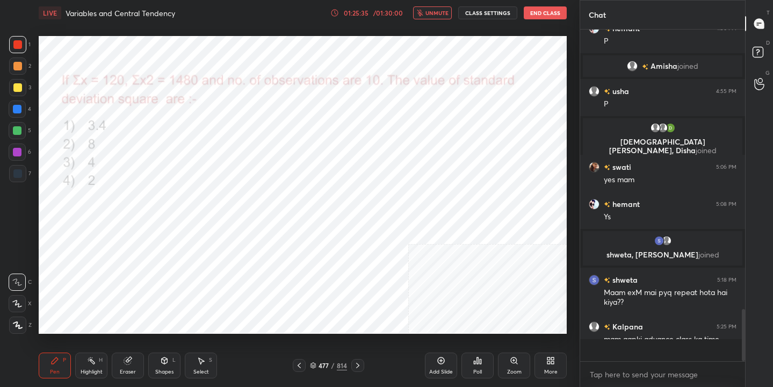
scroll to position [239, 162]
click at [443, 14] on span "unmute" at bounding box center [436, 13] width 23 height 8
click at [314, 364] on icon at bounding box center [313, 365] width 6 height 6
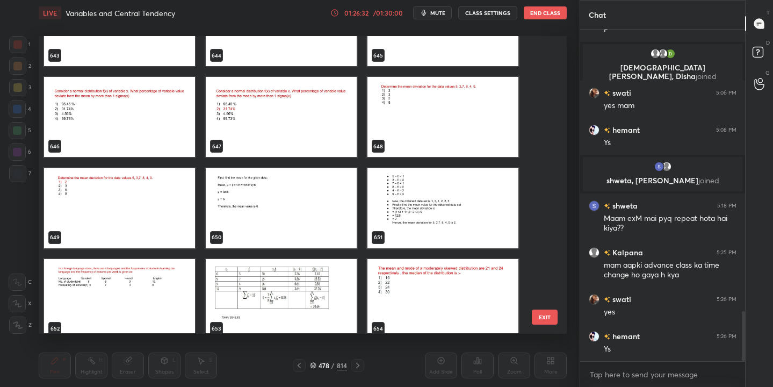
scroll to position [19512, 0]
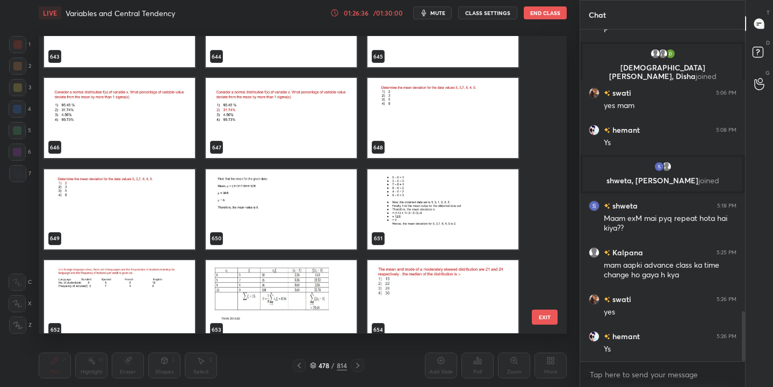
click at [472, 87] on img "grid" at bounding box center [442, 118] width 151 height 80
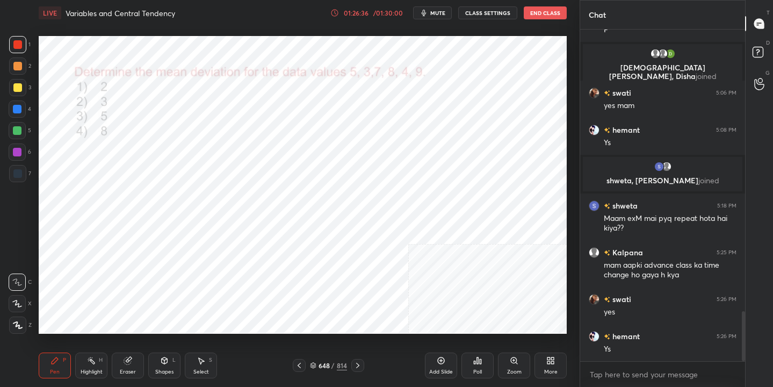
click at [472, 87] on img "grid" at bounding box center [442, 118] width 151 height 80
click at [434, 7] on button "mute" at bounding box center [432, 12] width 39 height 13
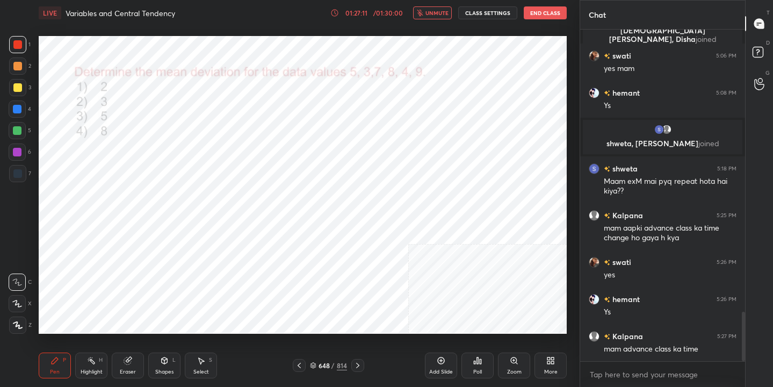
click at [439, 4] on div "LIVE Variables and Central Tendency 01:27:11 / 01:30:00 unmute CLASS SETTINGS E…" at bounding box center [303, 13] width 528 height 26
click at [436, 16] on span "unmute" at bounding box center [436, 13] width 23 height 8
click at [317, 367] on div "648 / 814" at bounding box center [328, 365] width 37 height 10
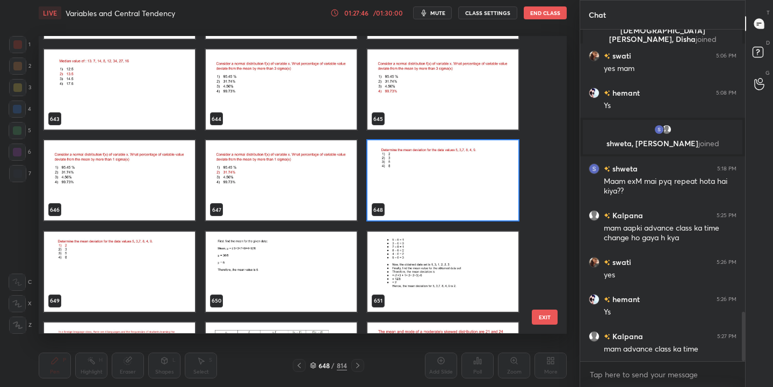
scroll to position [19451, 0]
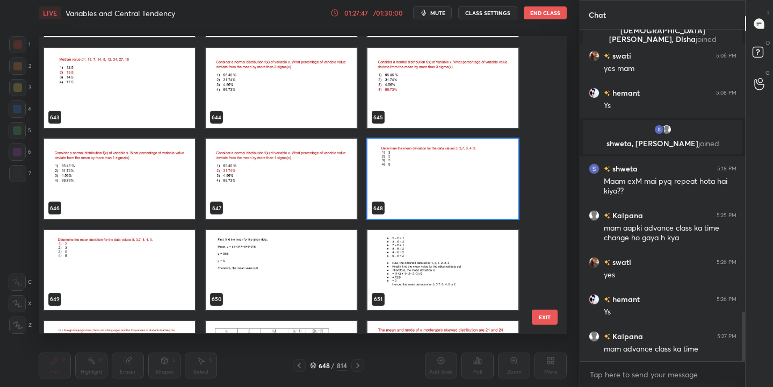
click at [399, 162] on img "grid" at bounding box center [442, 179] width 151 height 80
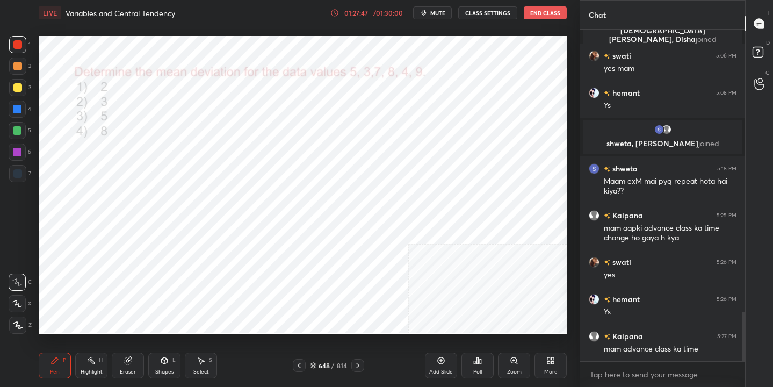
click at [399, 162] on img "grid" at bounding box center [442, 179] width 151 height 80
click at [472, 361] on div "Poll" at bounding box center [477, 365] width 32 height 26
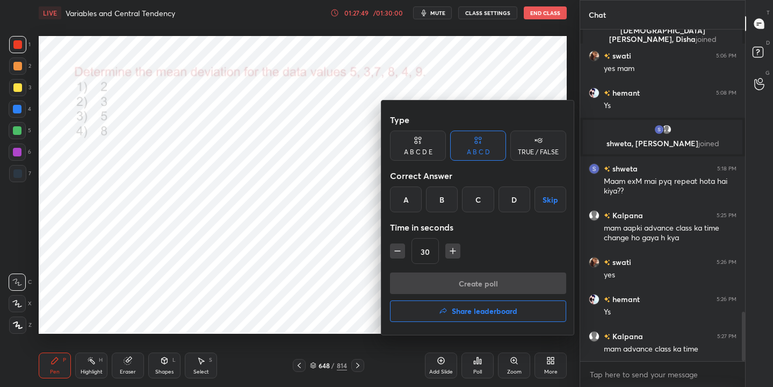
click at [404, 200] on div "A" at bounding box center [406, 199] width 32 height 26
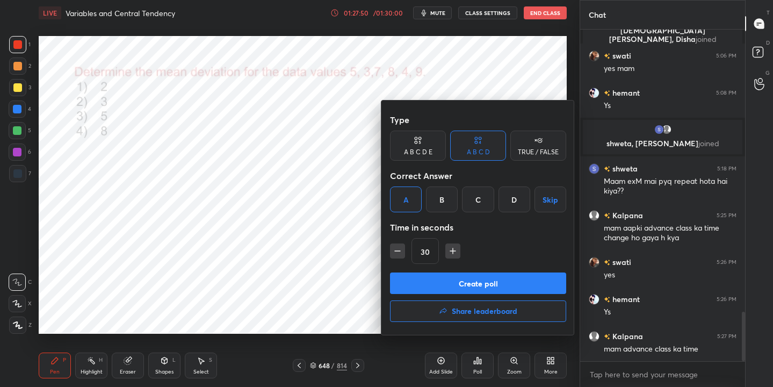
click at [476, 278] on button "Create poll" at bounding box center [478, 282] width 176 height 21
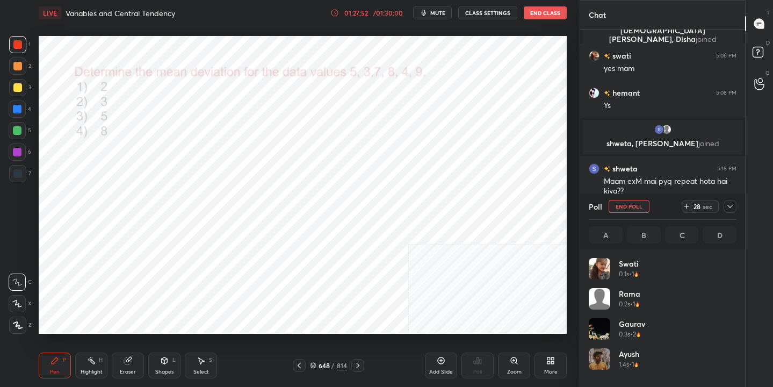
scroll to position [126, 144]
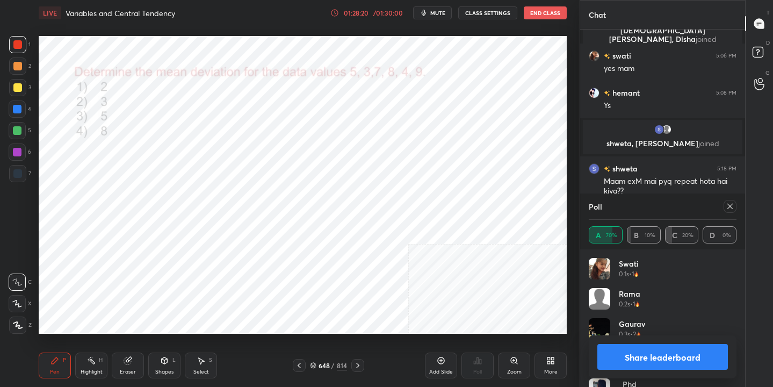
click at [731, 206] on icon at bounding box center [730, 206] width 9 height 9
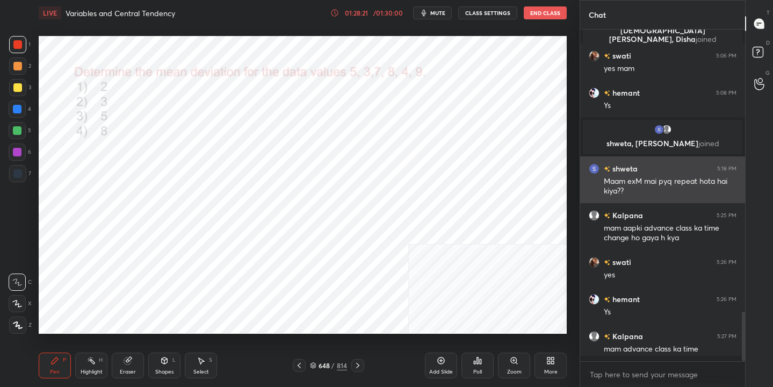
scroll to position [4, 4]
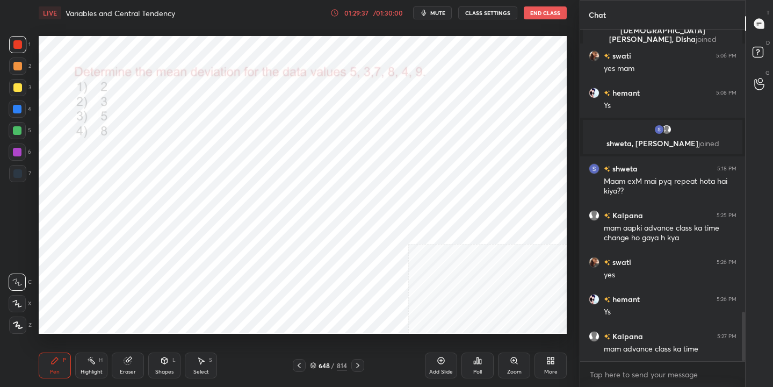
click at [483, 372] on div "Poll" at bounding box center [477, 365] width 32 height 26
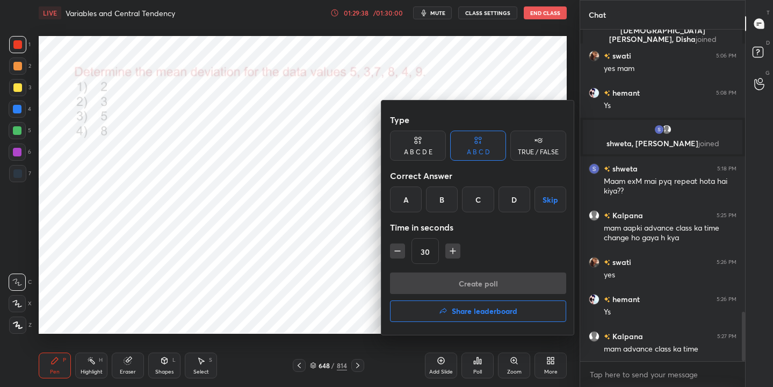
click at [496, 313] on h4 "Share leaderboard" at bounding box center [485, 311] width 66 height 8
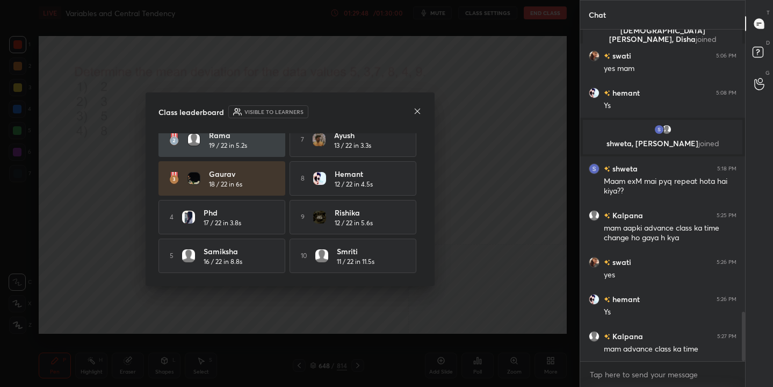
scroll to position [47, 0]
click at [416, 110] on icon at bounding box center [416, 110] width 5 height 5
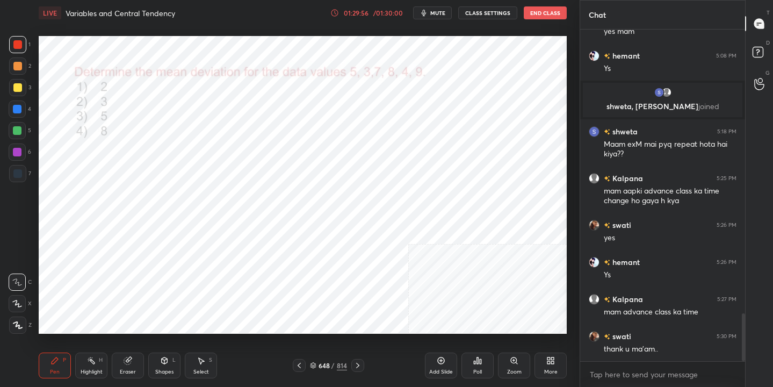
scroll to position [1970, 0]
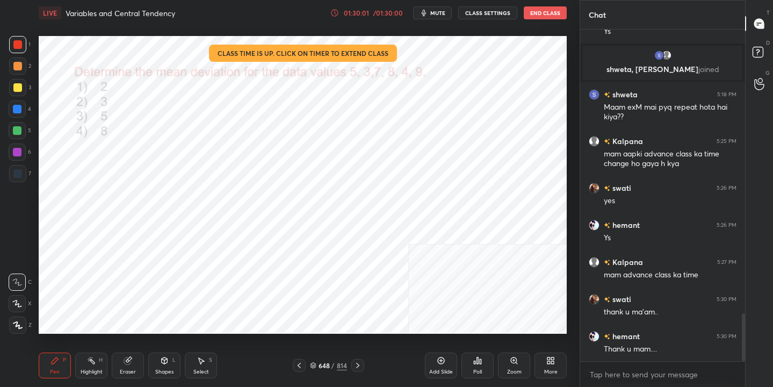
click at [550, 13] on button "End Class" at bounding box center [545, 12] width 43 height 13
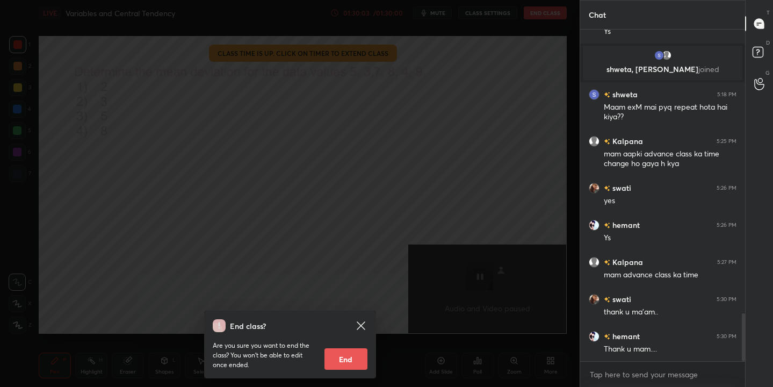
click at [349, 359] on button "End" at bounding box center [345, 358] width 43 height 21
type textarea "x"
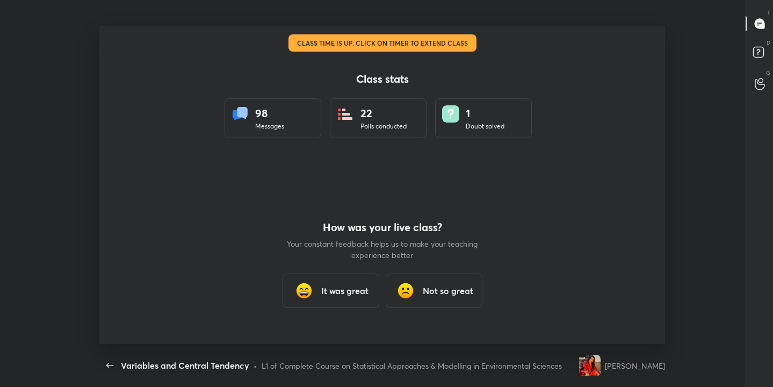
scroll to position [53384, 52938]
click at [339, 288] on h3 "It was great" at bounding box center [344, 290] width 47 height 13
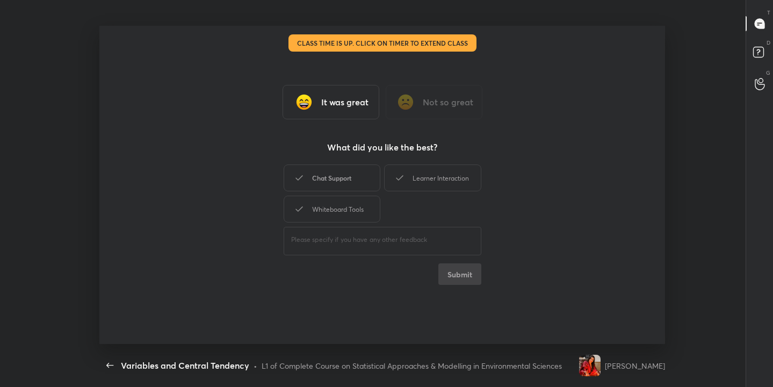
click at [357, 183] on div "Chat Support" at bounding box center [332, 177] width 97 height 27
click at [416, 172] on div "Learner Interaction" at bounding box center [432, 177] width 97 height 27
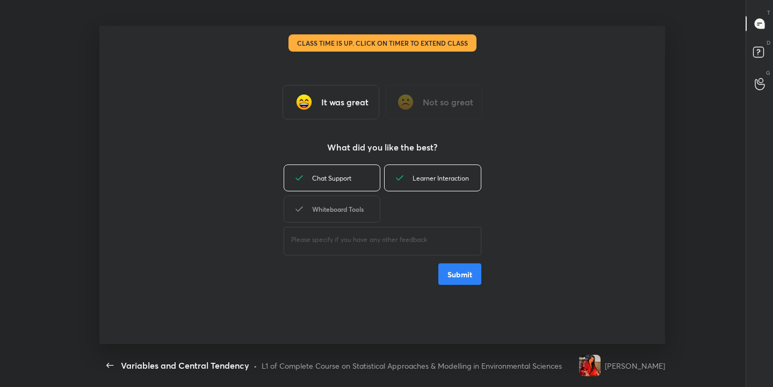
click at [346, 205] on div "Whiteboard Tools" at bounding box center [332, 208] width 97 height 27
click at [462, 270] on button "Submit" at bounding box center [459, 273] width 43 height 21
